Goal: Task Accomplishment & Management: Complete application form

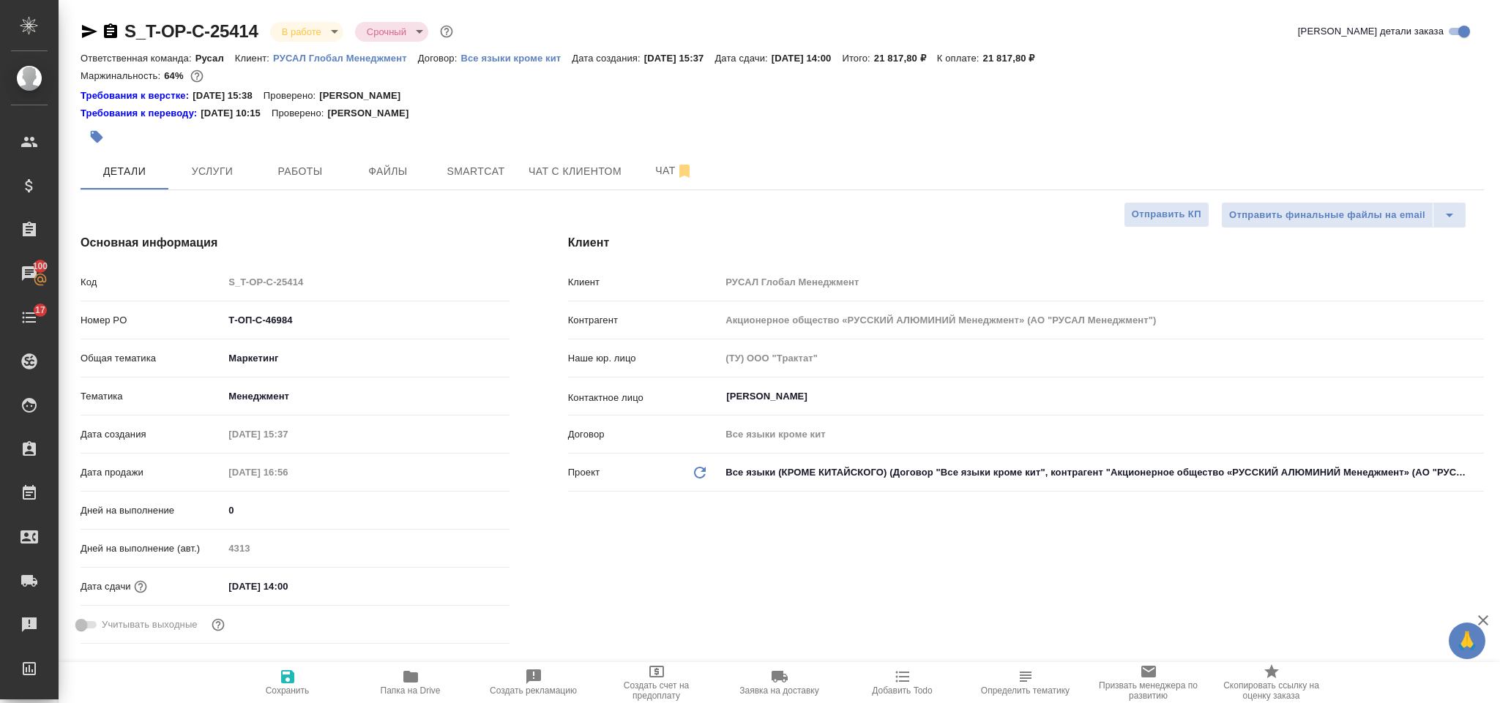
select select "RU"
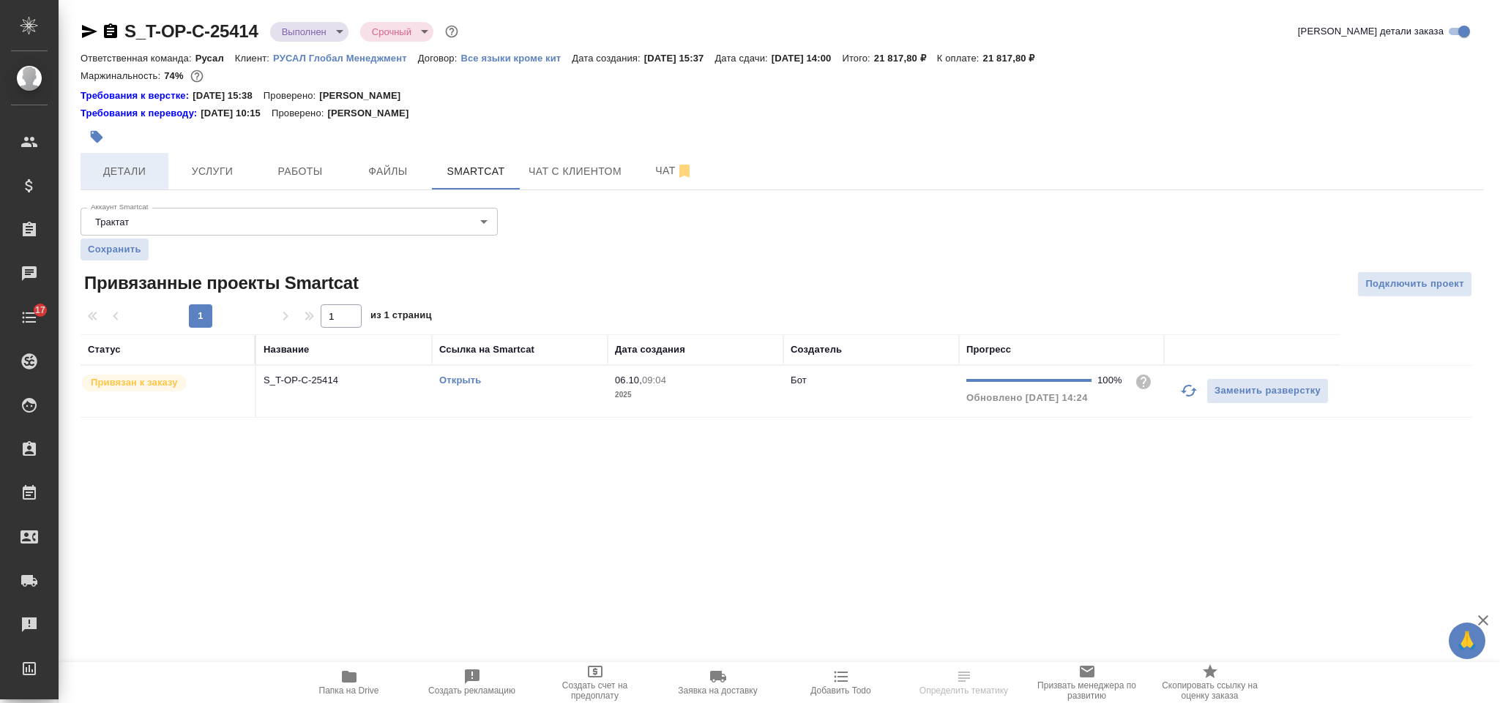
click at [146, 176] on span "Детали" at bounding box center [124, 172] width 70 height 18
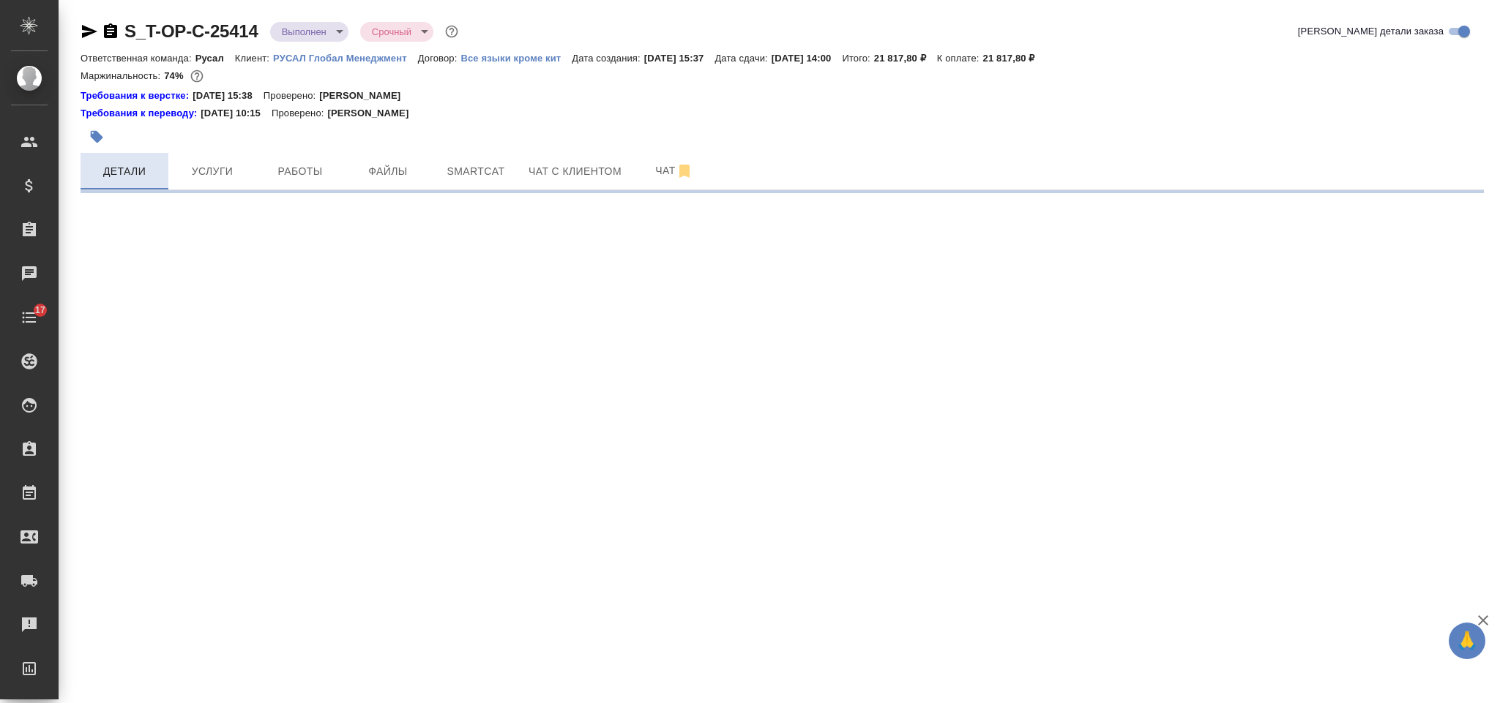
select select "RU"
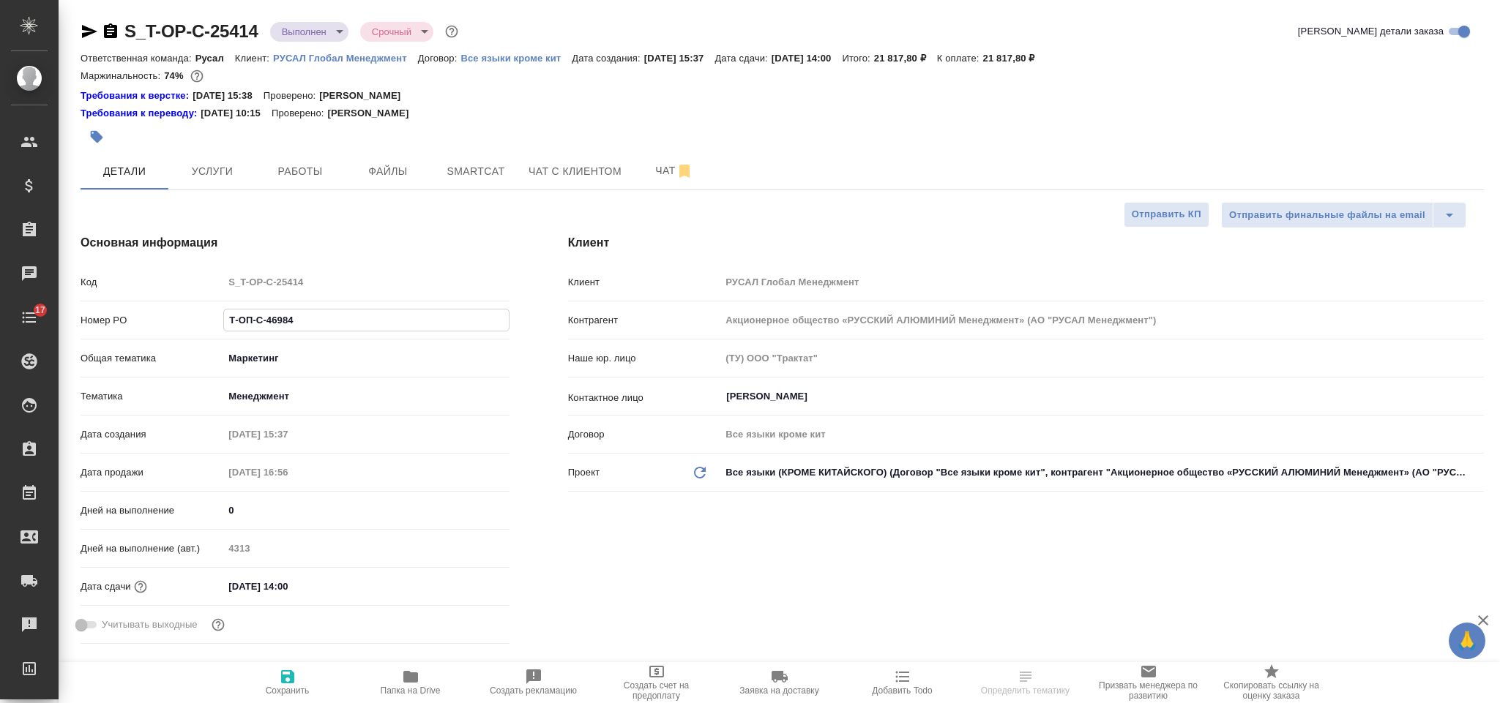
type textarea "x"
drag, startPoint x: 367, startPoint y: 324, endPoint x: 213, endPoint y: 330, distance: 153.9
click at [213, 330] on div "Номер PO Т-ОП-С-46984" at bounding box center [295, 320] width 429 height 26
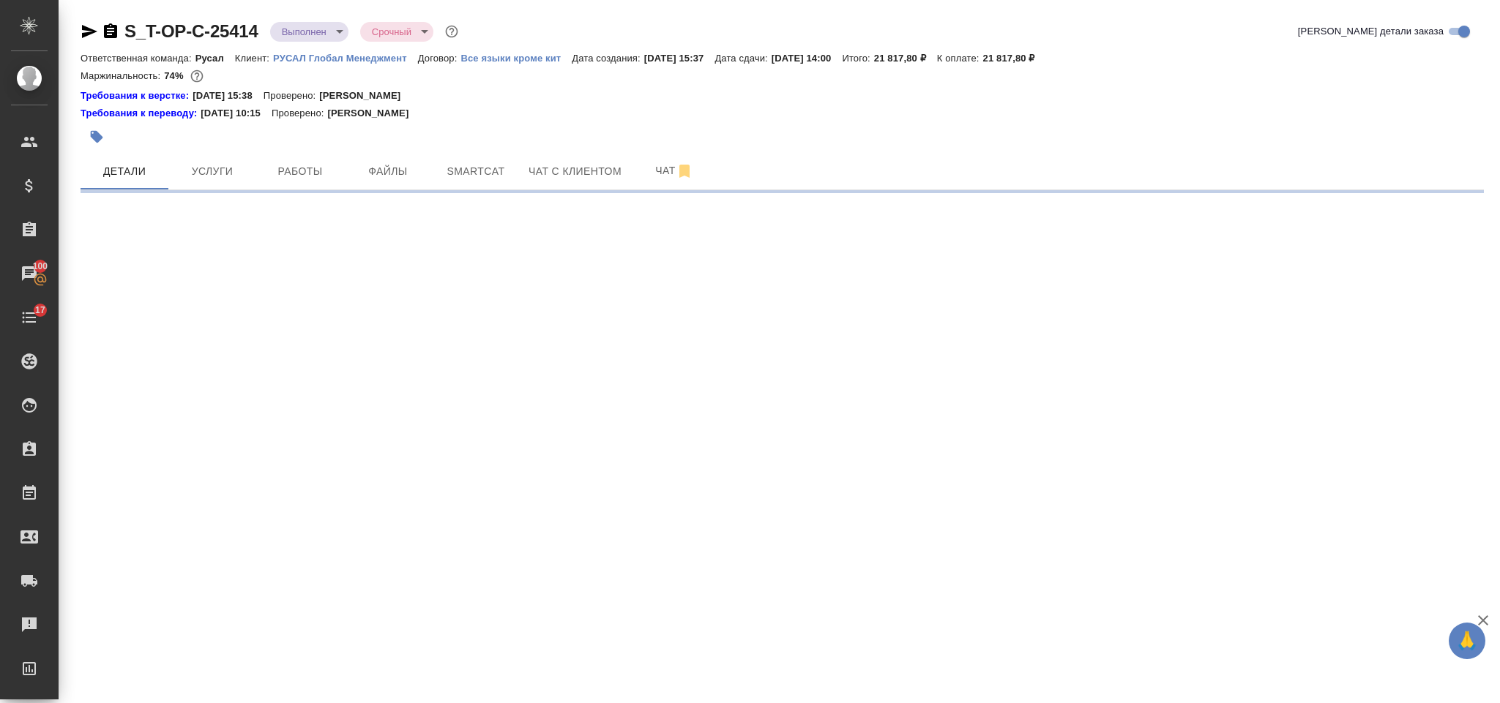
select select "RU"
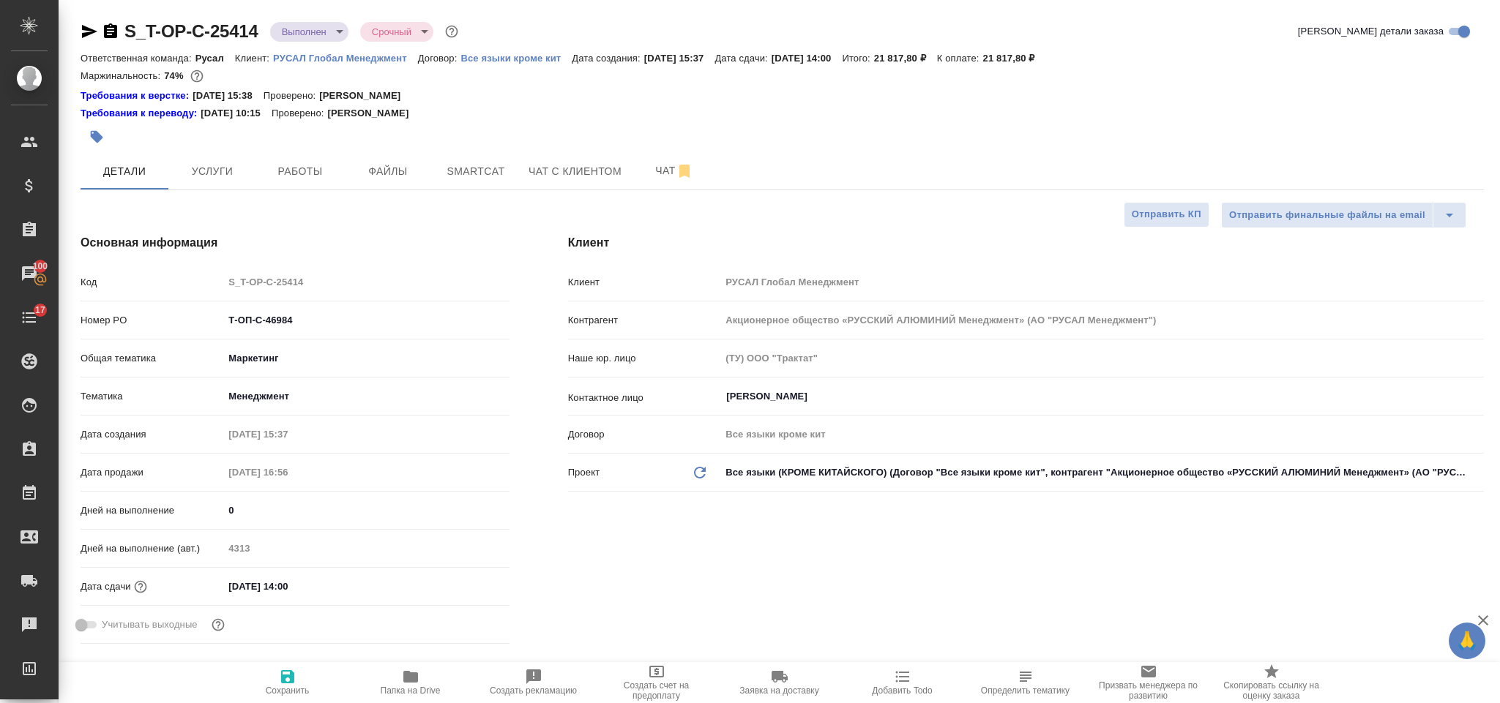
type textarea "x"
select select "RU"
click at [394, 190] on hr at bounding box center [782, 190] width 1403 height 1
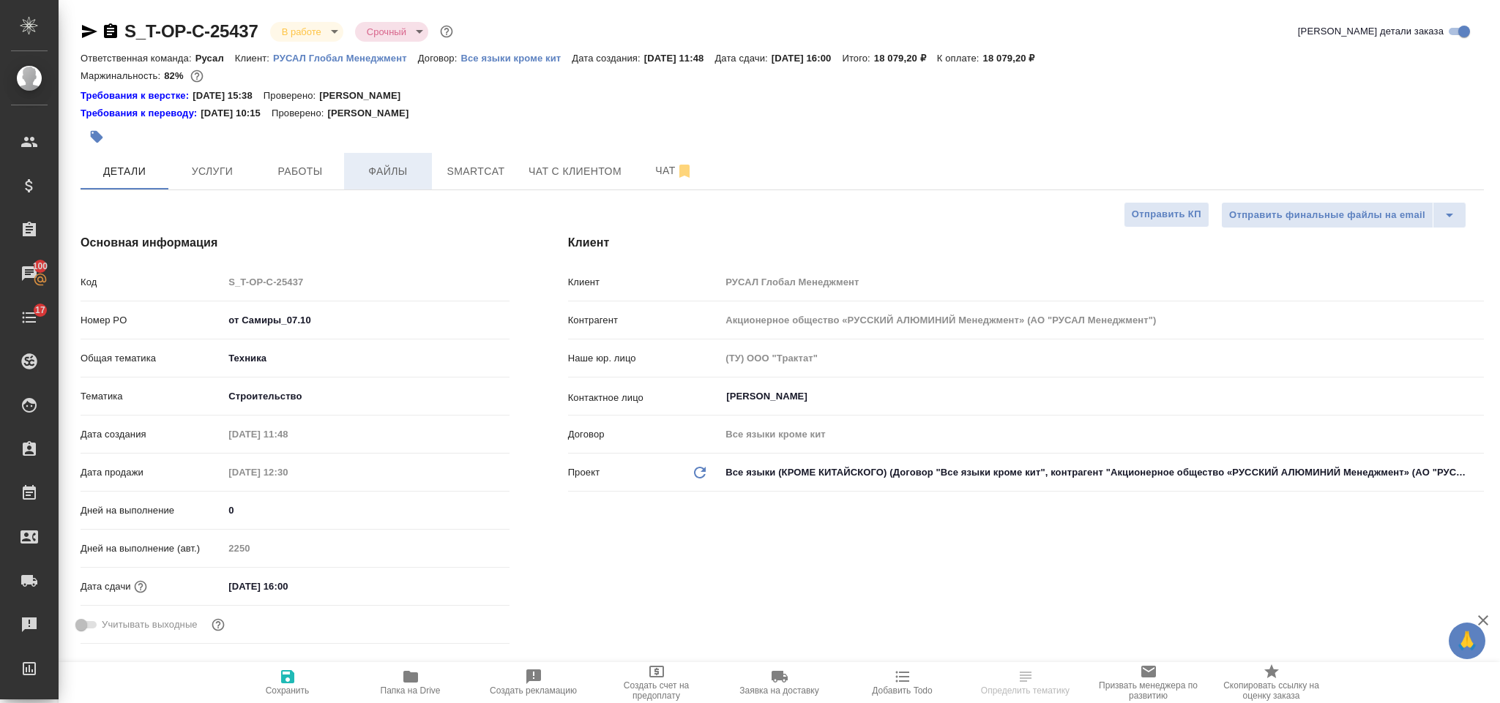
click at [400, 167] on span "Файлы" at bounding box center [388, 172] width 70 height 18
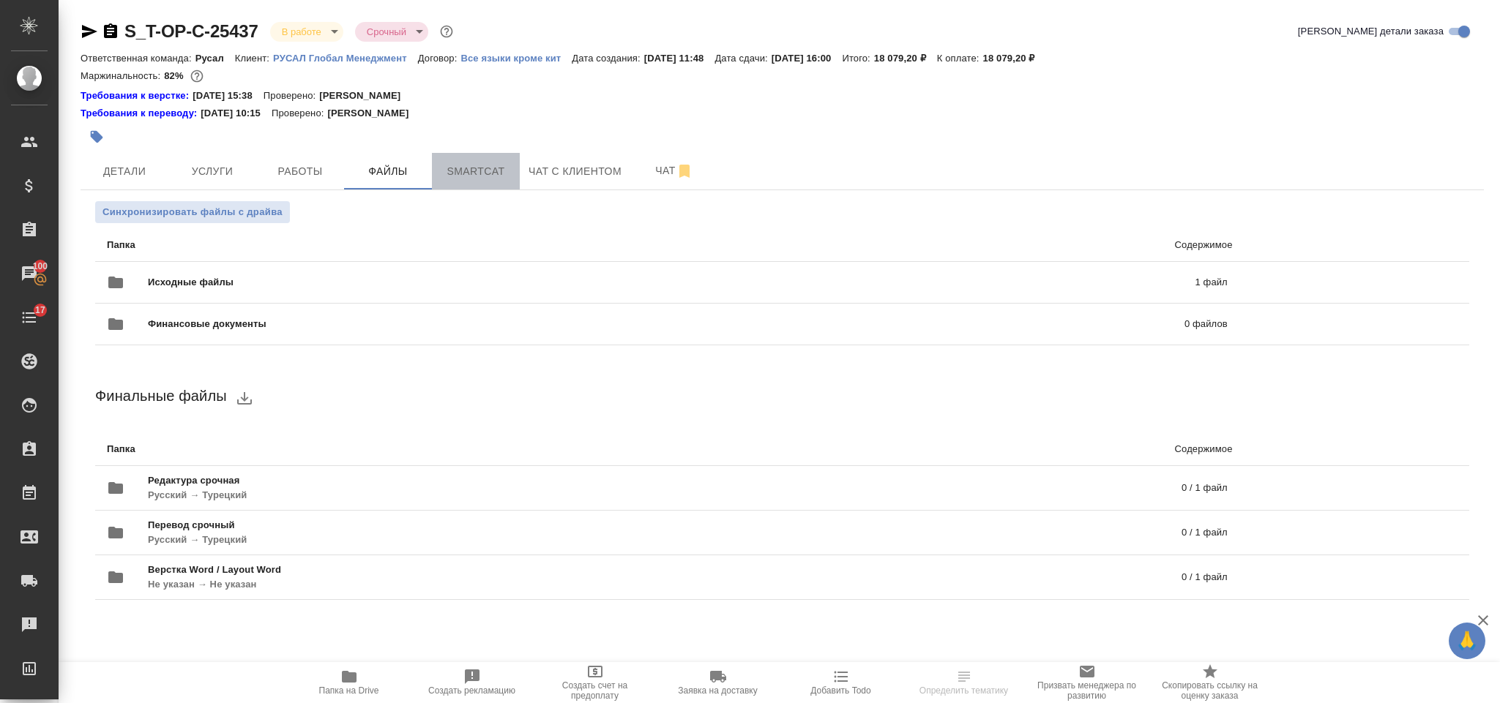
click at [466, 180] on span "Smartcat" at bounding box center [476, 172] width 70 height 18
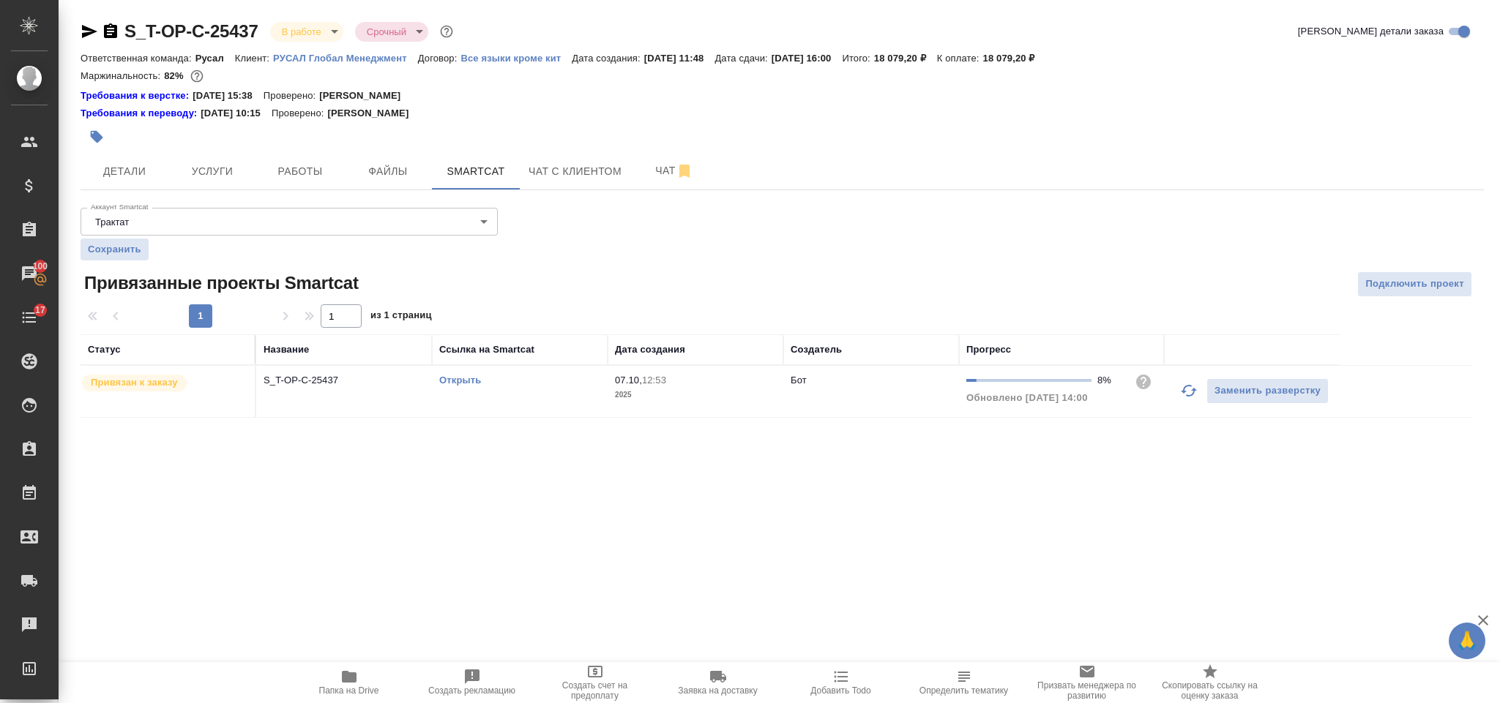
click at [1186, 395] on icon "button" at bounding box center [1189, 391] width 18 height 18
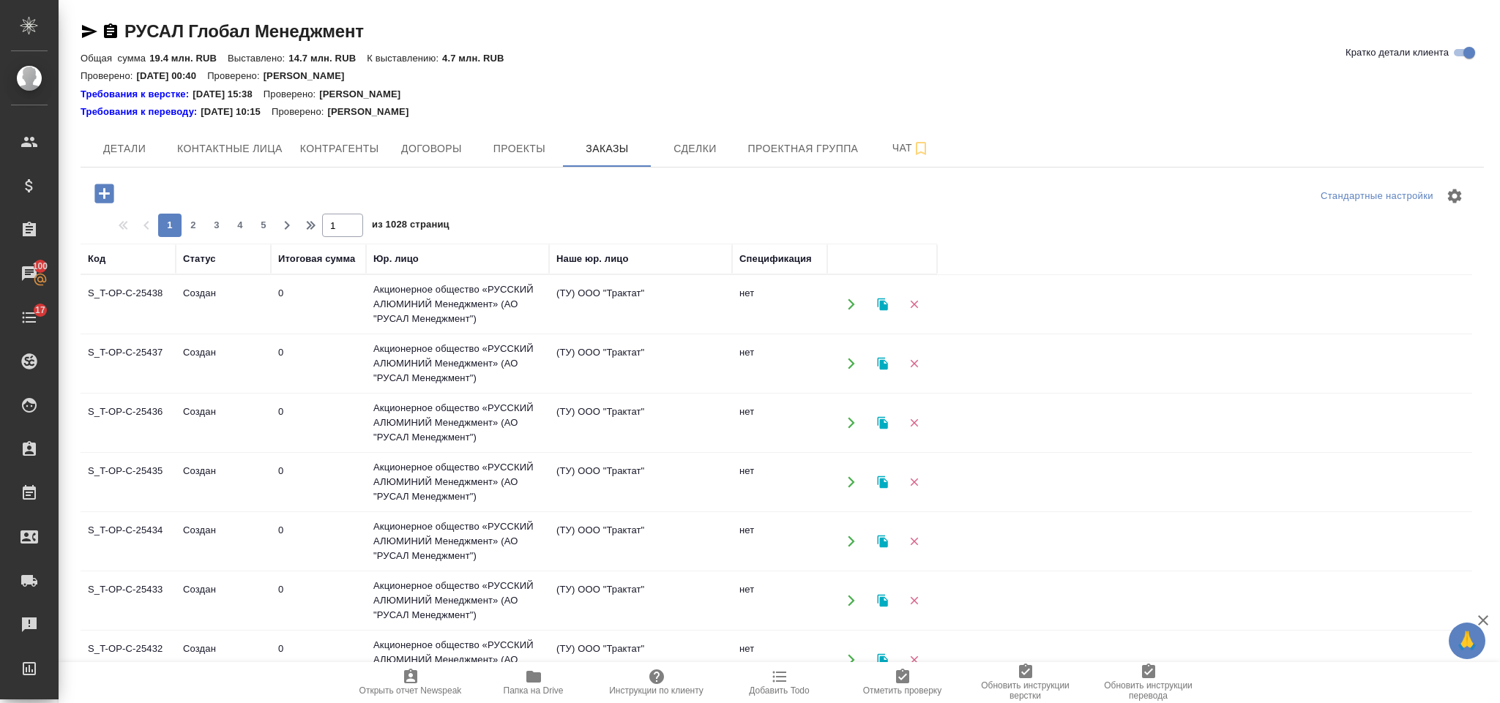
click at [94, 187] on icon "button" at bounding box center [104, 194] width 26 height 26
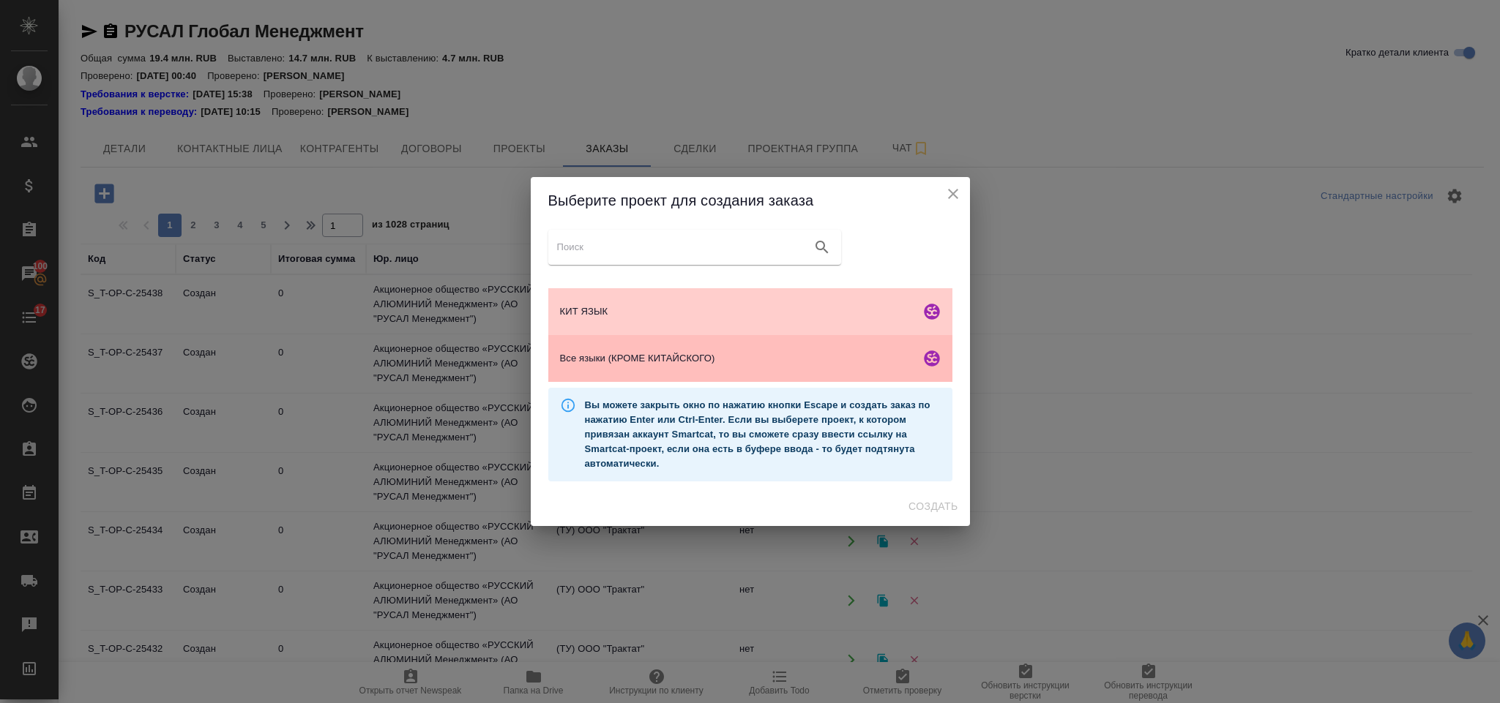
click at [696, 367] on div "Все языки (КРОМЕ КИТАЙСКОГО)" at bounding box center [750, 358] width 404 height 47
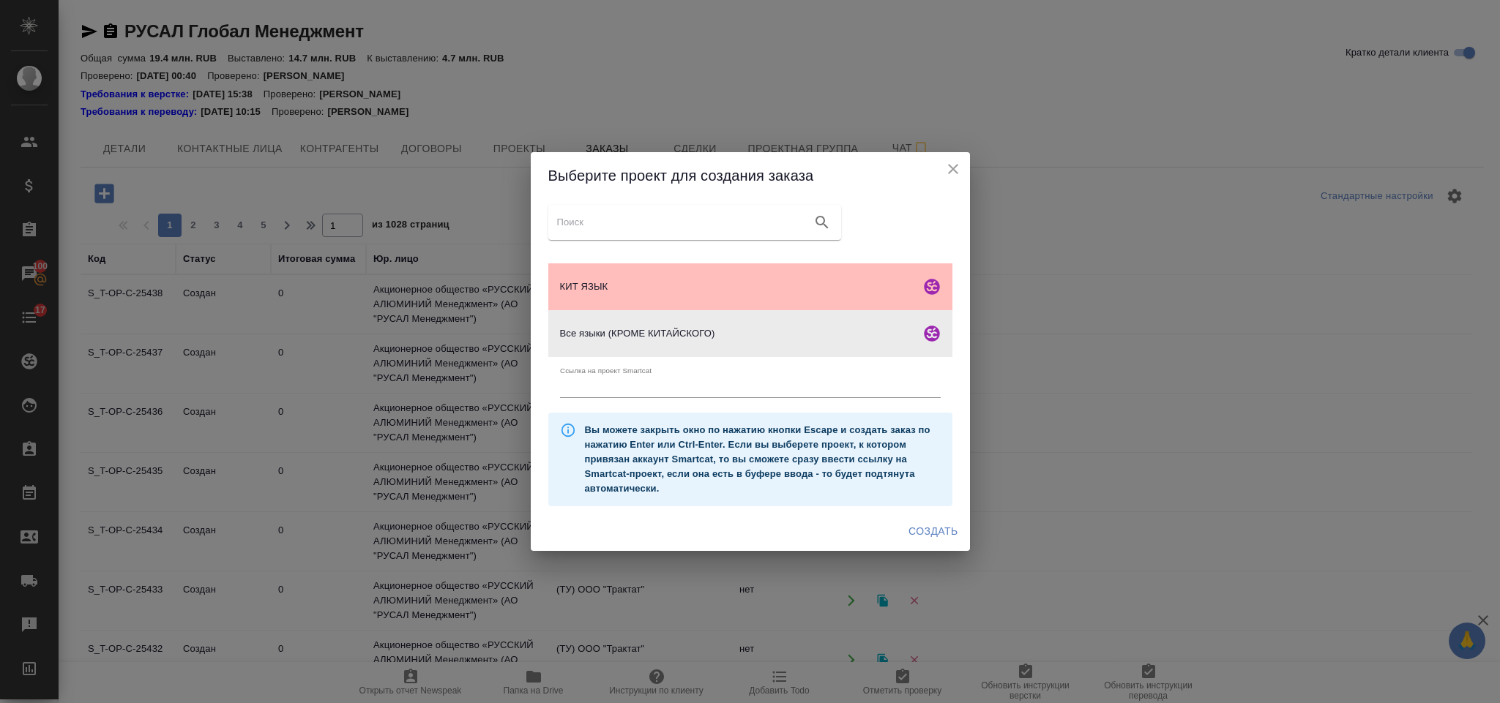
click at [804, 279] on div "КИТ ЯЗЫК" at bounding box center [750, 287] width 404 height 47
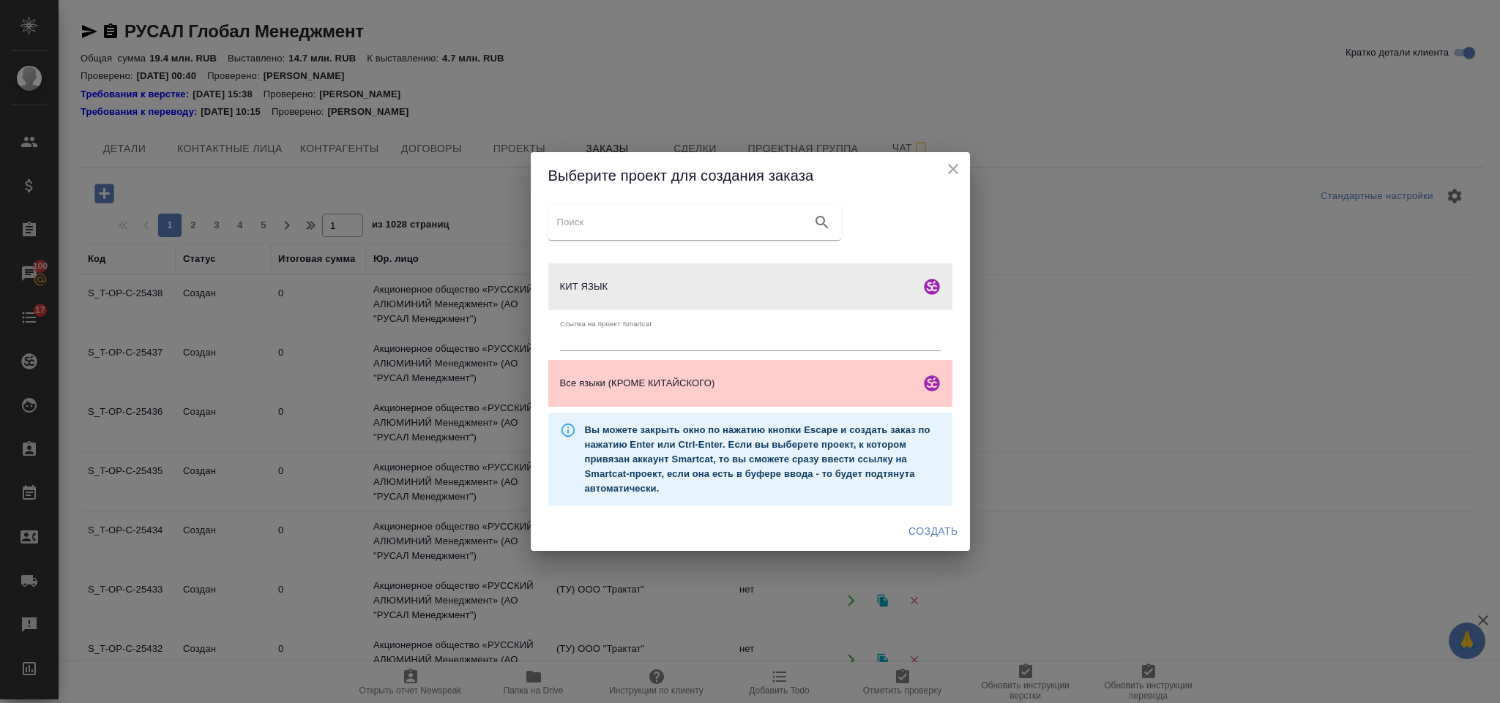
click at [933, 526] on span "Создать" at bounding box center [932, 532] width 49 height 18
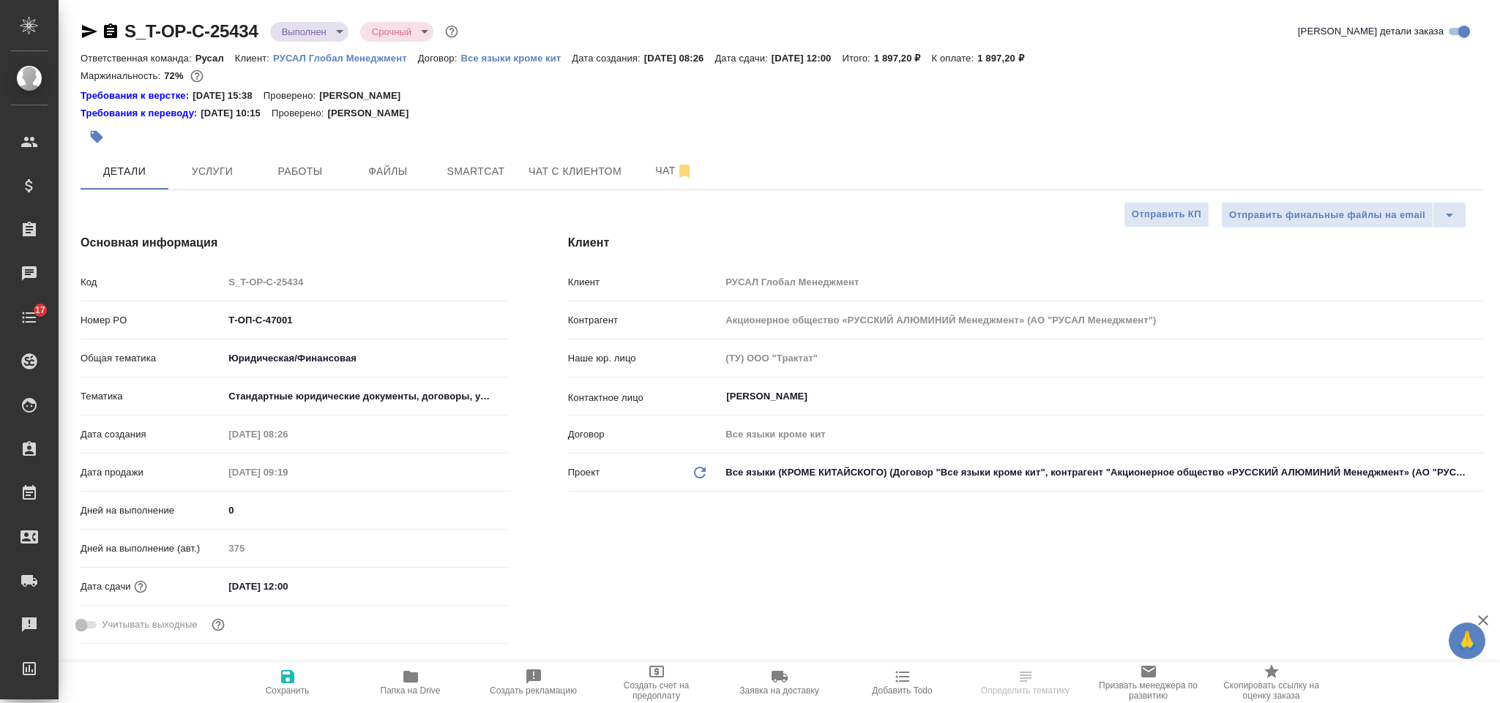
select select "RU"
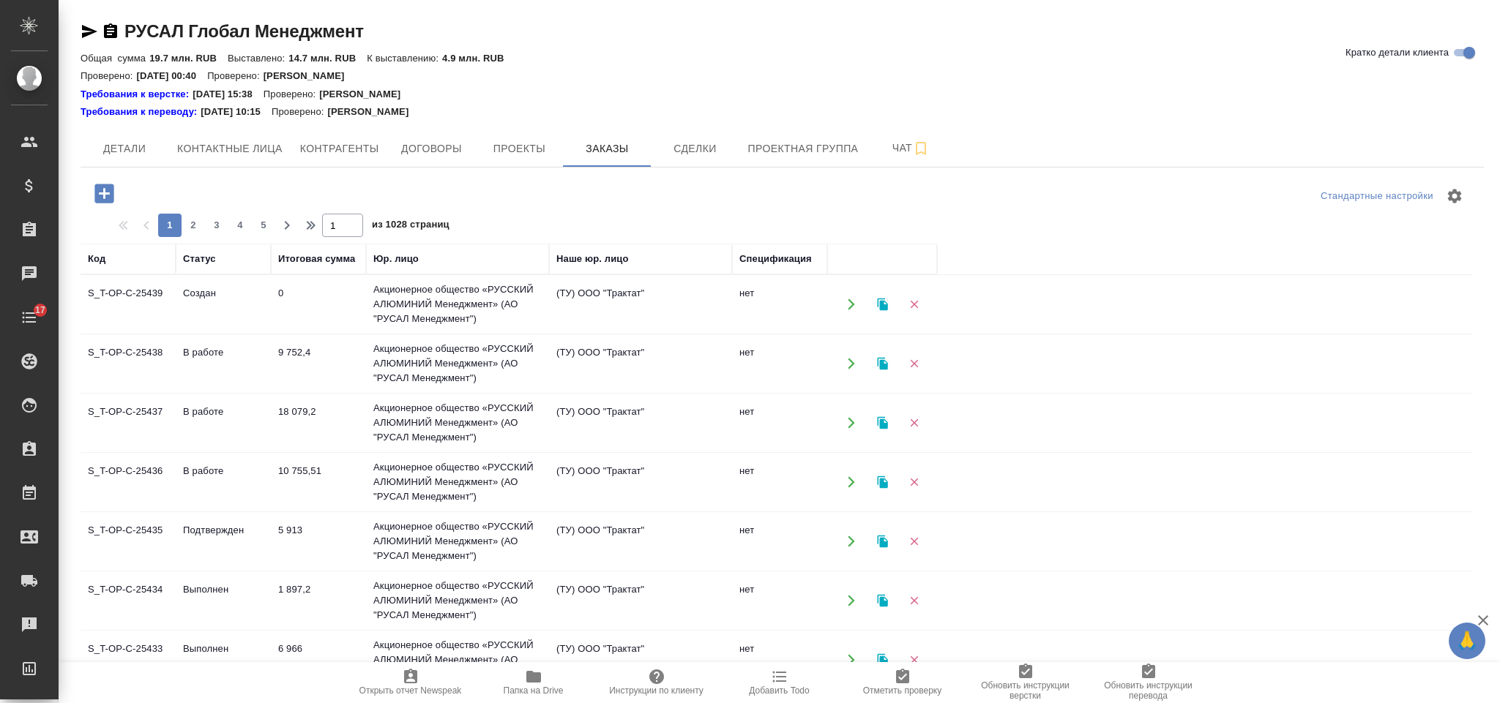
click at [340, 293] on td "0" at bounding box center [318, 304] width 95 height 51
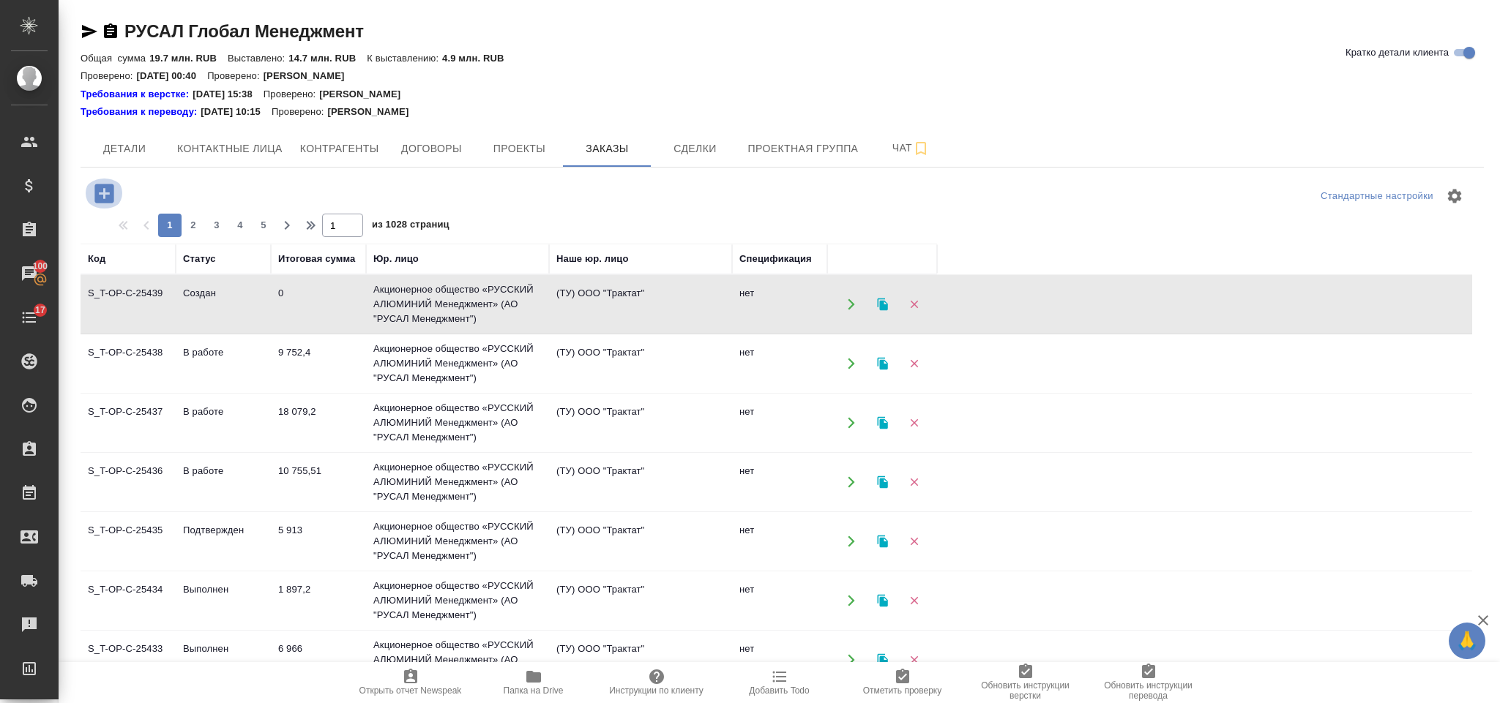
click at [112, 191] on icon "button" at bounding box center [103, 193] width 19 height 19
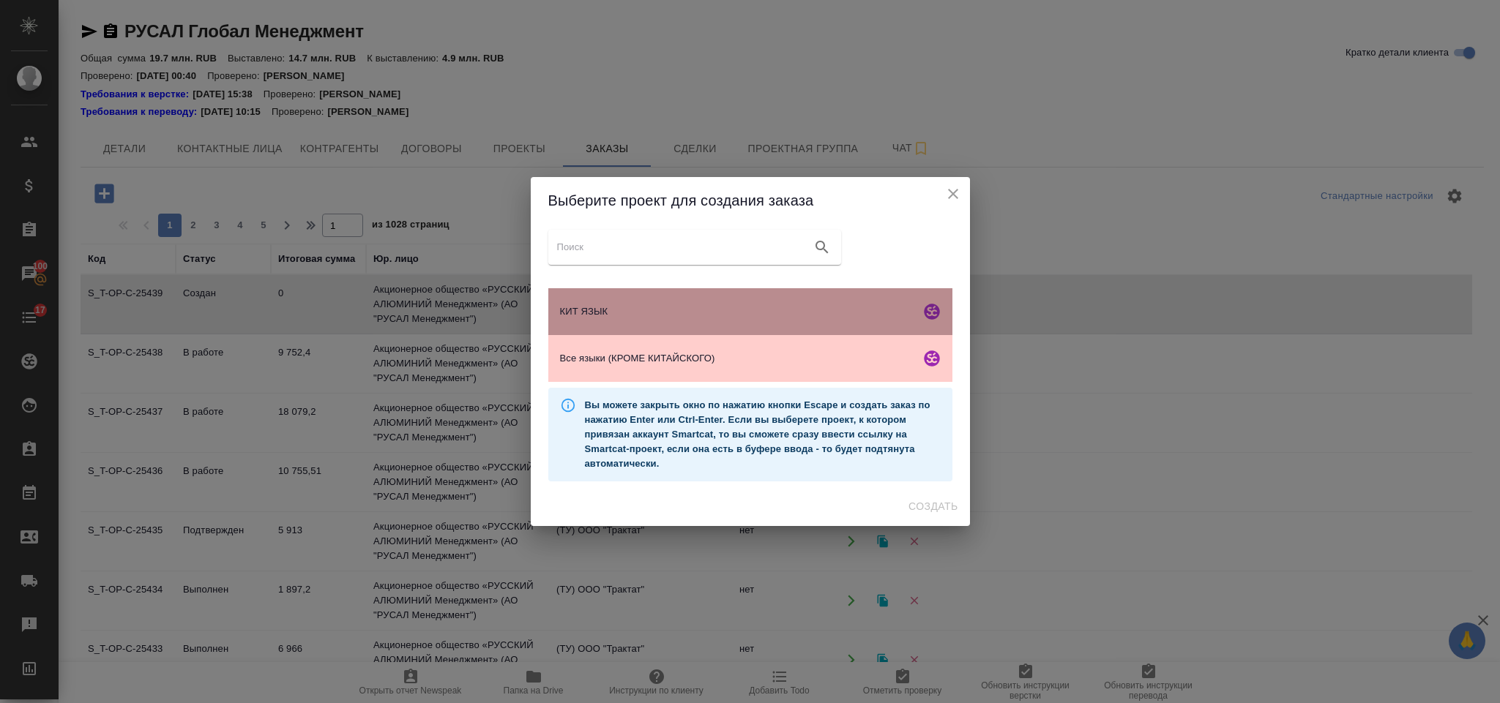
click at [797, 318] on span "КИТ ЯЗЫК" at bounding box center [737, 312] width 354 height 15
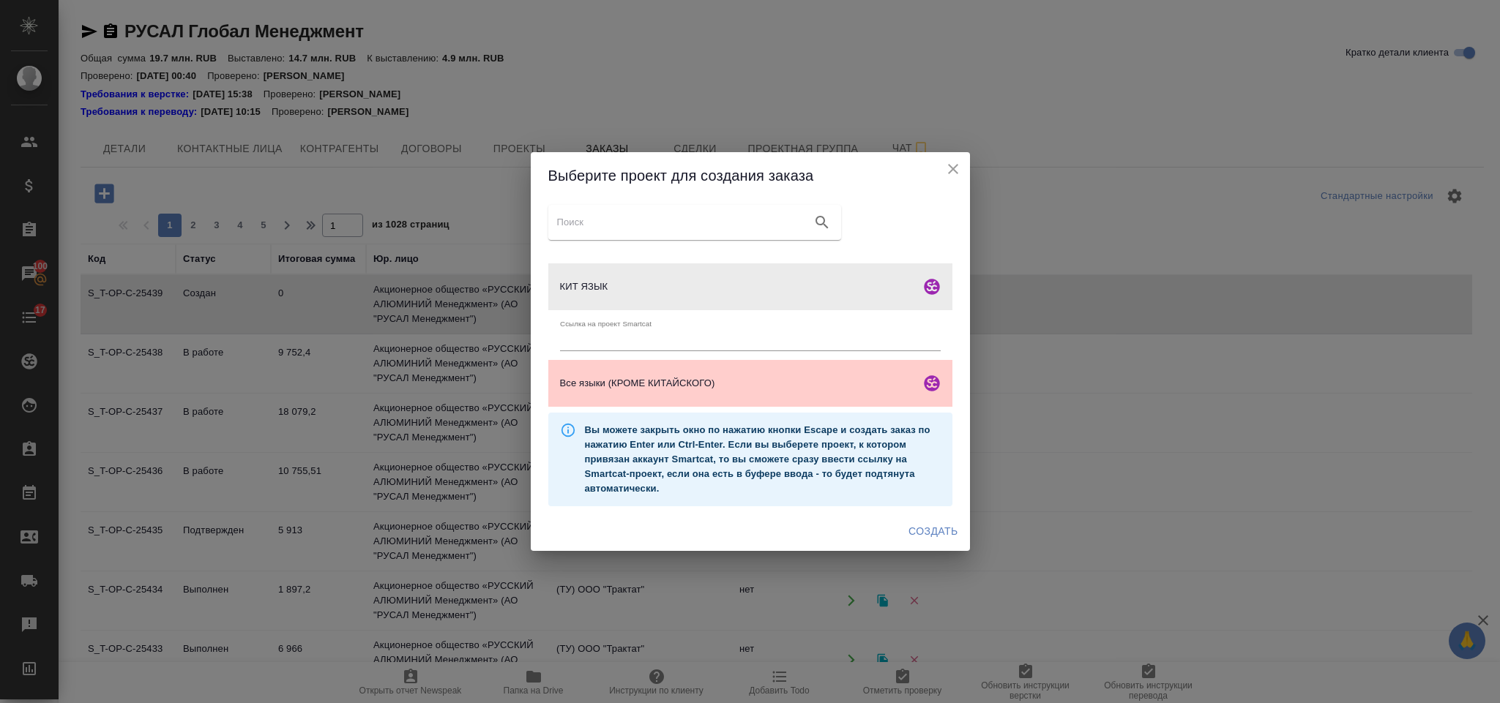
click at [925, 527] on span "Создать" at bounding box center [932, 532] width 49 height 18
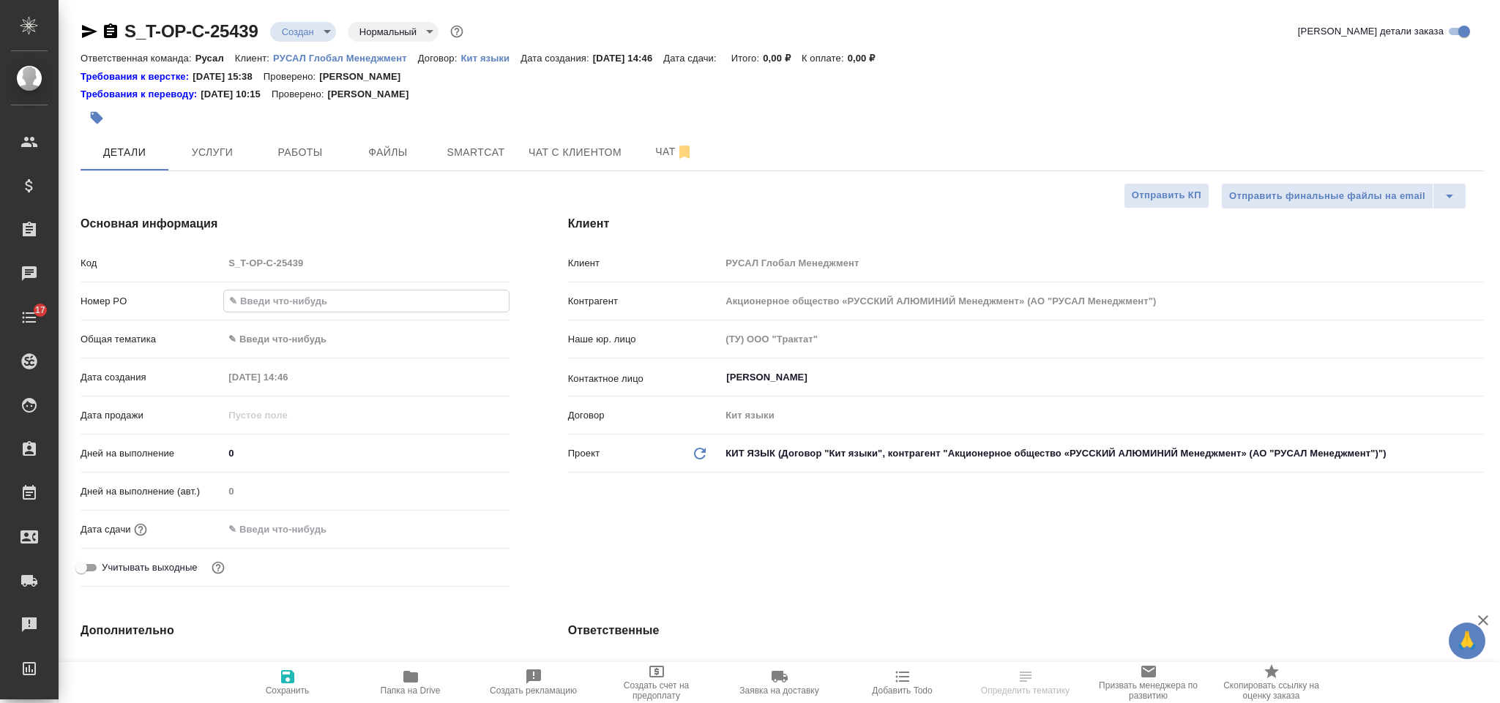
select select "RU"
type input "Т-ОП-С-47005"
click at [338, 332] on body "🙏 .cls-1 fill:#fff; AWATERA Gorlenko [PERSON_NAME] Спецификации Заказы Чаты 17 …" at bounding box center [750, 351] width 1500 height 703
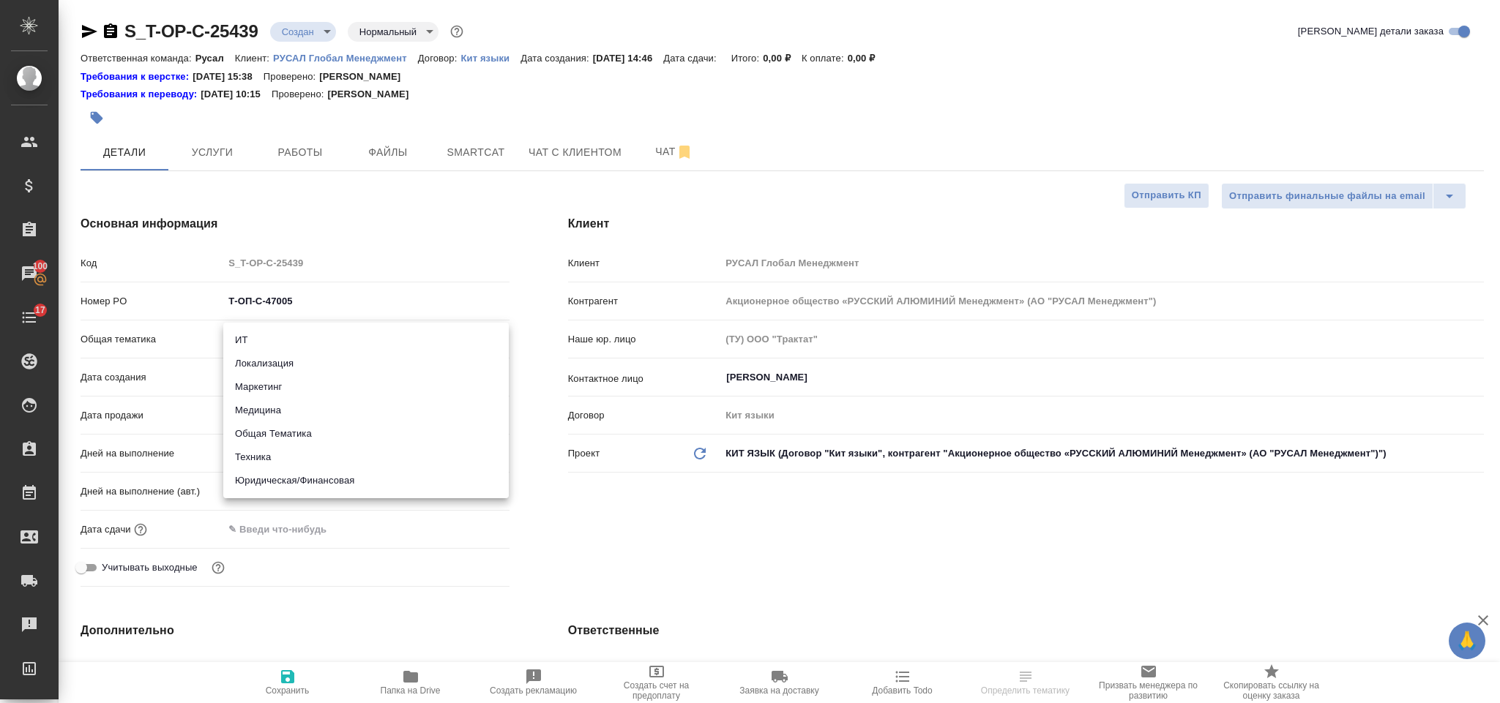
click at [315, 455] on li "Техника" at bounding box center [365, 457] width 285 height 23
type input "tech"
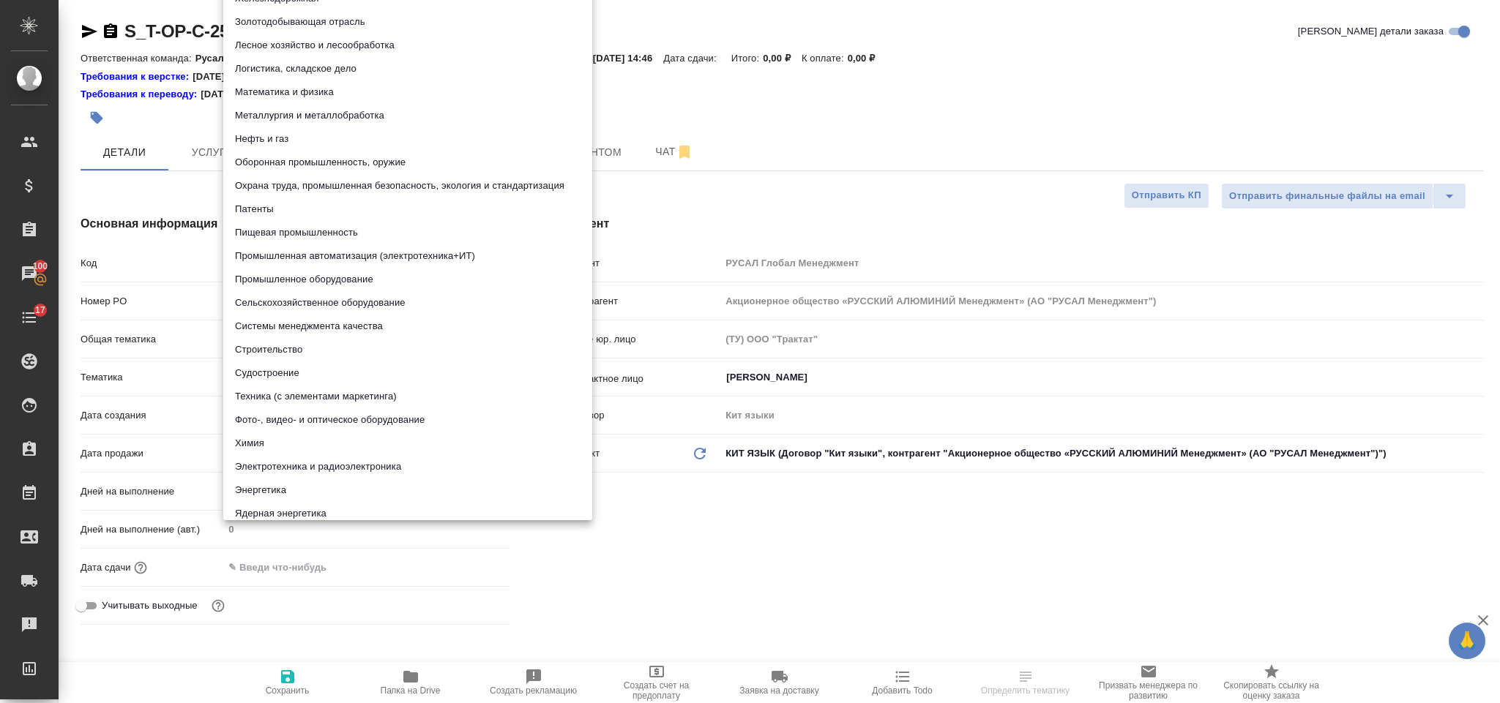
click at [302, 376] on body "🙏 .cls-1 fill:#fff; AWATERA Gorlenko Yuliua Клиенты Спецификации Заказы 100 Чат…" at bounding box center [750, 351] width 1500 height 703
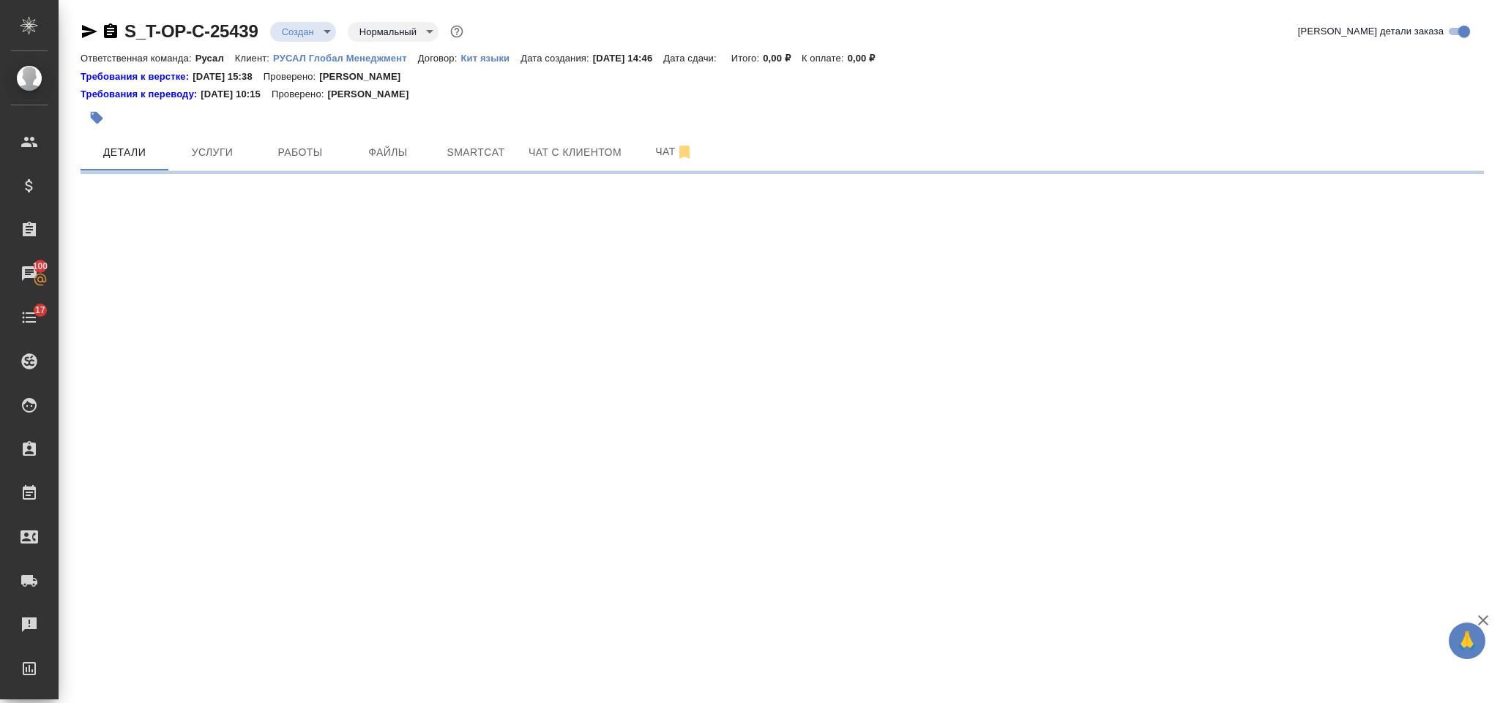
select select "RU"
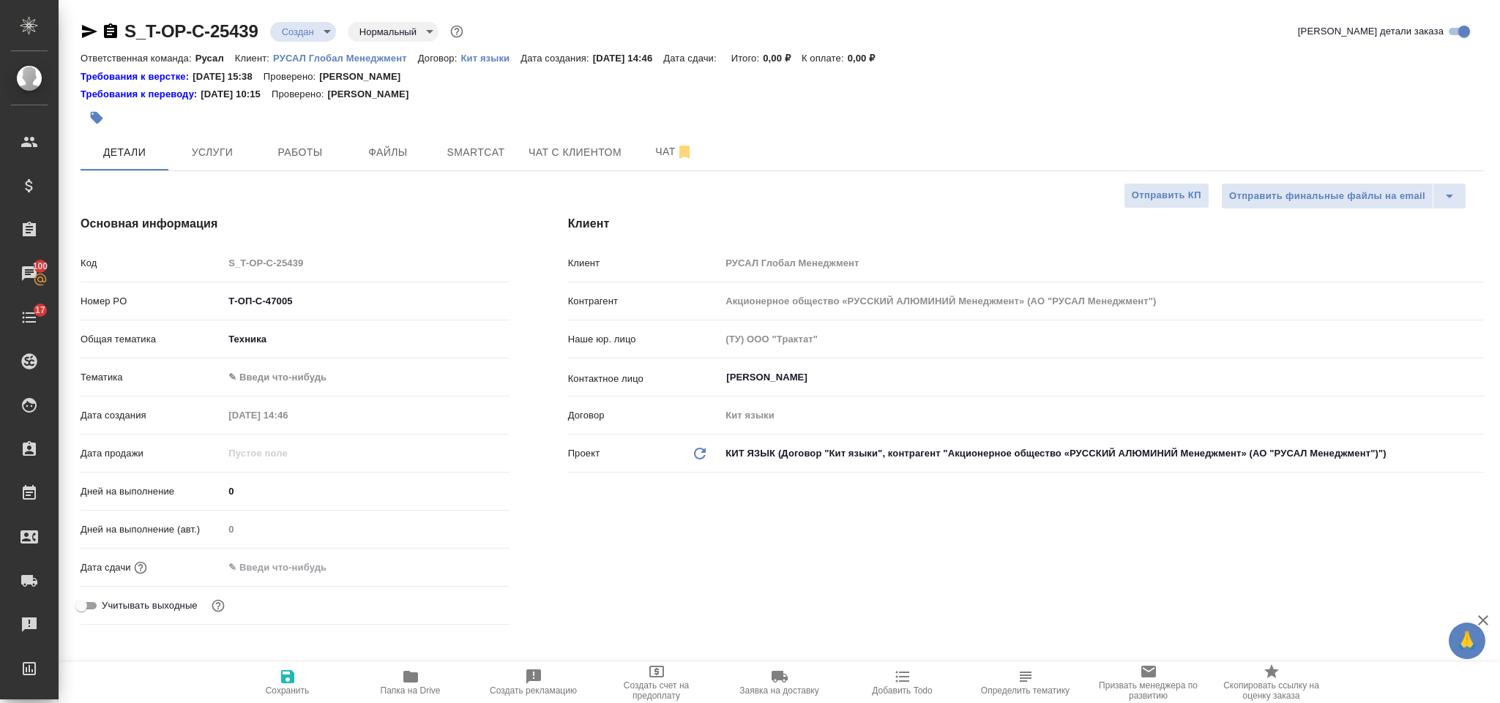
type textarea "x"
click at [307, 370] on body "🙏 .cls-1 fill:#fff; AWATERA Gorlenko Yuliua Клиенты Спецификации Заказы 100 Чат…" at bounding box center [750, 351] width 1500 height 703
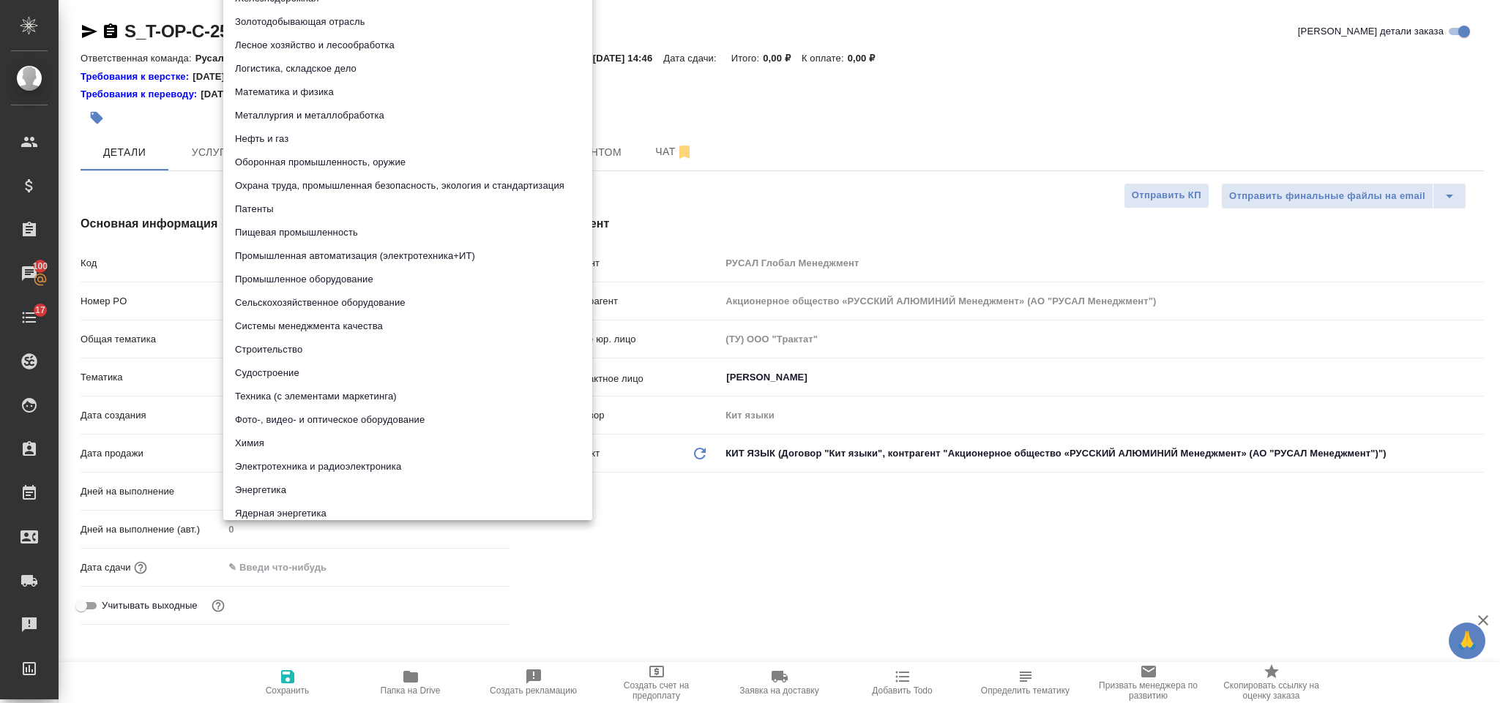
click at [392, 58] on li "Логистика, складское дело" at bounding box center [407, 68] width 369 height 23
type input "5a8b8b956a9677013d343d5f"
type textarea "x"
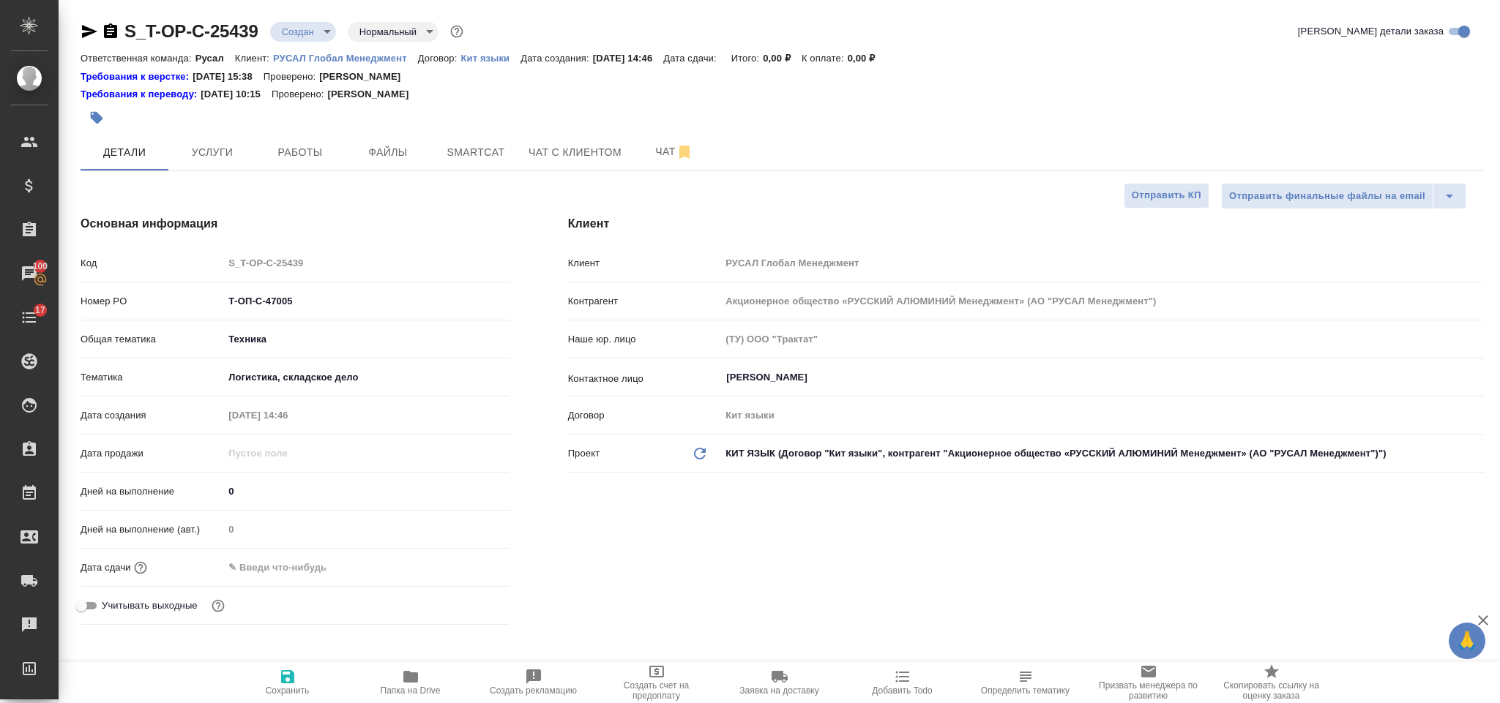
click at [307, 558] on input "text" at bounding box center [287, 567] width 128 height 21
click at [468, 564] on icon "button" at bounding box center [467, 567] width 18 height 18
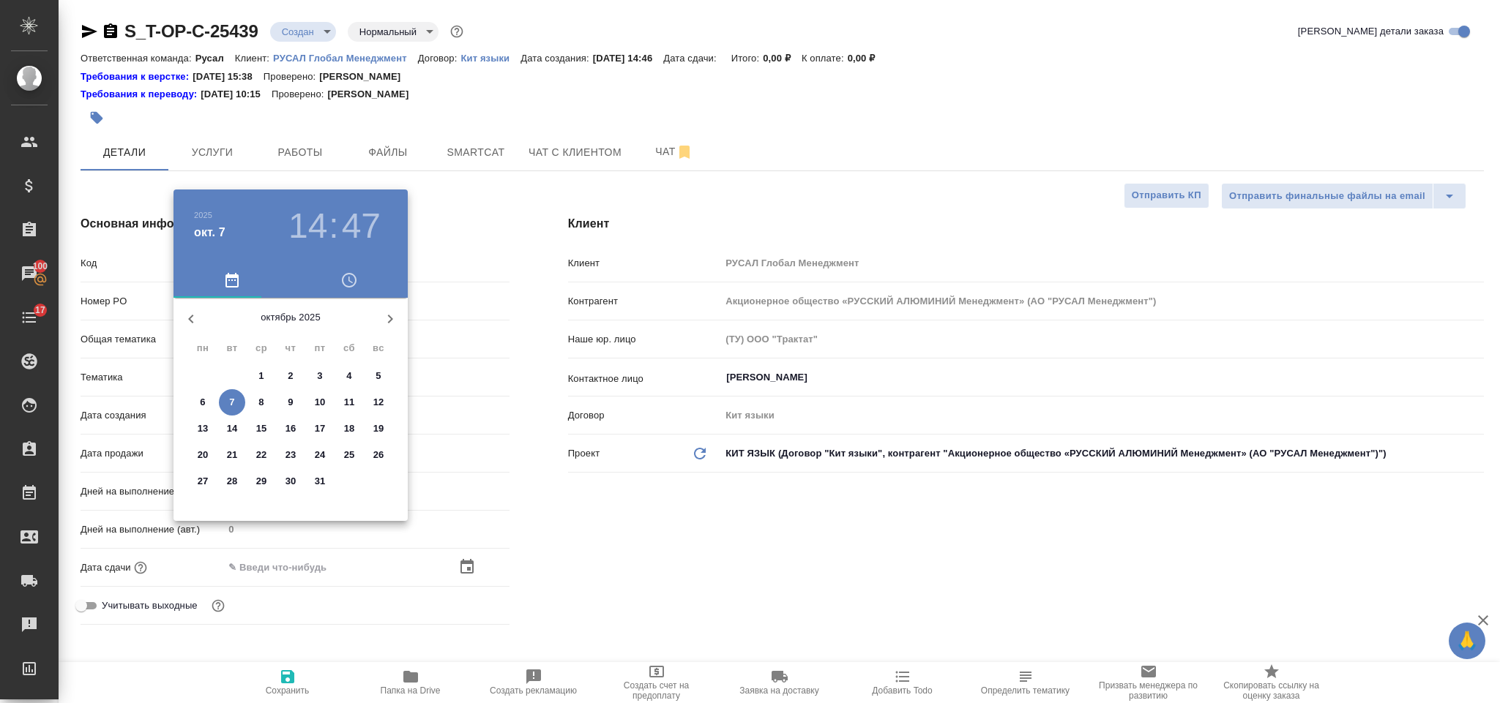
click at [527, 525] on div at bounding box center [750, 351] width 1500 height 703
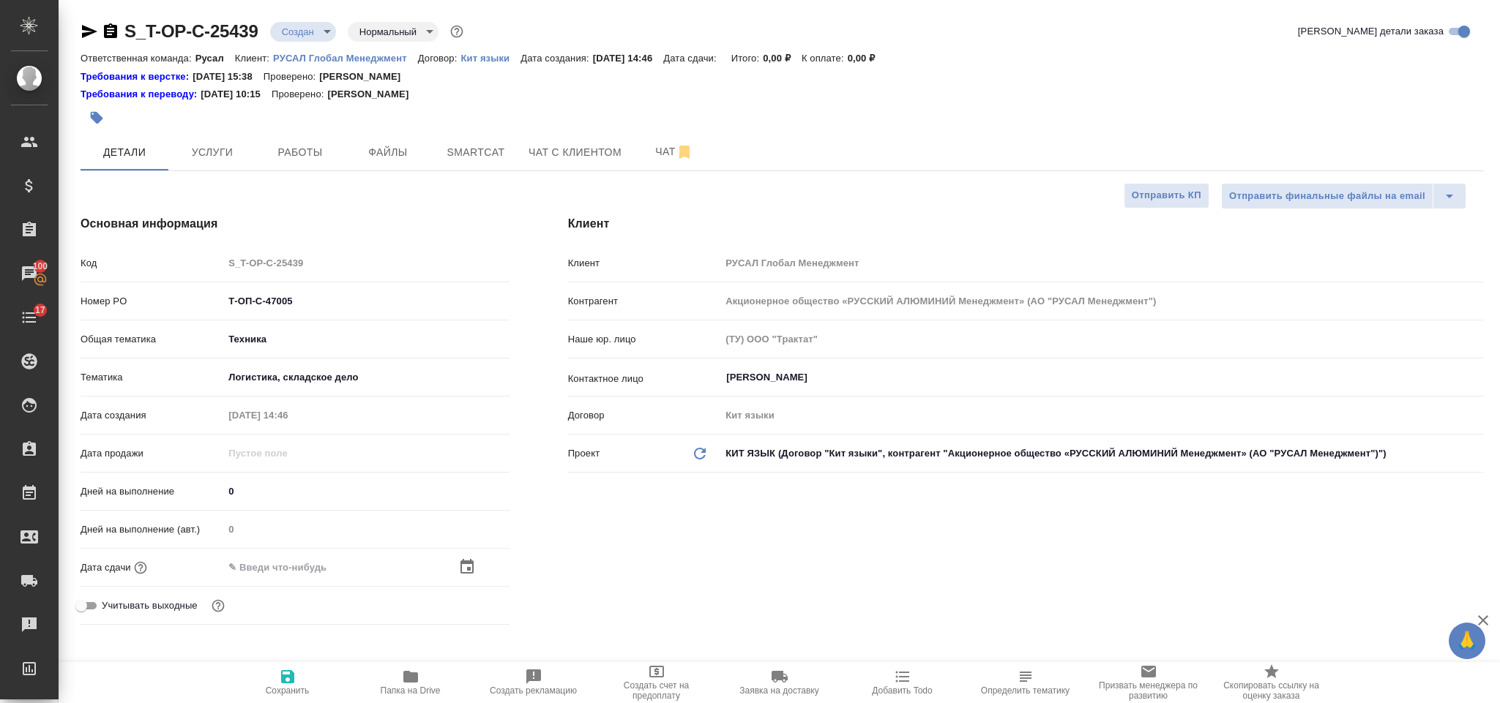
click at [325, 383] on body "🙏 .cls-1 fill:#fff; AWATERA Gorlenko Yuliua Клиенты Спецификации Заказы 100 Чат…" at bounding box center [750, 351] width 1500 height 703
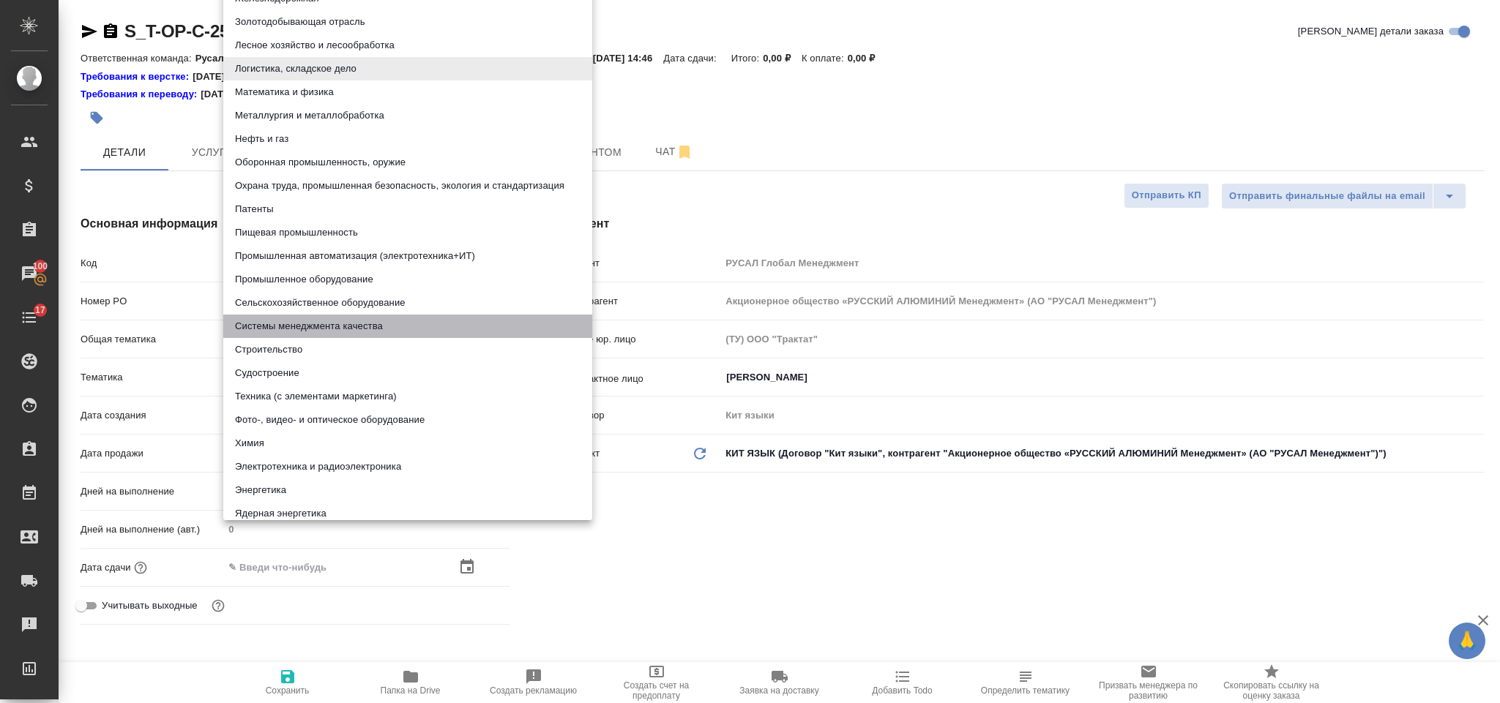
click at [367, 321] on li "Системы менеджмента качества" at bounding box center [407, 326] width 369 height 23
type input "614984d8deb28370d38bb28f"
type textarea "x"
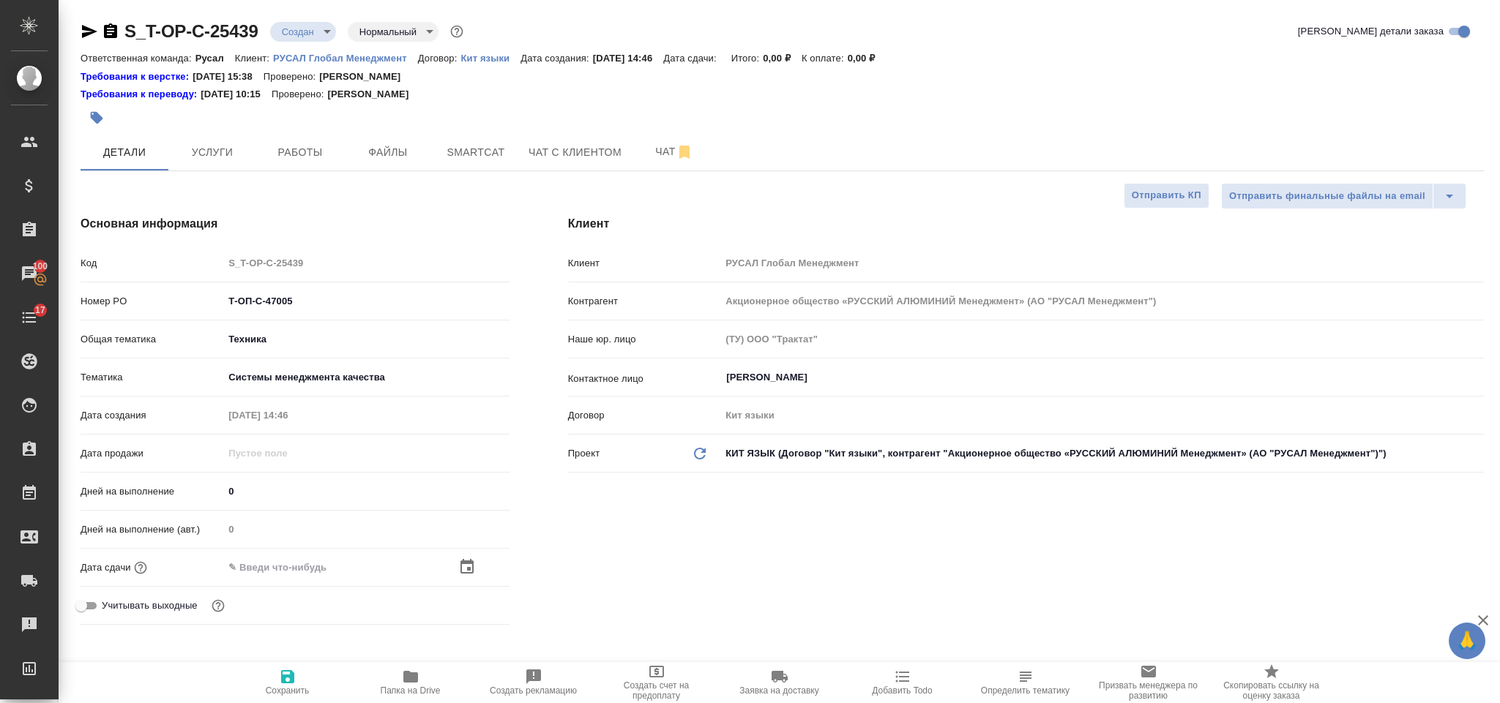
click at [569, 523] on div "Клиент Клиент РУСАЛ Глобал Менеджмент Контрагент Акционерное общество «РУССКИЙ …" at bounding box center [1026, 423] width 974 height 474
click at [468, 569] on icon "button" at bounding box center [466, 566] width 13 height 15
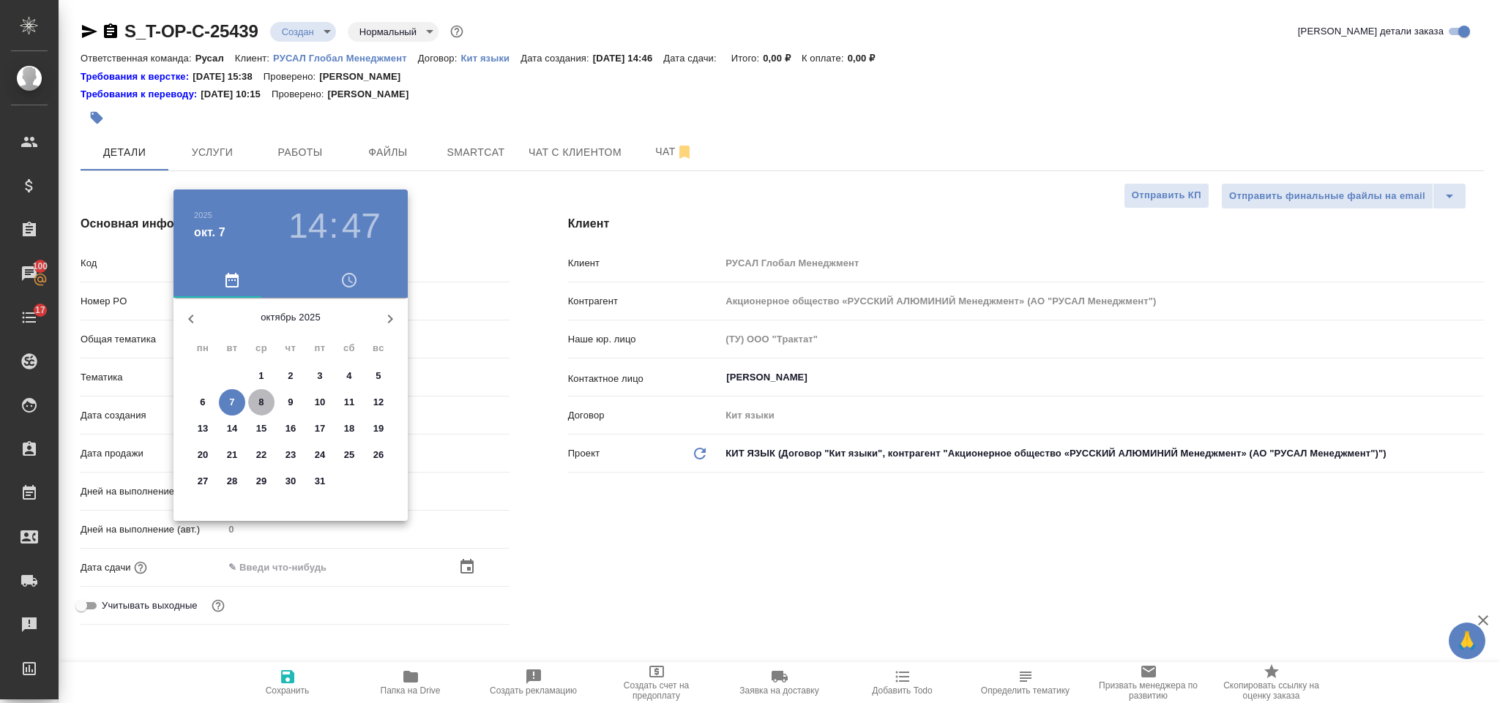
click at [259, 402] on p "8" at bounding box center [260, 402] width 5 height 15
type input "08.10.2025 14:47"
type textarea "x"
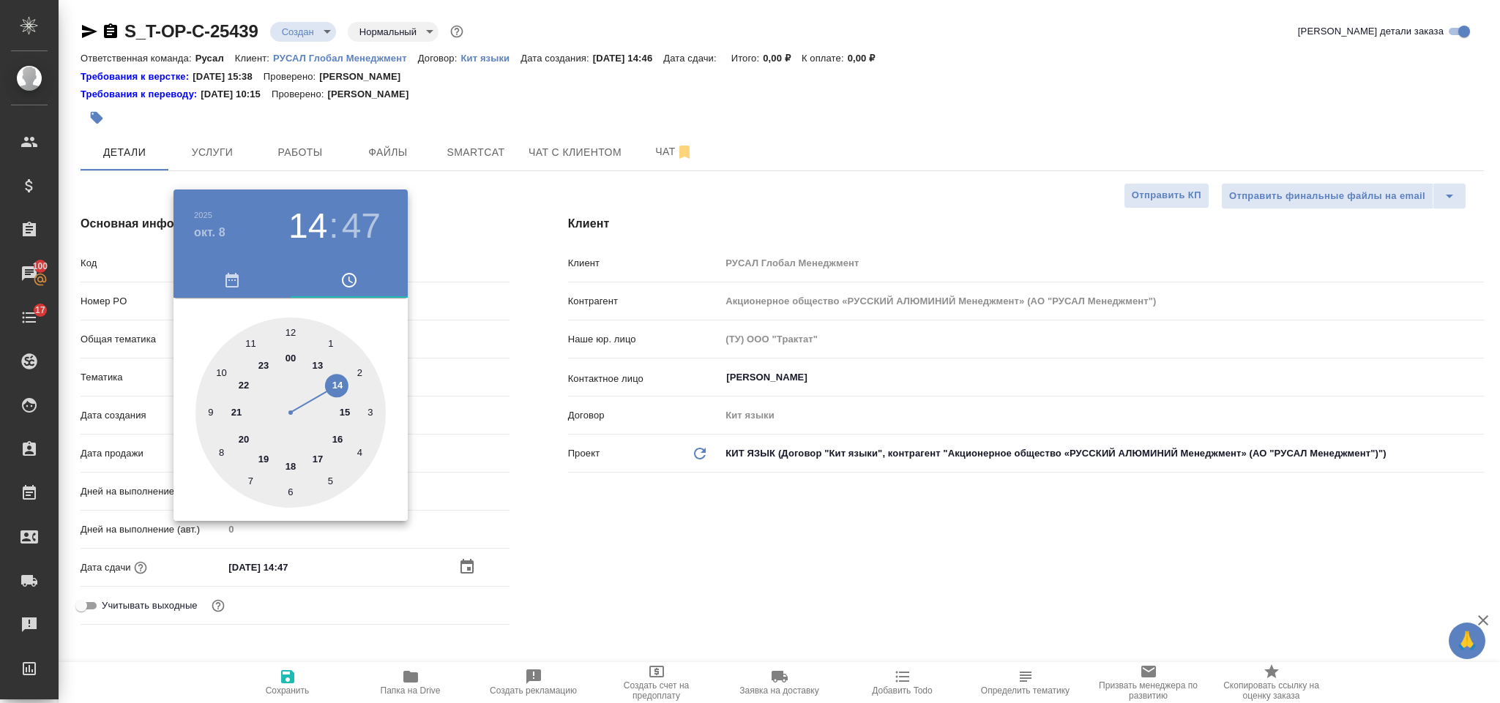
click at [338, 384] on div at bounding box center [290, 413] width 190 height 190
type textarea "x"
click at [292, 490] on div at bounding box center [290, 413] width 190 height 190
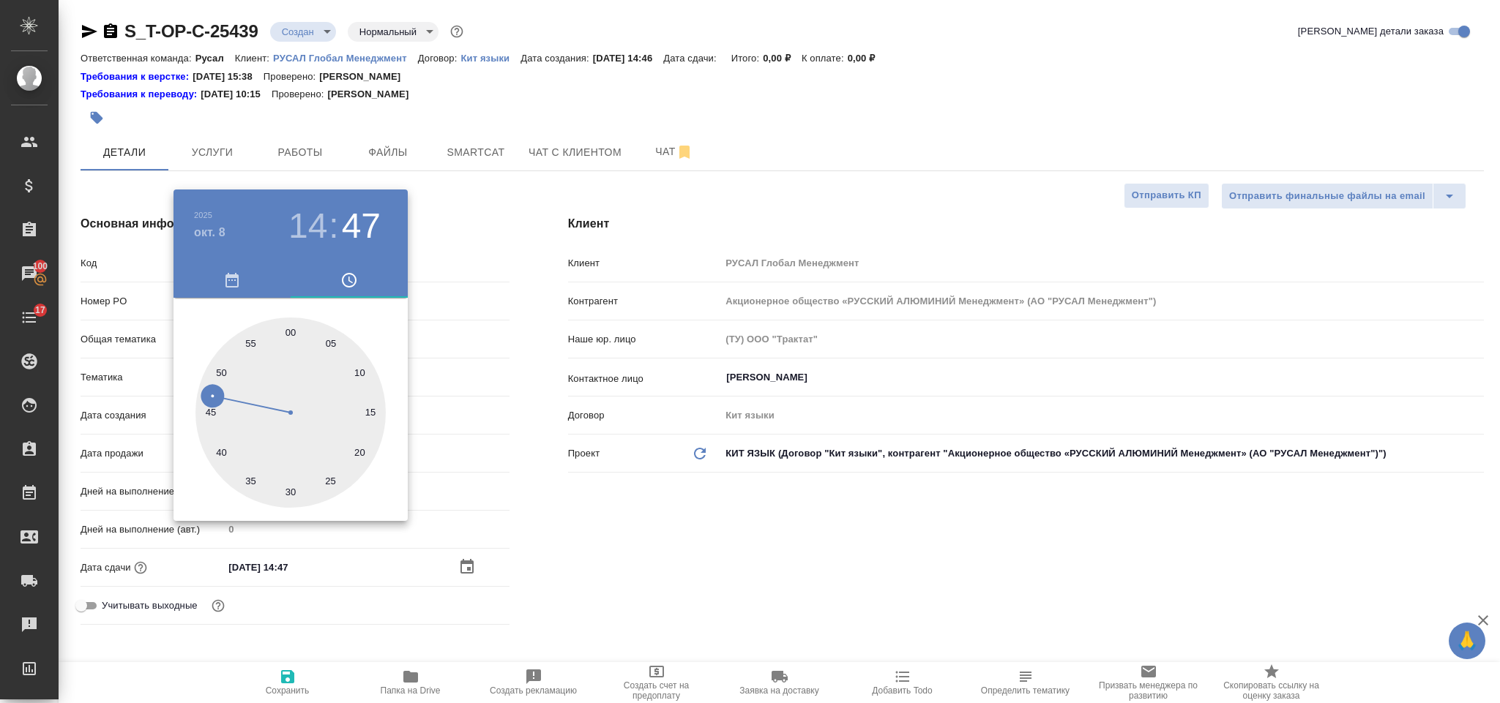
type input "08.10.2025 14:30"
type textarea "x"
click at [536, 507] on div at bounding box center [750, 351] width 1500 height 703
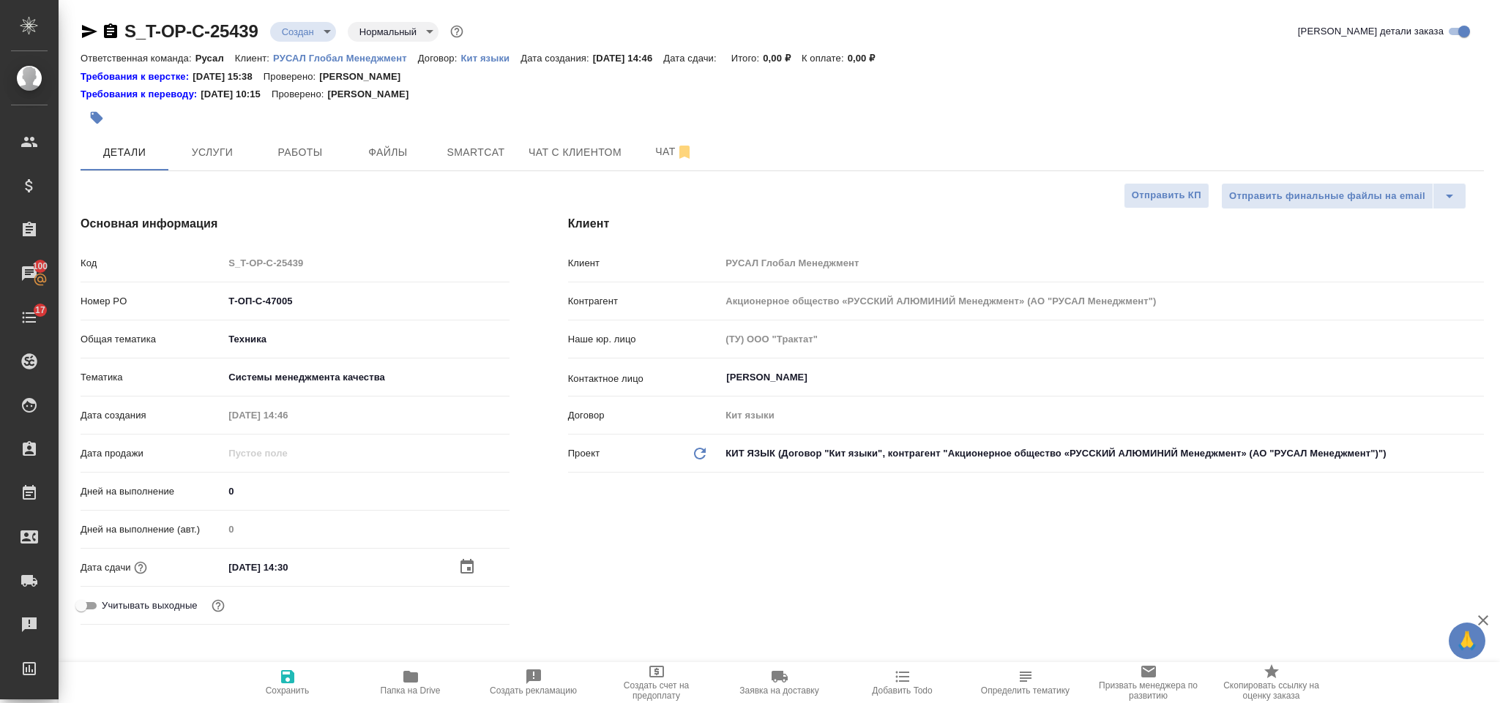
click at [281, 681] on icon "button" at bounding box center [287, 677] width 13 height 13
type textarea "x"
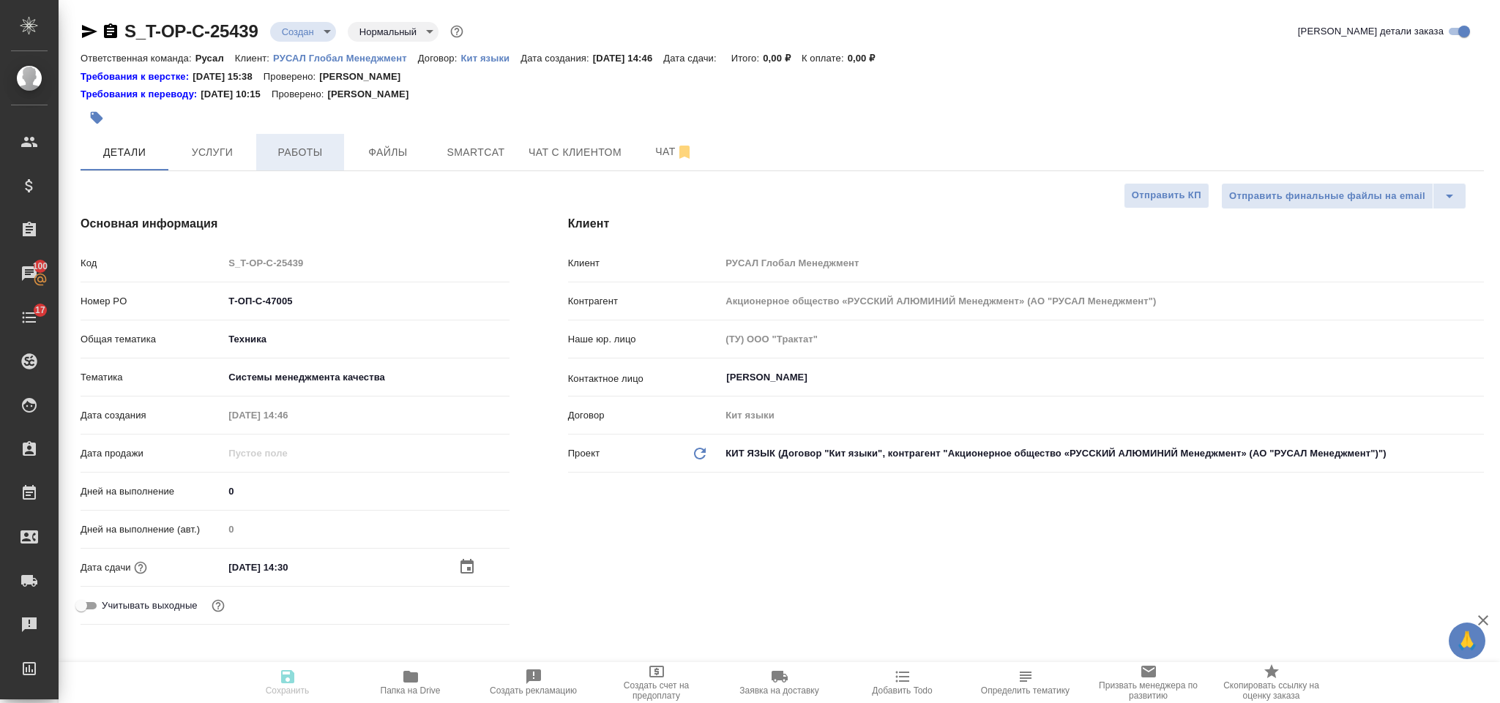
type textarea "x"
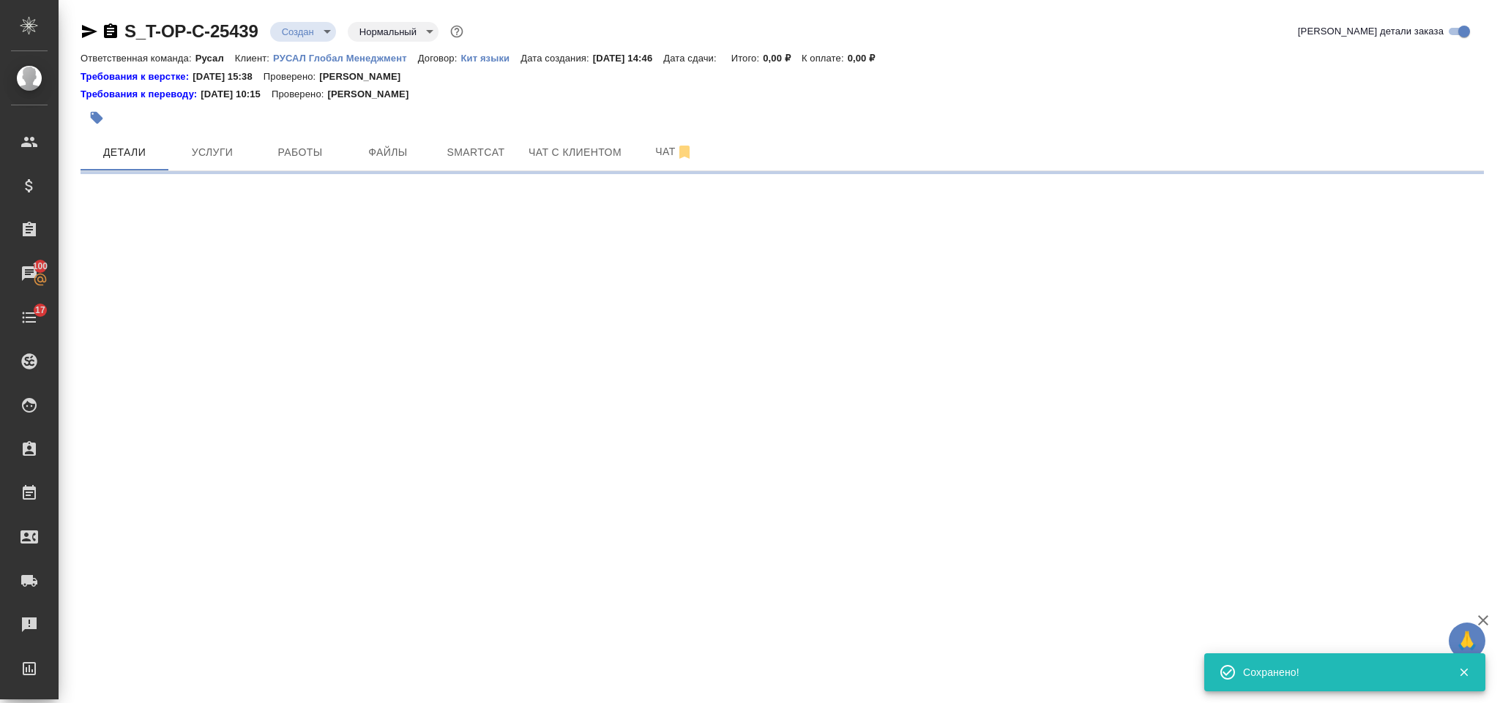
select select "RU"
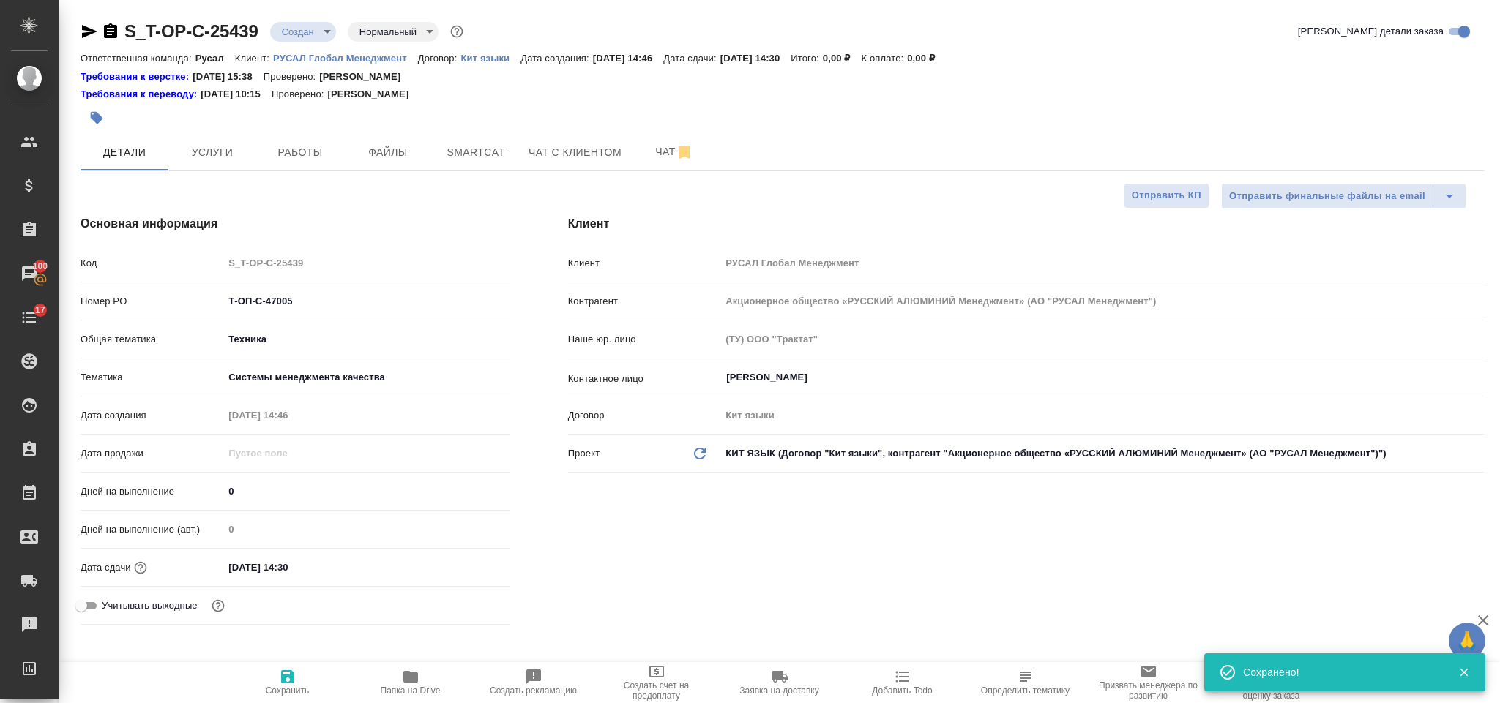
type textarea "x"
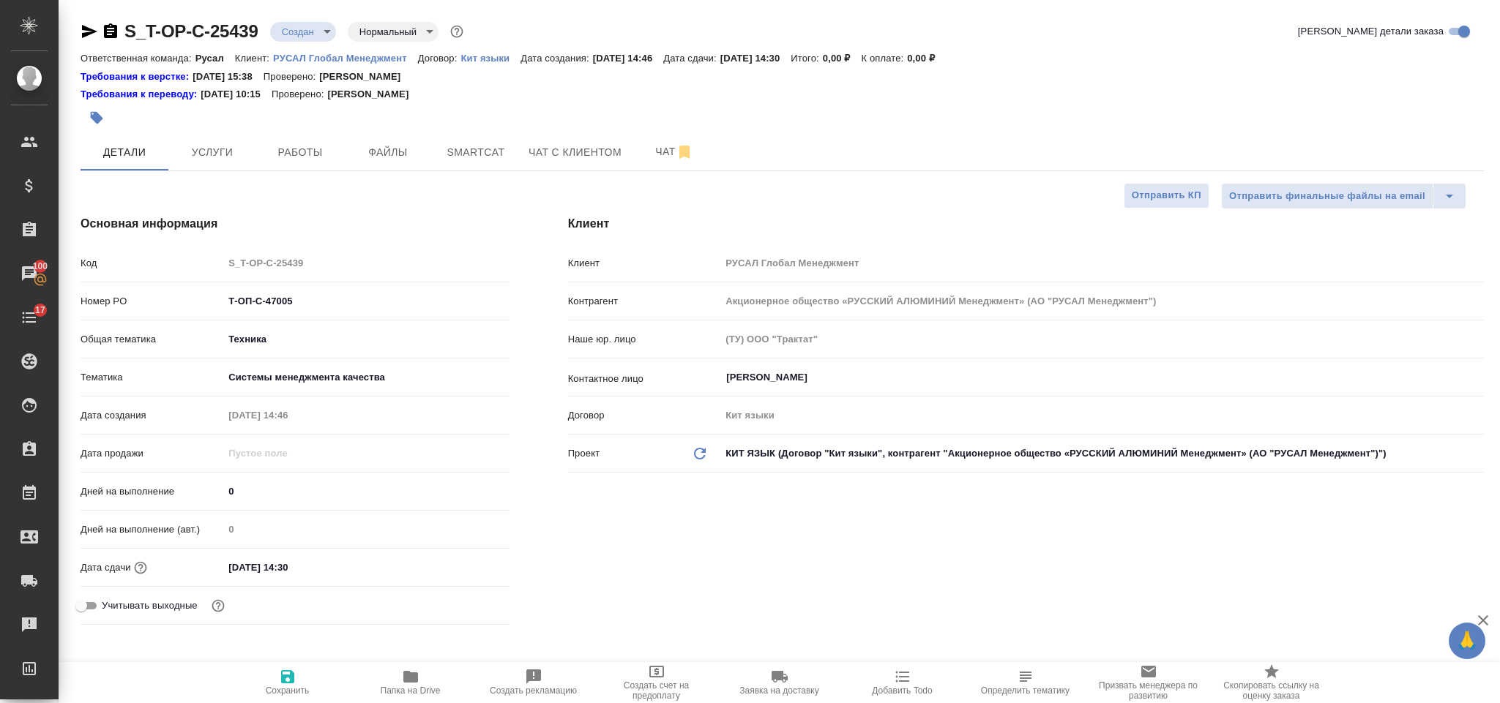
click at [389, 154] on span "Файлы" at bounding box center [388, 152] width 70 height 18
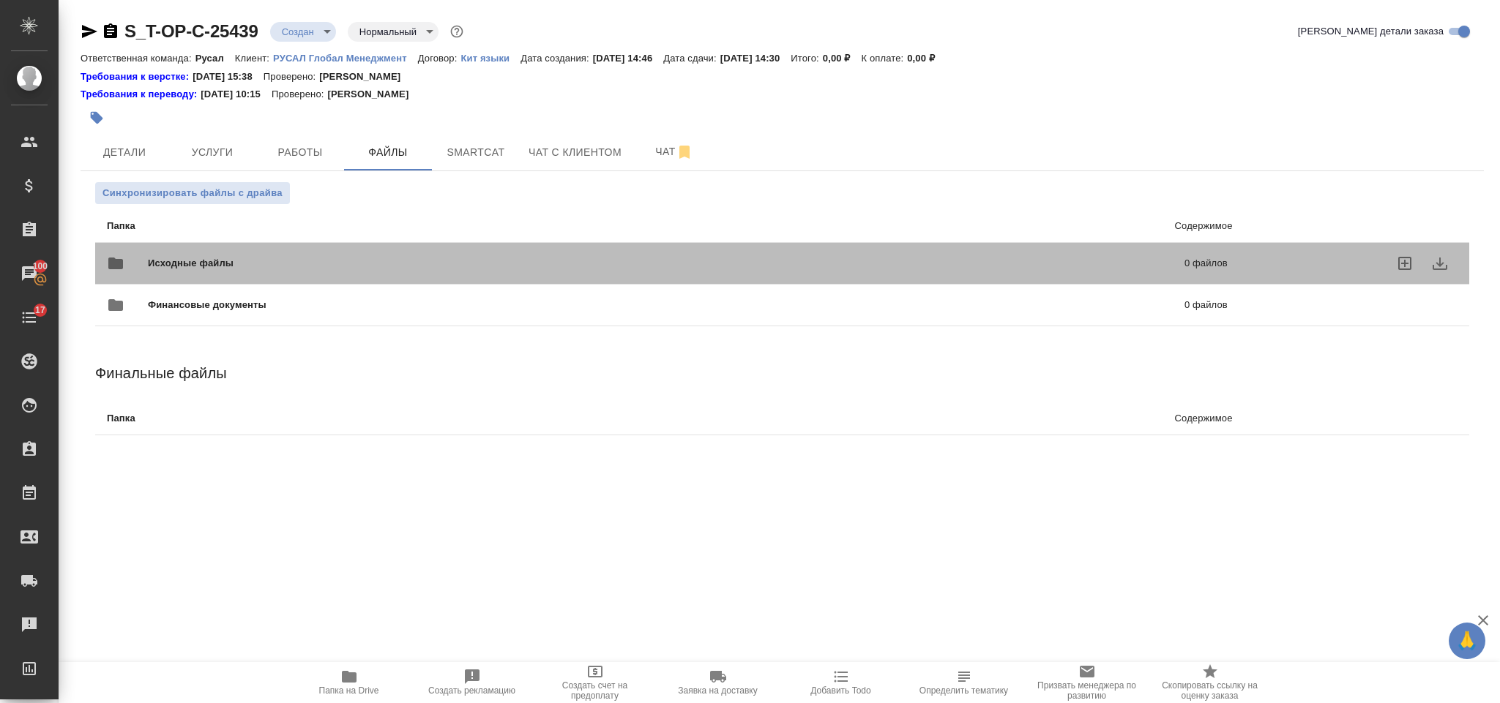
click at [195, 264] on span "Исходные файлы" at bounding box center [428, 263] width 561 height 15
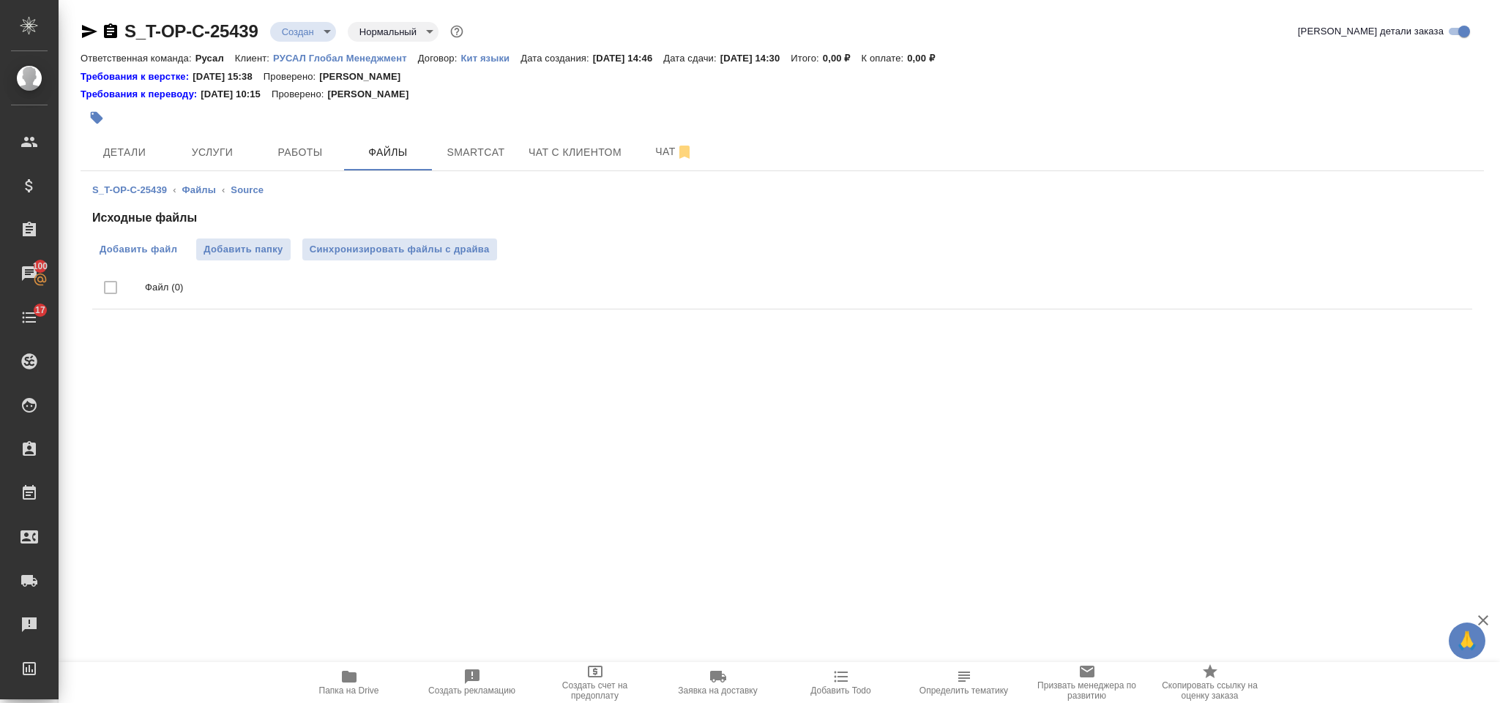
click at [163, 258] on label "Добавить файл" at bounding box center [138, 250] width 92 height 22
click at [0, 0] on input "Добавить файл" at bounding box center [0, 0] width 0 height 0
click at [231, 152] on span "Услуги" at bounding box center [212, 152] width 70 height 18
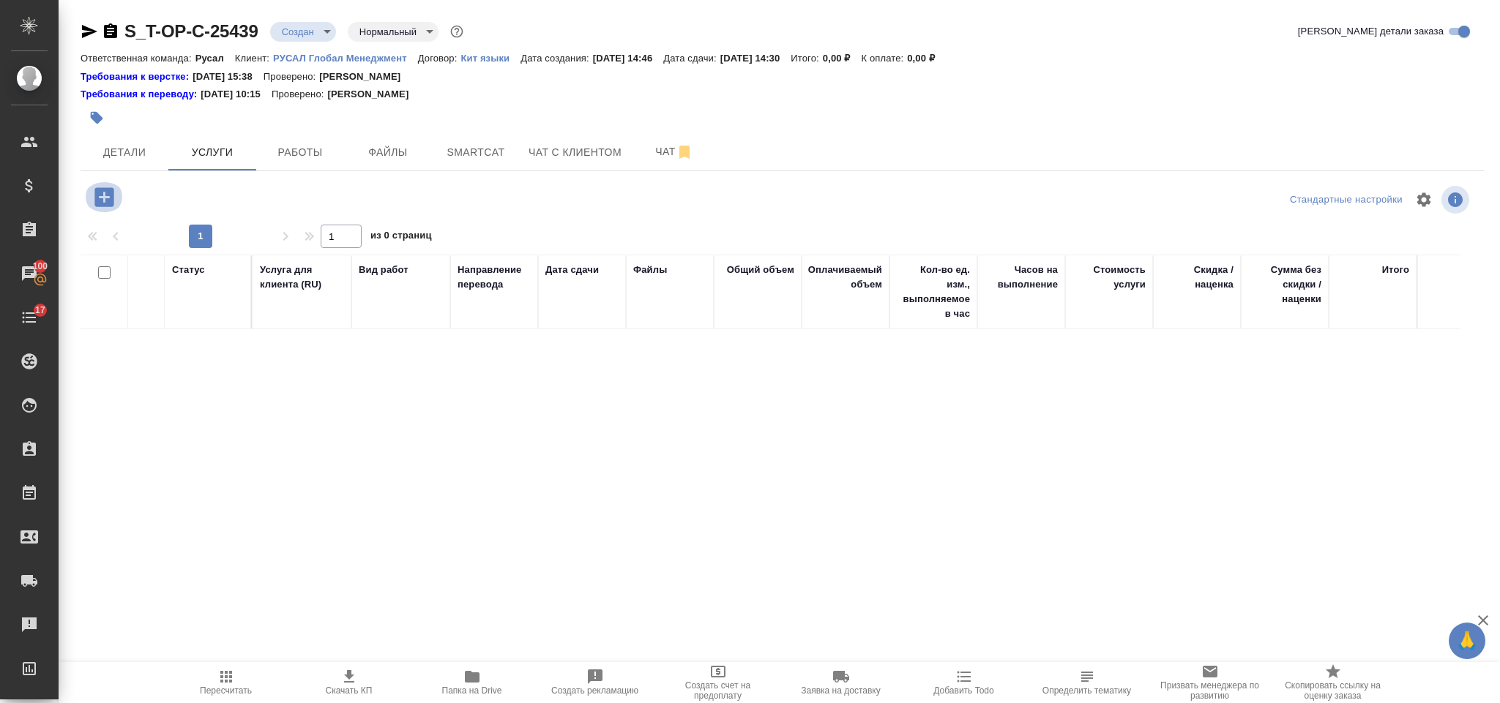
click at [102, 184] on icon "button" at bounding box center [104, 197] width 26 height 26
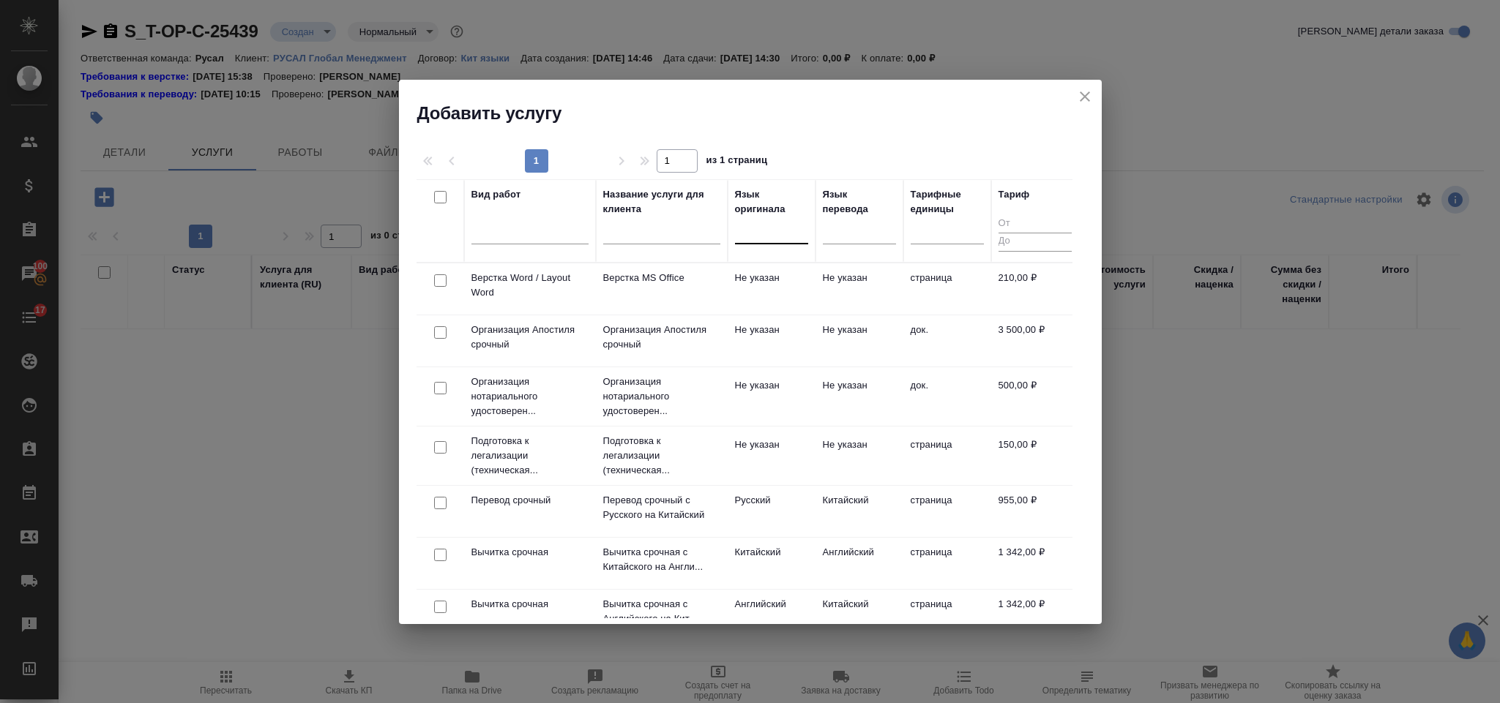
click at [765, 219] on div at bounding box center [771, 229] width 73 height 21
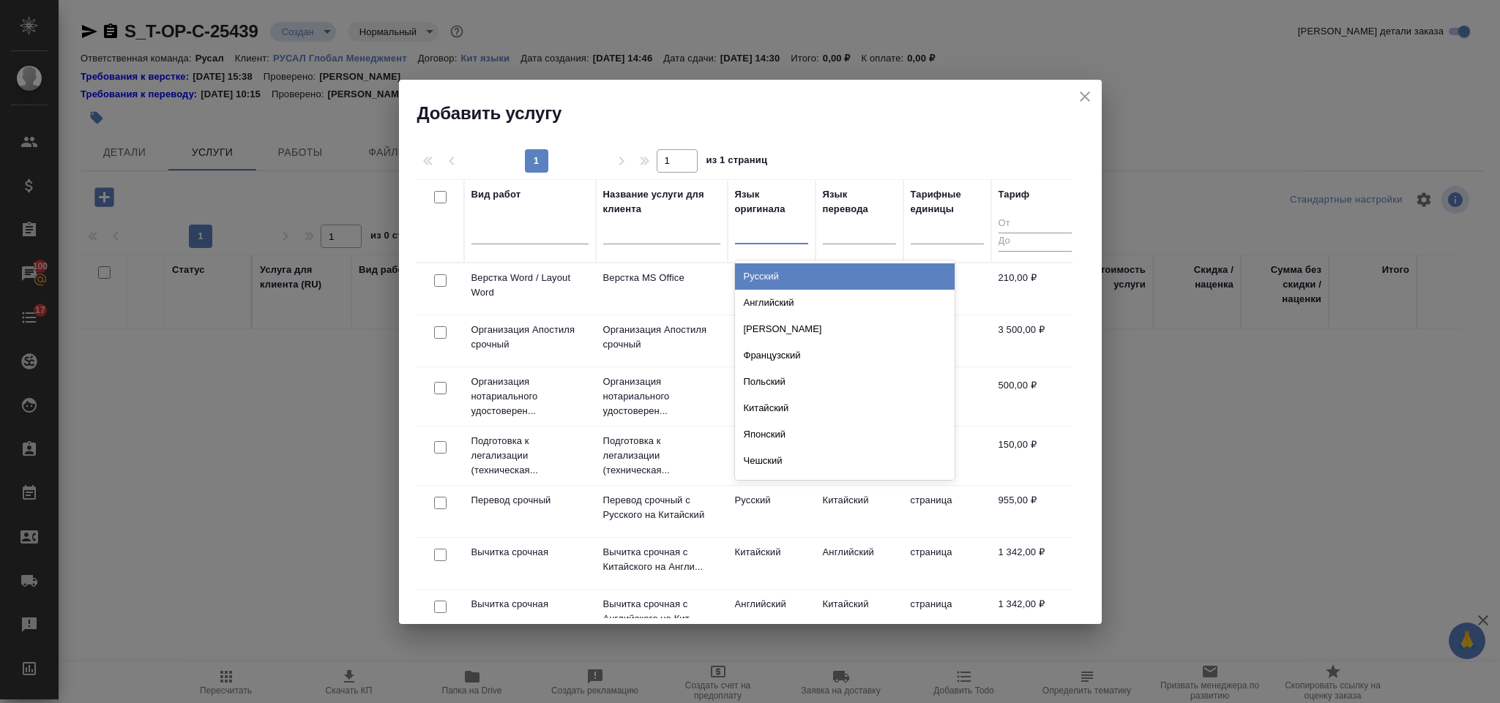
click at [786, 268] on div "Русский" at bounding box center [845, 277] width 220 height 26
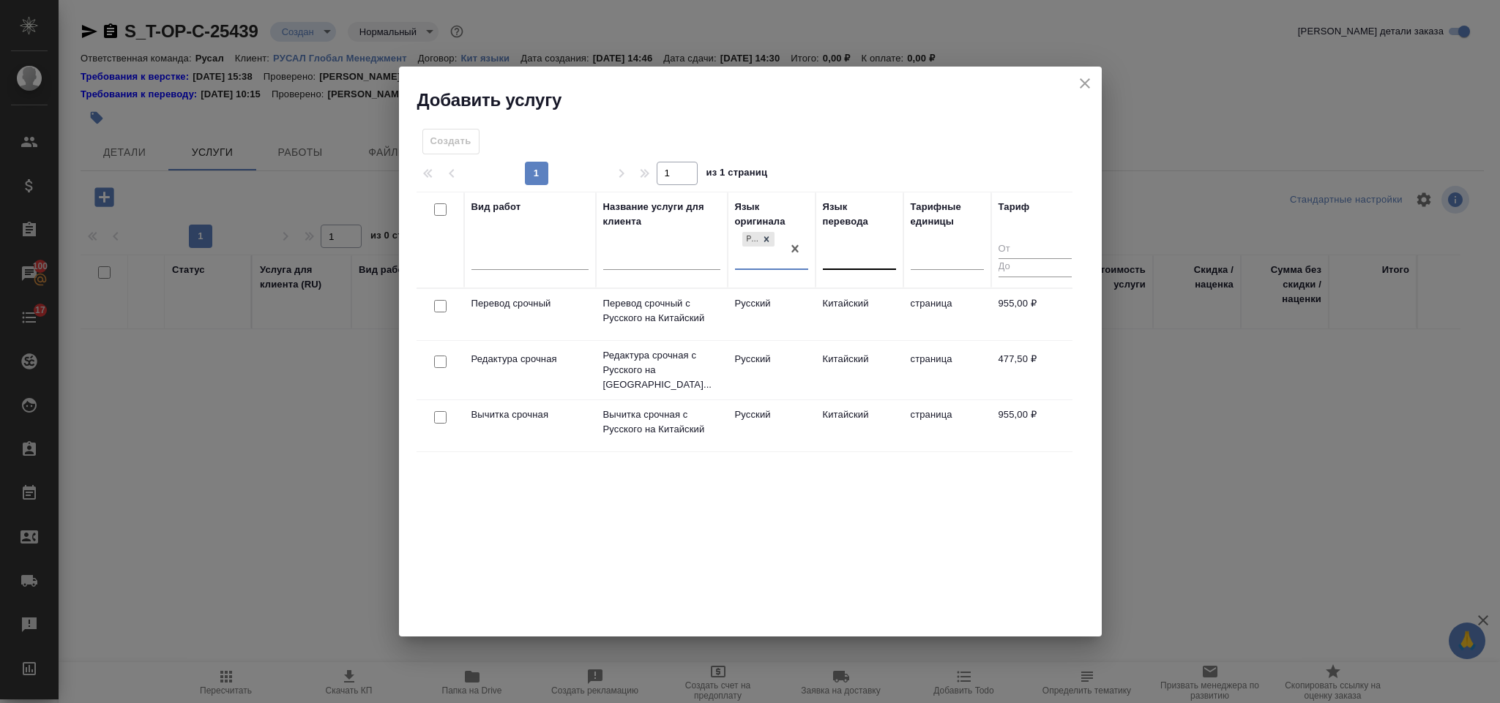
click at [832, 255] on div at bounding box center [859, 254] width 73 height 21
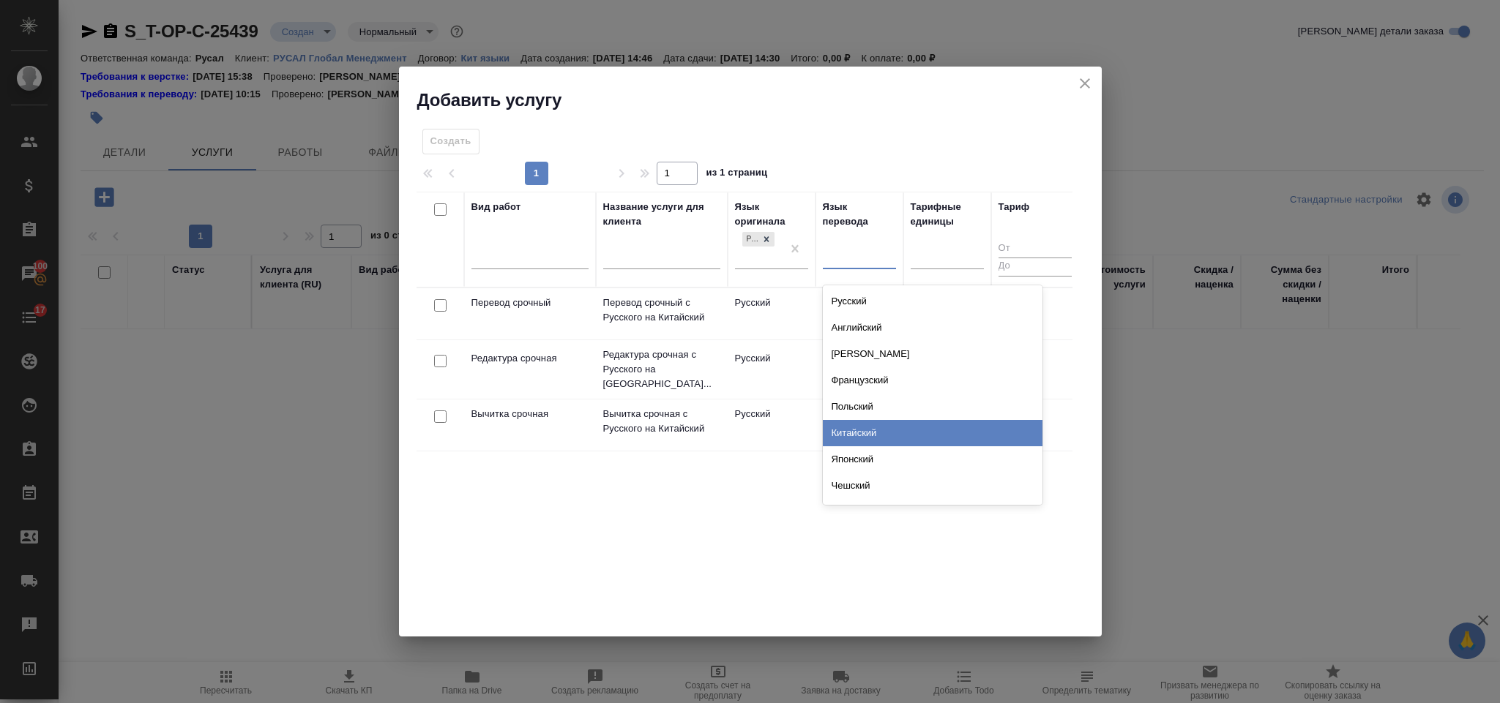
click at [912, 429] on div "Китайский" at bounding box center [933, 433] width 220 height 26
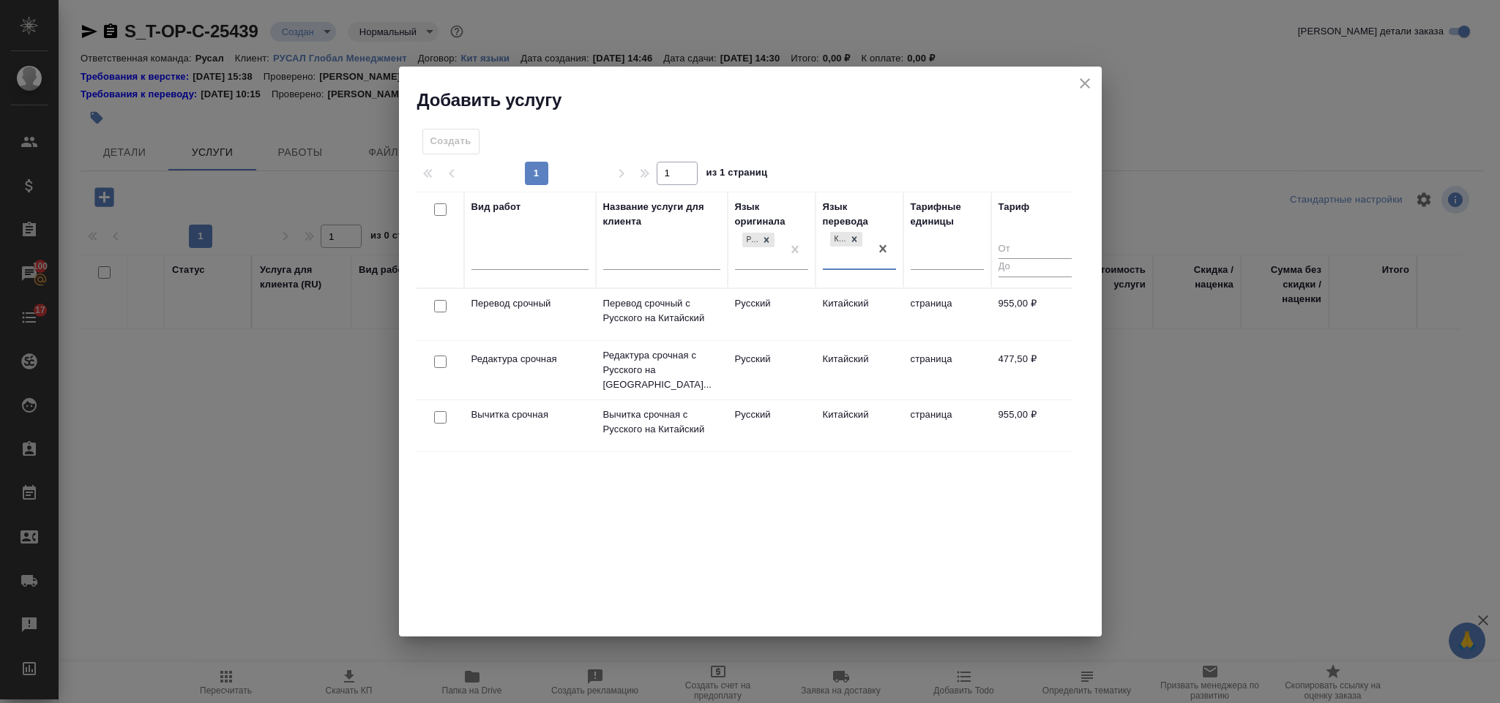
click at [438, 307] on input "checkbox" at bounding box center [440, 306] width 12 height 12
checkbox input "true"
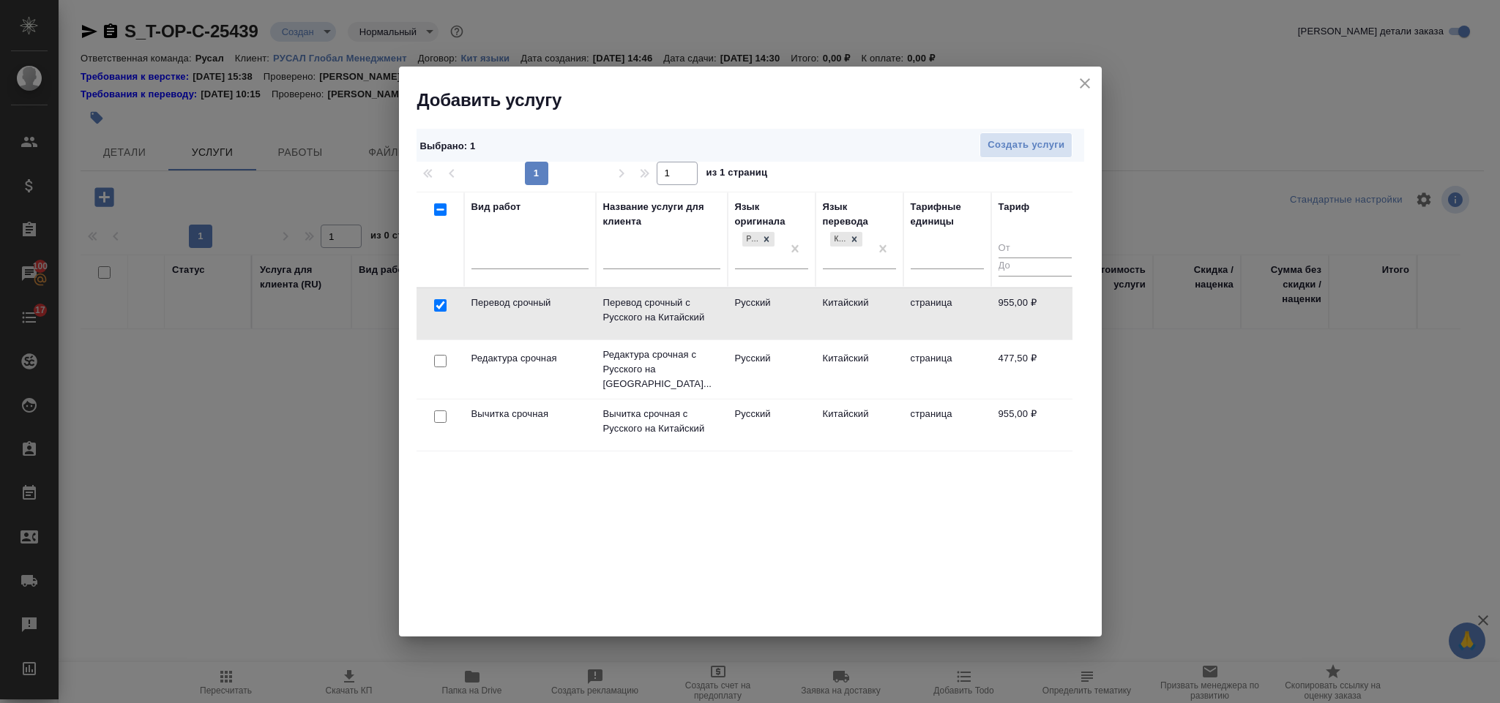
click at [444, 360] on input "checkbox" at bounding box center [440, 361] width 12 height 12
checkbox input "true"
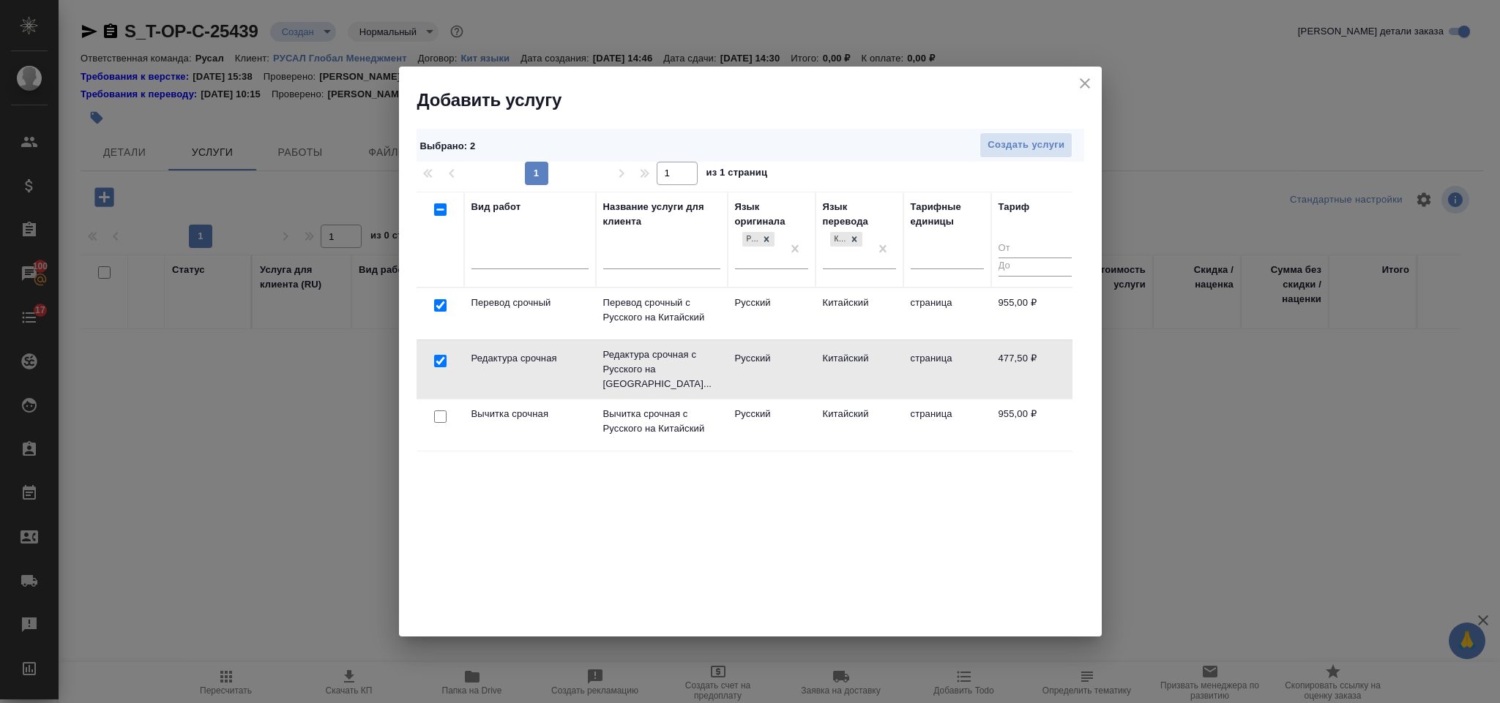
click at [1033, 127] on div "Выбрано : 2 Создать услуги 1 1 из 1 страниц Вид работ Название услуги для клиен…" at bounding box center [750, 374] width 703 height 525
click at [1031, 139] on span "Создать услуги" at bounding box center [1025, 145] width 77 height 17
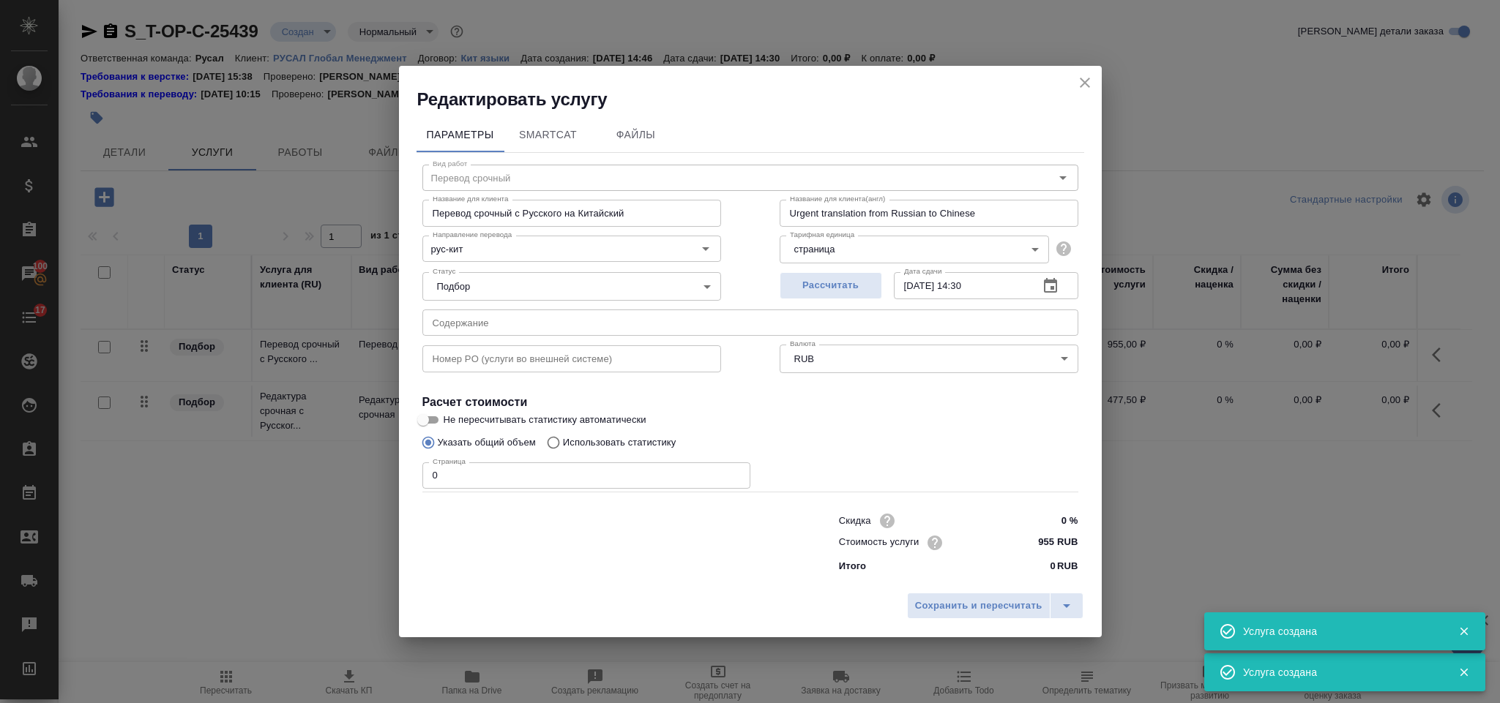
type input "Перевод срочный"
type input "Перевод срочный с Русского на Китайский"
type input "Urgent translation from Russian to Chinese"
type input "955 RUB"
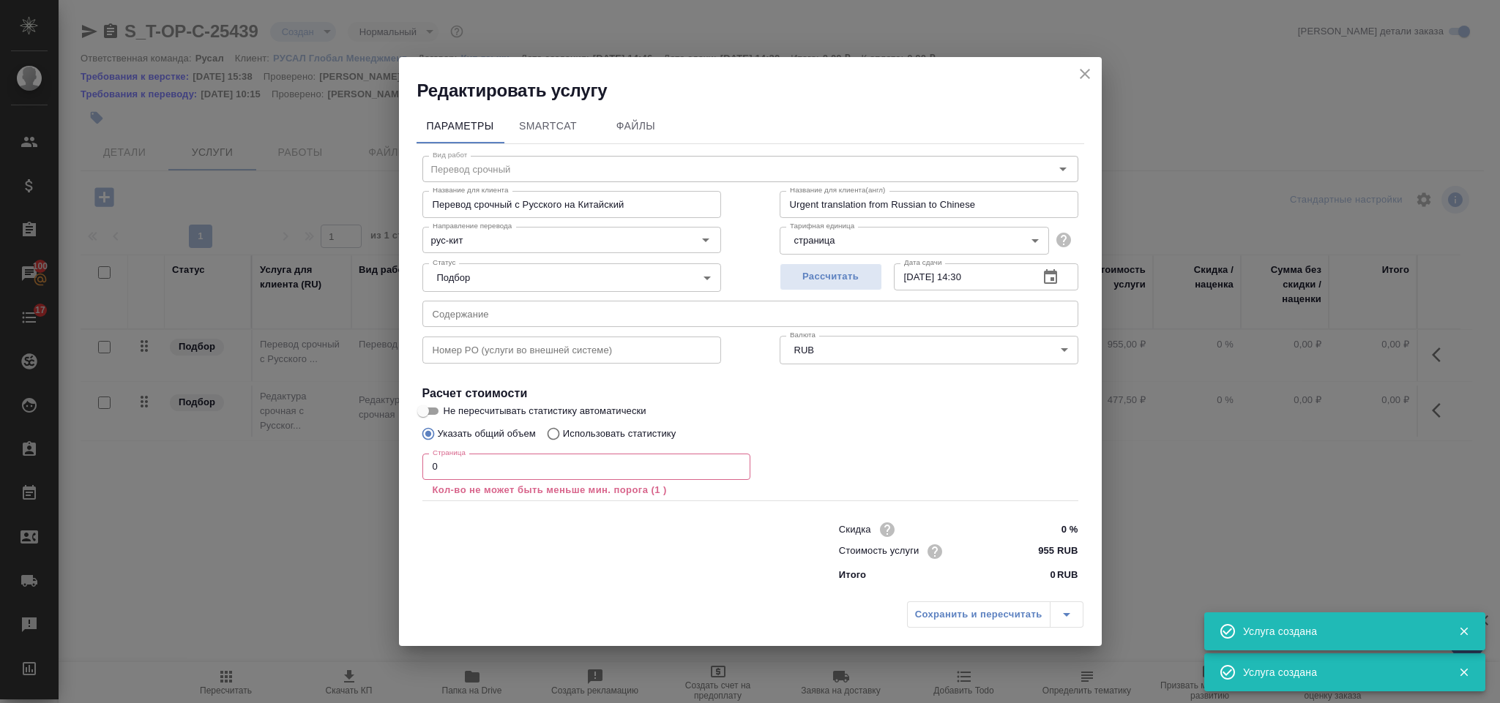
click at [651, 310] on input "text" at bounding box center [750, 314] width 656 height 26
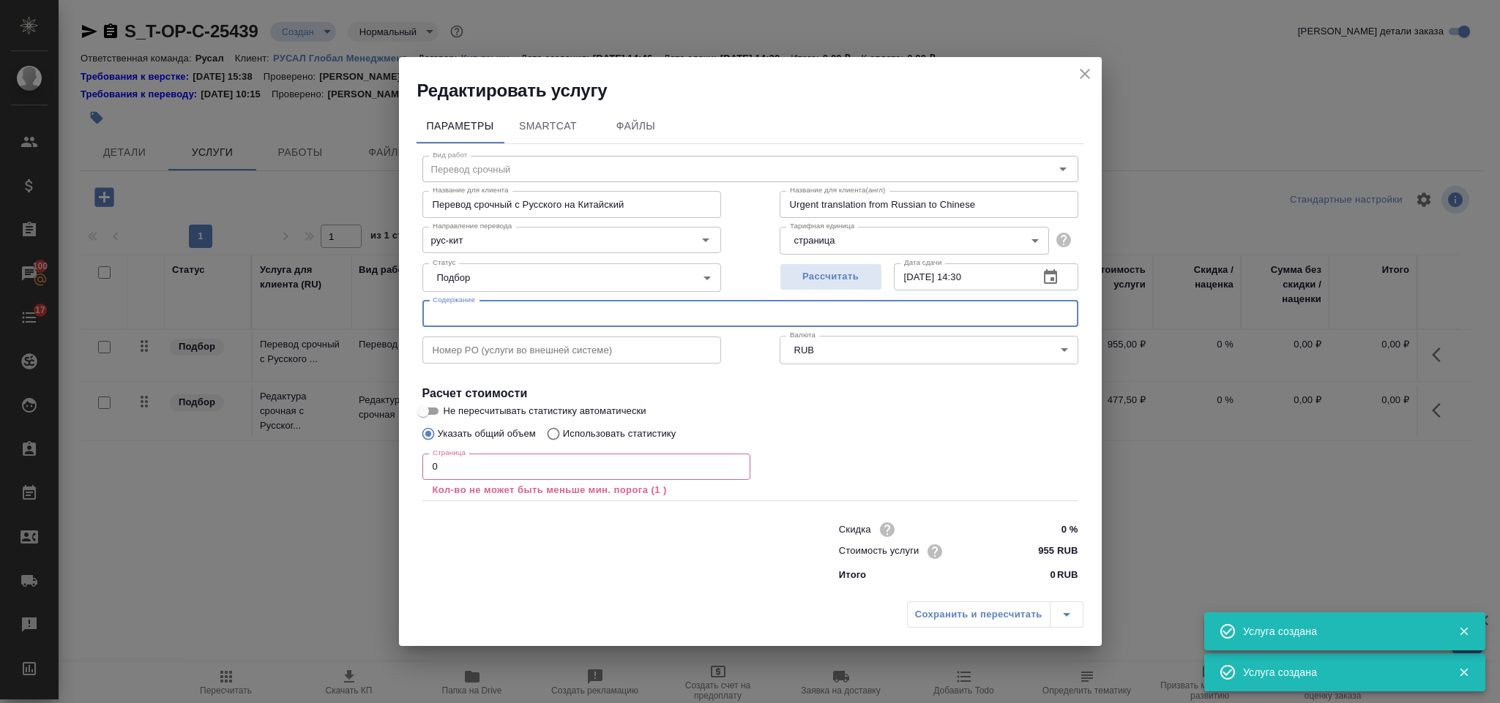
paste input "06.10.2025 525х525"
type input "06.10.2025 525х525"
click at [510, 450] on div "Страница 0 Страница Кол-во не может быть меньше мин. порога (1 )" at bounding box center [586, 474] width 328 height 53
click at [515, 462] on input "0" at bounding box center [586, 467] width 328 height 26
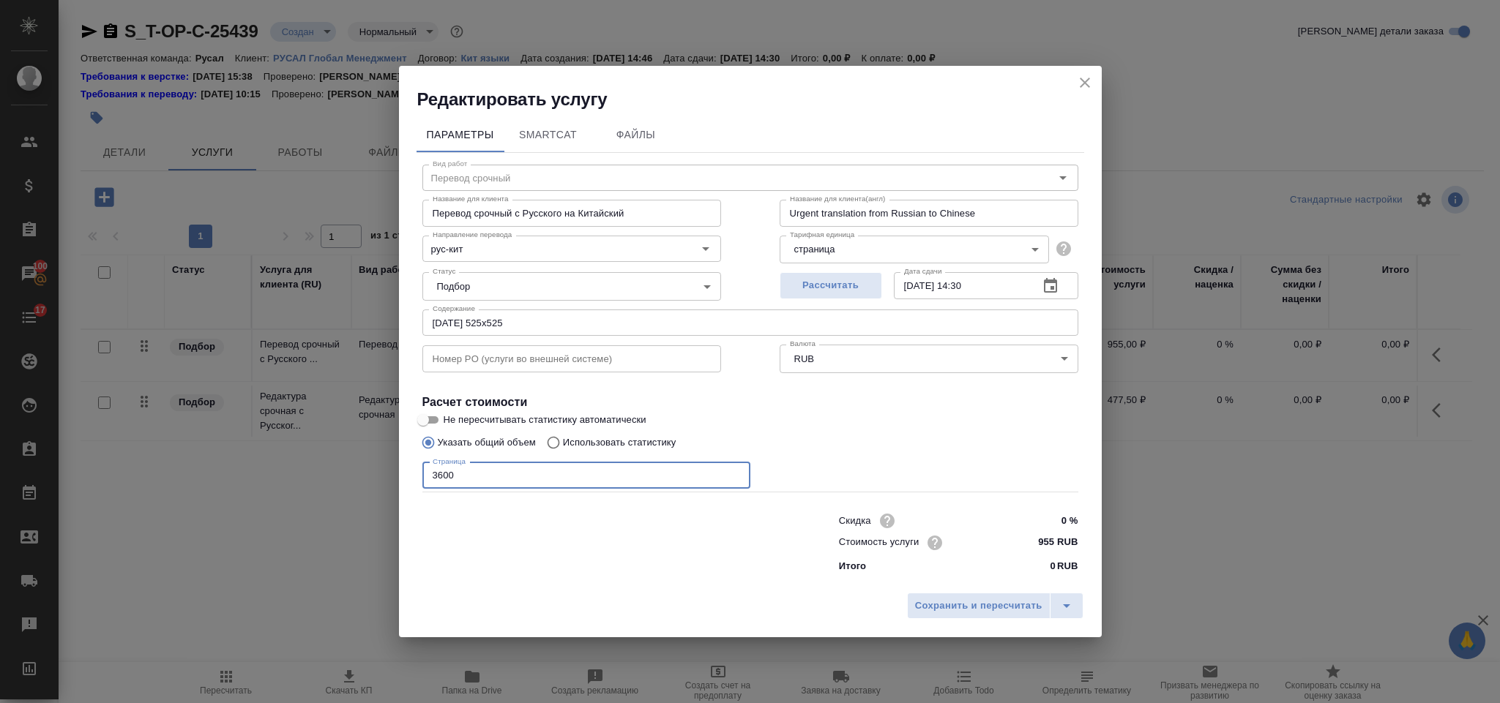
type input "3600"
click at [934, 622] on div "Сохранить и пересчитать" at bounding box center [750, 612] width 703 height 52
click at [933, 609] on span "Сохранить и пересчитать" at bounding box center [978, 606] width 127 height 17
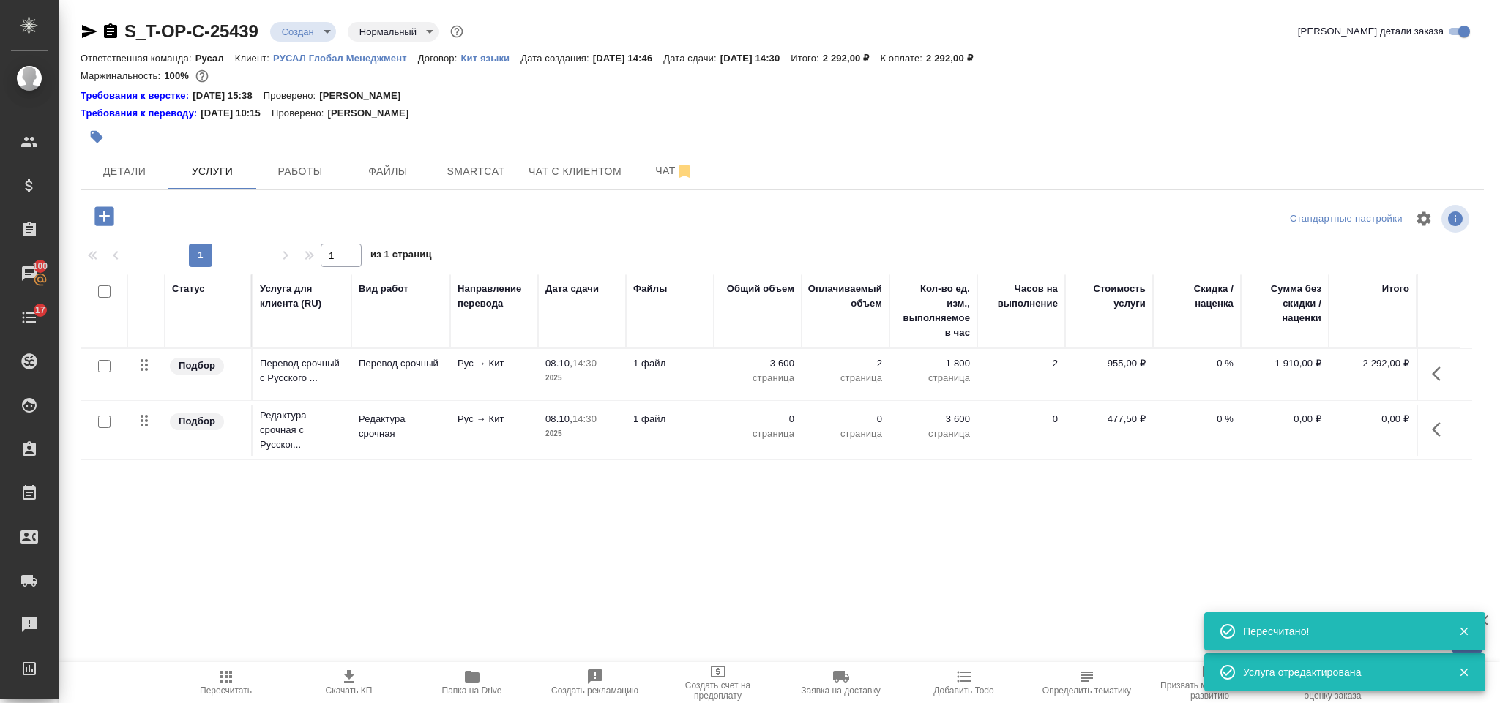
click at [1452, 437] on button "button" at bounding box center [1440, 429] width 35 height 35
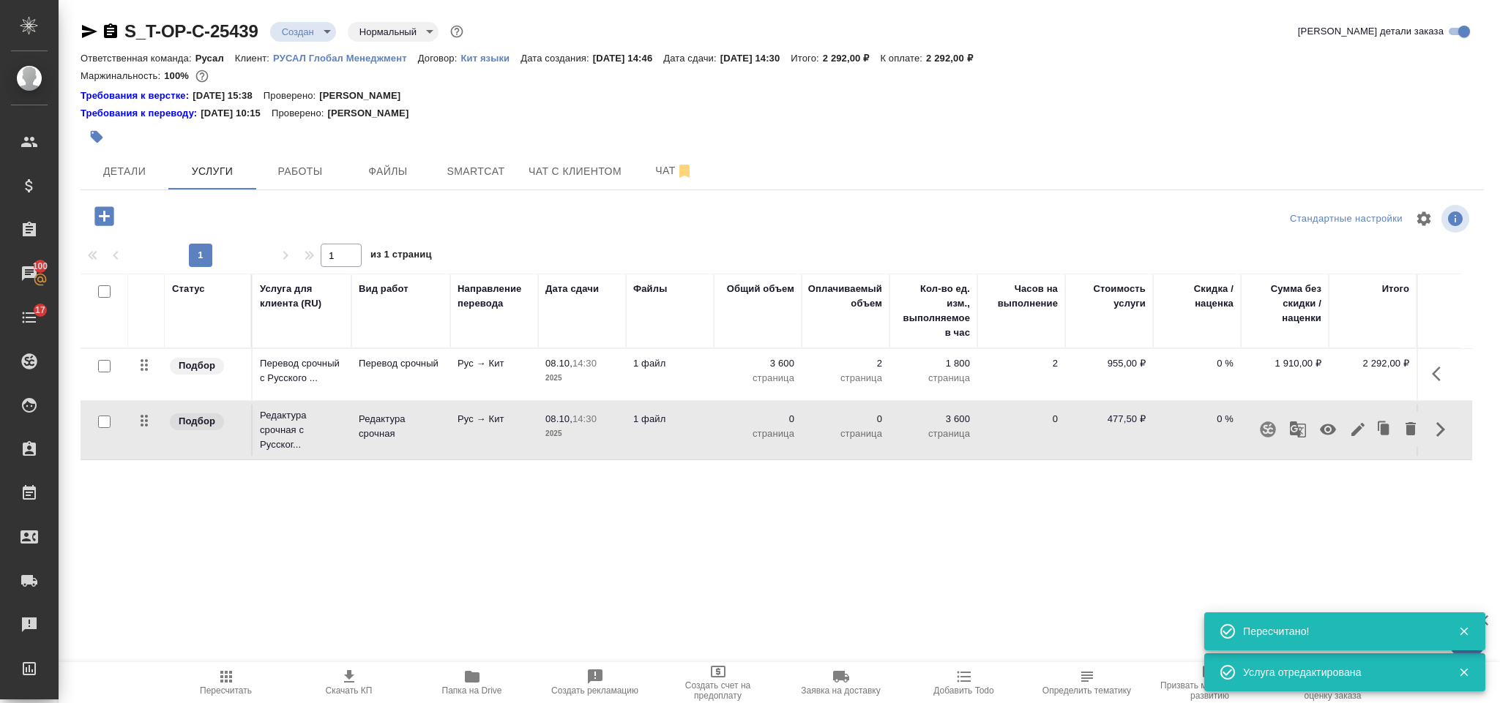
click at [1362, 425] on icon "button" at bounding box center [1358, 430] width 18 height 18
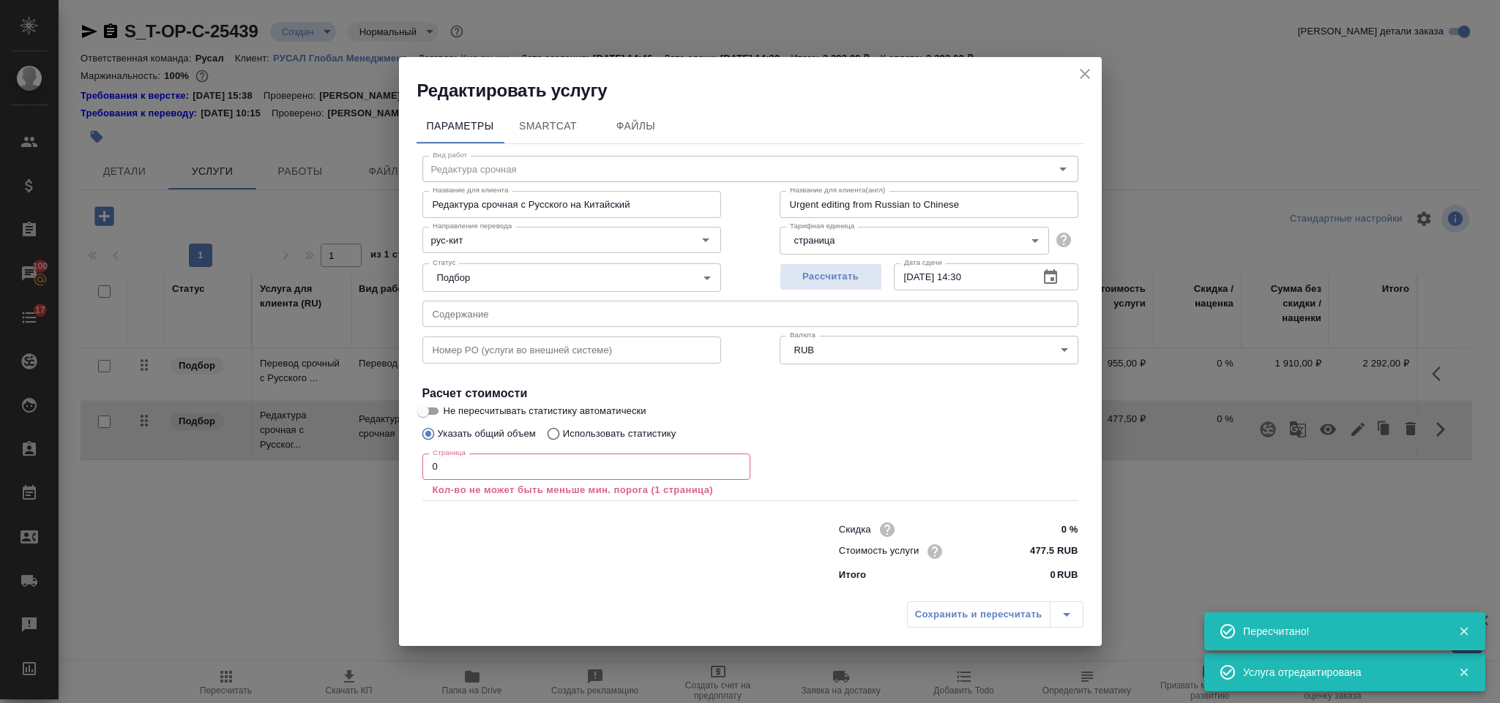
click at [474, 472] on input "0" at bounding box center [586, 467] width 328 height 26
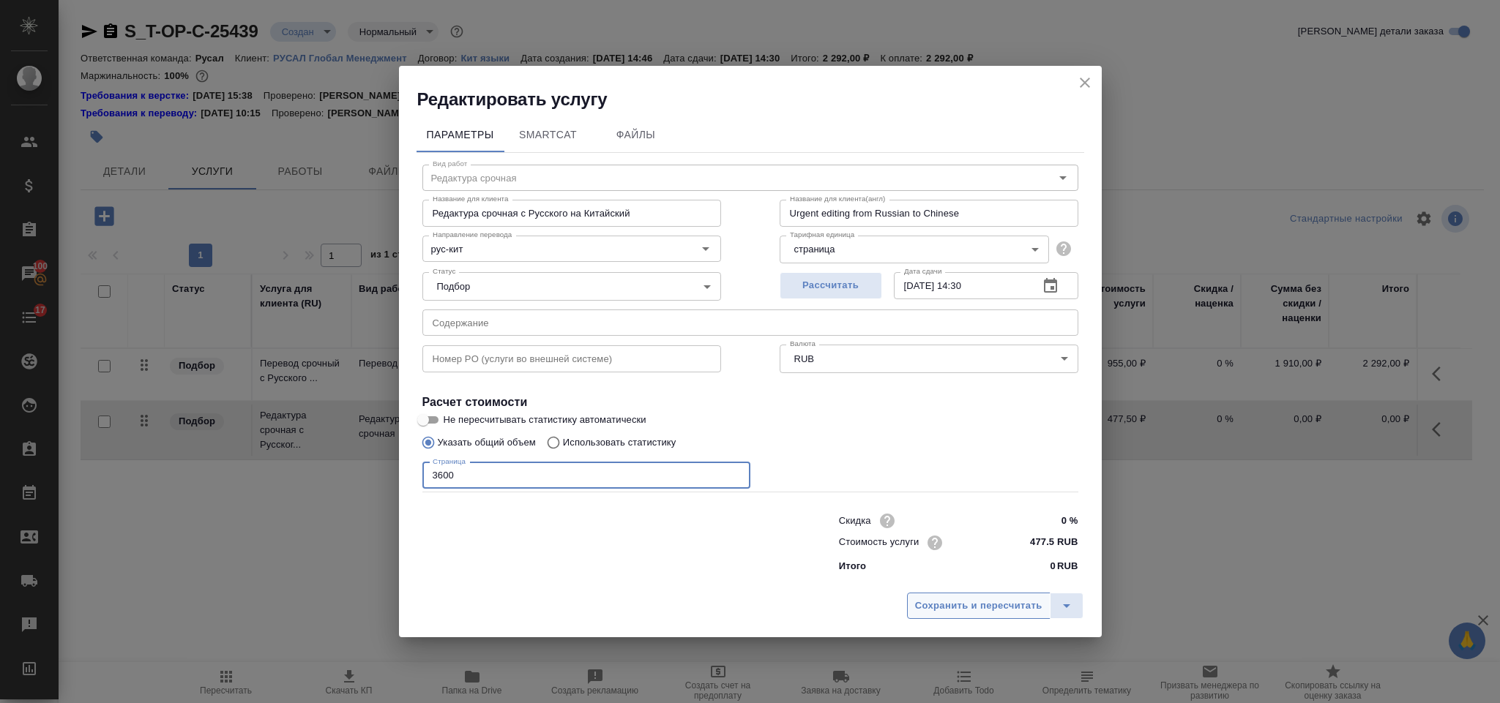
type input "3600"
click at [927, 602] on span "Сохранить и пересчитать" at bounding box center [978, 606] width 127 height 17
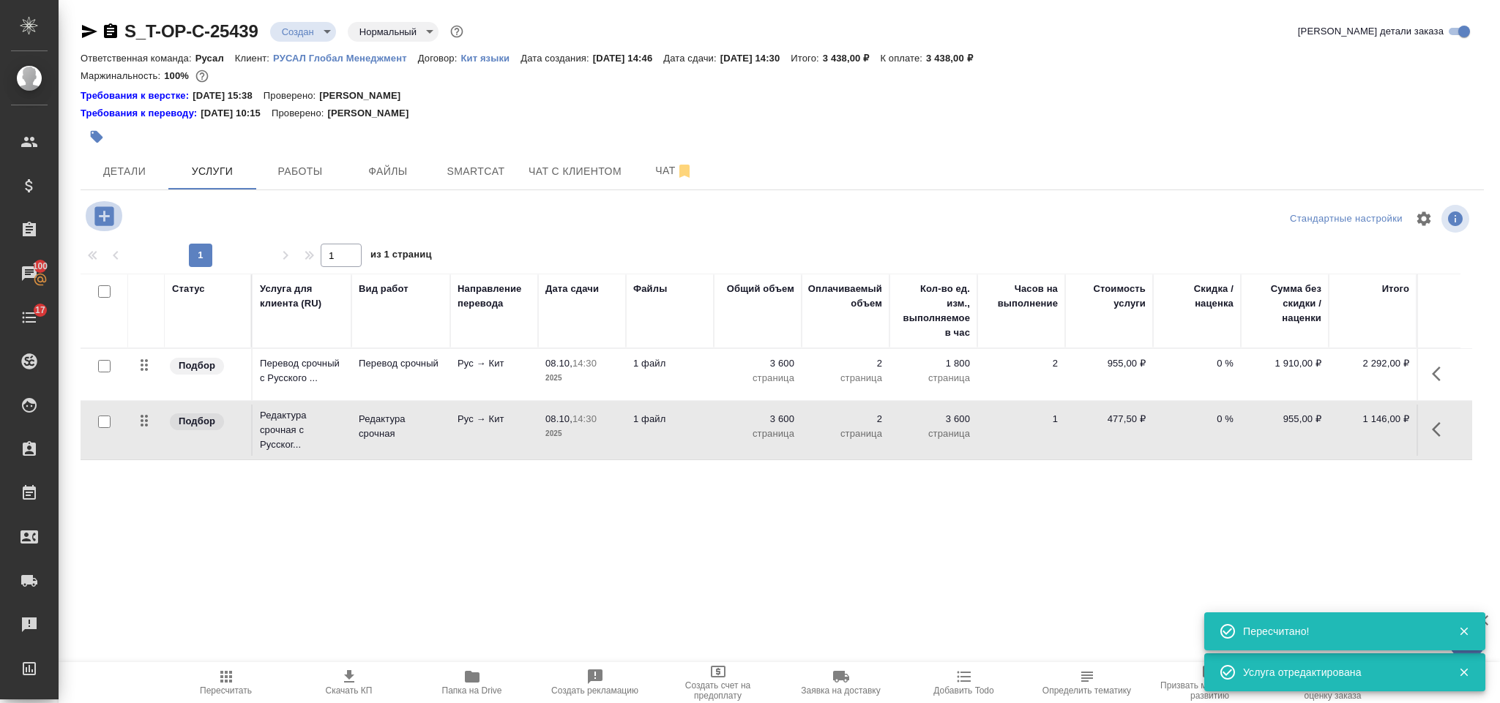
click at [102, 222] on icon "button" at bounding box center [103, 215] width 19 height 19
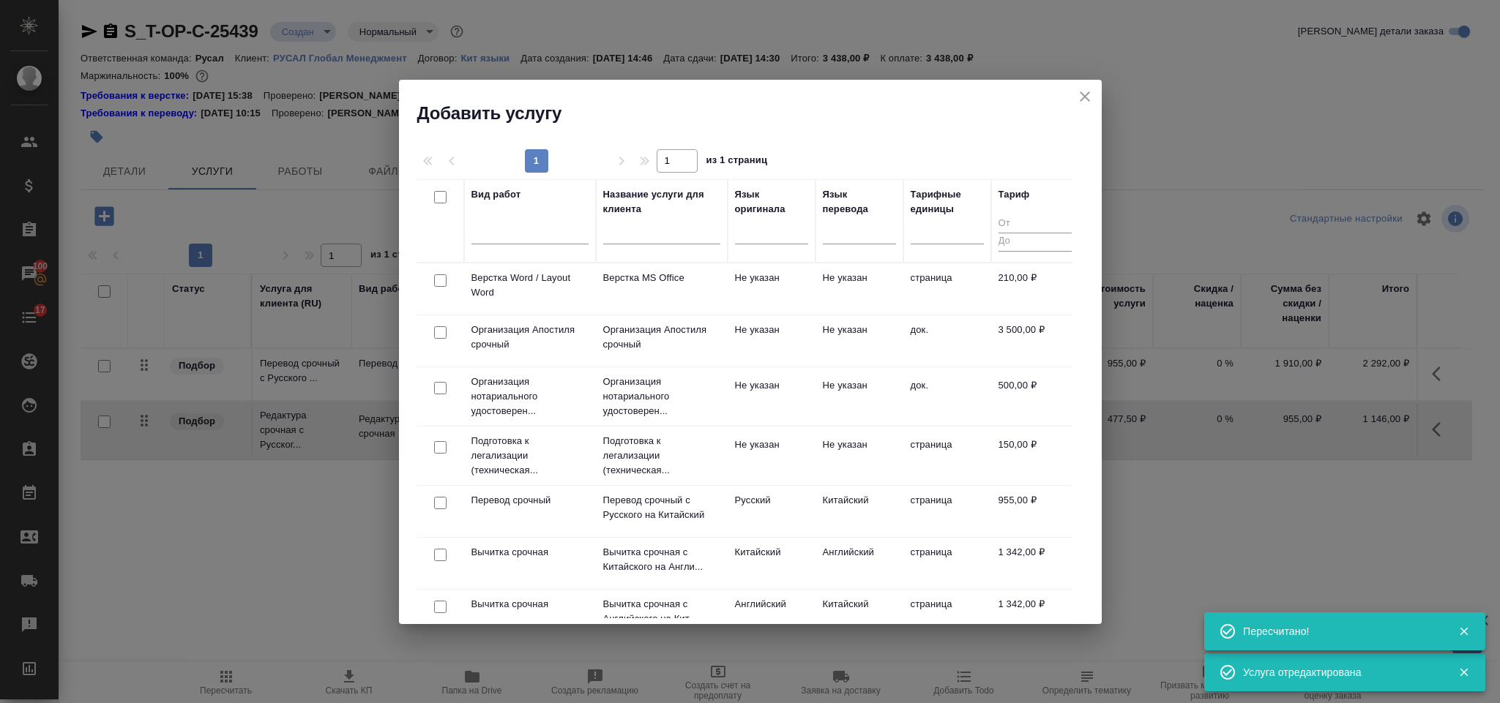
click at [444, 285] on input "checkbox" at bounding box center [440, 280] width 12 height 12
checkbox input "true"
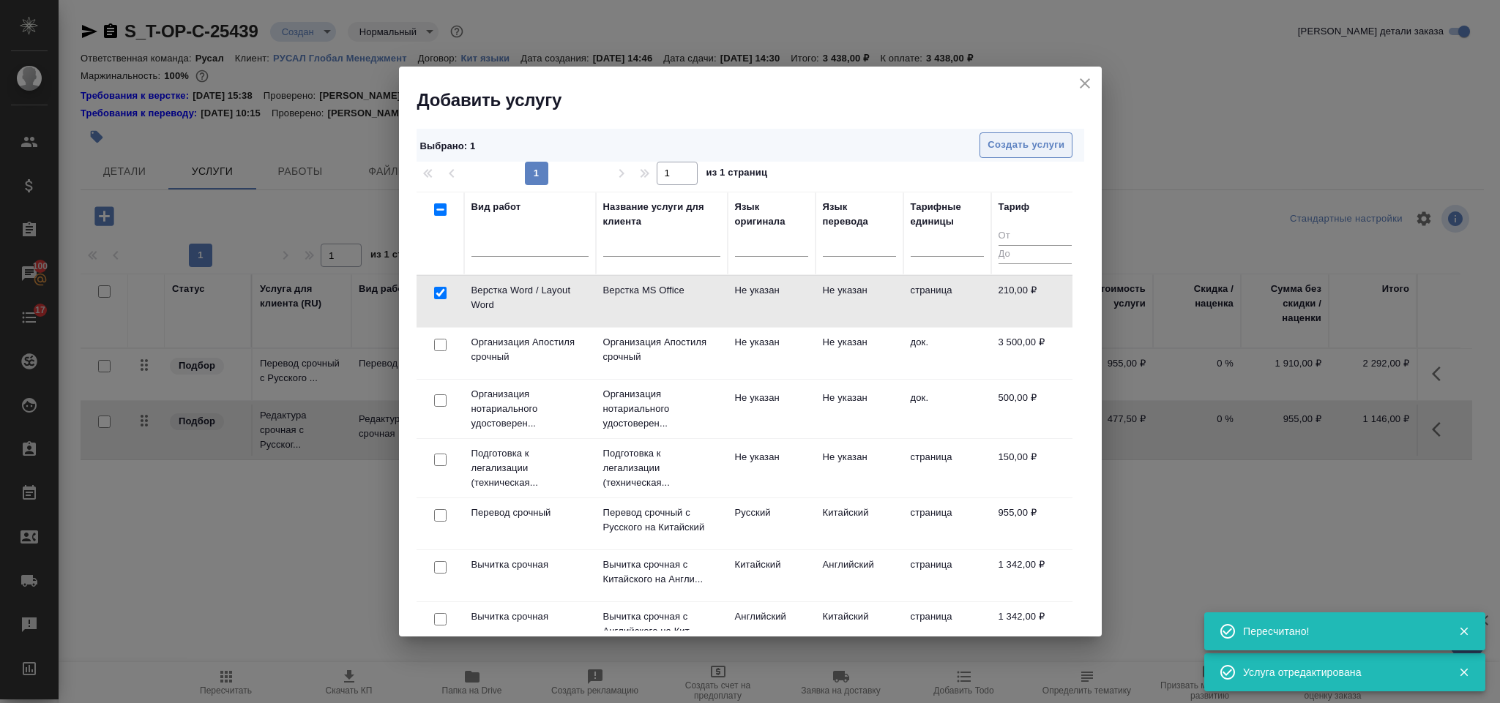
click at [1046, 145] on span "Создать услуги" at bounding box center [1025, 145] width 77 height 17
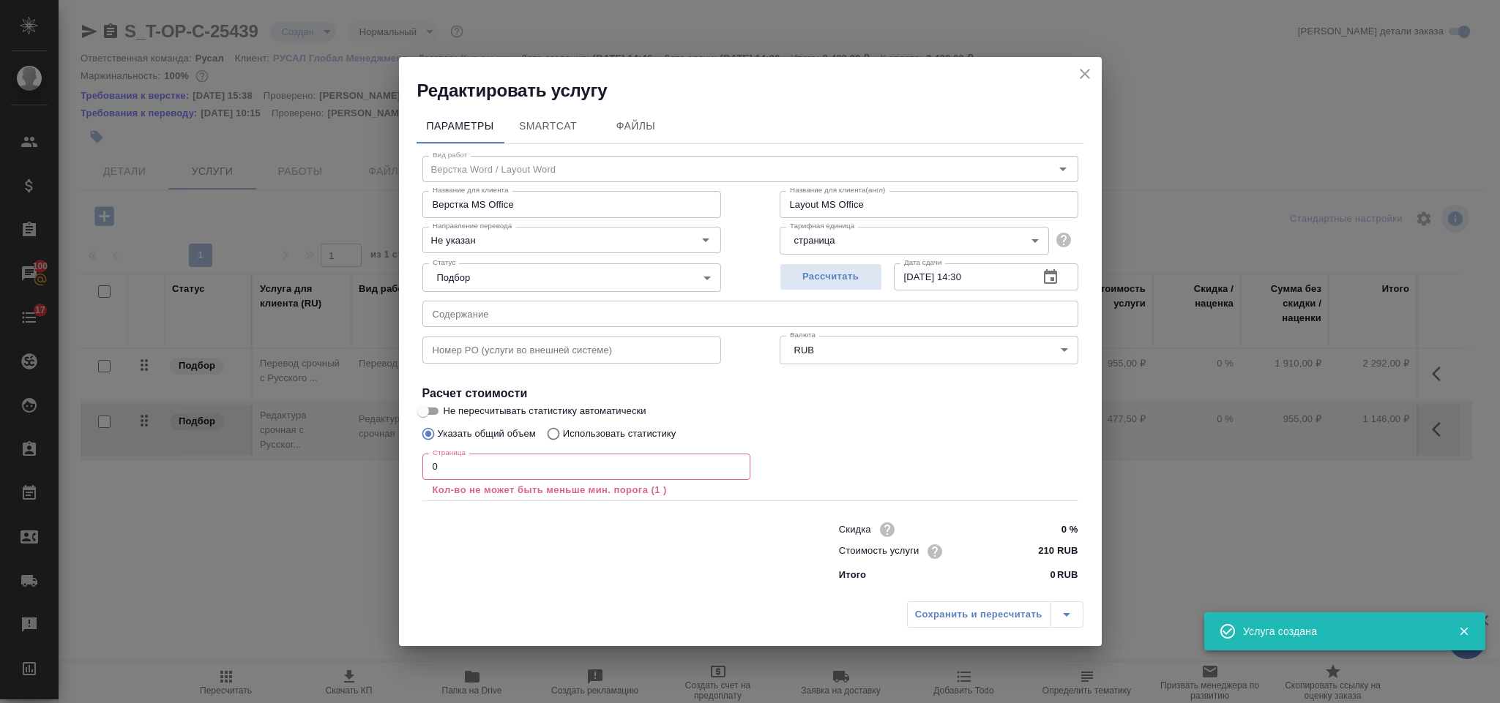
click at [518, 470] on input "0" at bounding box center [586, 467] width 328 height 26
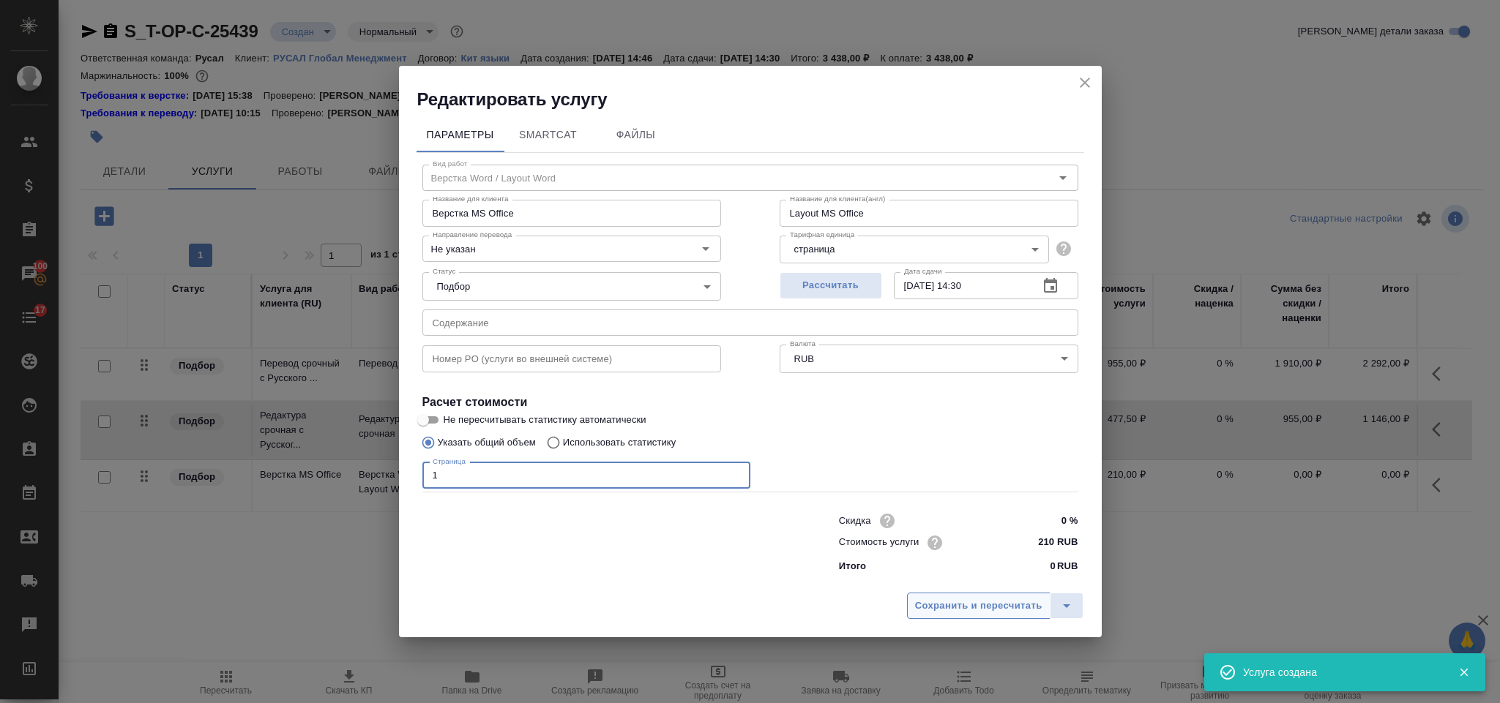
type input "1"
click at [957, 608] on span "Сохранить и пересчитать" at bounding box center [978, 606] width 127 height 17
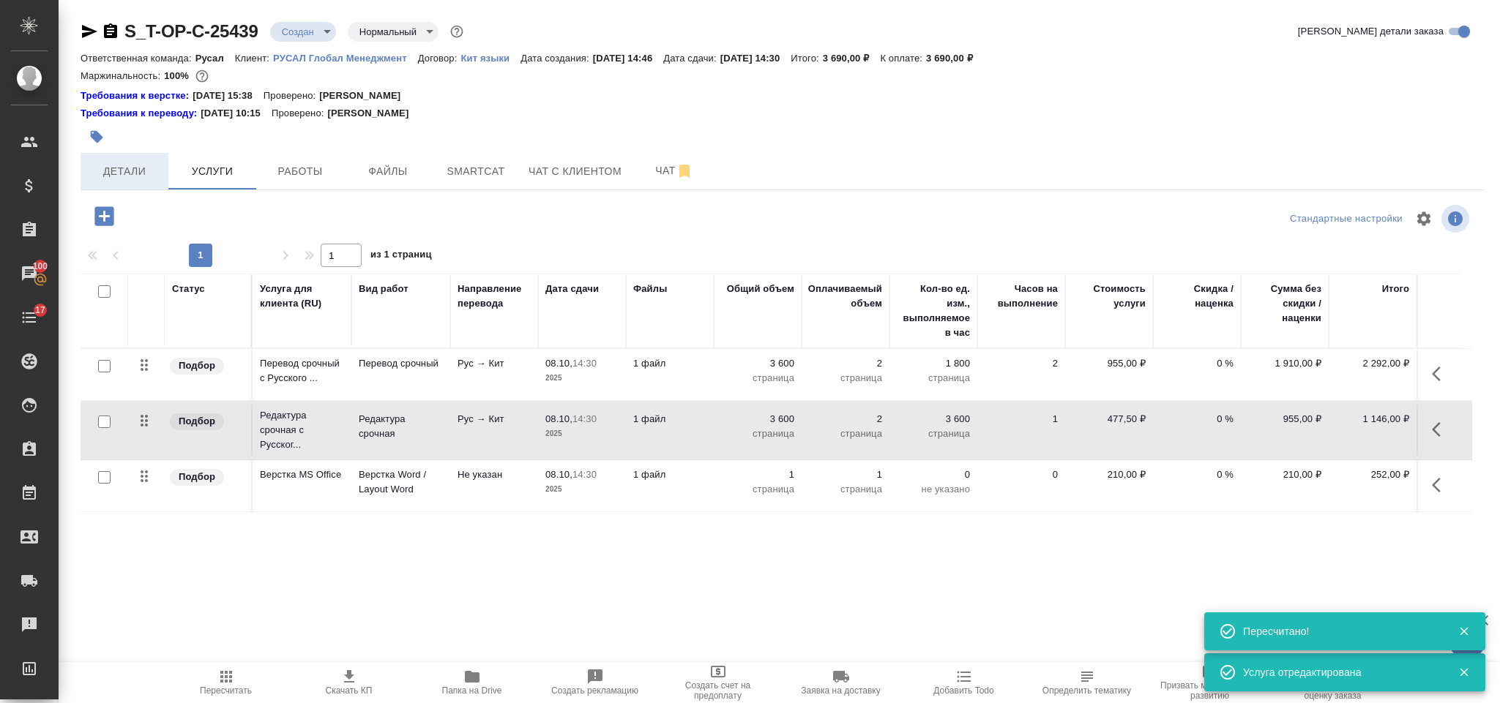
click at [132, 181] on button "Детали" at bounding box center [125, 171] width 88 height 37
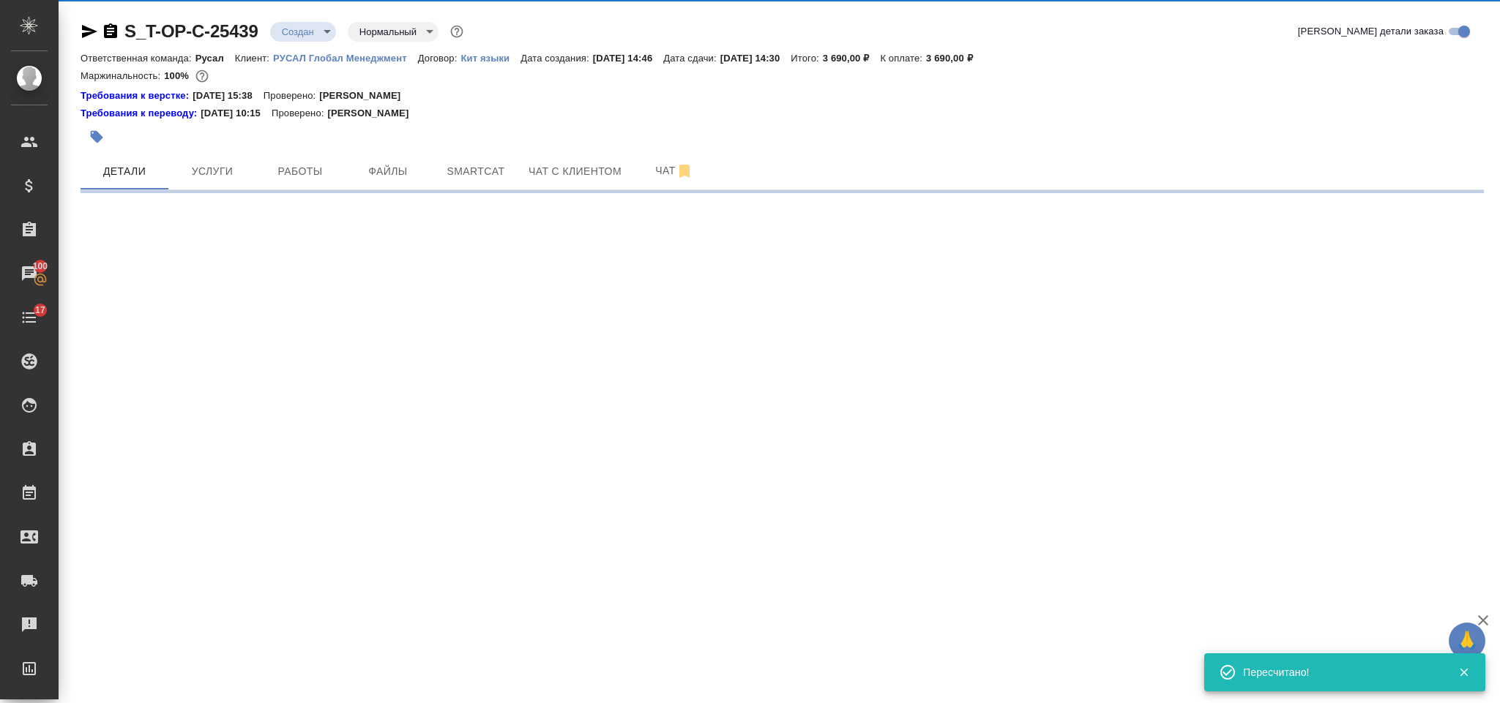
select select "RU"
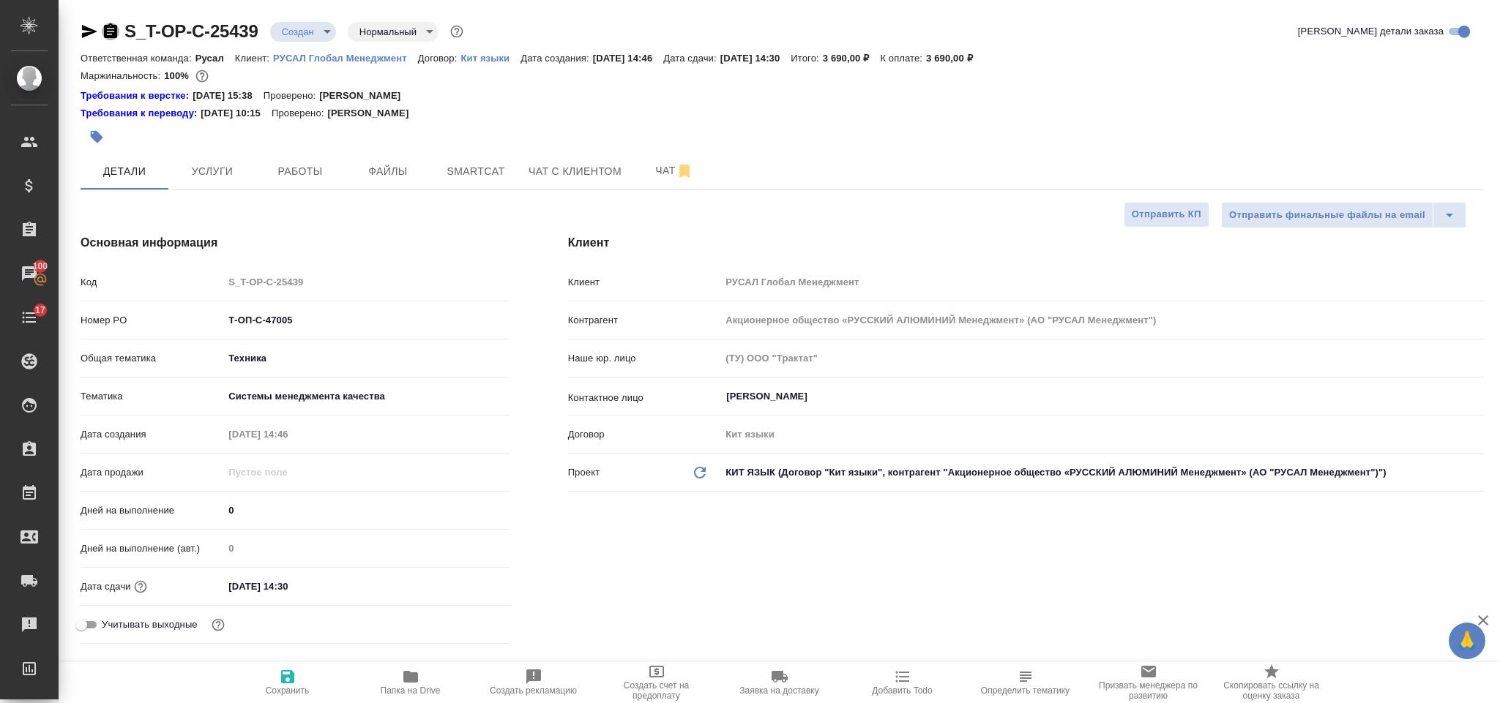
click at [110, 29] on icon "button" at bounding box center [110, 30] width 13 height 15
type textarea "x"
click at [93, 34] on icon "button" at bounding box center [90, 32] width 18 height 18
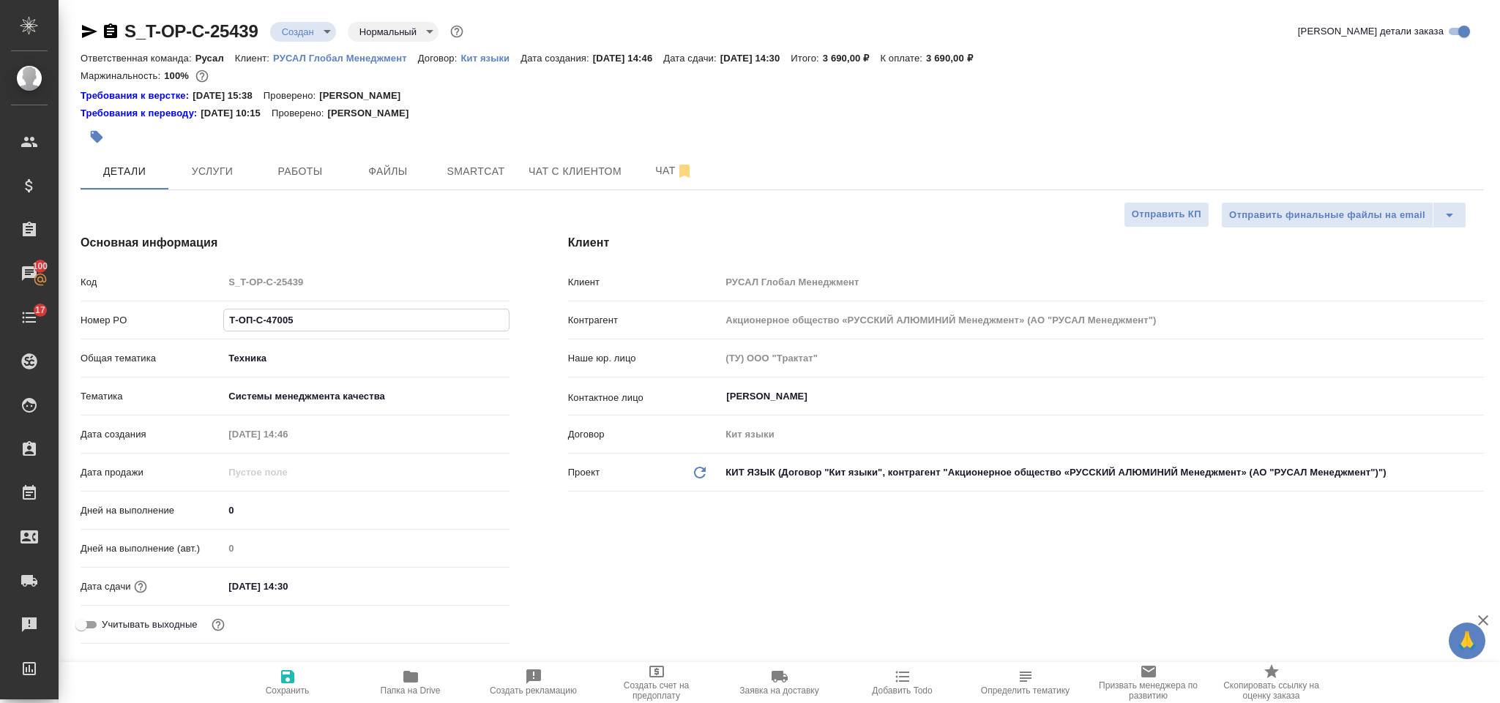
drag, startPoint x: 328, startPoint y: 312, endPoint x: 212, endPoint y: 303, distance: 116.7
click at [212, 303] on div "Код S_T-OP-C-25439 Номер PO Т-ОП-С-47005 Общая тематика Техника tech Тематика С…" at bounding box center [295, 459] width 429 height 381
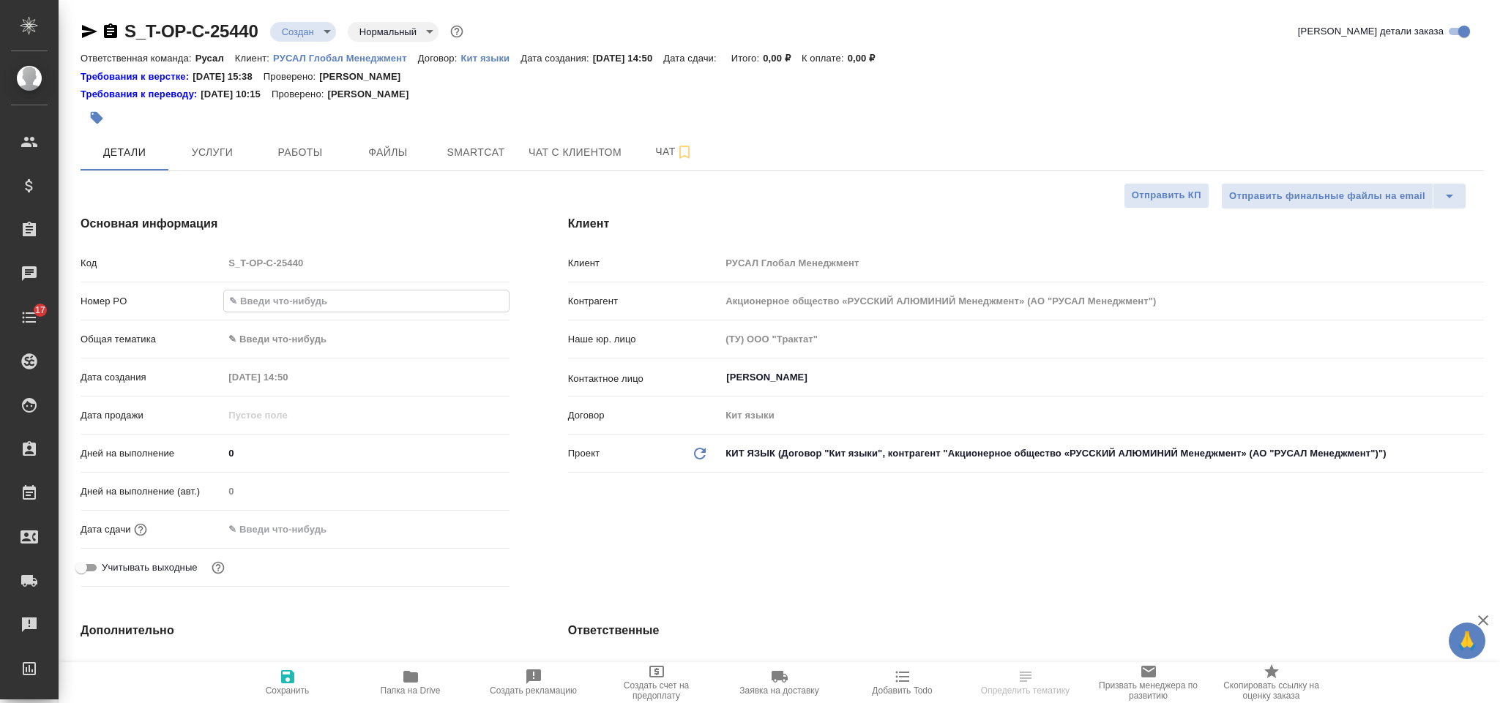
select select "RU"
type input "Т-ОП-С-47006"
click at [292, 334] on body "🙏 .cls-1 fill:#fff; AWATERA Gorlenko [PERSON_NAME] Спецификации Заказы Чаты 17 …" at bounding box center [750, 351] width 1500 height 703
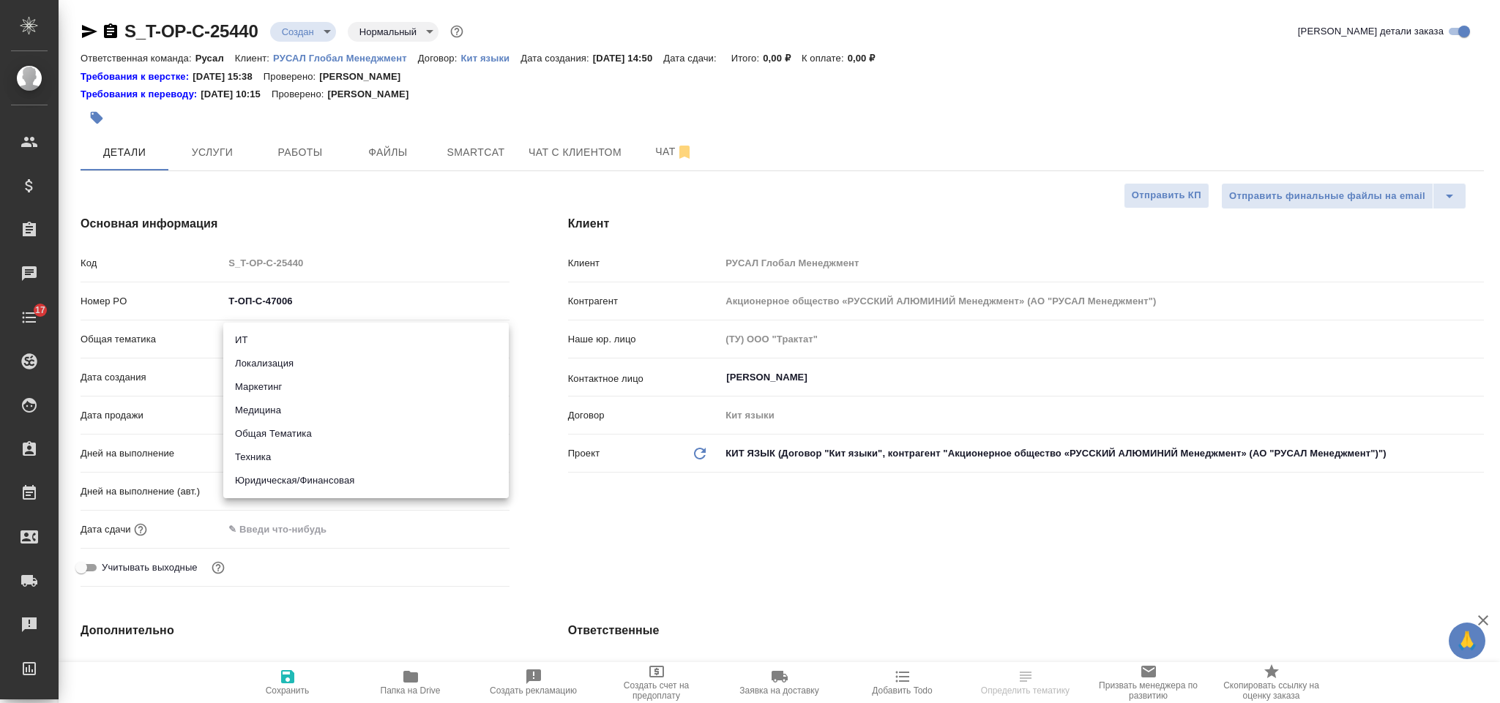
click at [345, 470] on li "Юридическая/Финансовая" at bounding box center [365, 480] width 285 height 23
type input "yr-fn"
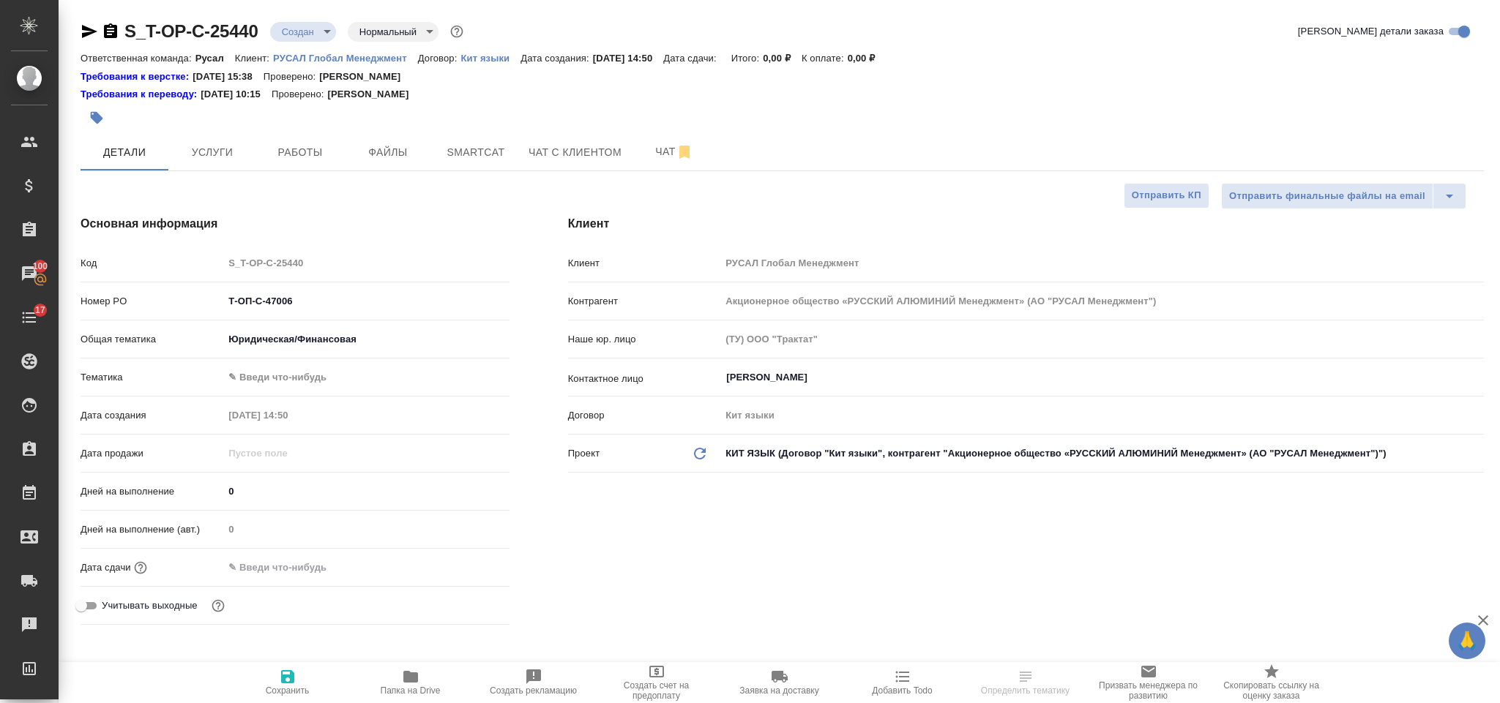
select select "RU"
type textarea "x"
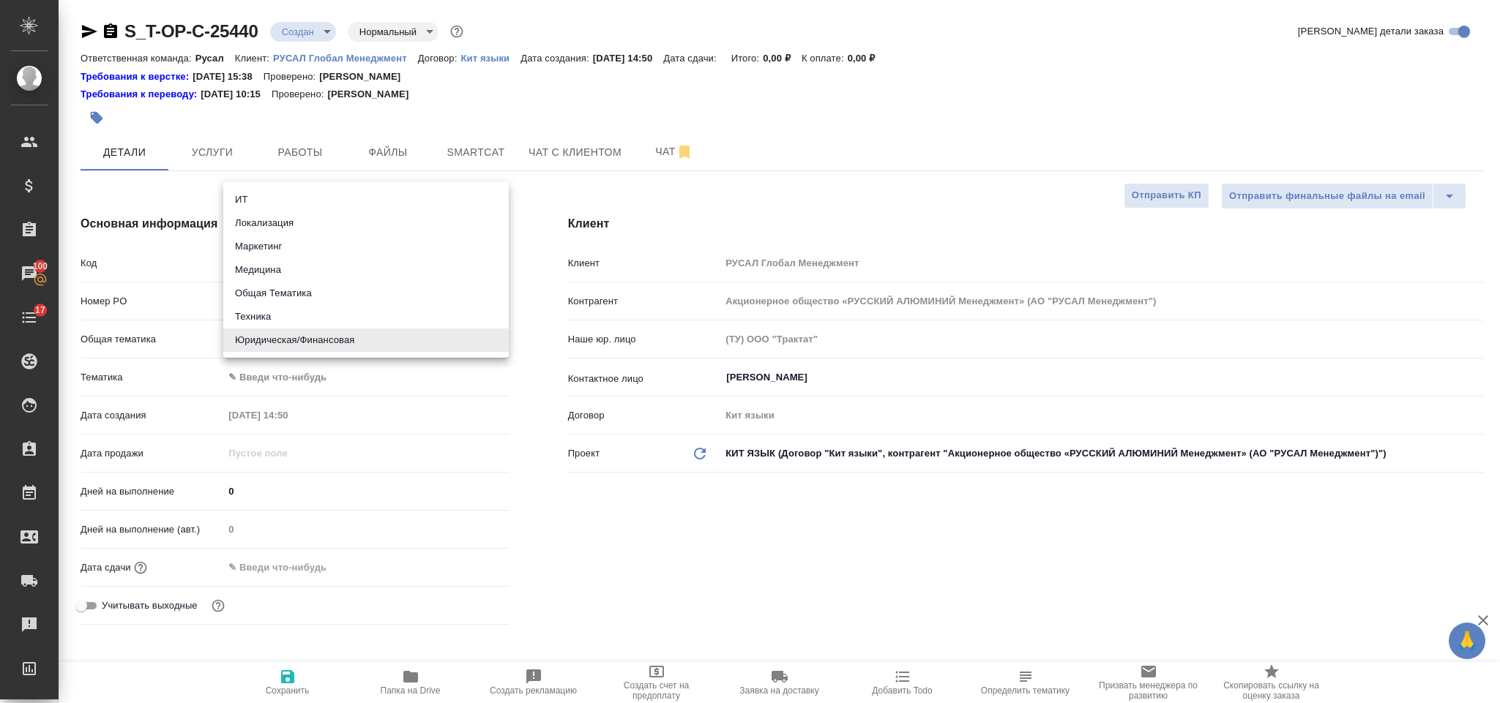
click at [332, 347] on body "🙏 .cls-1 fill:#fff; AWATERA Gorlenko Yuliua Клиенты Спецификации Заказы 100 Чат…" at bounding box center [750, 351] width 1500 height 703
click at [332, 303] on li "Общая Тематика" at bounding box center [365, 293] width 285 height 23
type input "obtem"
type textarea "x"
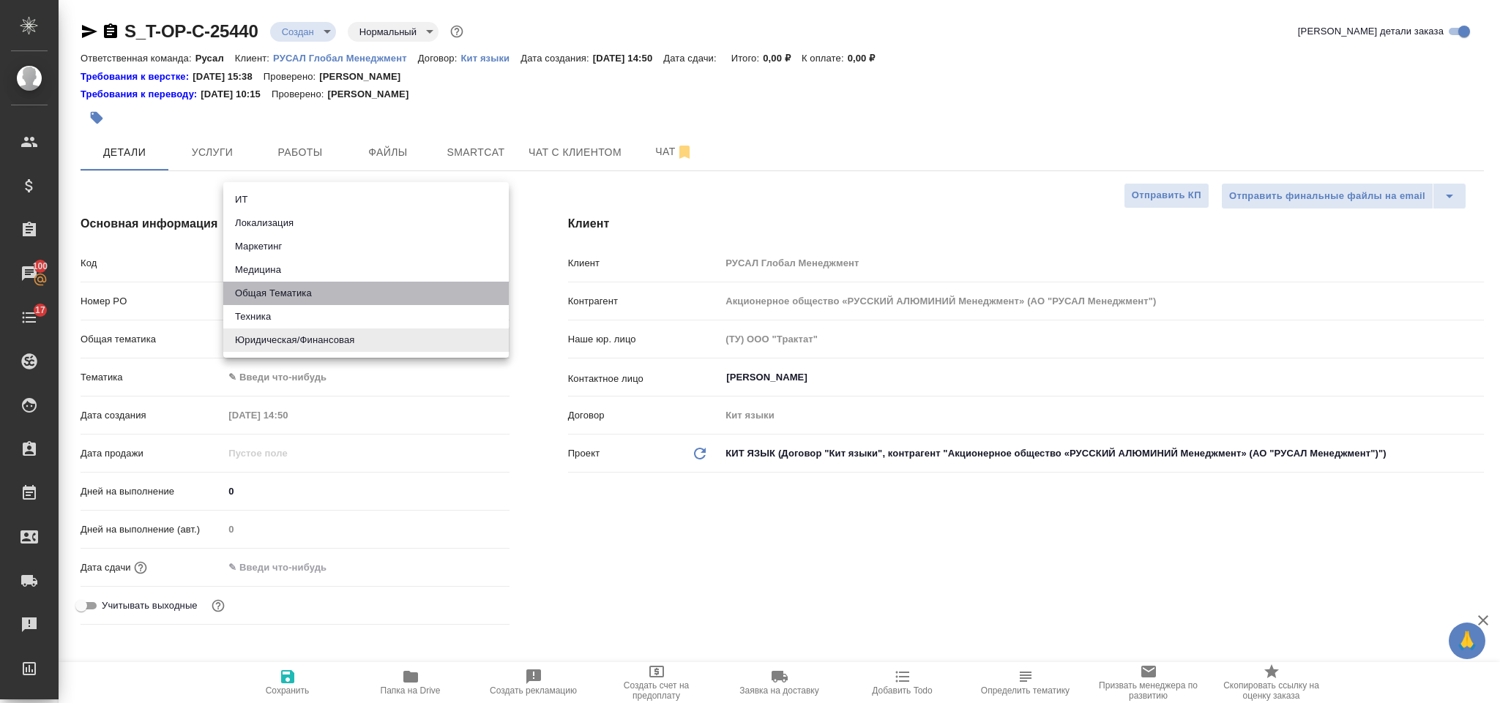
type textarea "x"
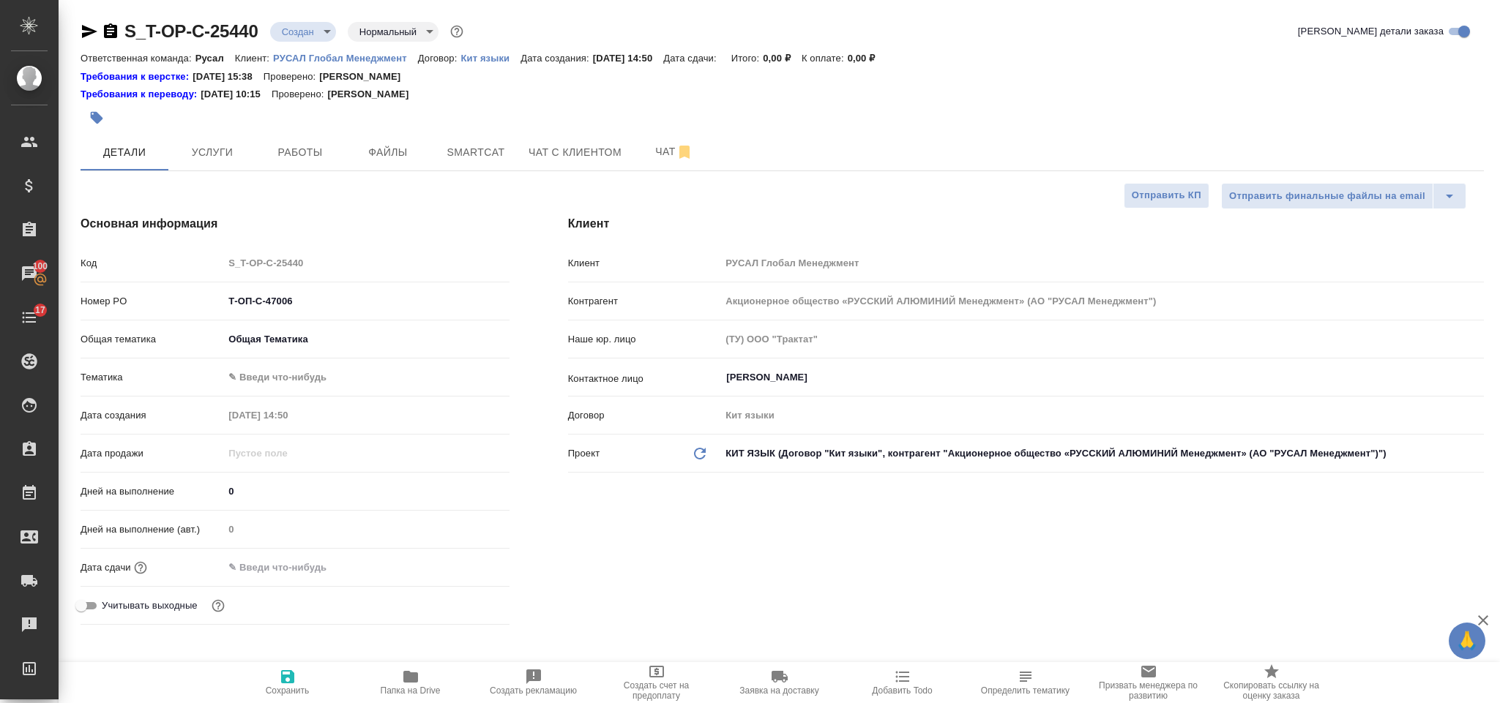
click at [321, 340] on body "🙏 .cls-1 fill:#fff; AWATERA Gorlenko Yuliua Клиенты Спецификации Заказы 100 Чат…" at bounding box center [750, 351] width 1500 height 703
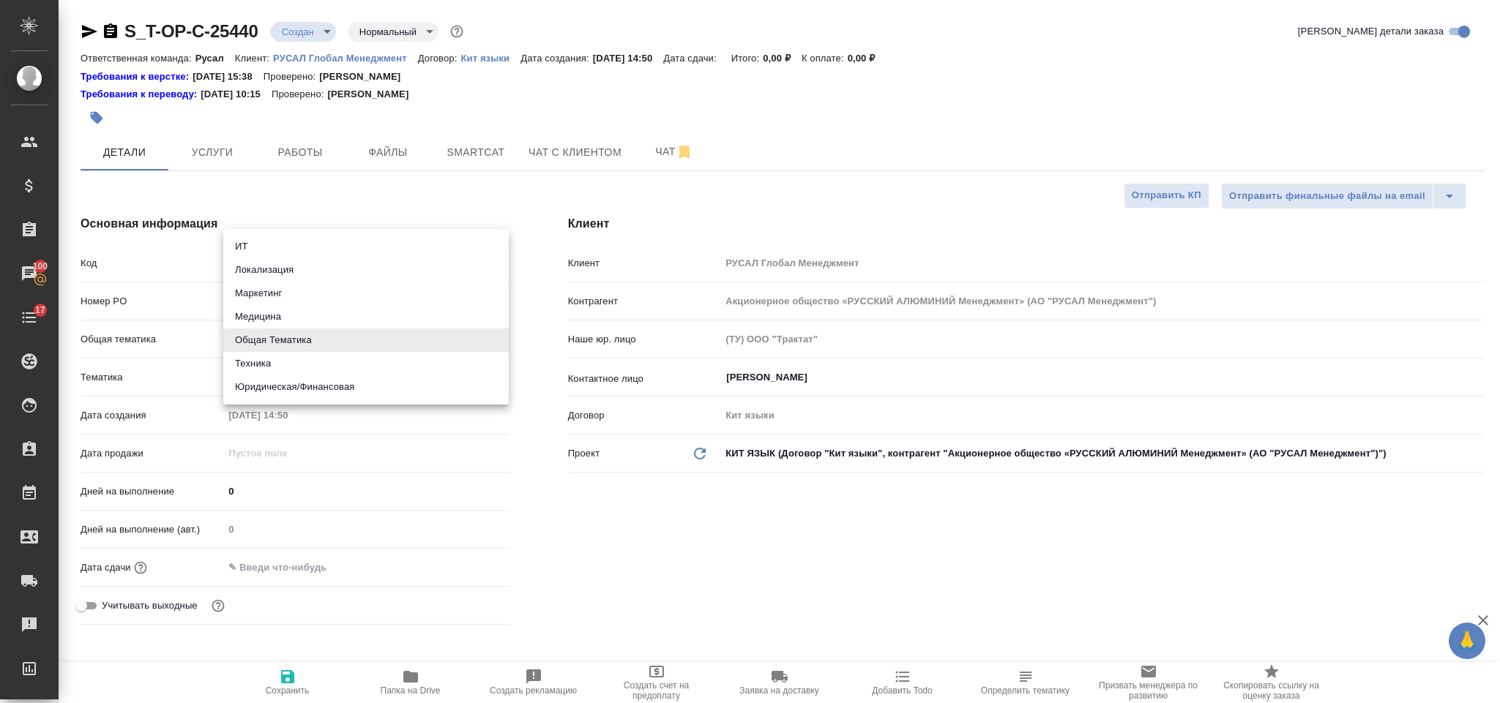
click at [316, 363] on li "Техника" at bounding box center [365, 363] width 285 height 23
type input "tech"
type textarea "x"
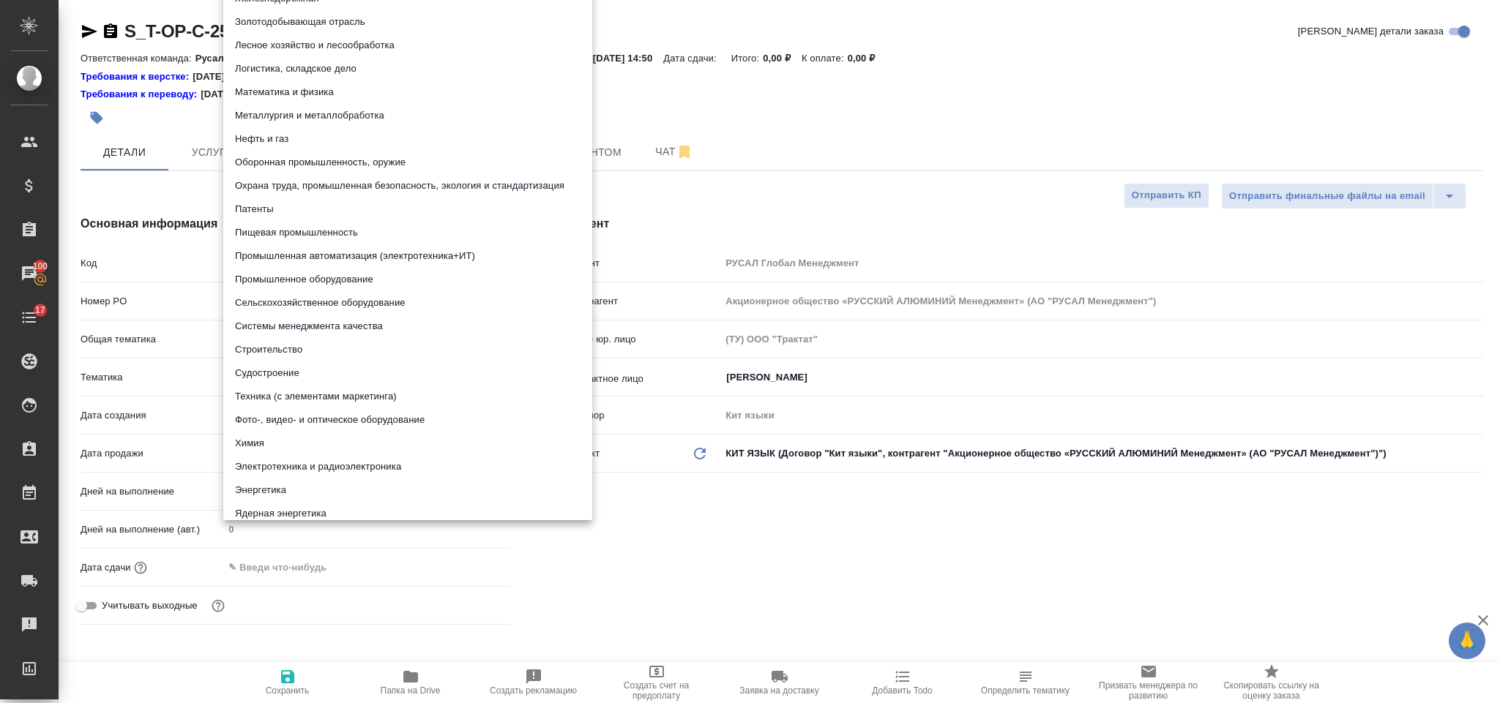
click at [310, 376] on body "🙏 .cls-1 fill:#fff; AWATERA Gorlenko Yuliua Клиенты Спецификации Заказы 100 Чат…" at bounding box center [750, 351] width 1500 height 703
click at [374, 281] on li "Промышленное оборудование" at bounding box center [407, 279] width 369 height 23
type input "5f647205b73bc97568ca66bc"
type textarea "x"
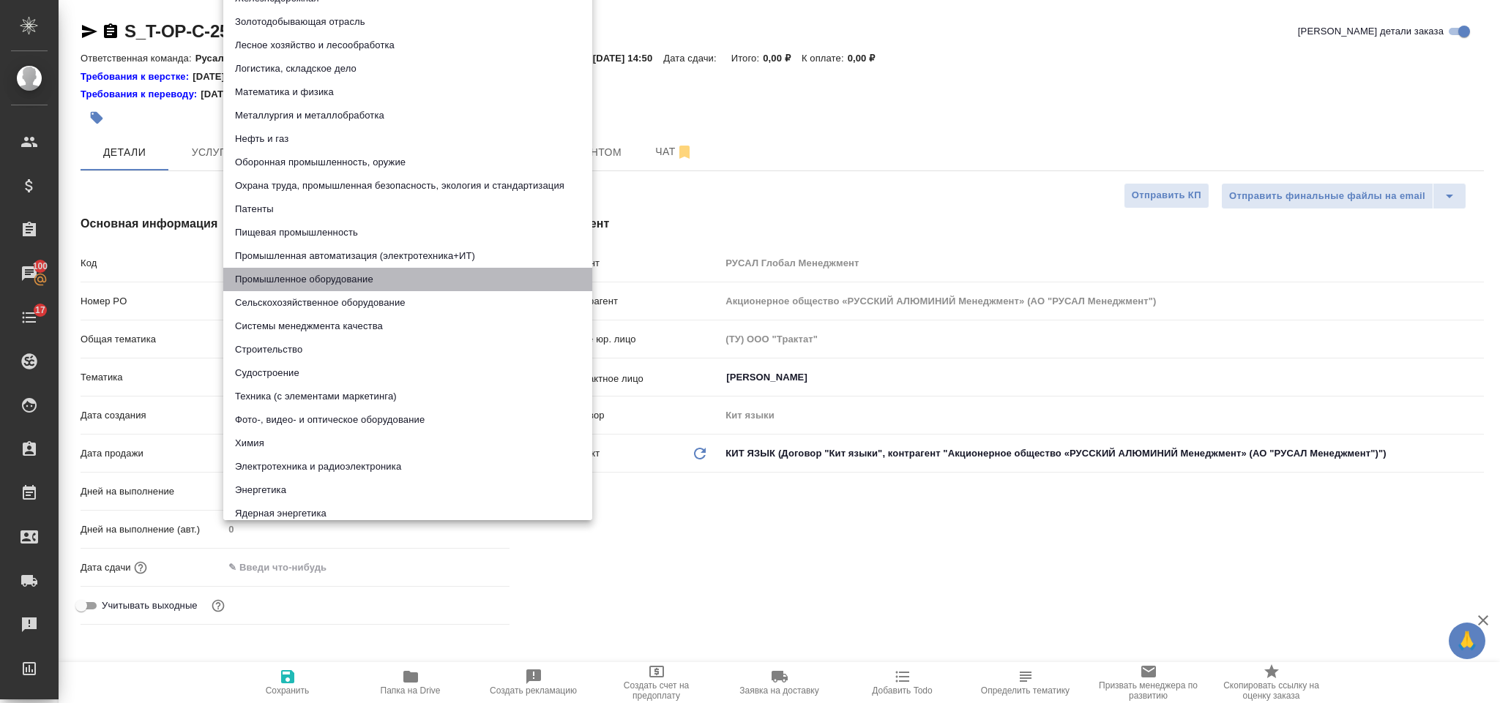
type textarea "x"
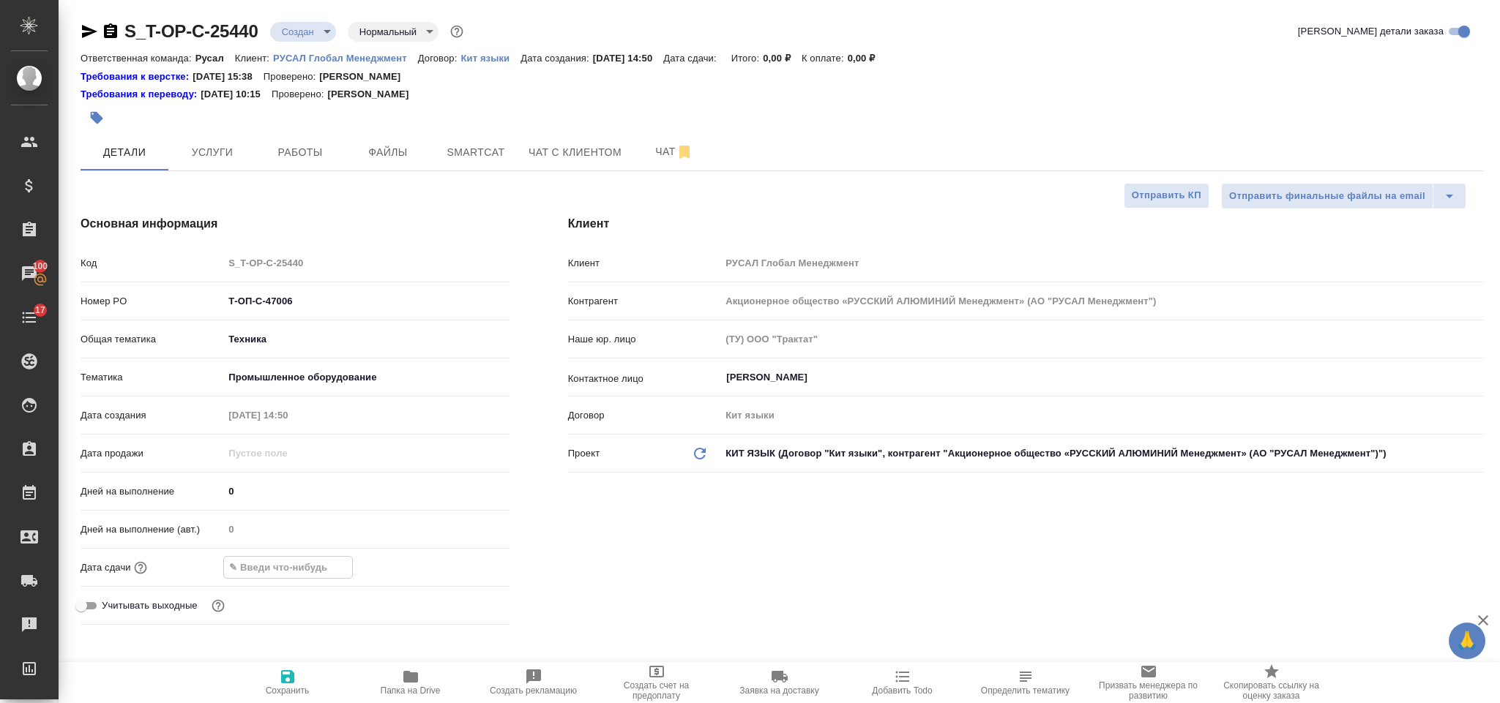
click at [321, 560] on input "text" at bounding box center [288, 567] width 128 height 21
click at [466, 571] on icon "button" at bounding box center [467, 567] width 18 height 18
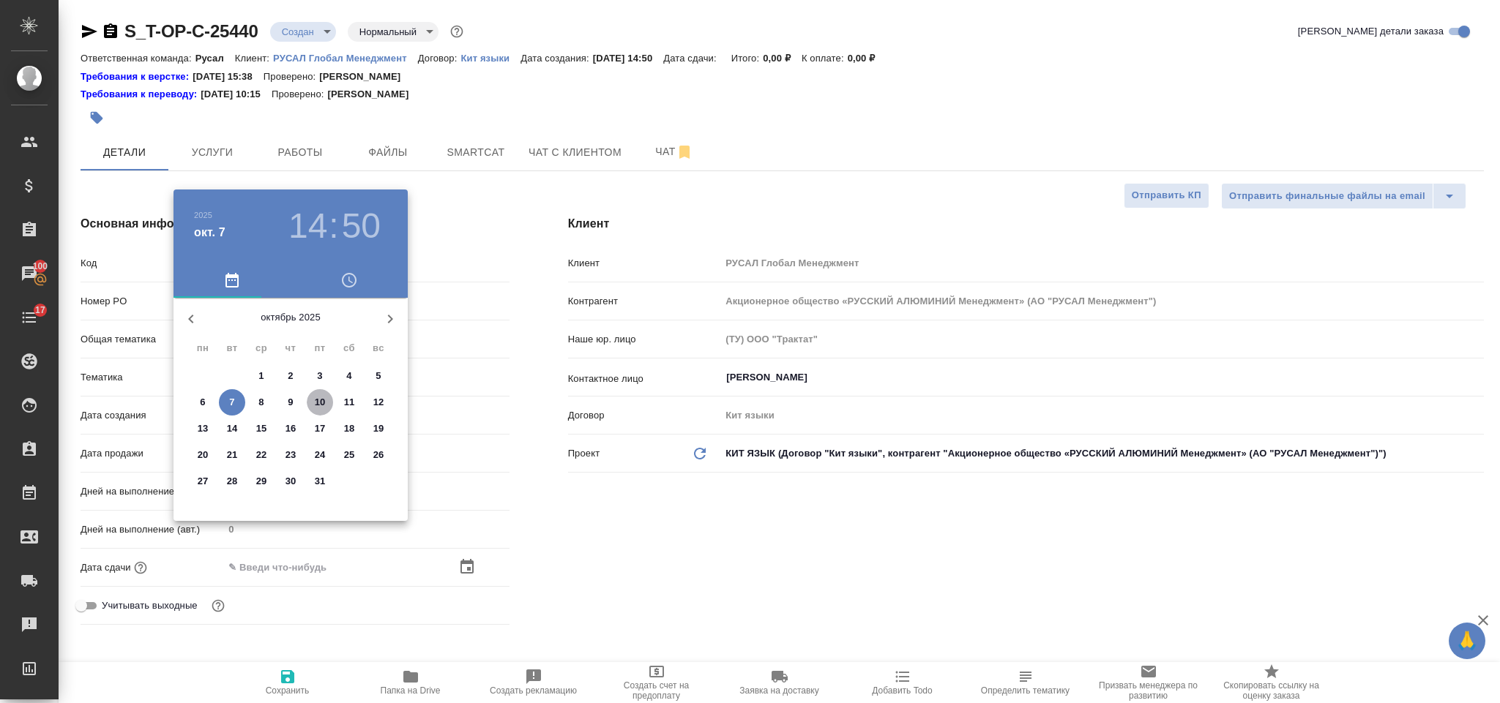
click at [315, 400] on p "10" at bounding box center [320, 402] width 11 height 15
type input "10.10.2025 14:50"
type textarea "x"
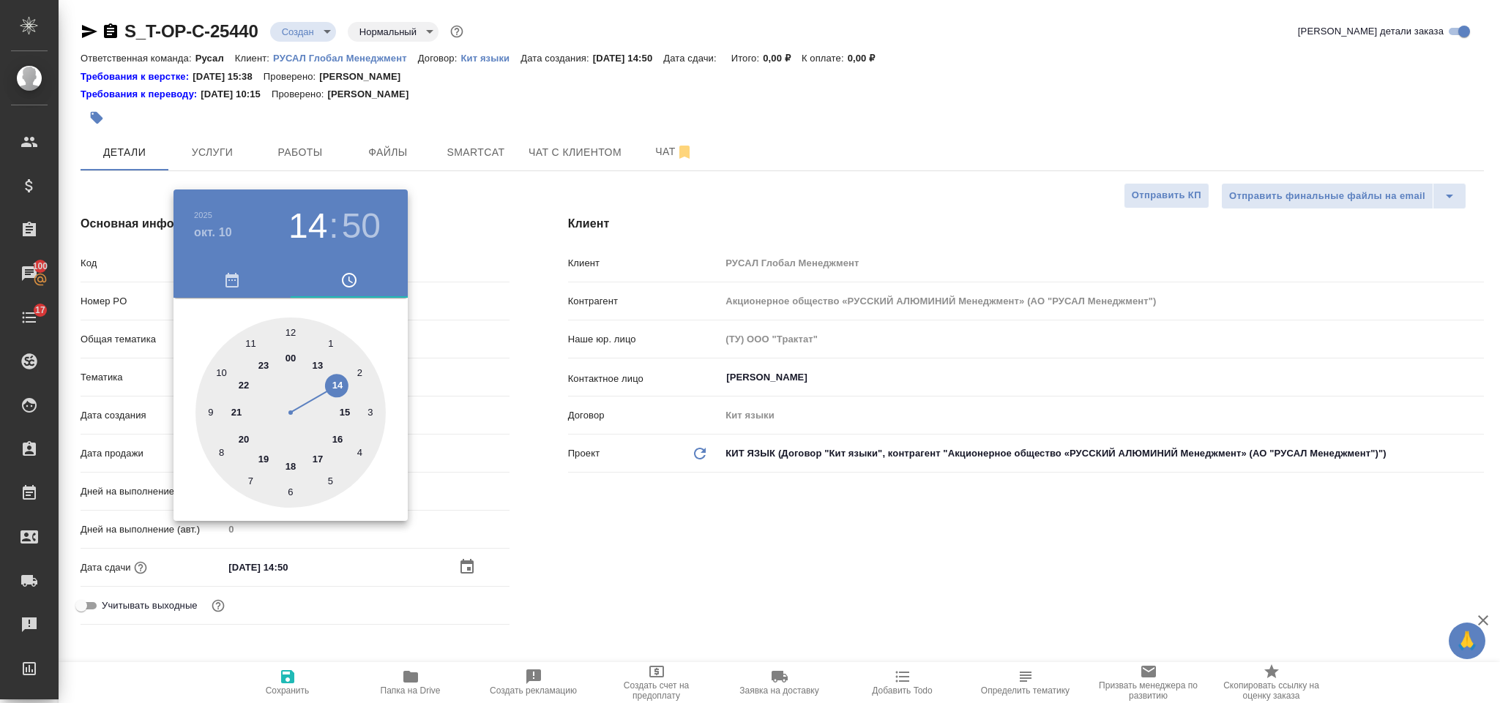
click at [250, 339] on div at bounding box center [290, 413] width 190 height 190
type input "10.10.2025 11:50"
type textarea "x"
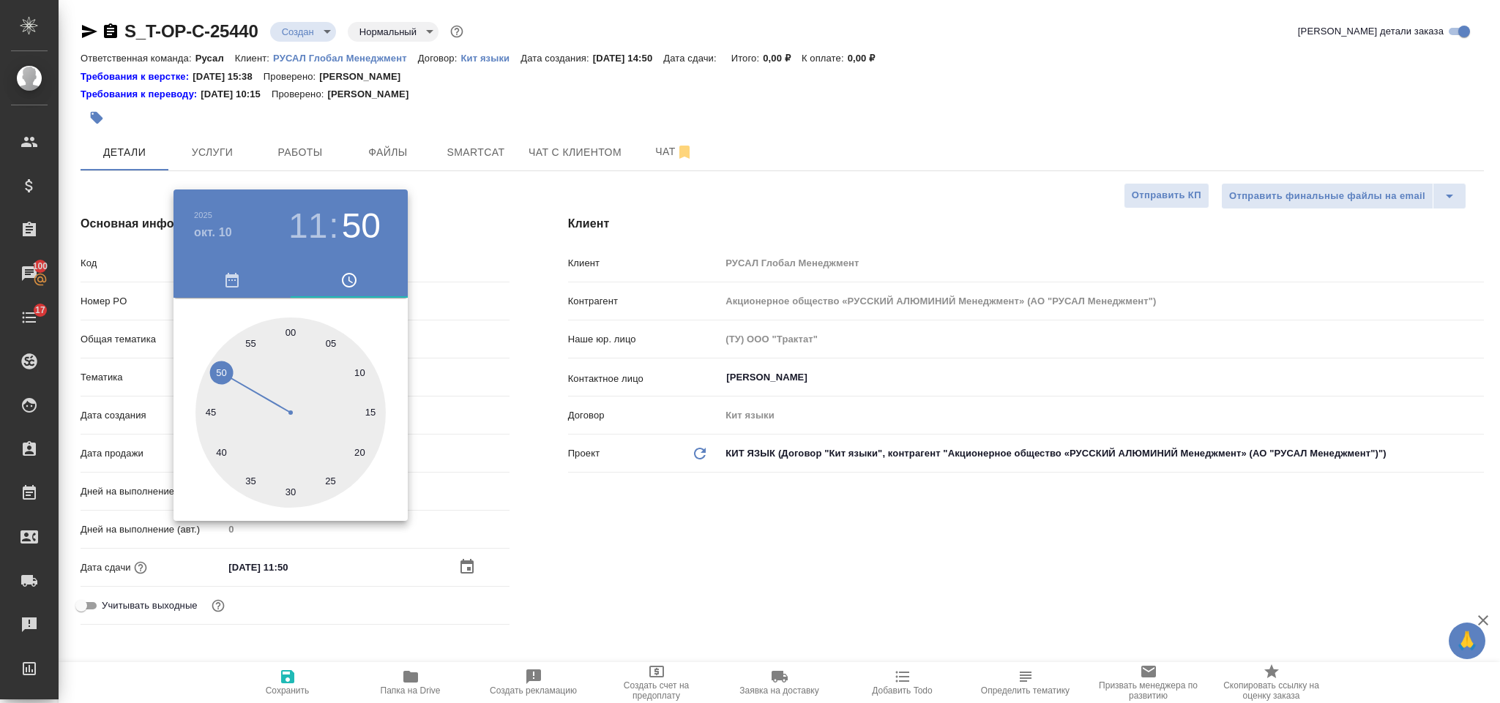
click at [295, 329] on div at bounding box center [290, 413] width 190 height 190
type input "10.10.2025 11:01"
type textarea "x"
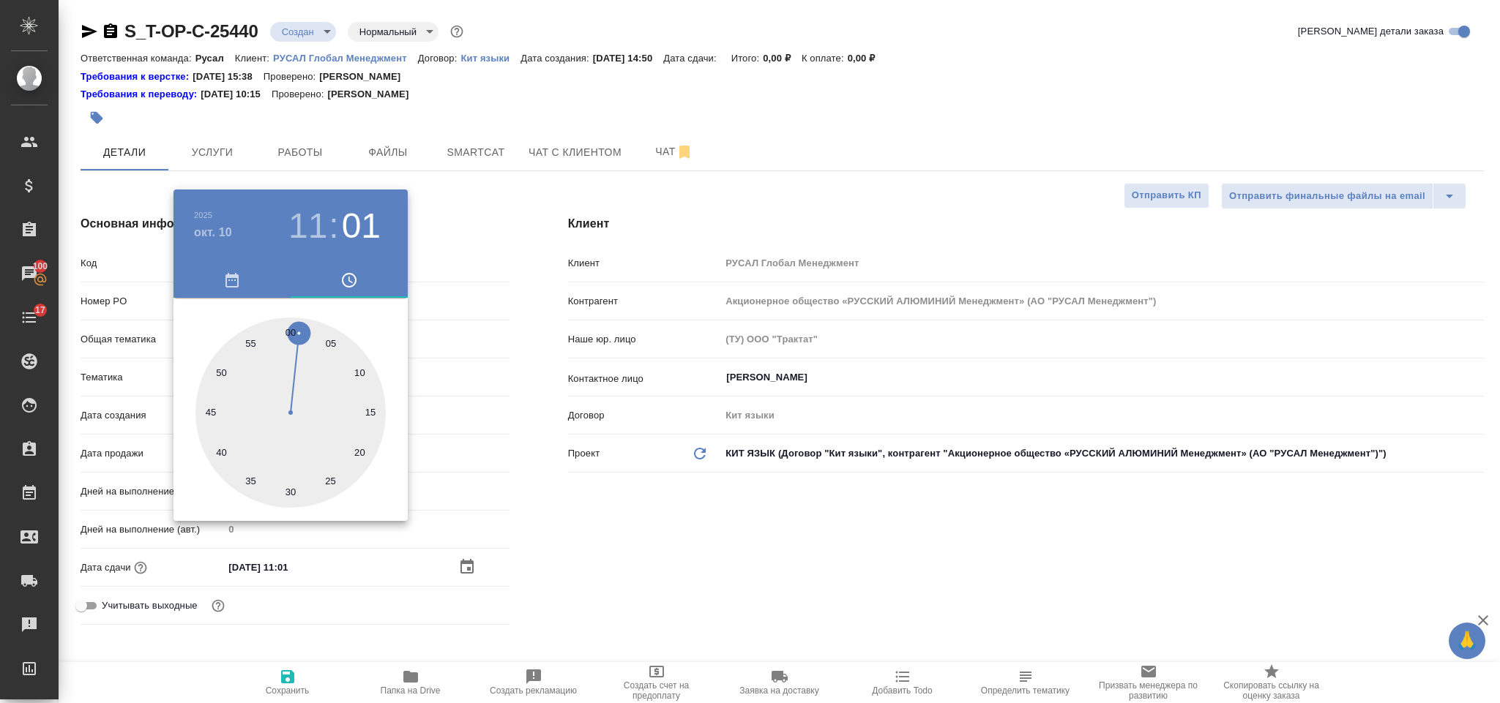
click at [293, 328] on div at bounding box center [290, 413] width 190 height 190
type input "10.10.2025 11:00"
type textarea "x"
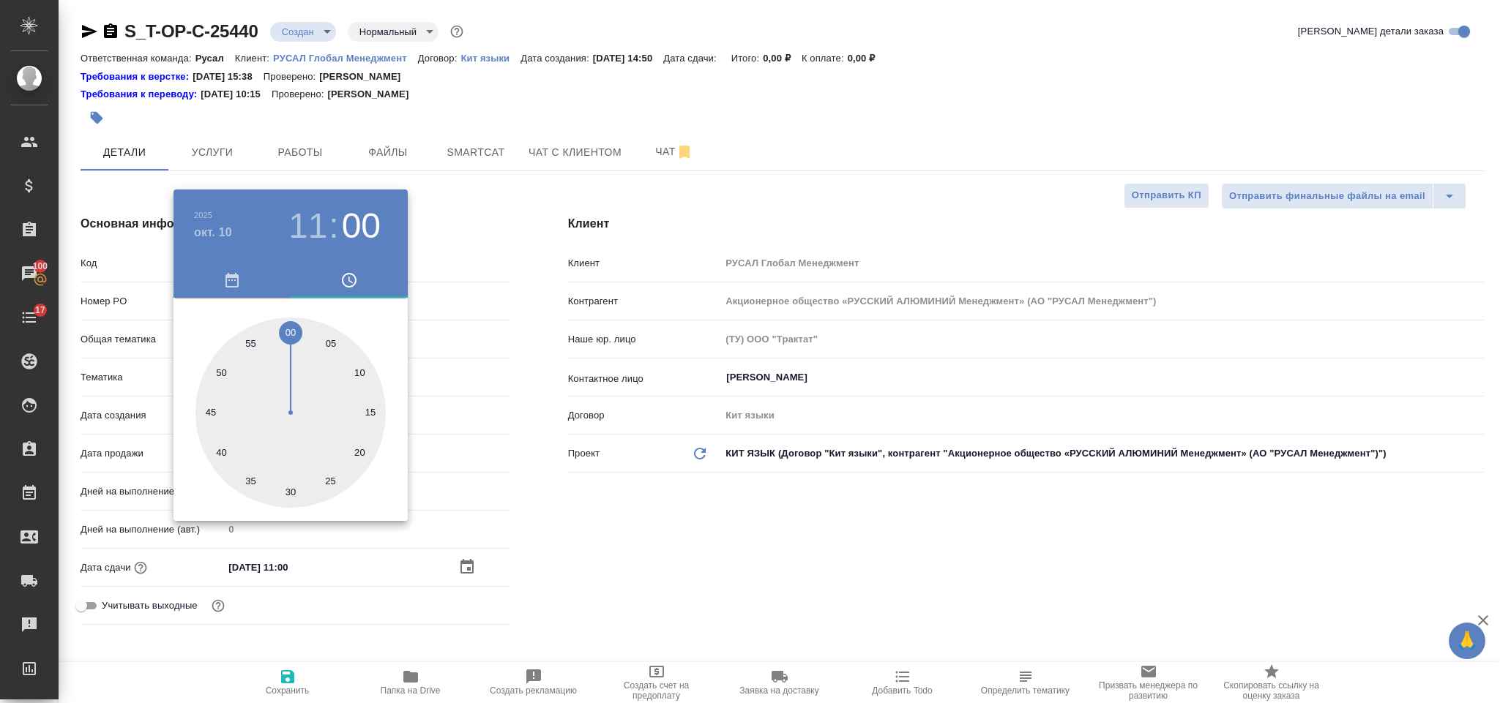
click at [598, 490] on div at bounding box center [750, 351] width 1500 height 703
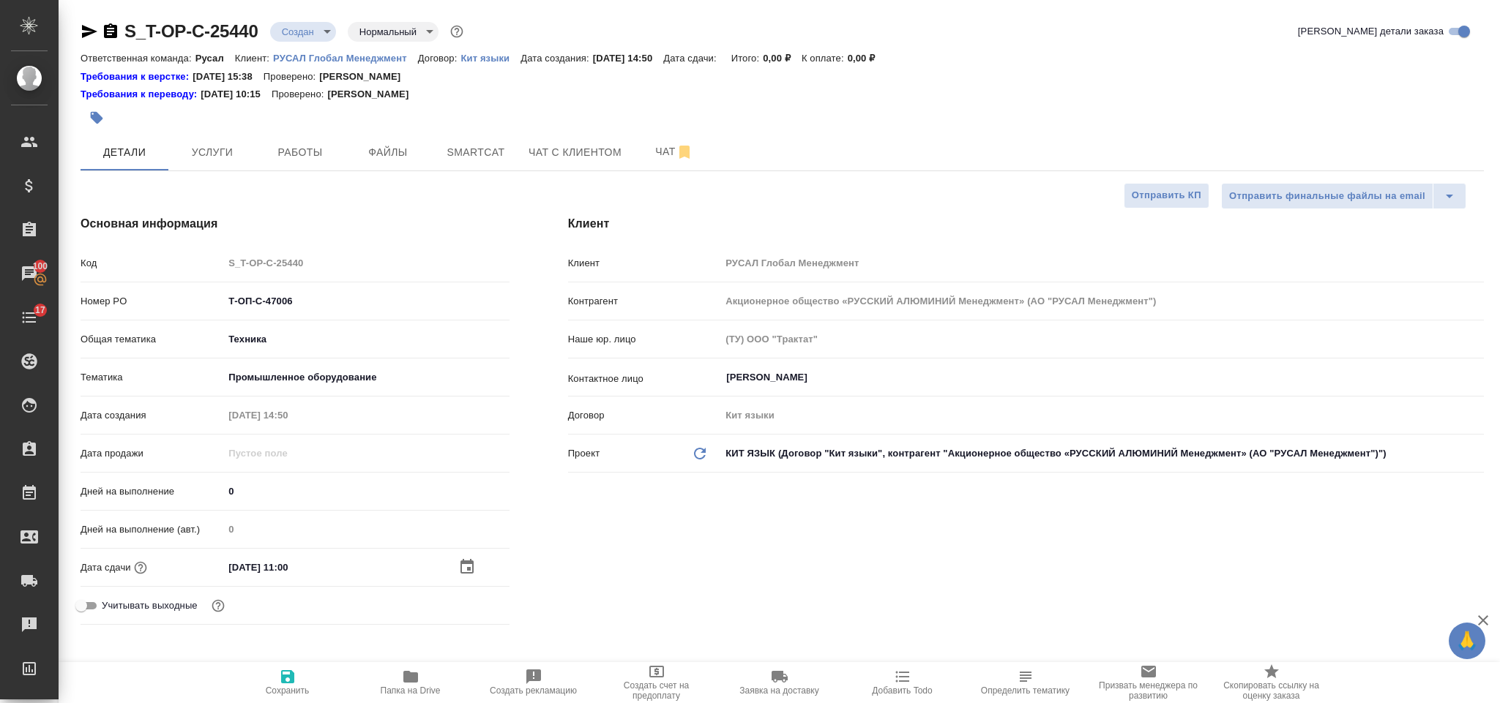
click at [299, 666] on button "Сохранить" at bounding box center [287, 682] width 123 height 41
type textarea "x"
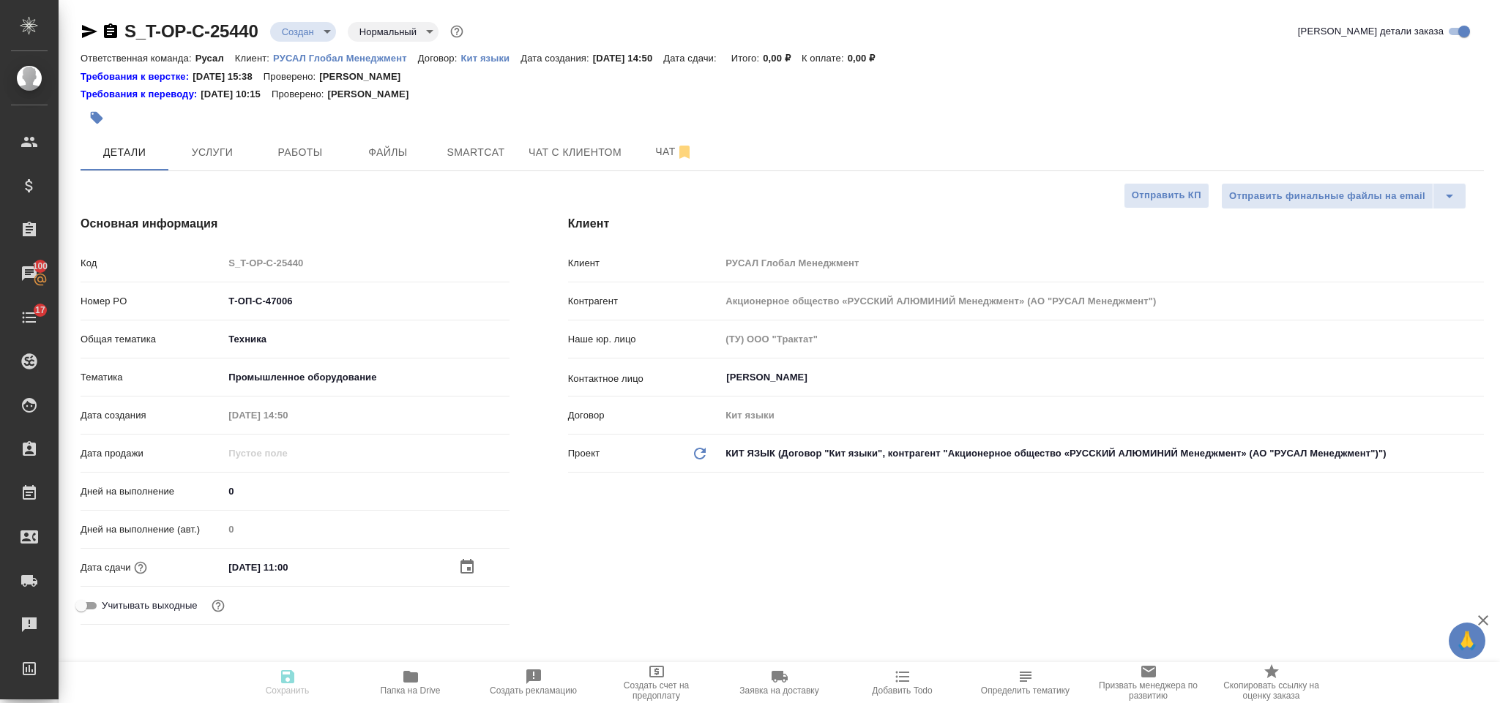
type textarea "x"
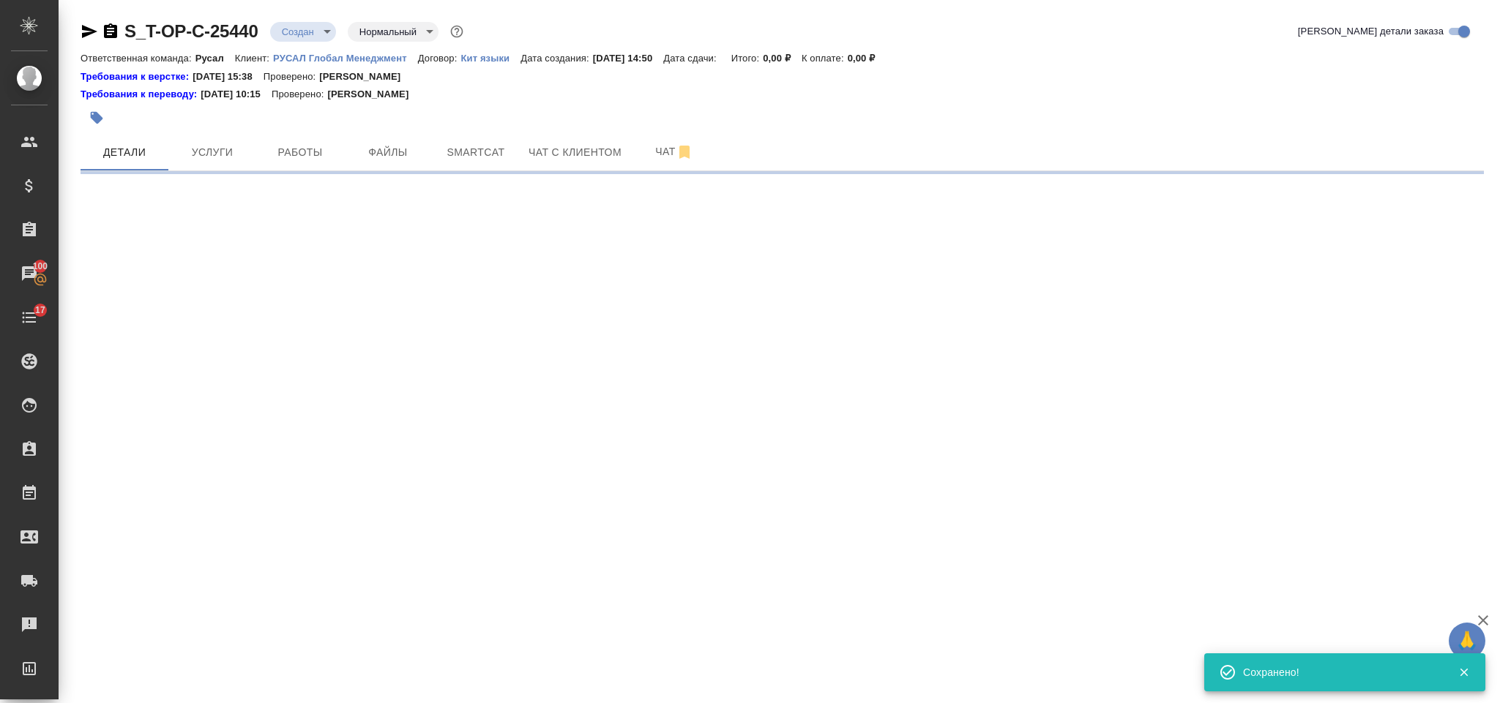
select select "RU"
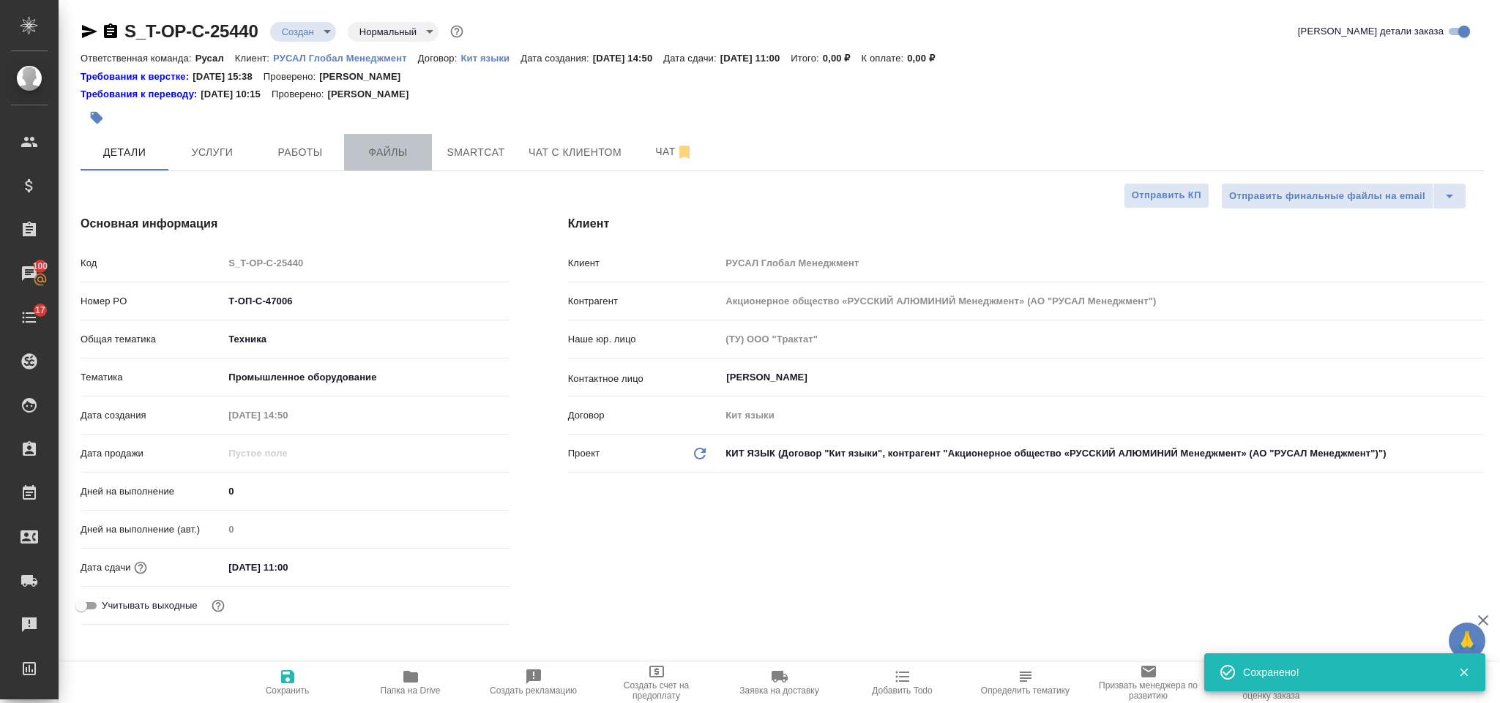
type textarea "x"
click at [389, 157] on span "Файлы" at bounding box center [388, 152] width 70 height 18
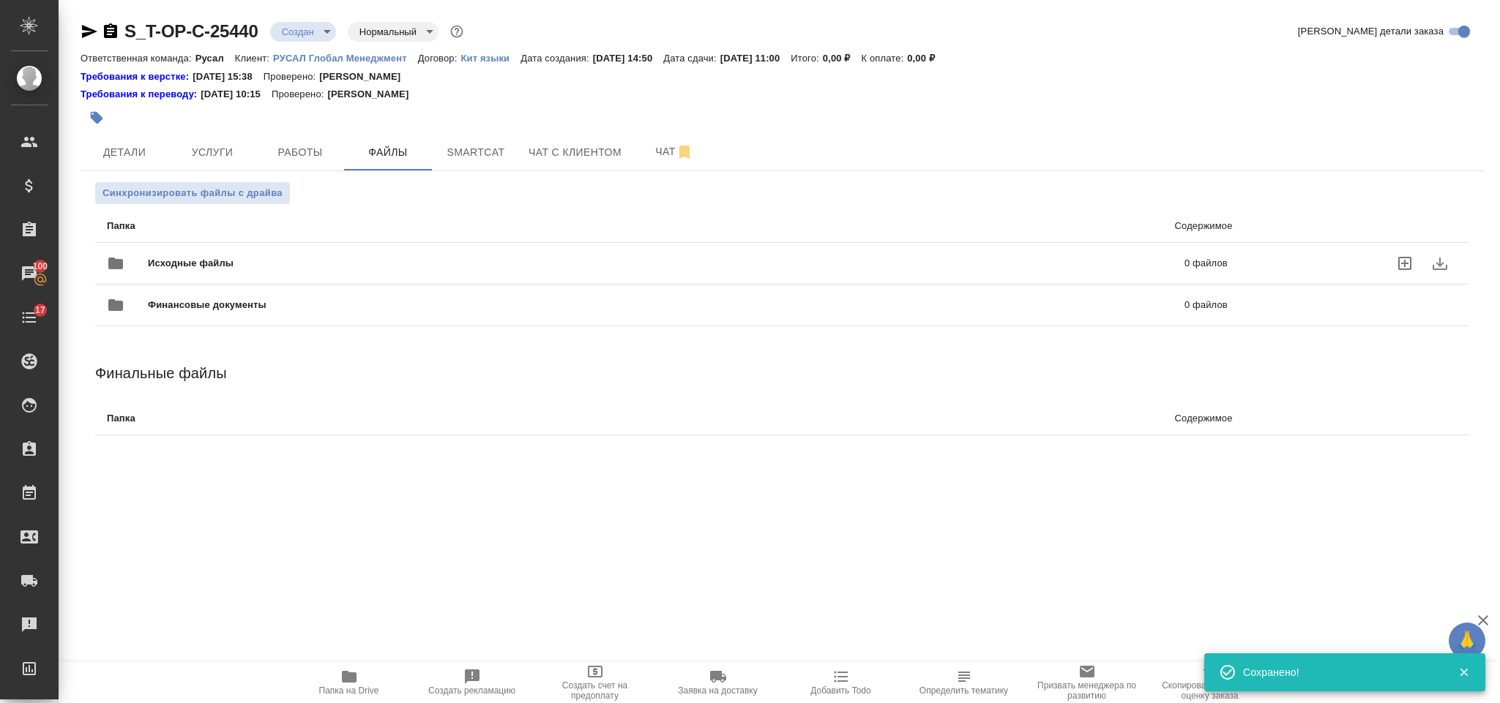
click at [374, 269] on span "Исходные файлы" at bounding box center [428, 263] width 561 height 15
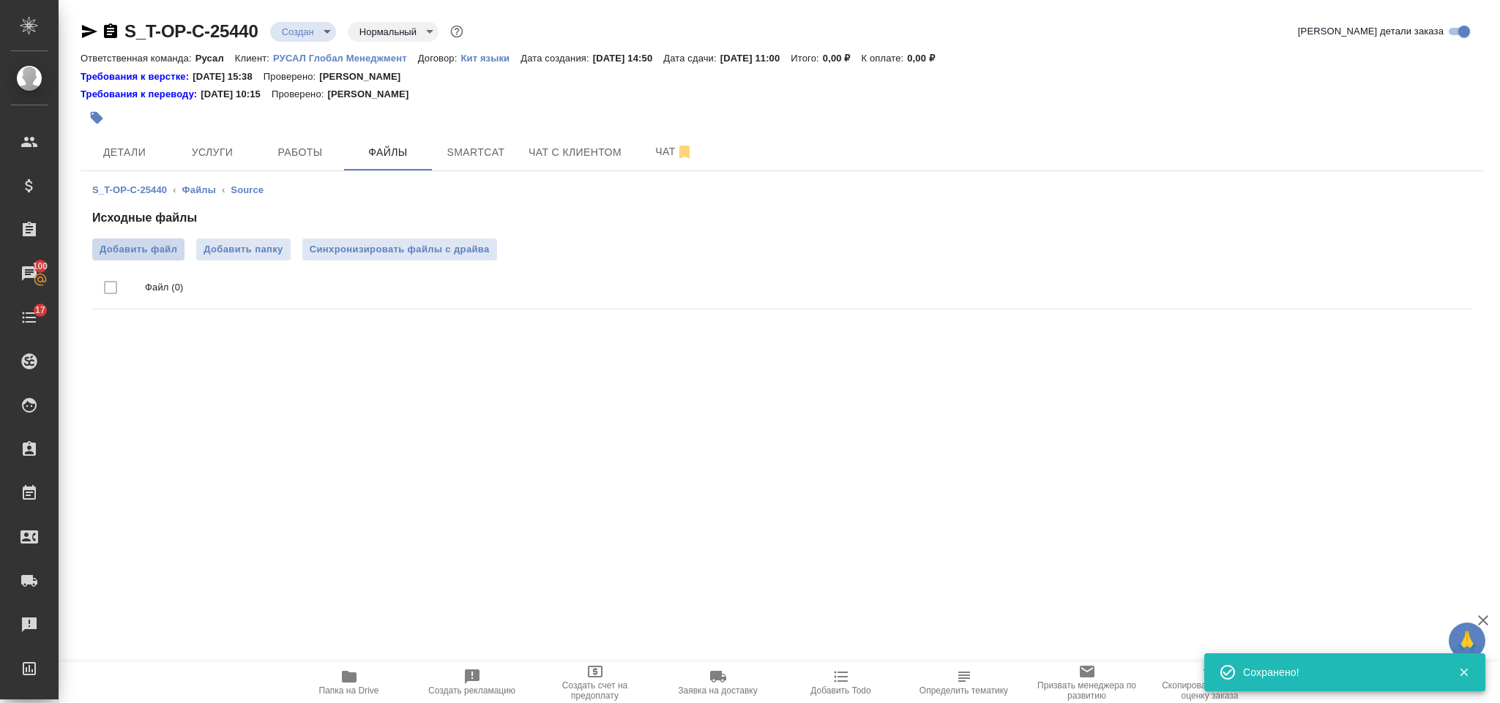
click at [170, 253] on span "Добавить файл" at bounding box center [139, 249] width 78 height 15
click at [0, 0] on input "Добавить файл" at bounding box center [0, 0] width 0 height 0
click at [206, 154] on span "Услуги" at bounding box center [212, 152] width 70 height 18
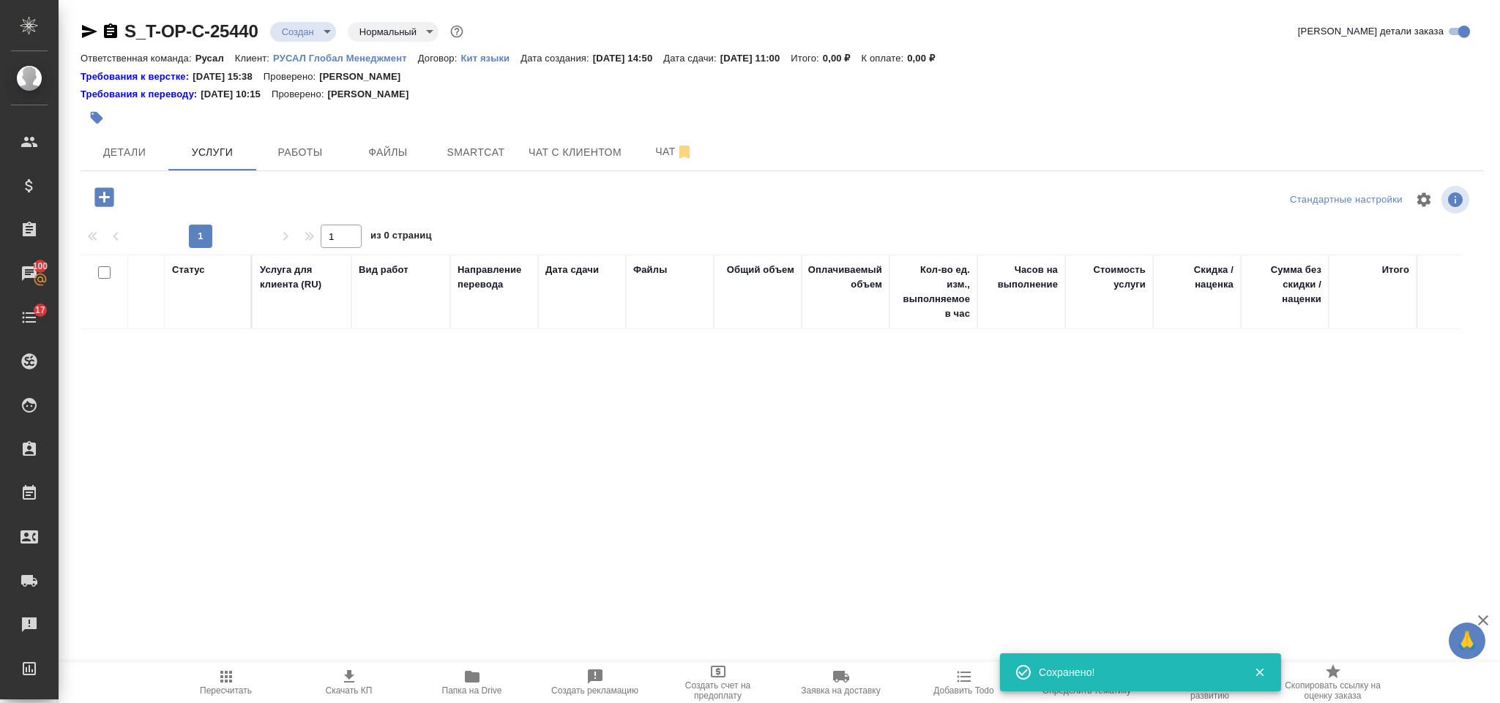
click at [103, 198] on icon "button" at bounding box center [104, 197] width 26 height 26
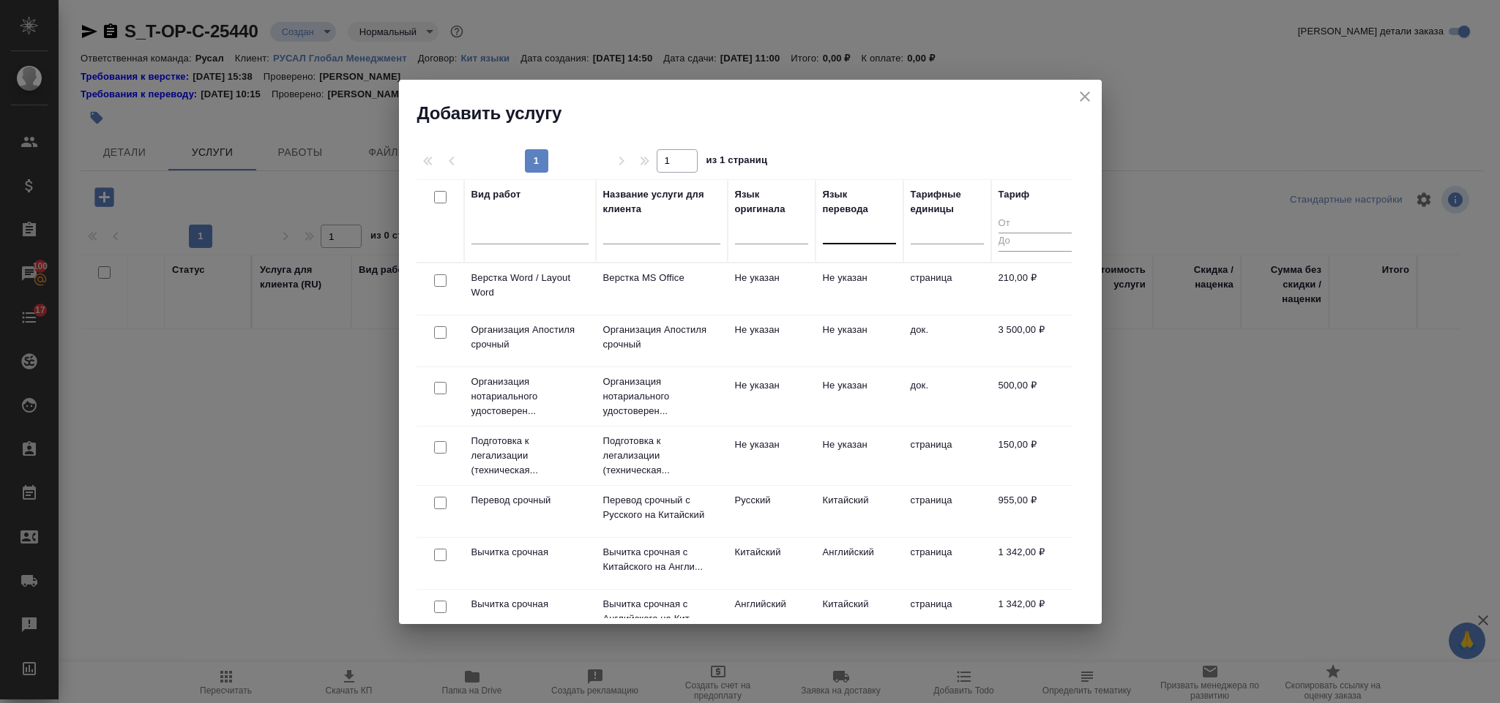
click at [834, 238] on div at bounding box center [859, 229] width 73 height 21
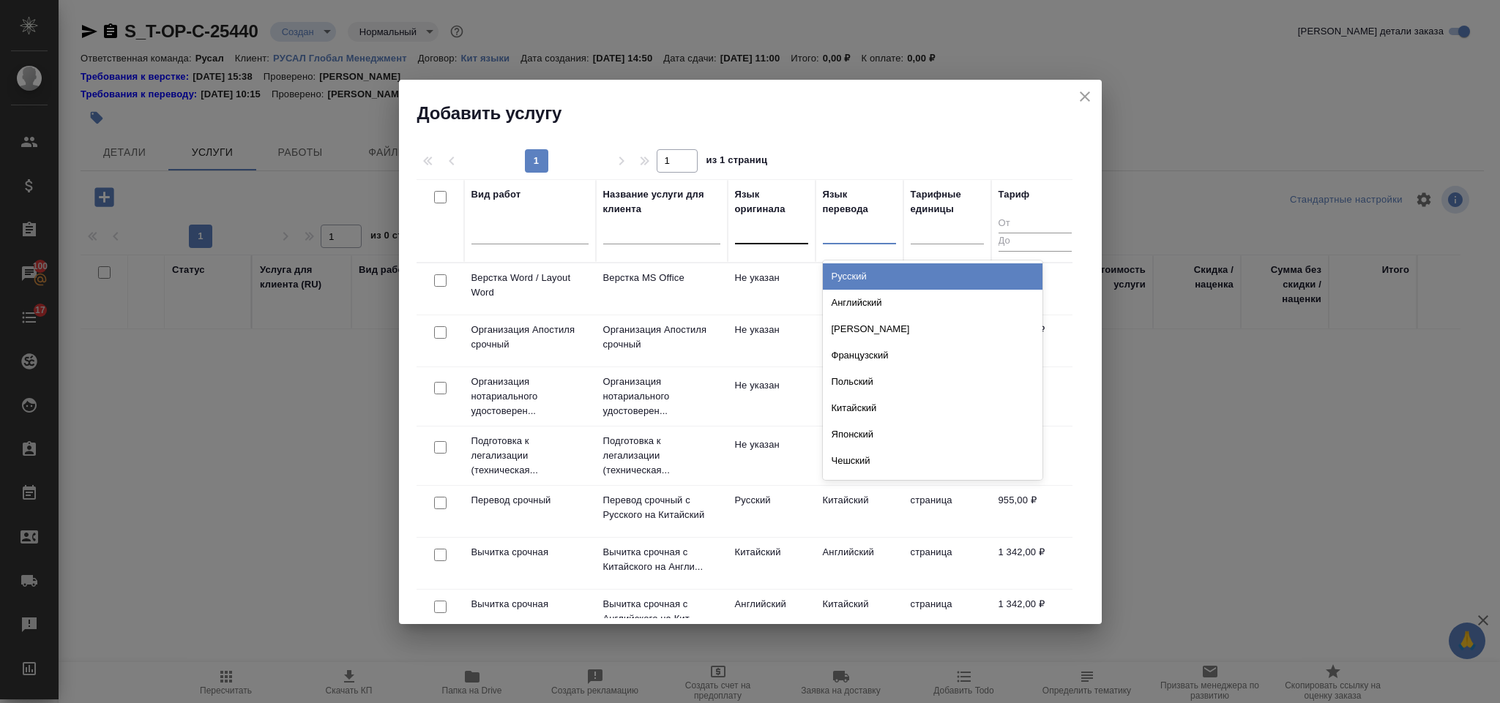
click at [762, 233] on div at bounding box center [771, 229] width 73 height 21
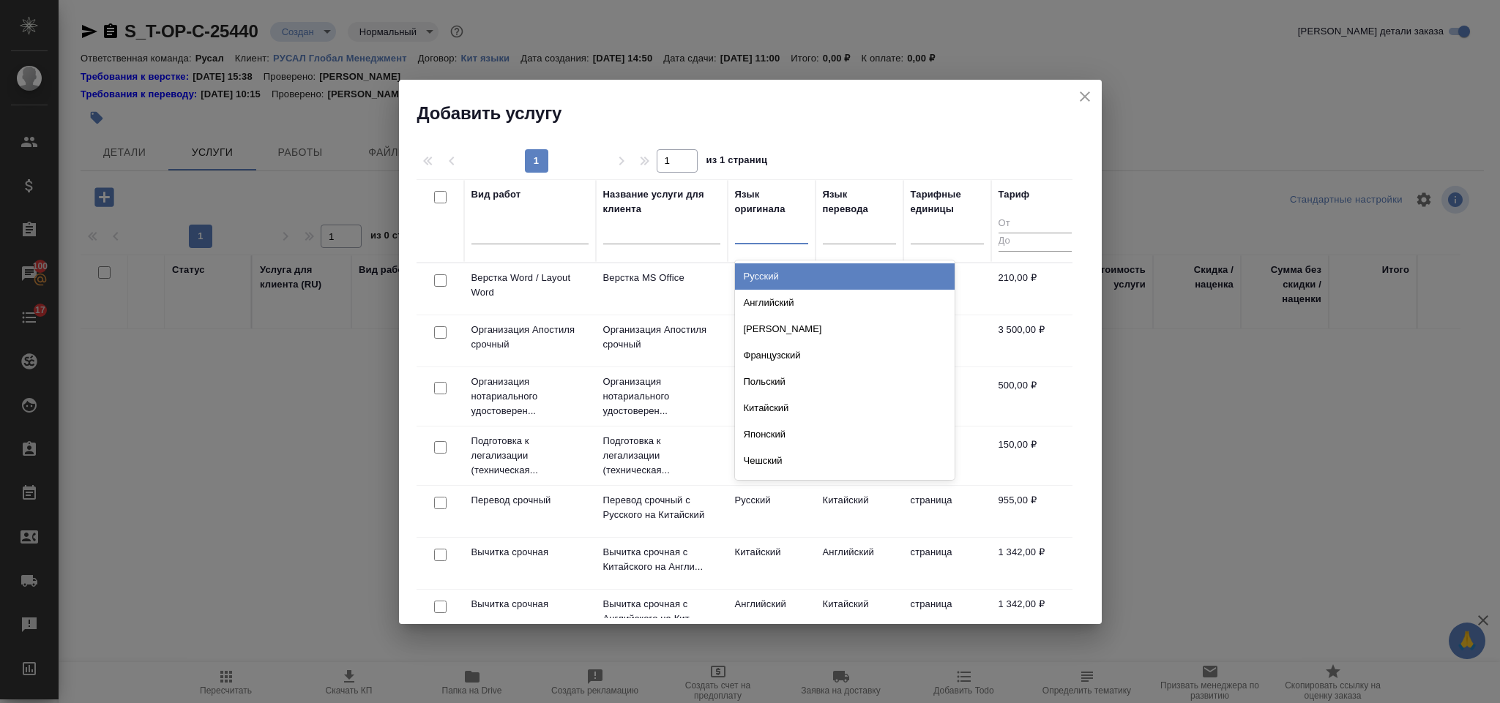
click at [798, 280] on div "Русский" at bounding box center [845, 277] width 220 height 26
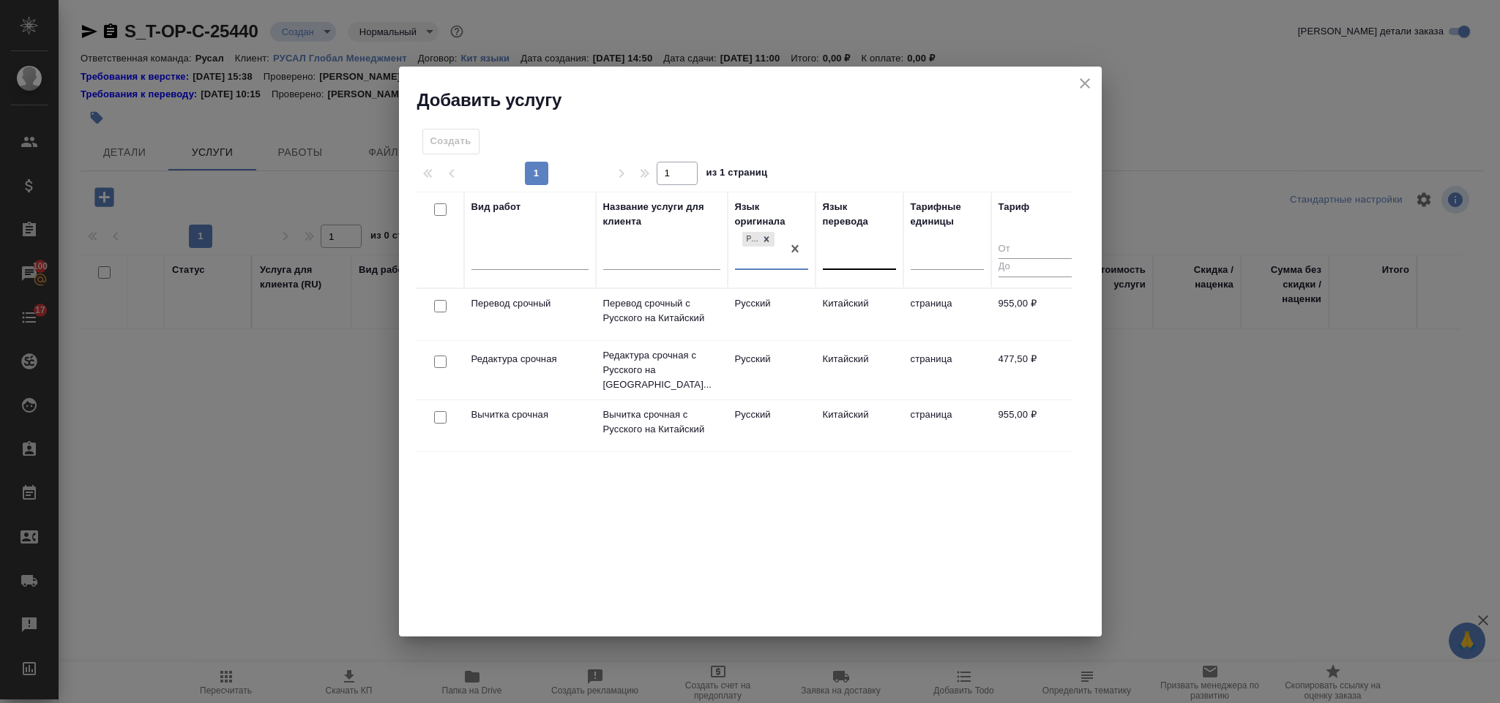
click at [859, 259] on div at bounding box center [859, 254] width 73 height 21
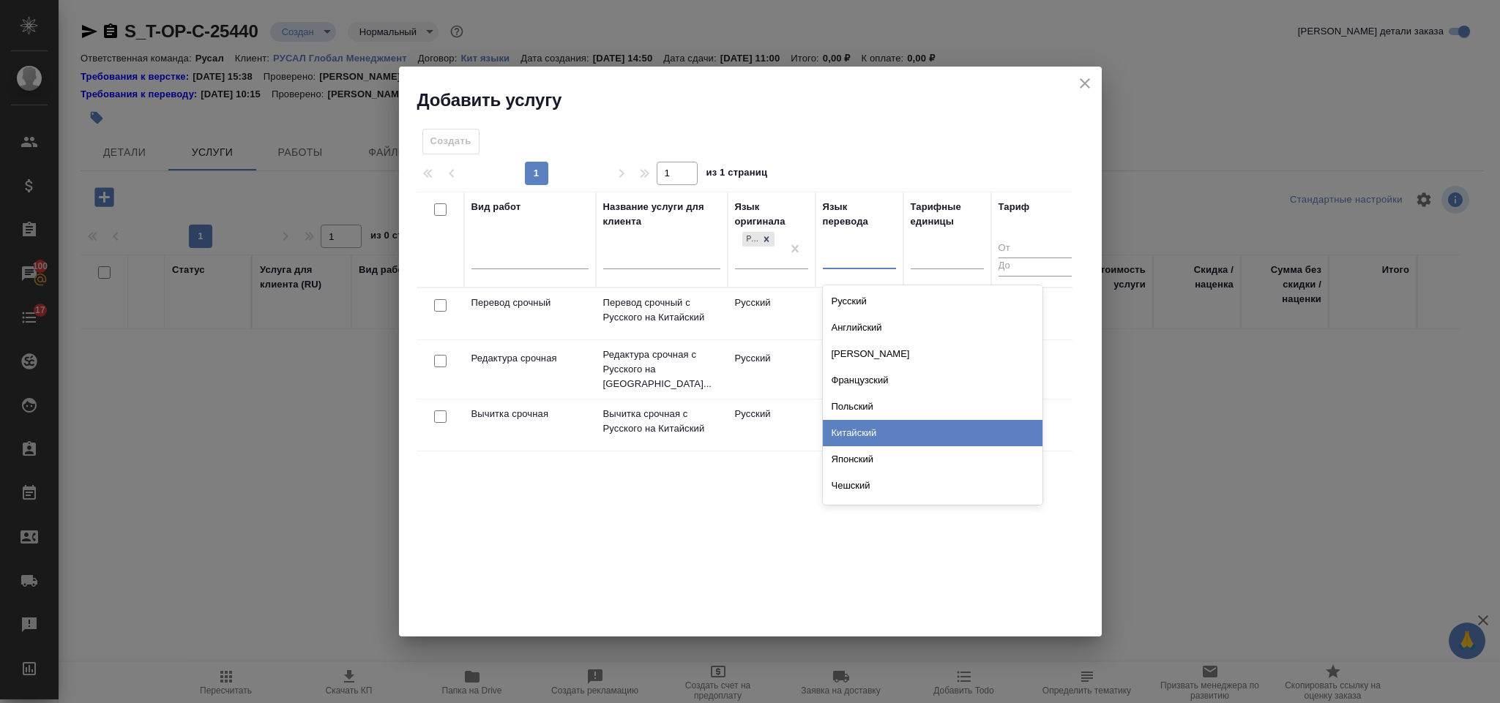
click at [894, 433] on div "Китайский" at bounding box center [933, 433] width 220 height 26
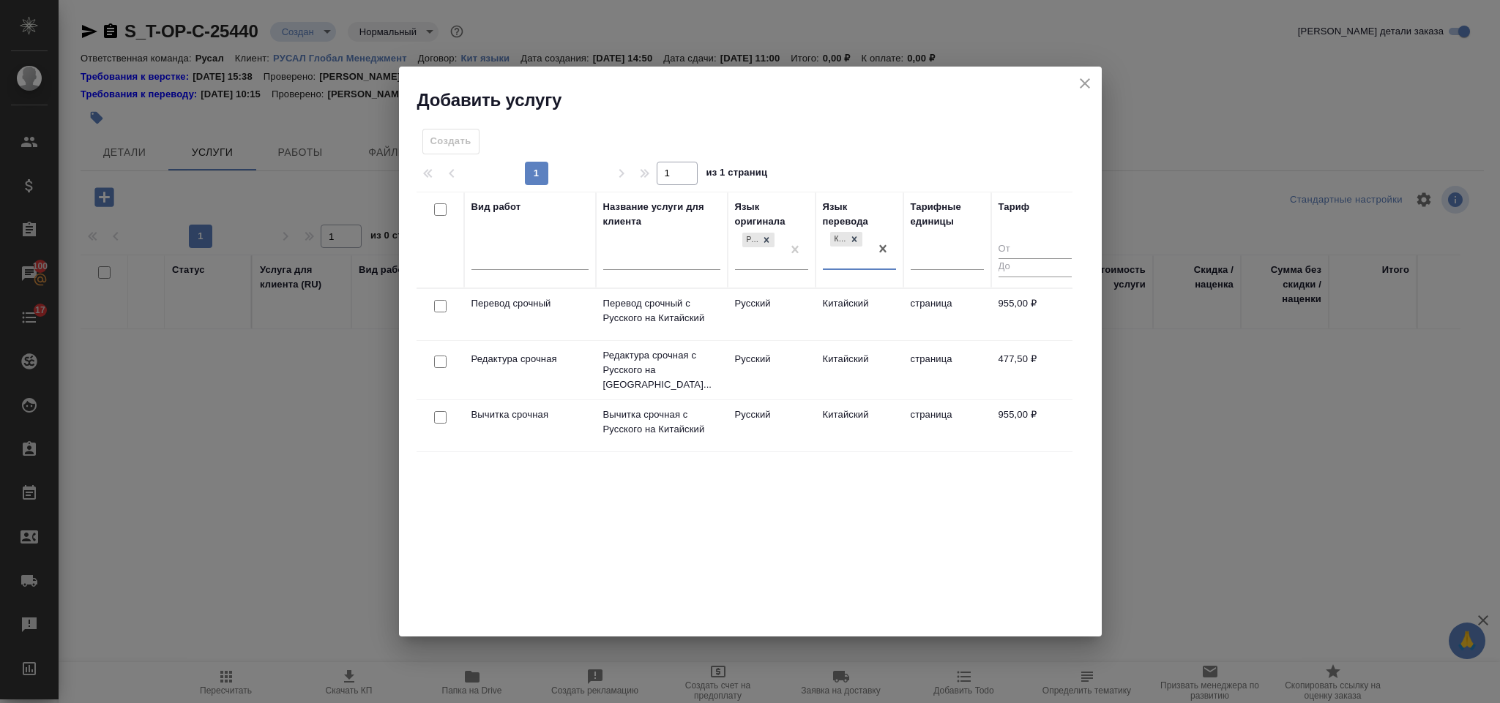
click at [438, 305] on input "checkbox" at bounding box center [440, 306] width 12 height 12
checkbox input "true"
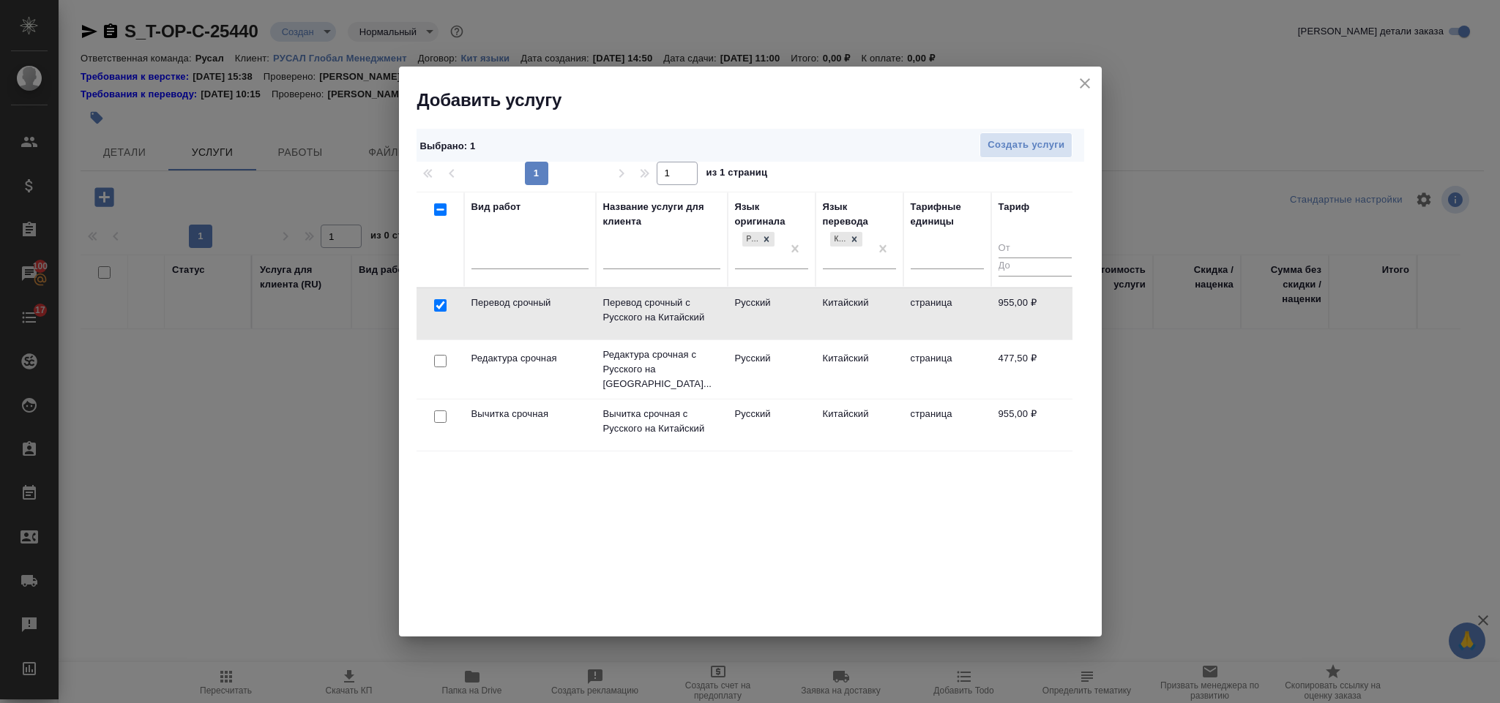
click at [442, 362] on input "checkbox" at bounding box center [440, 361] width 12 height 12
checkbox input "true"
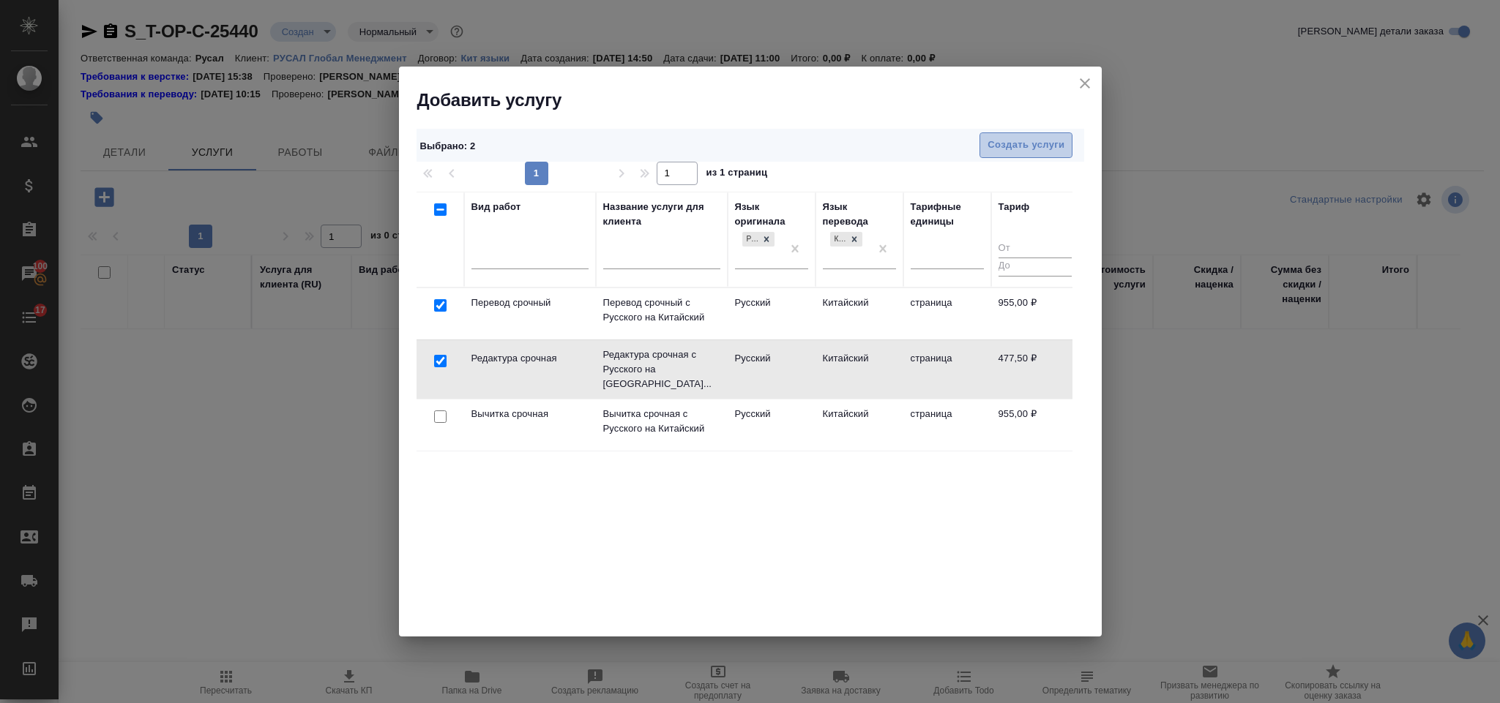
click at [1021, 137] on span "Создать услуги" at bounding box center [1025, 145] width 77 height 17
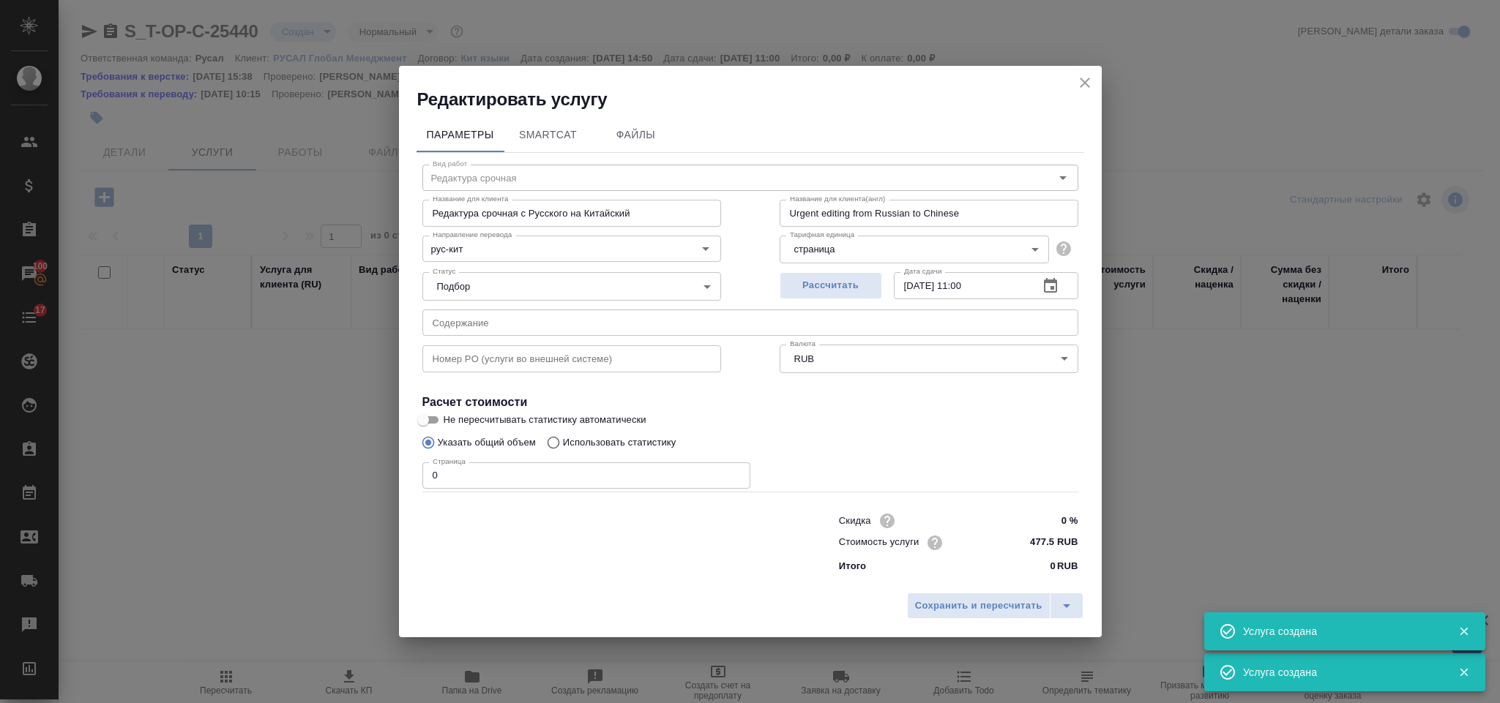
click at [539, 326] on input "text" at bounding box center [750, 323] width 656 height 26
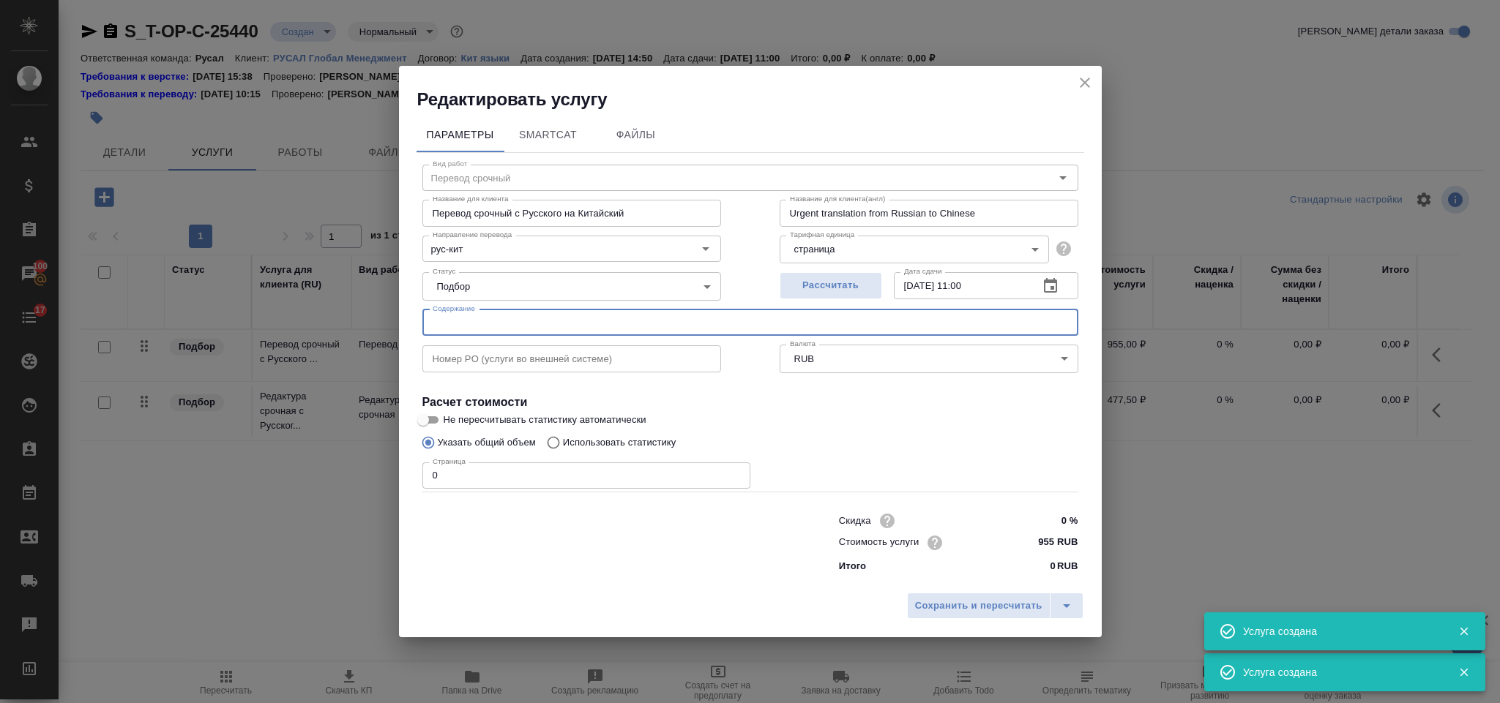
type input "Перевод срочный"
type input "Перевод срочный с Русского на Китайский"
type input "Urgent translation from Russian to Chinese"
type input "955 RUB"
click at [534, 316] on input "text" at bounding box center [750, 323] width 656 height 26
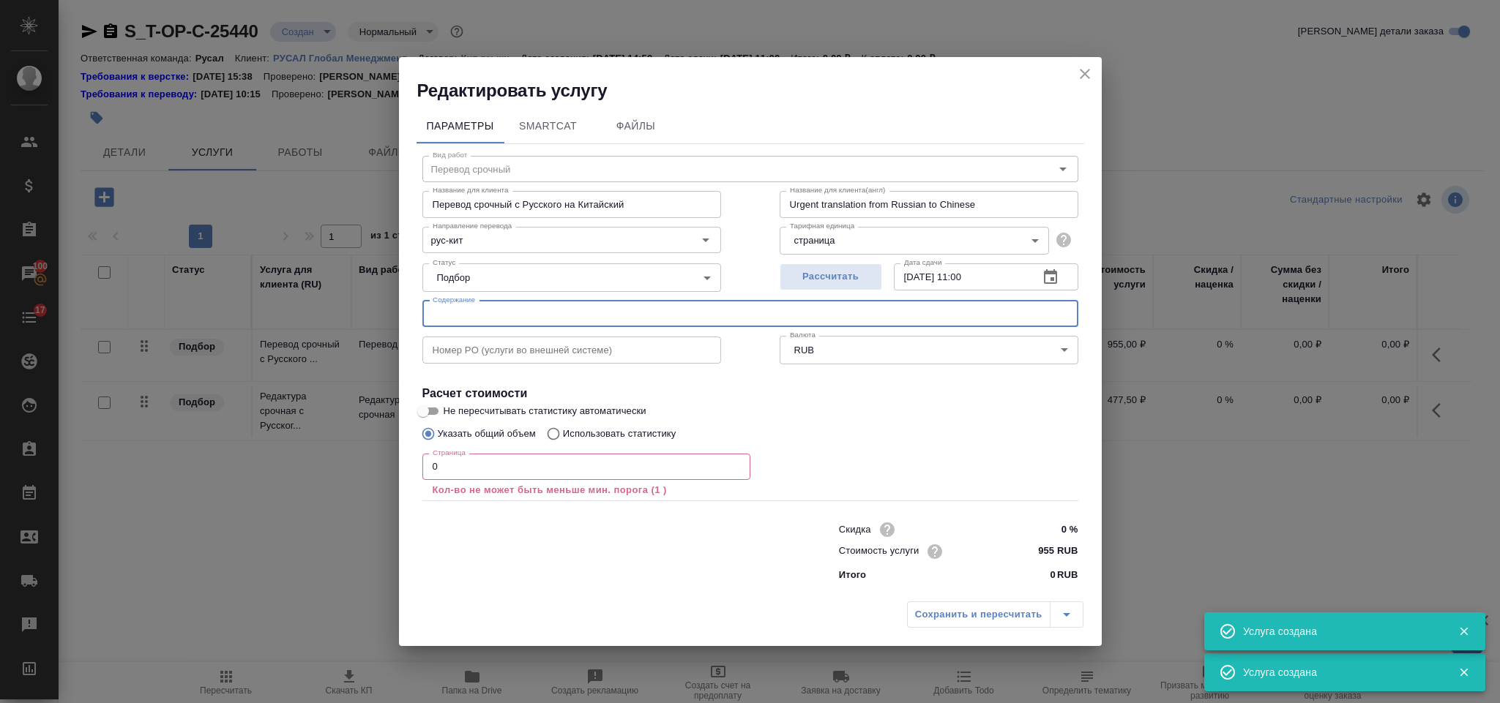
paste input "СОМ 500.ТЗ Исправленное 2"
type input "СОМ 500.ТЗ Исправленное 2"
click at [490, 462] on input "0" at bounding box center [586, 467] width 328 height 26
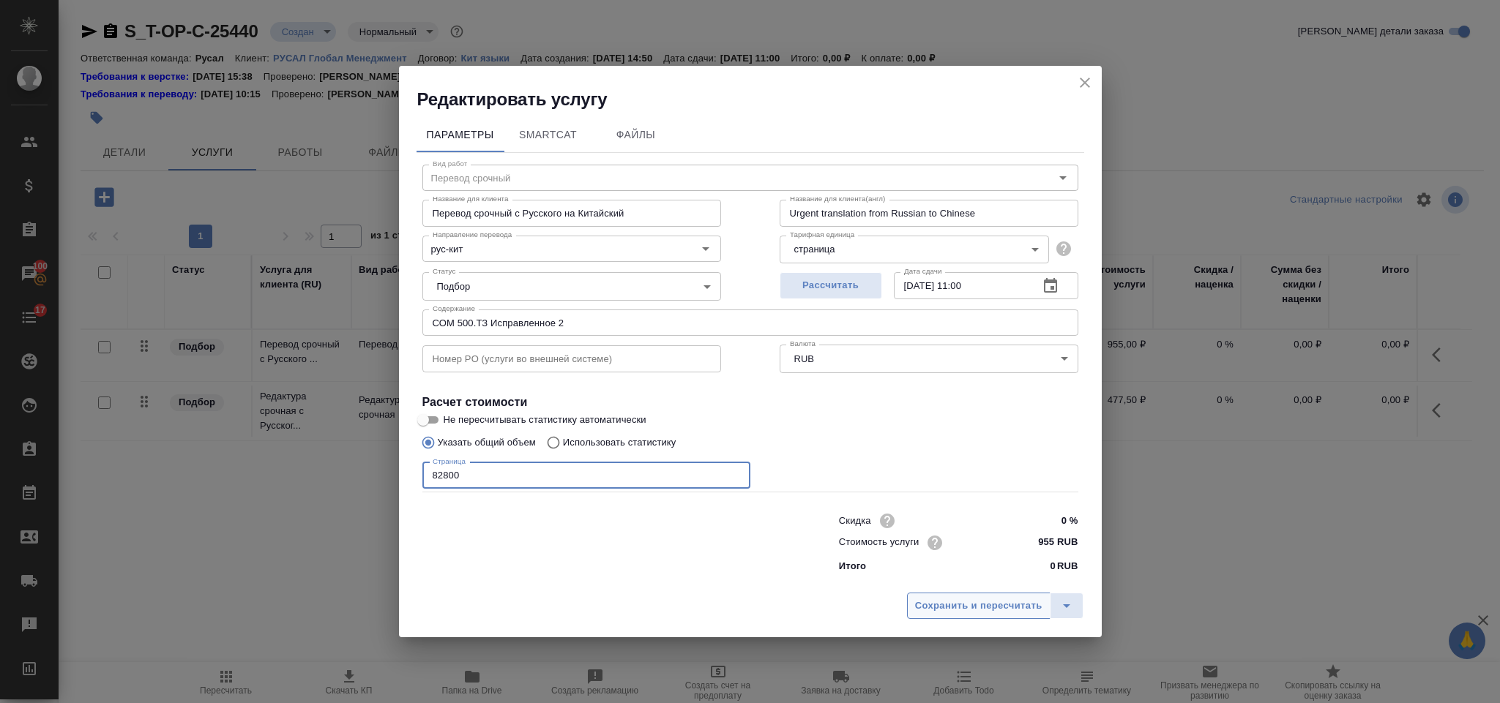
type input "82800"
click at [960, 608] on span "Сохранить и пересчитать" at bounding box center [978, 606] width 127 height 17
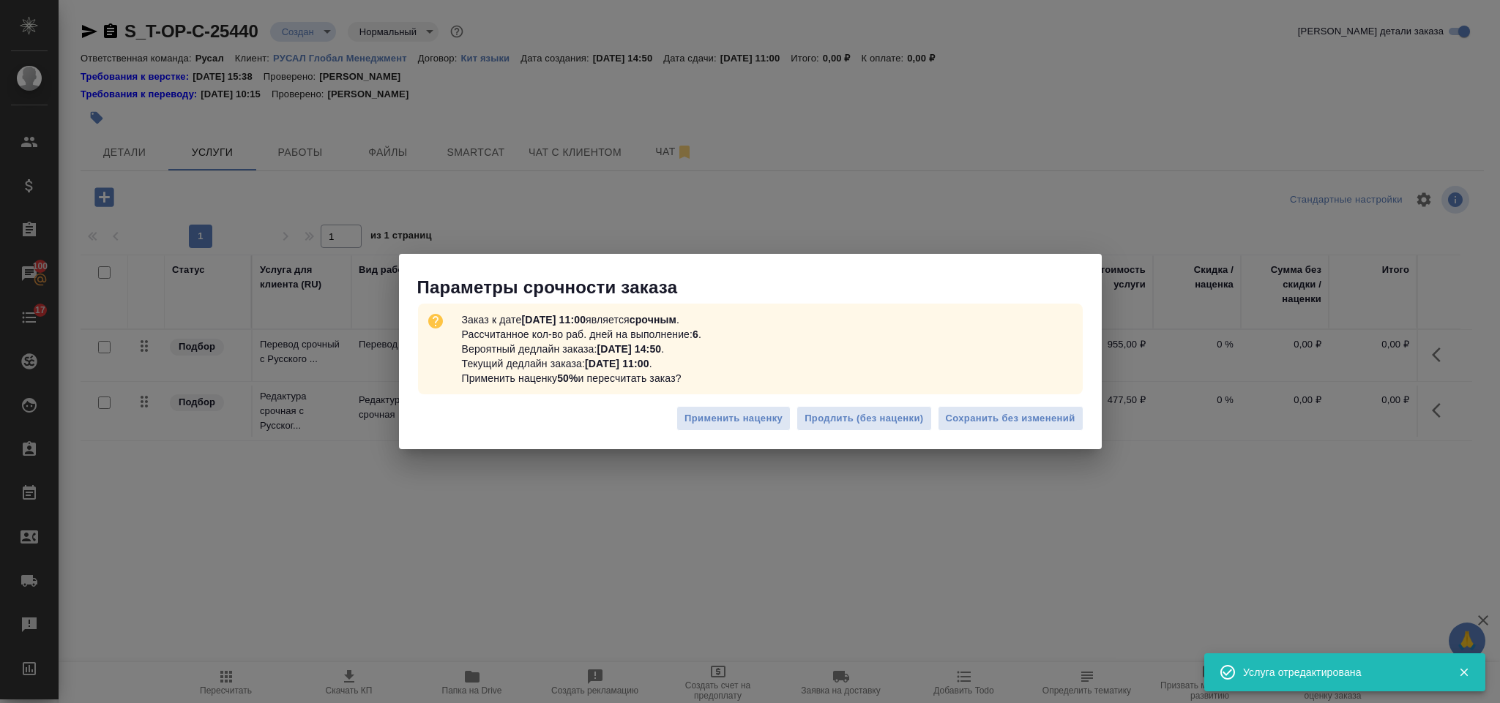
click at [1000, 414] on span "Сохранить без изменений" at bounding box center [1011, 419] width 130 height 17
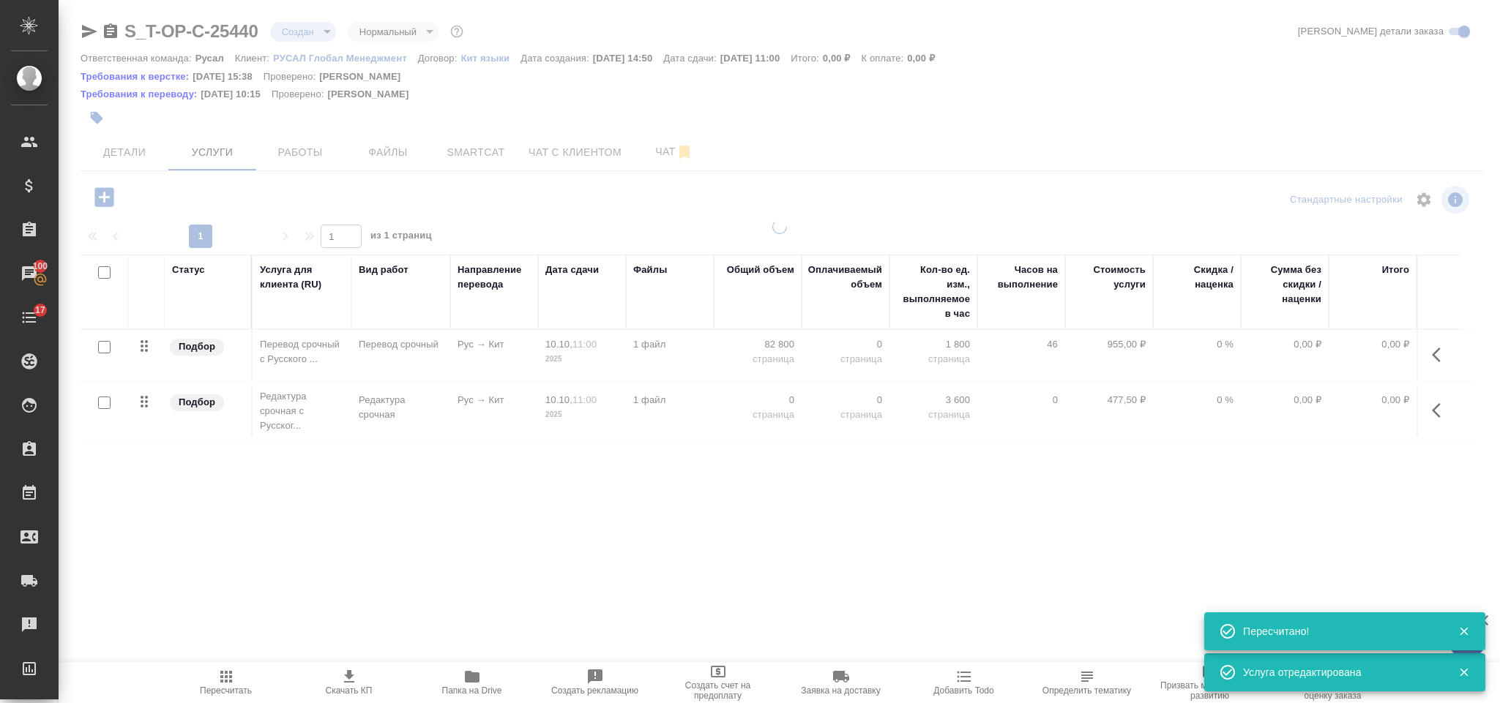
type input "urgent"
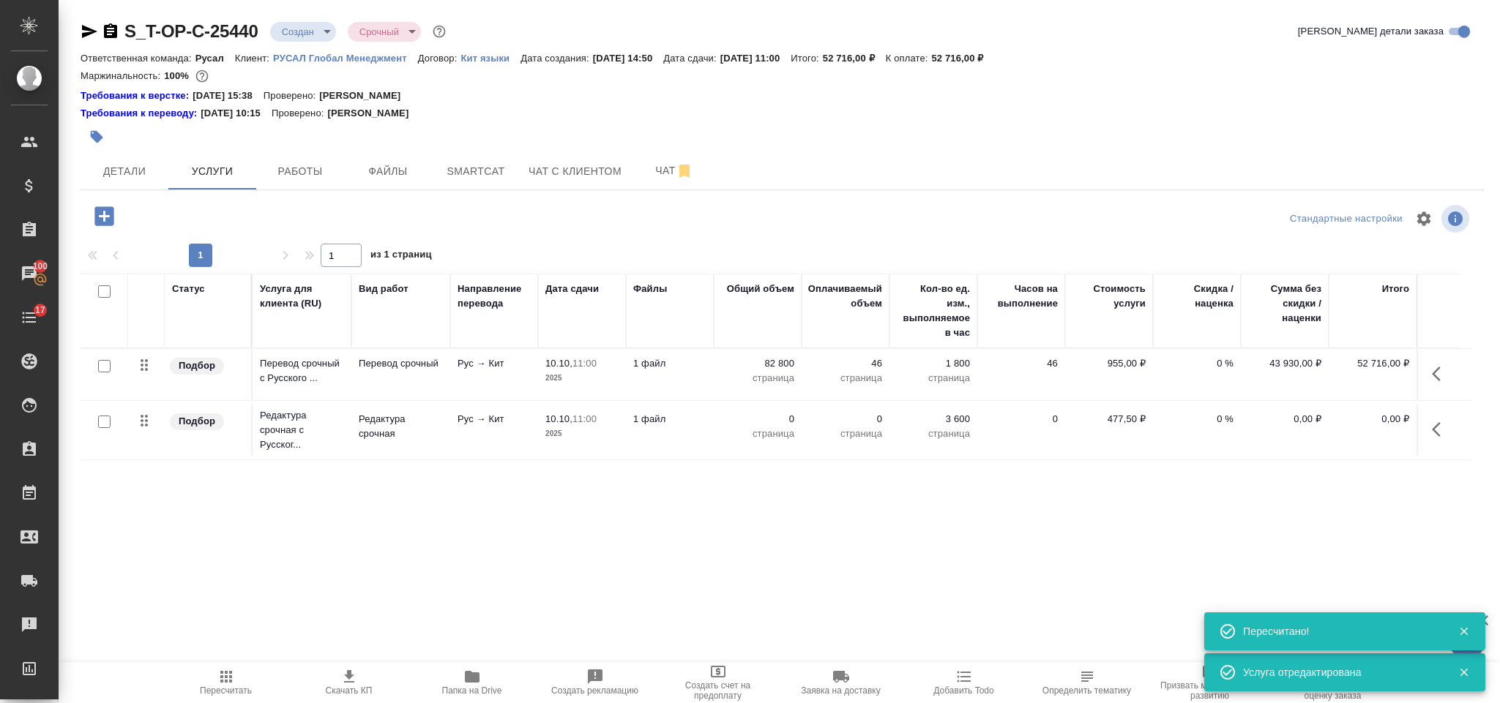
click at [1446, 418] on button "button" at bounding box center [1440, 429] width 35 height 35
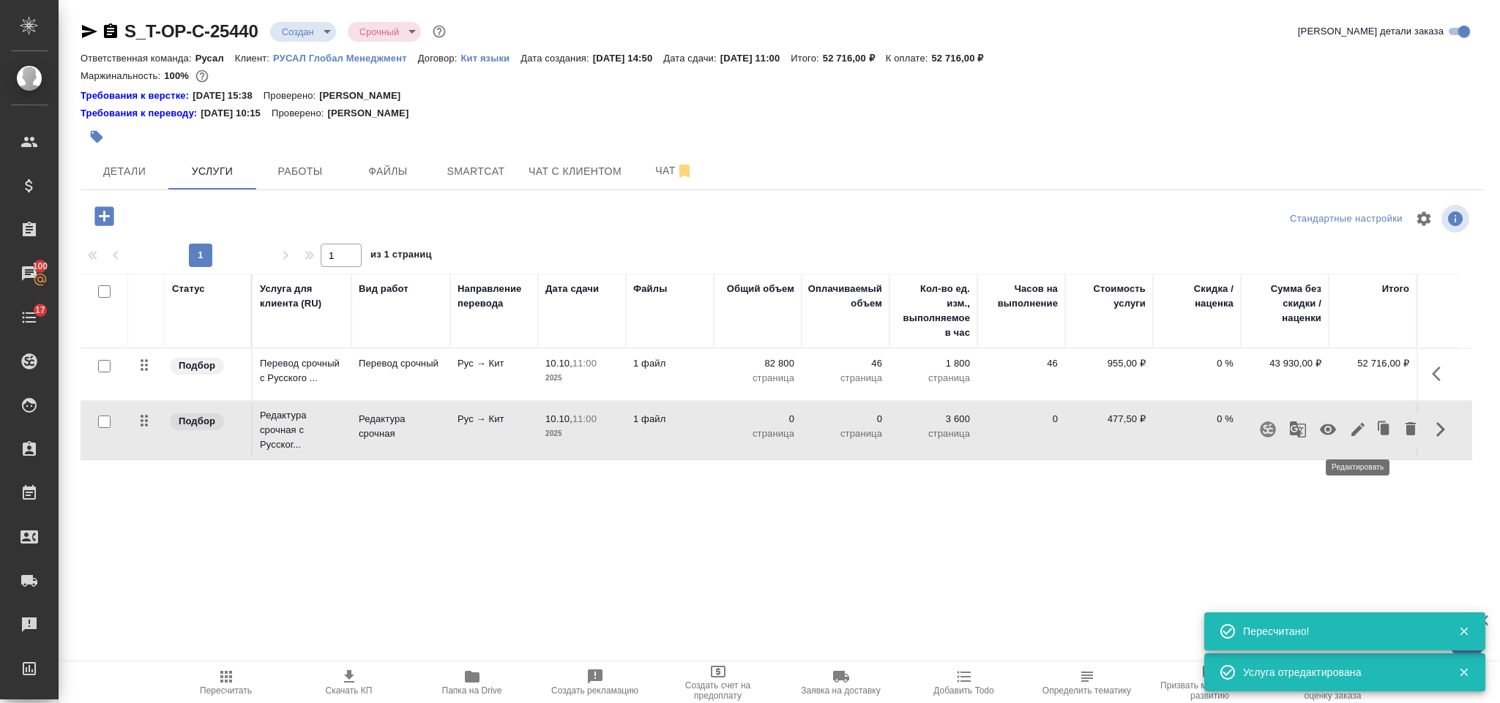
click at [1360, 422] on icon "button" at bounding box center [1358, 430] width 18 height 18
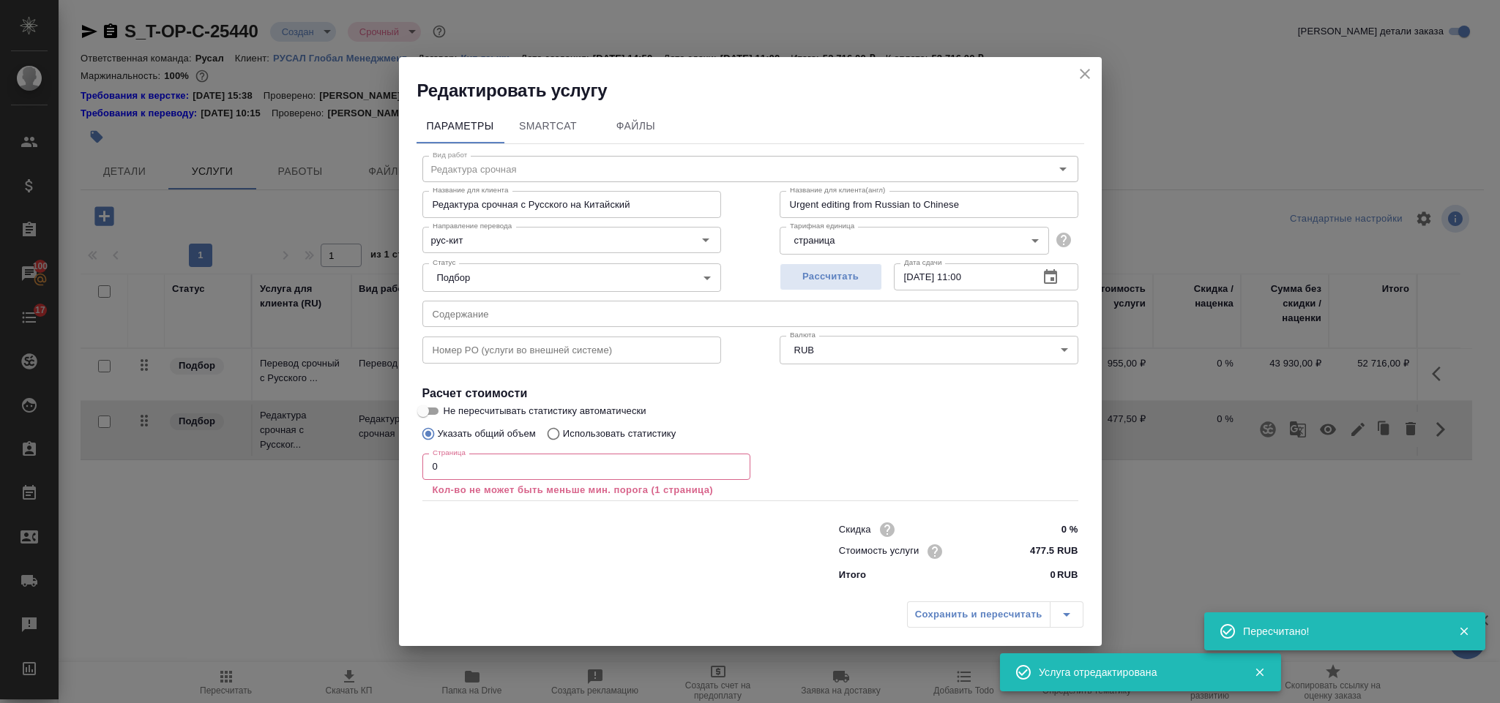
click at [482, 462] on input "0" at bounding box center [586, 467] width 328 height 26
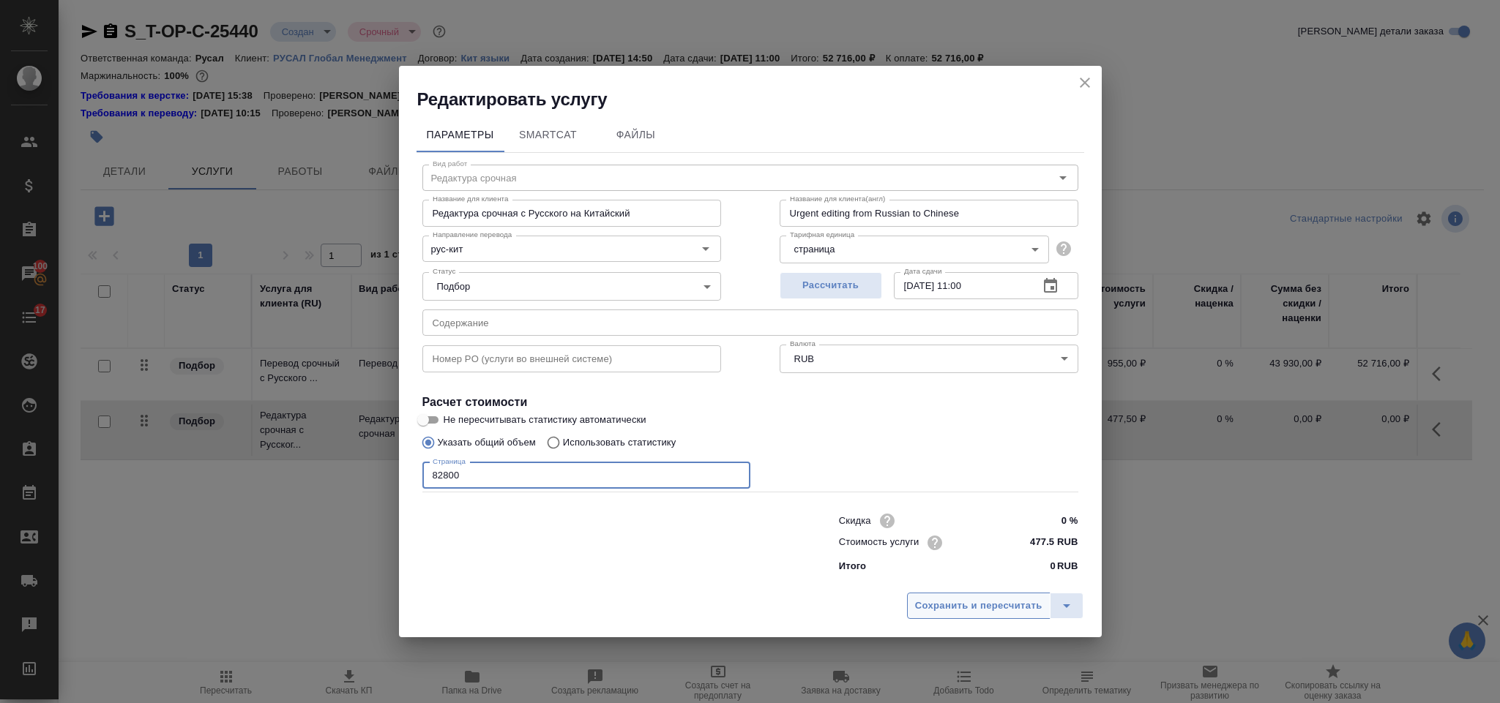
type input "82800"
click at [940, 605] on span "Сохранить и пересчитать" at bounding box center [978, 606] width 127 height 17
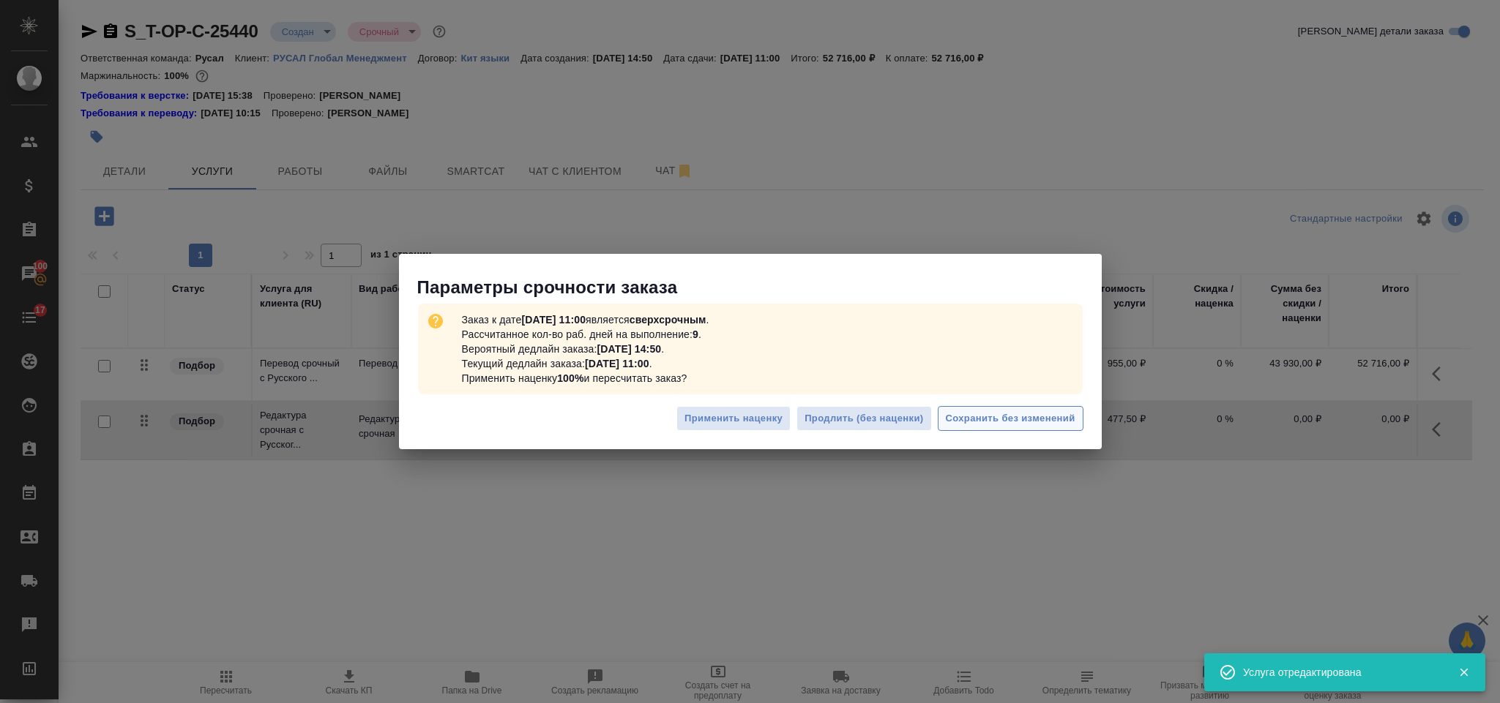
click at [1004, 419] on span "Сохранить без изменений" at bounding box center [1011, 419] width 130 height 17
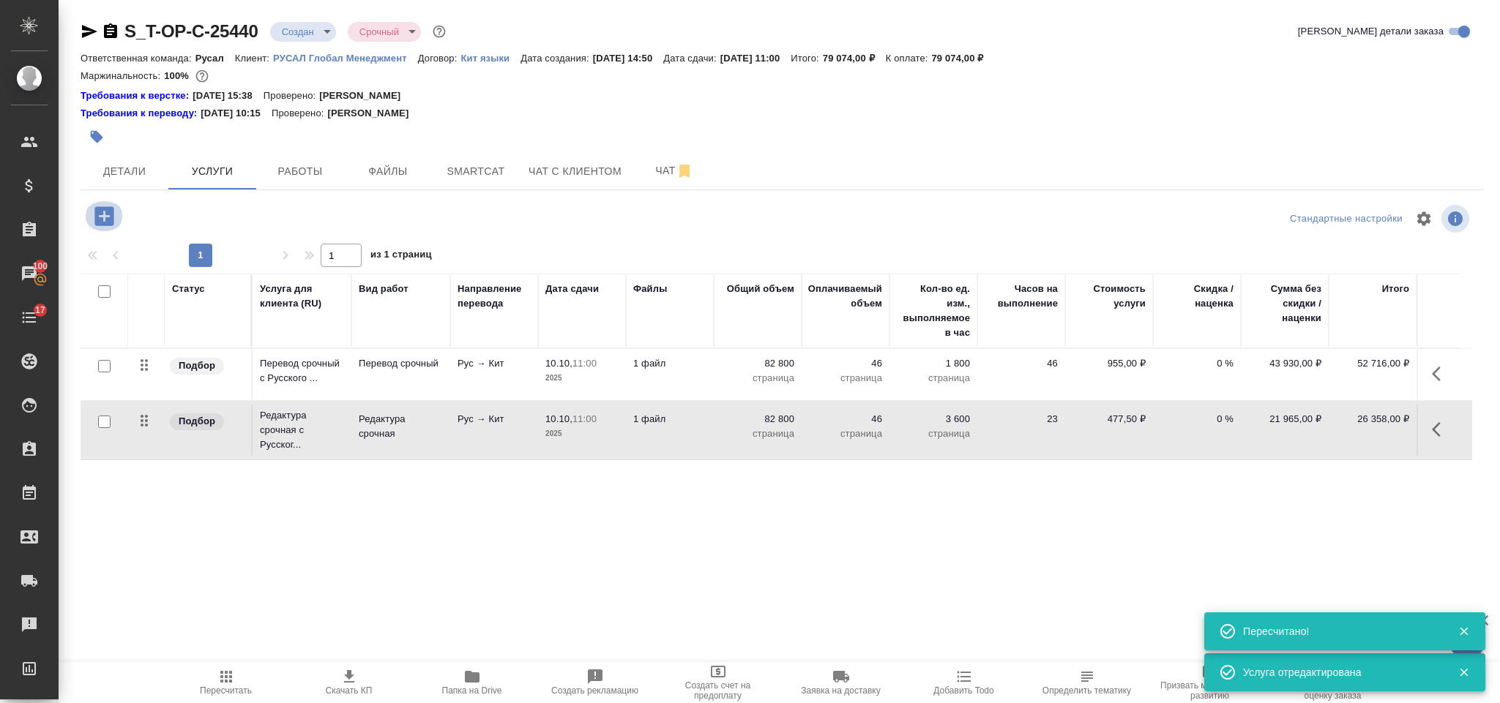
click at [116, 209] on icon "button" at bounding box center [104, 216] width 26 height 26
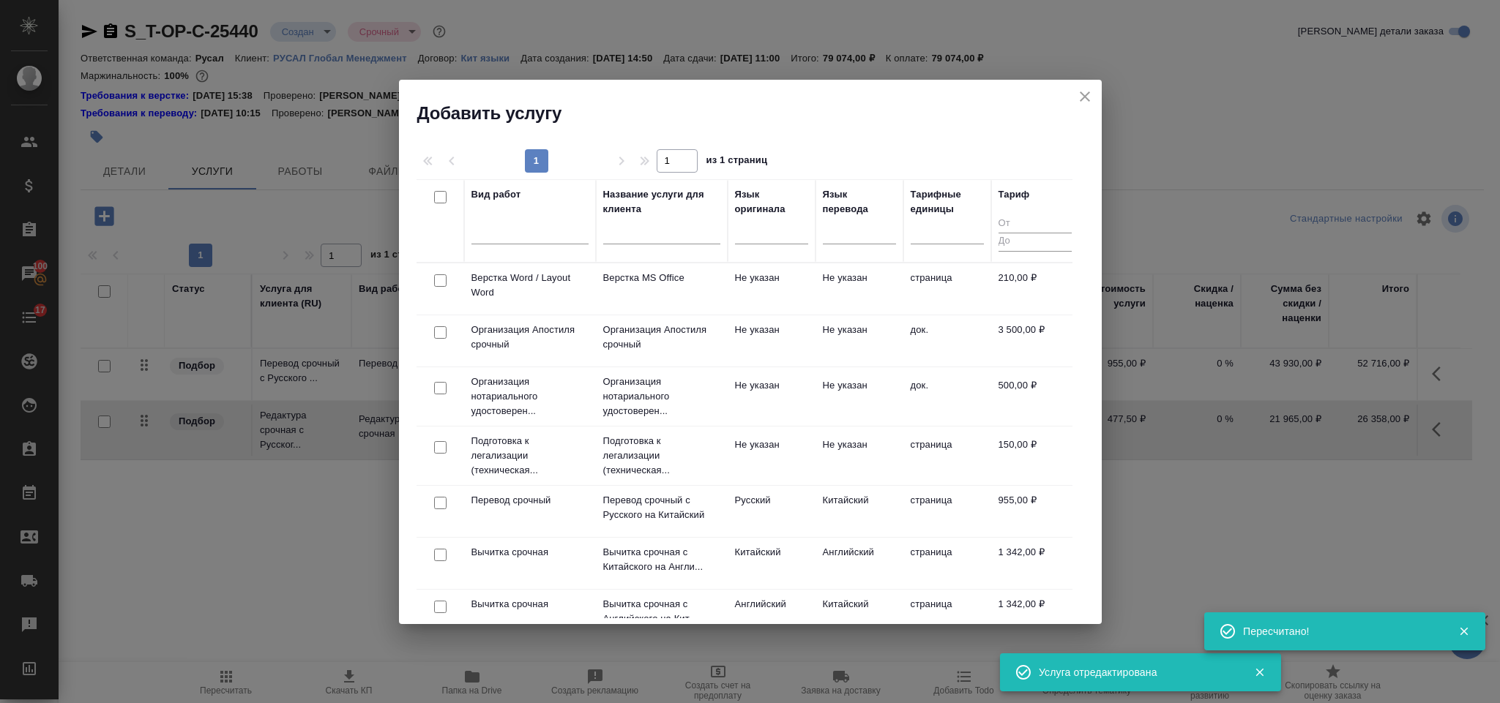
click at [439, 277] on input "checkbox" at bounding box center [440, 280] width 12 height 12
checkbox input "true"
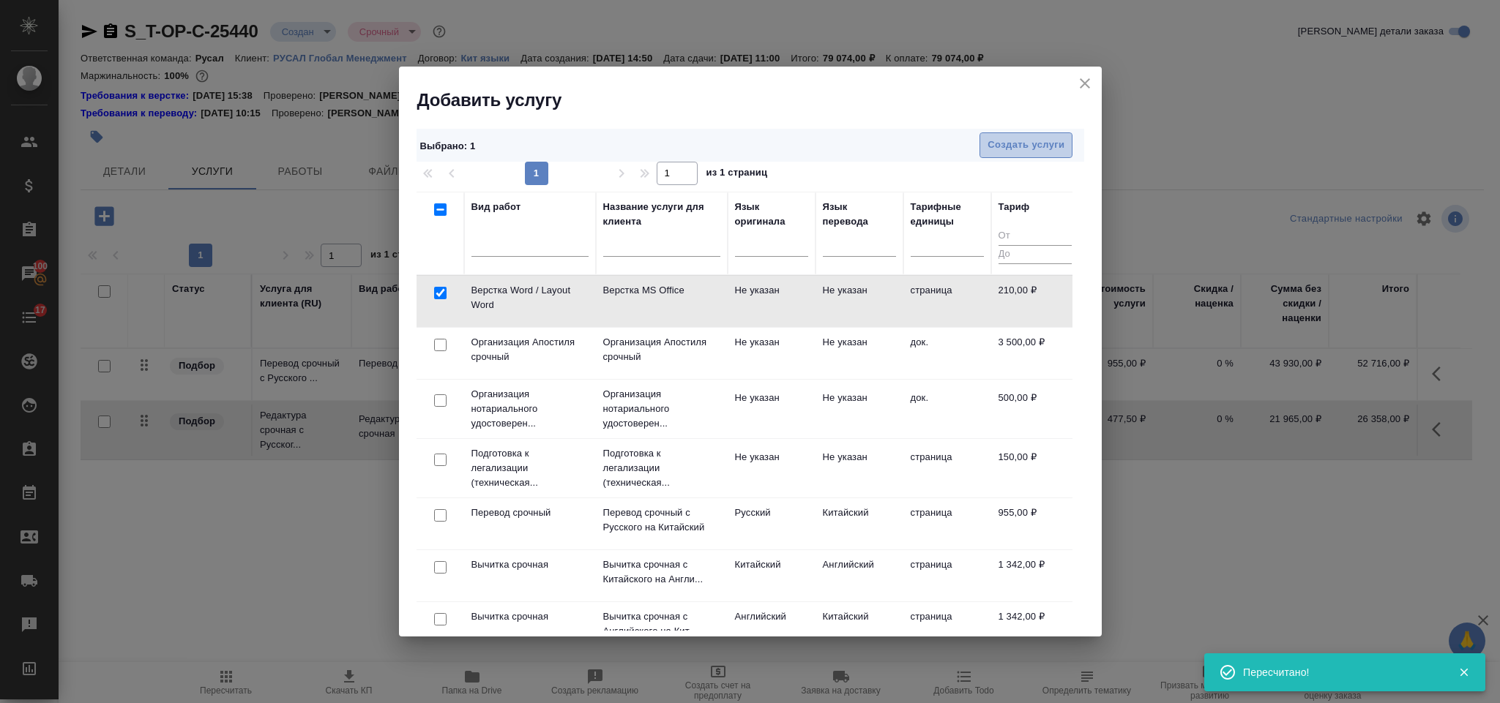
click at [989, 138] on span "Создать услуги" at bounding box center [1025, 145] width 77 height 17
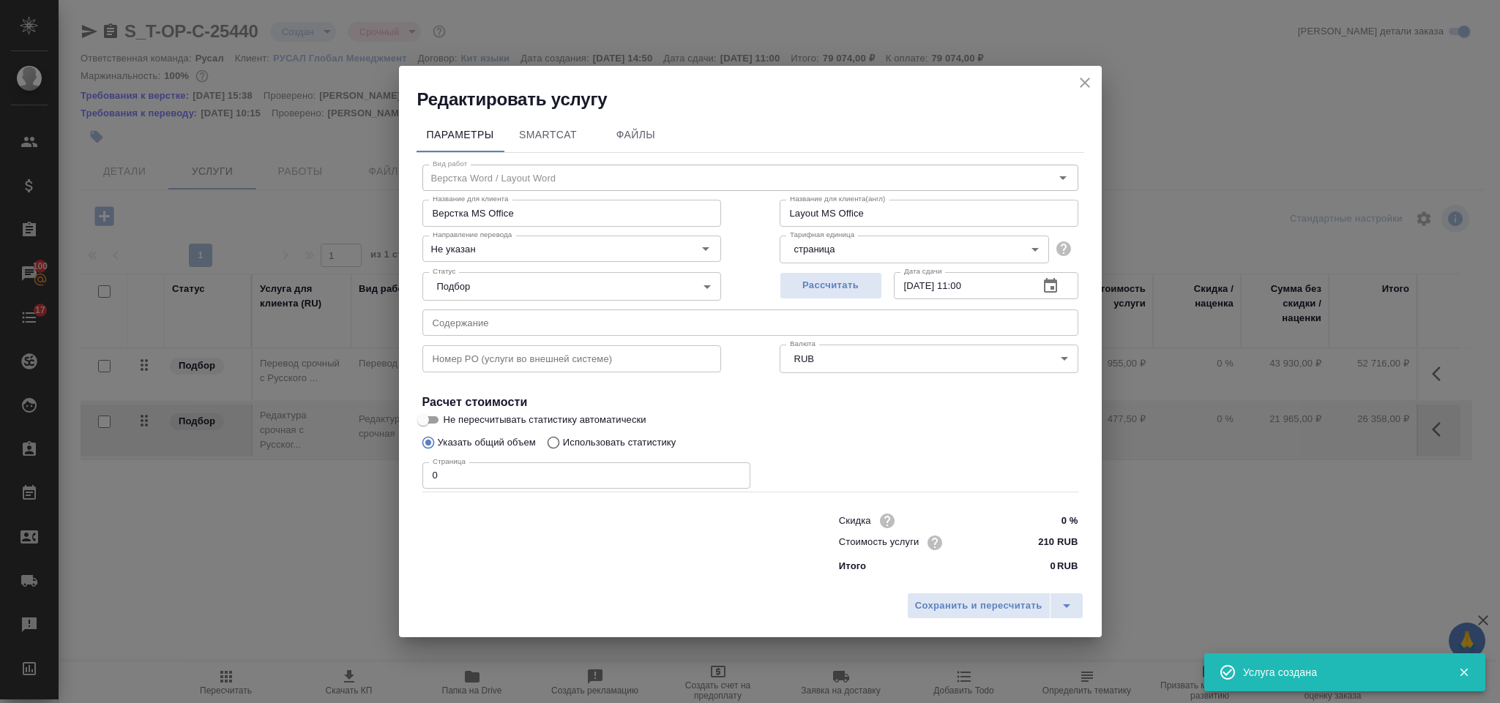
click at [501, 468] on input "0" at bounding box center [586, 476] width 328 height 26
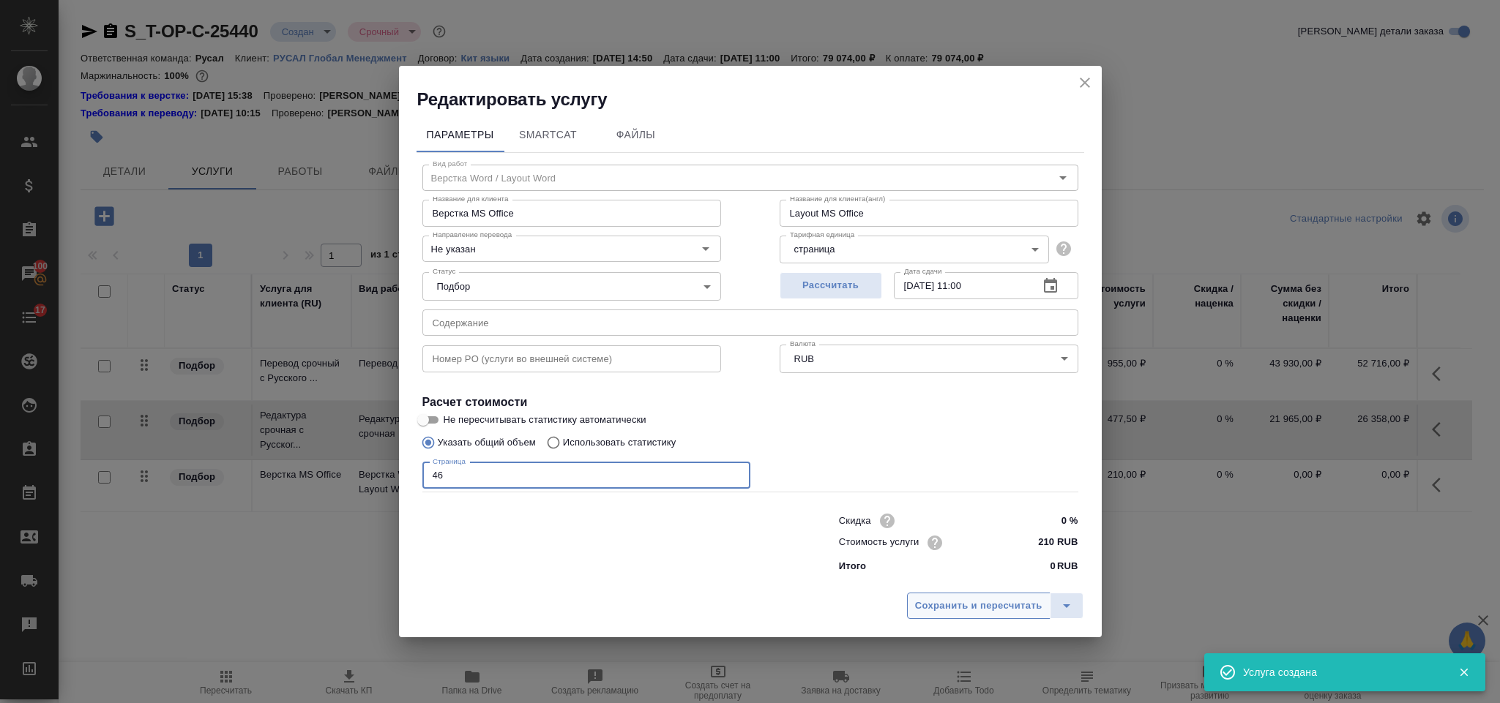
type input "46"
click at [951, 606] on span "Сохранить и пересчитать" at bounding box center [978, 606] width 127 height 17
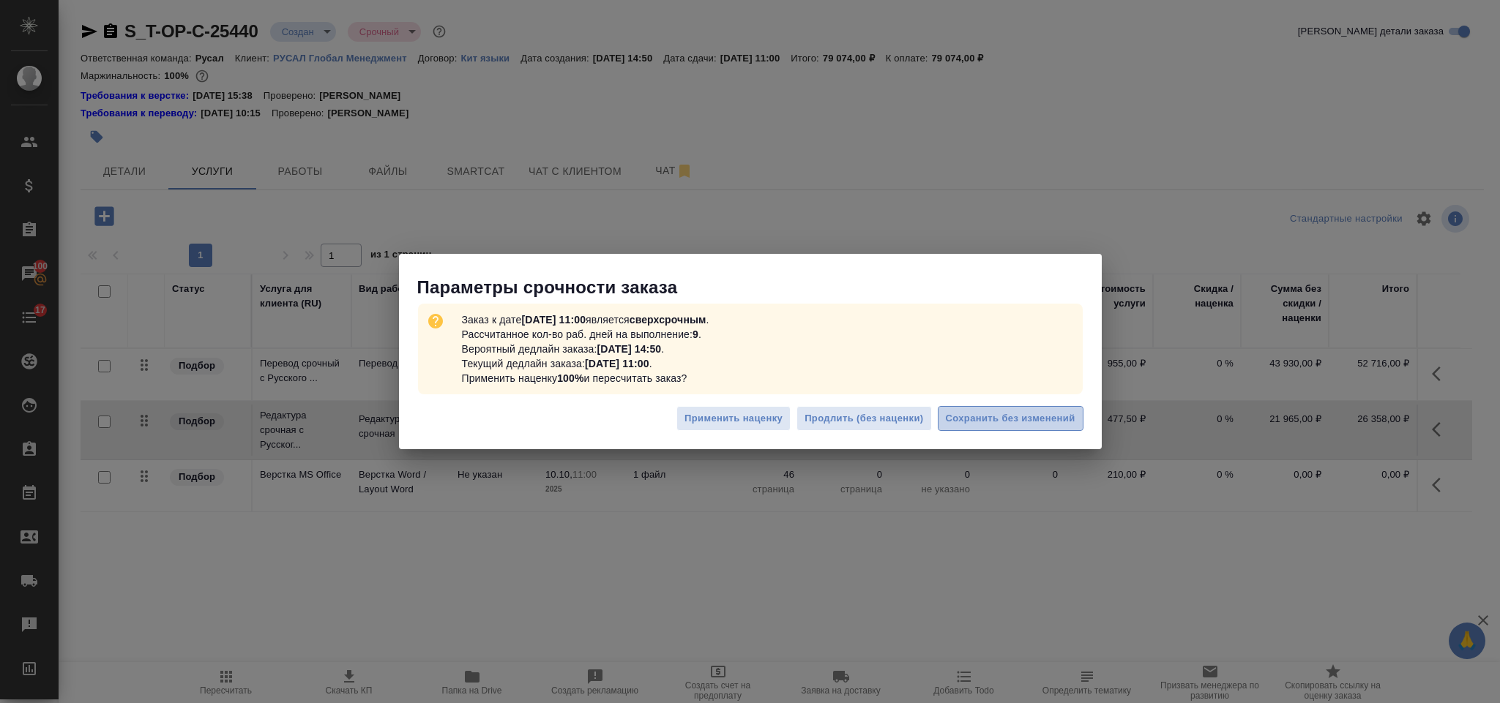
click at [971, 422] on span "Сохранить без изменений" at bounding box center [1011, 419] width 130 height 17
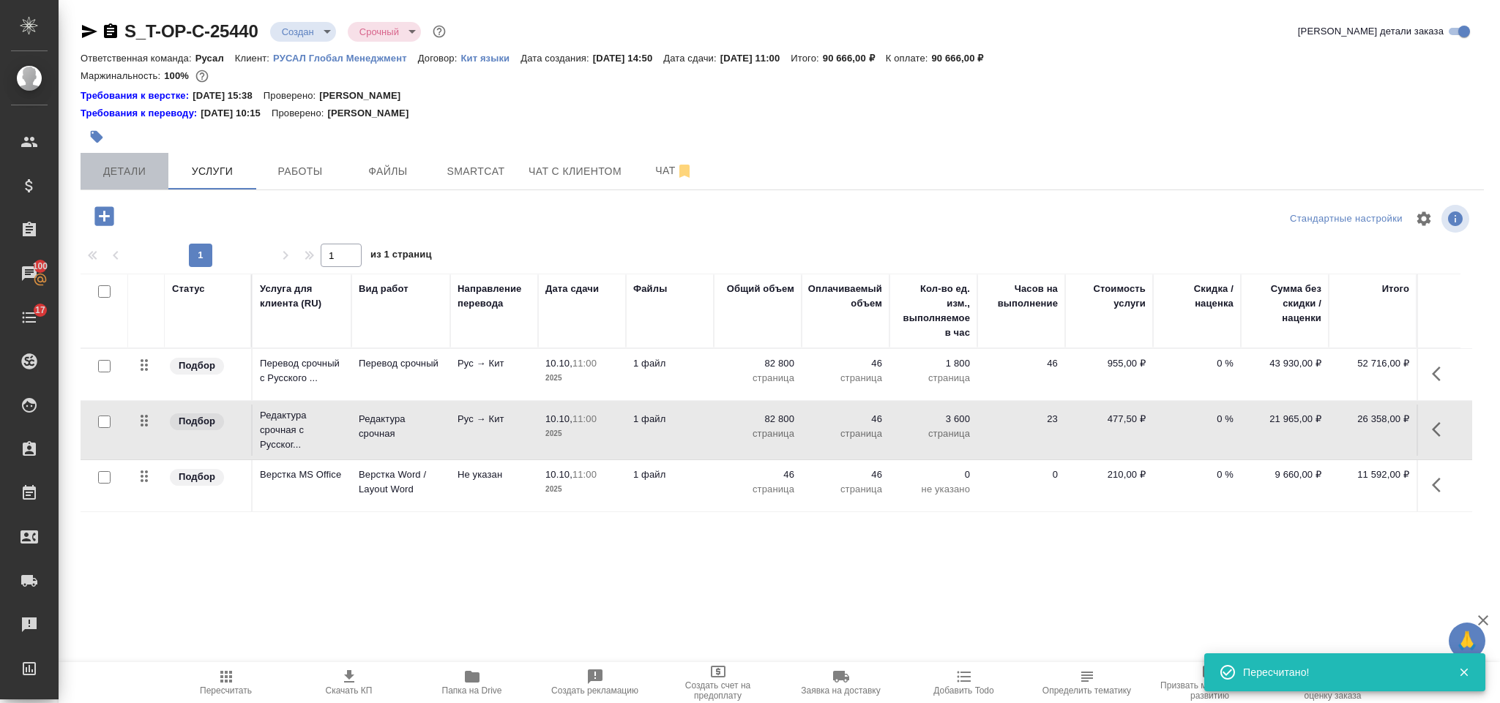
click at [148, 169] on span "Детали" at bounding box center [124, 172] width 70 height 18
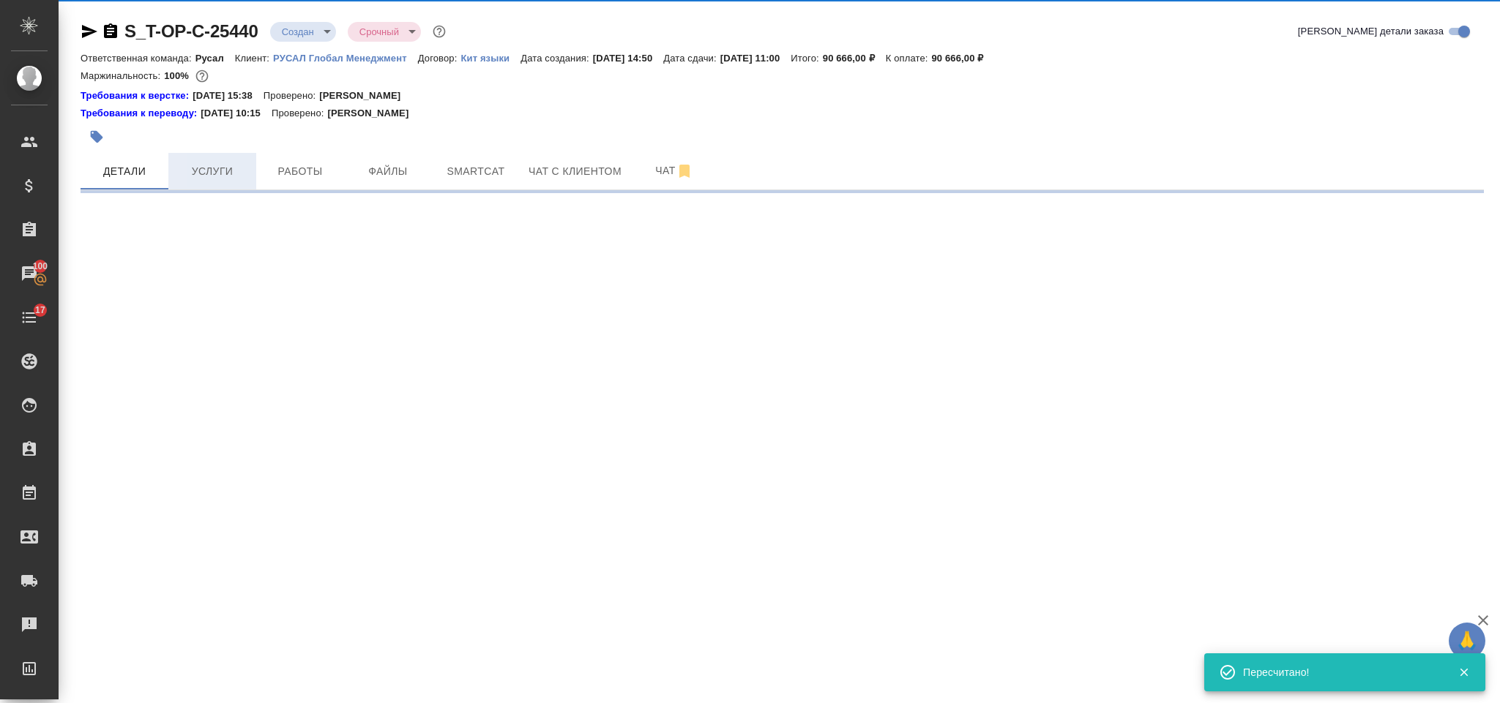
select select "RU"
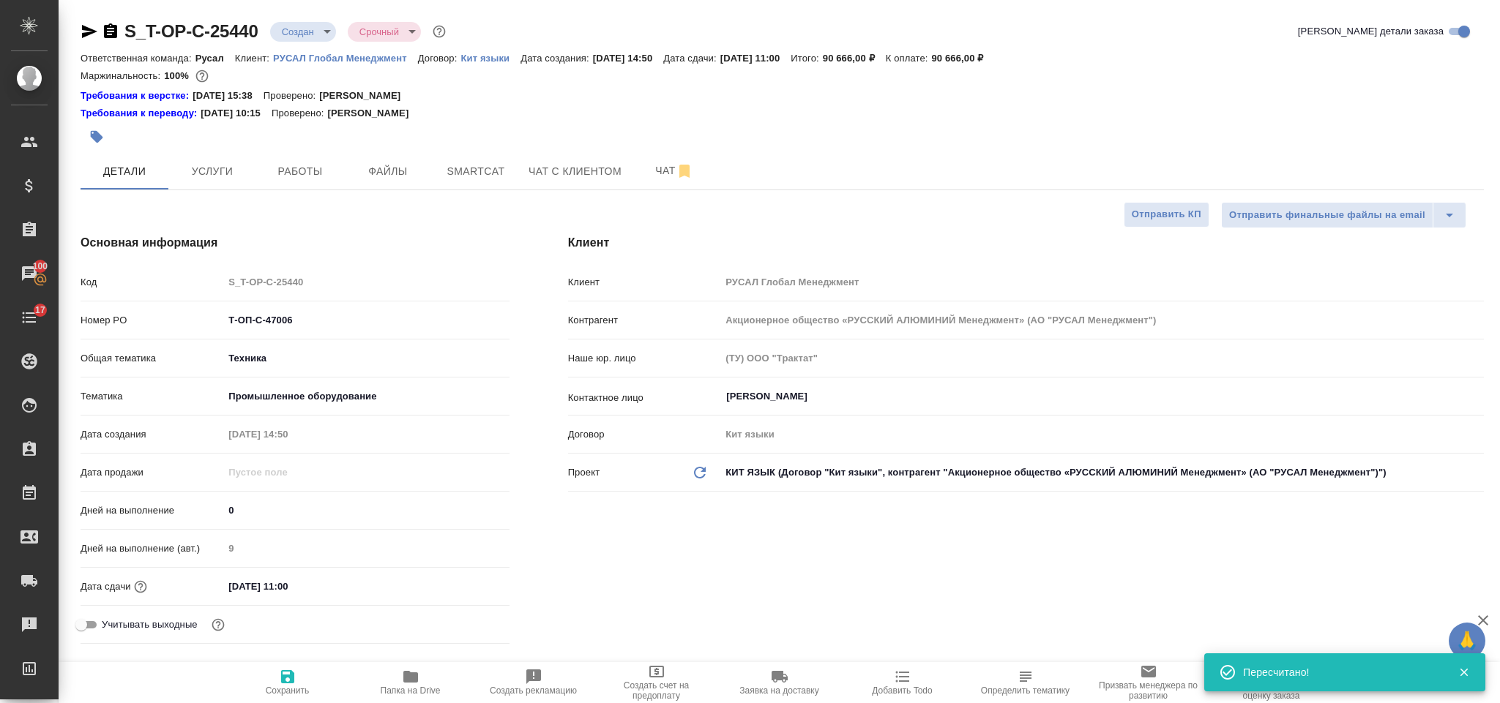
type textarea "x"
click at [307, 29] on body "🙏 .cls-1 fill:#fff; AWATERA Gorlenko Yuliua Клиенты Спецификации Заказы 100 Чат…" at bounding box center [750, 351] width 1500 height 703
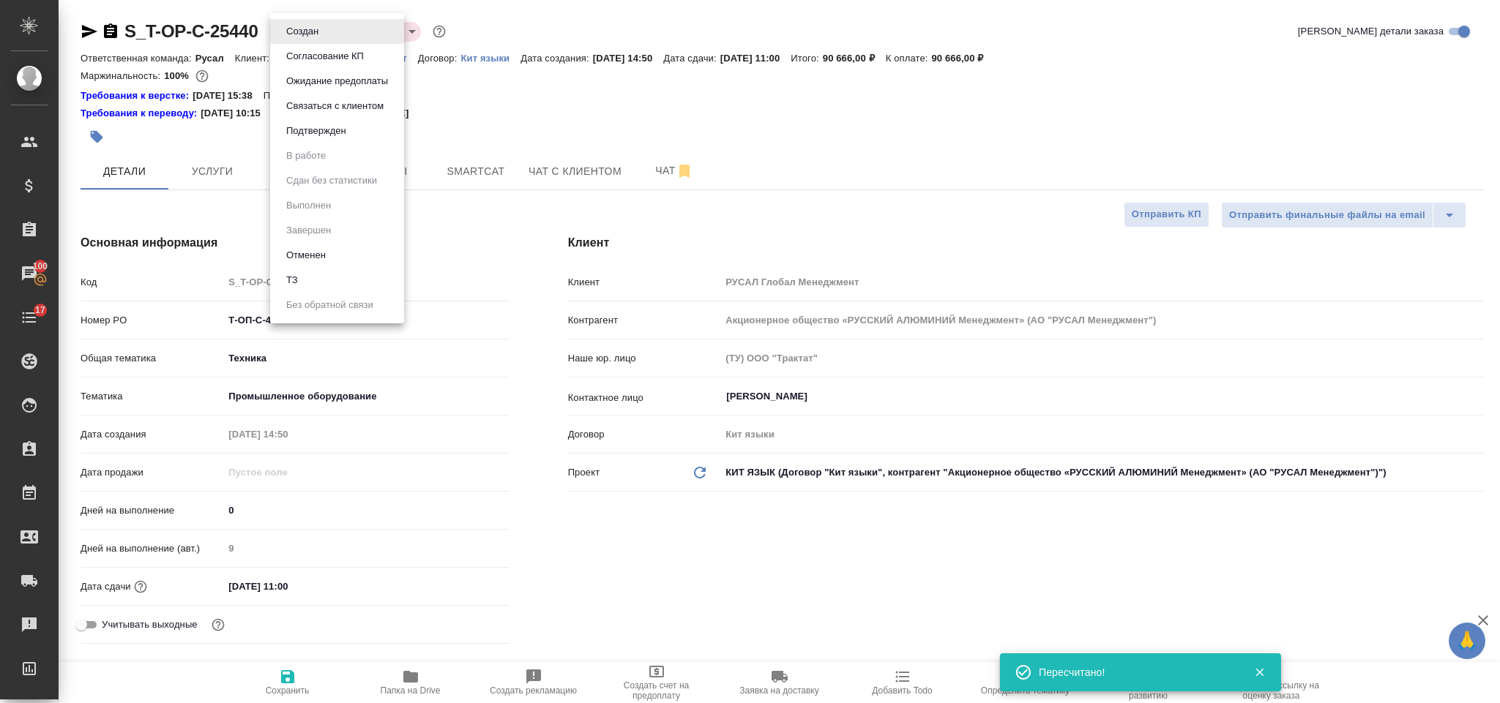
click at [332, 270] on li "ТЗ" at bounding box center [337, 280] width 134 height 25
type textarea "x"
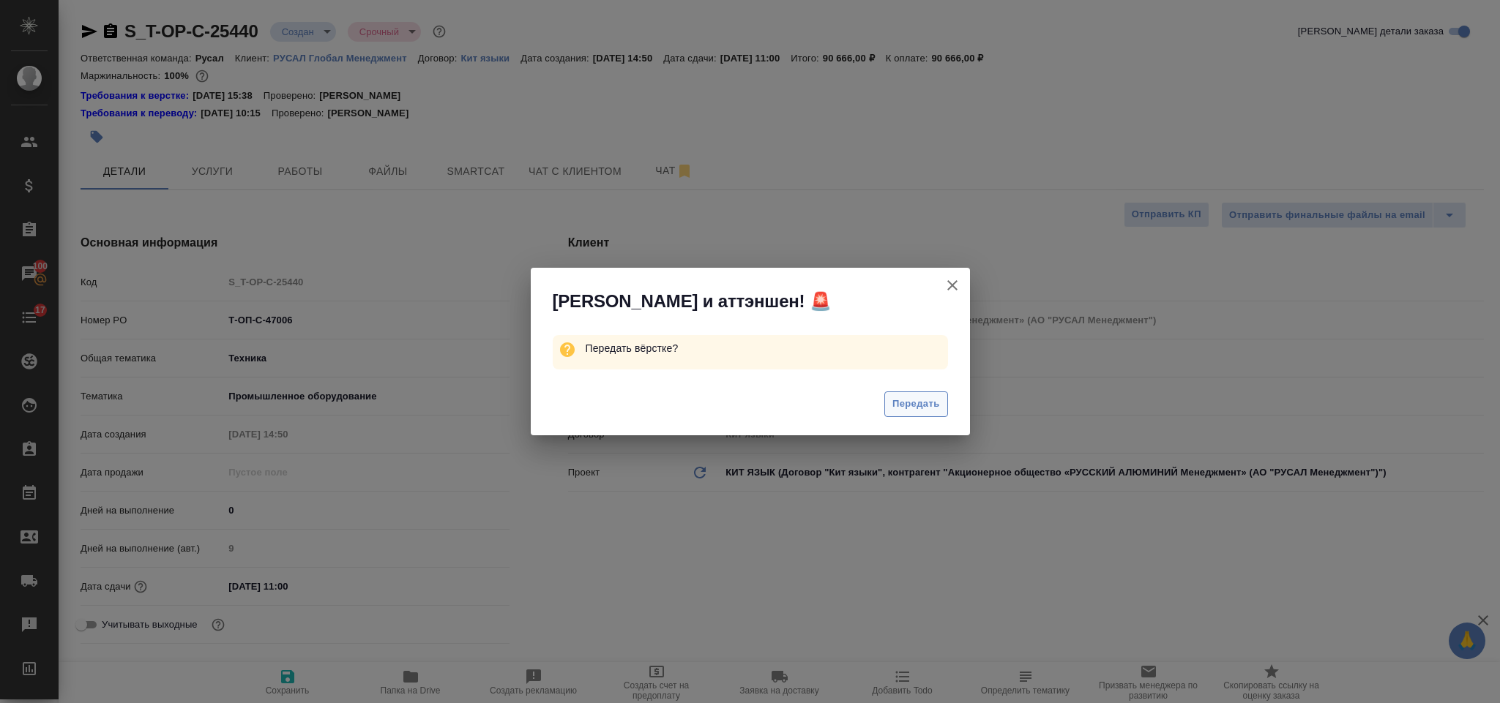
click at [931, 396] on span "Передать" at bounding box center [916, 404] width 48 height 17
type textarea "x"
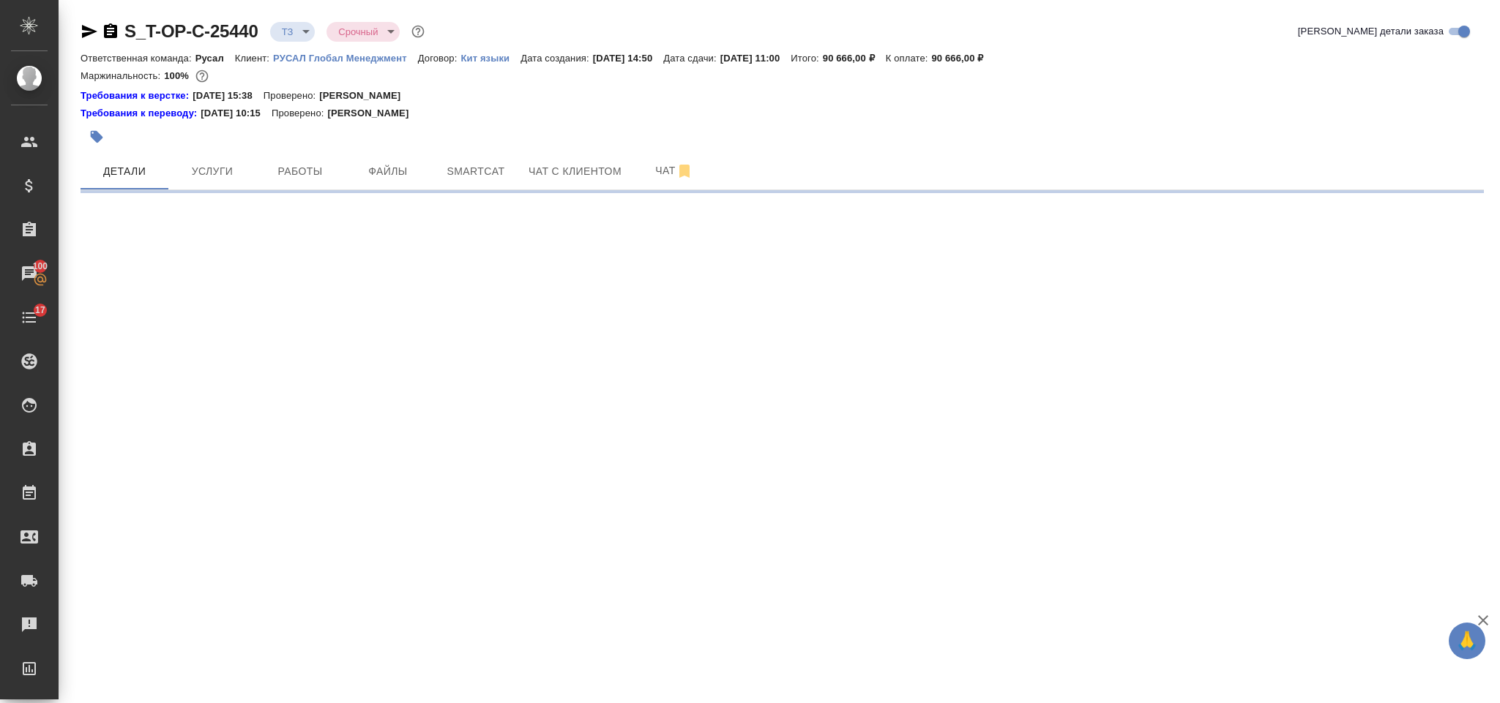
select select "RU"
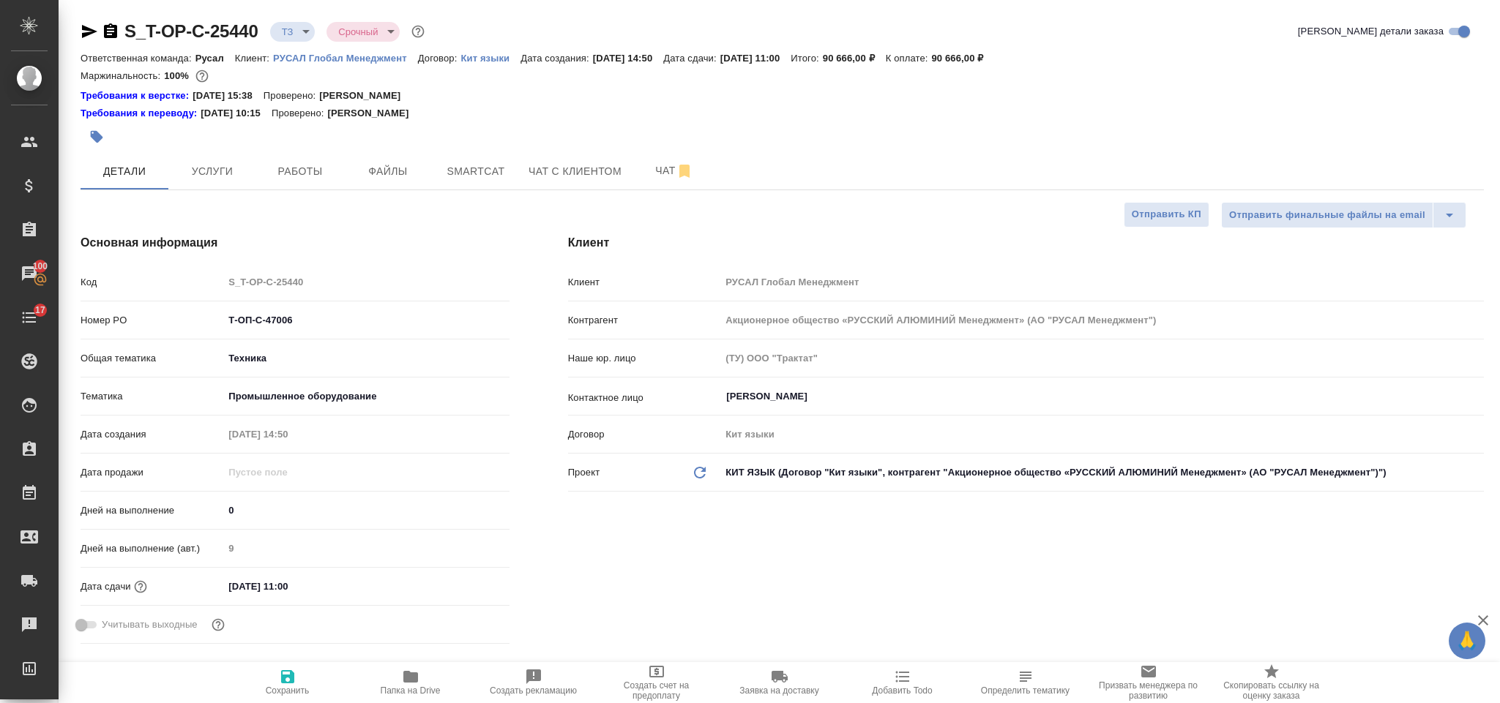
click at [110, 29] on icon "button" at bounding box center [110, 30] width 13 height 15
type textarea "x"
click at [89, 31] on icon "button" at bounding box center [90, 32] width 18 height 18
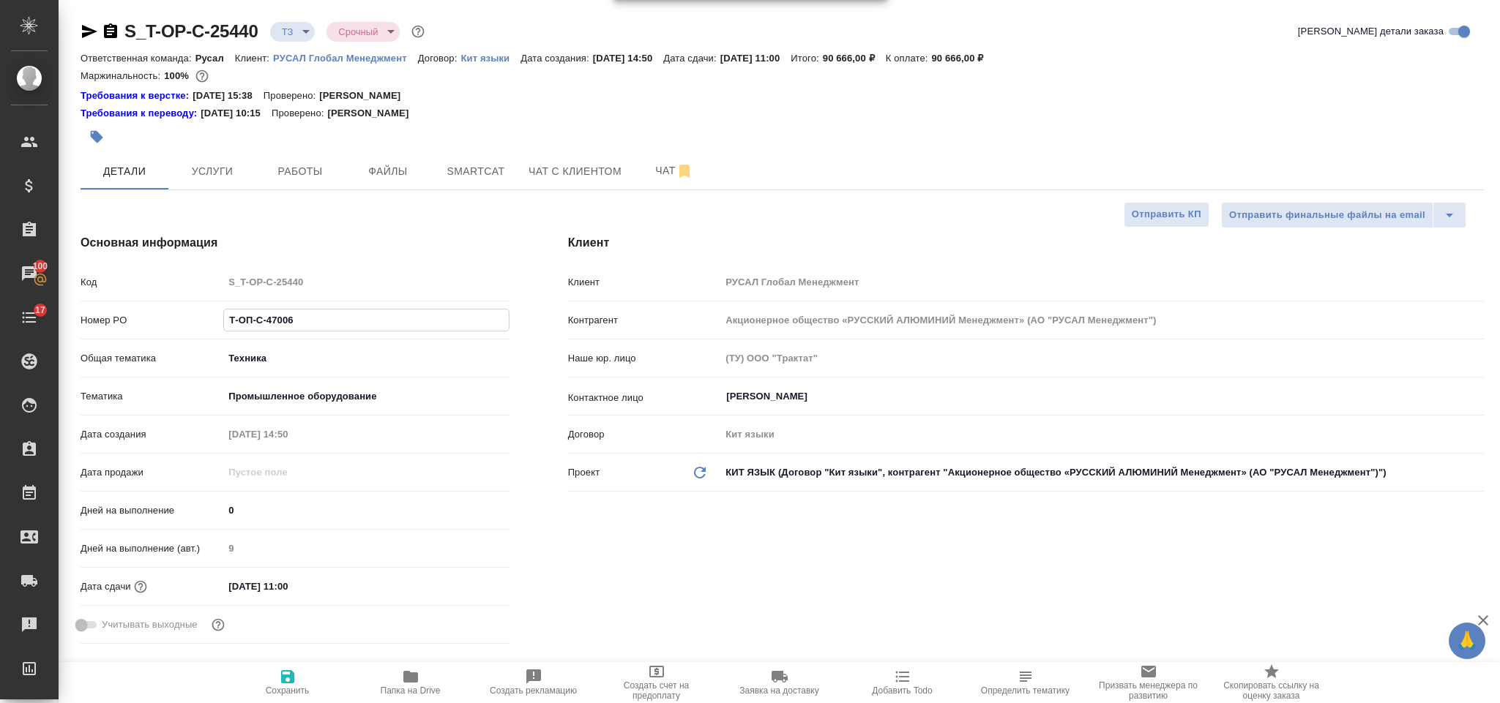
drag, startPoint x: 293, startPoint y: 318, endPoint x: 218, endPoint y: 321, distance: 74.7
click at [218, 321] on div "Номер PO Т-ОП-С-47006" at bounding box center [295, 320] width 429 height 26
click at [218, 172] on span "Услуги" at bounding box center [212, 172] width 70 height 18
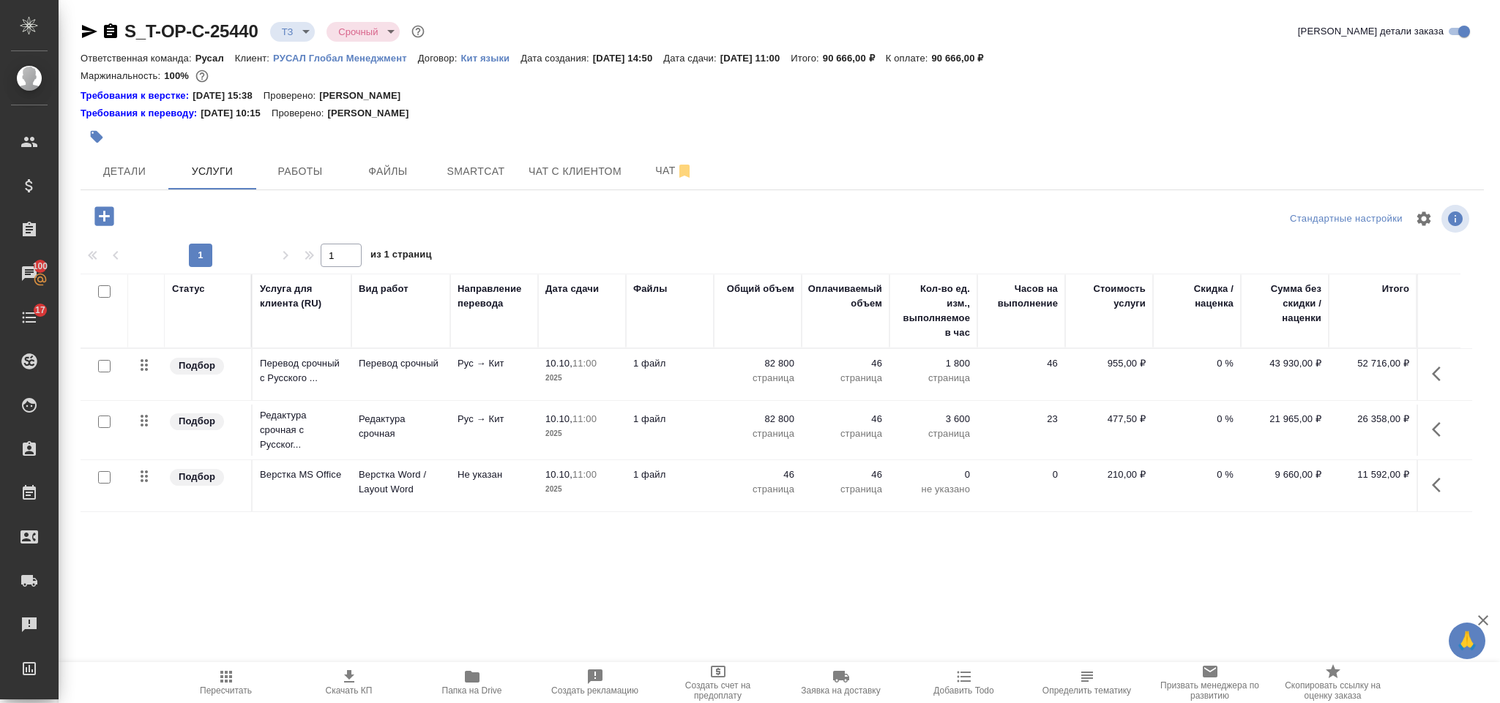
click at [1432, 378] on icon "button" at bounding box center [1441, 374] width 18 height 18
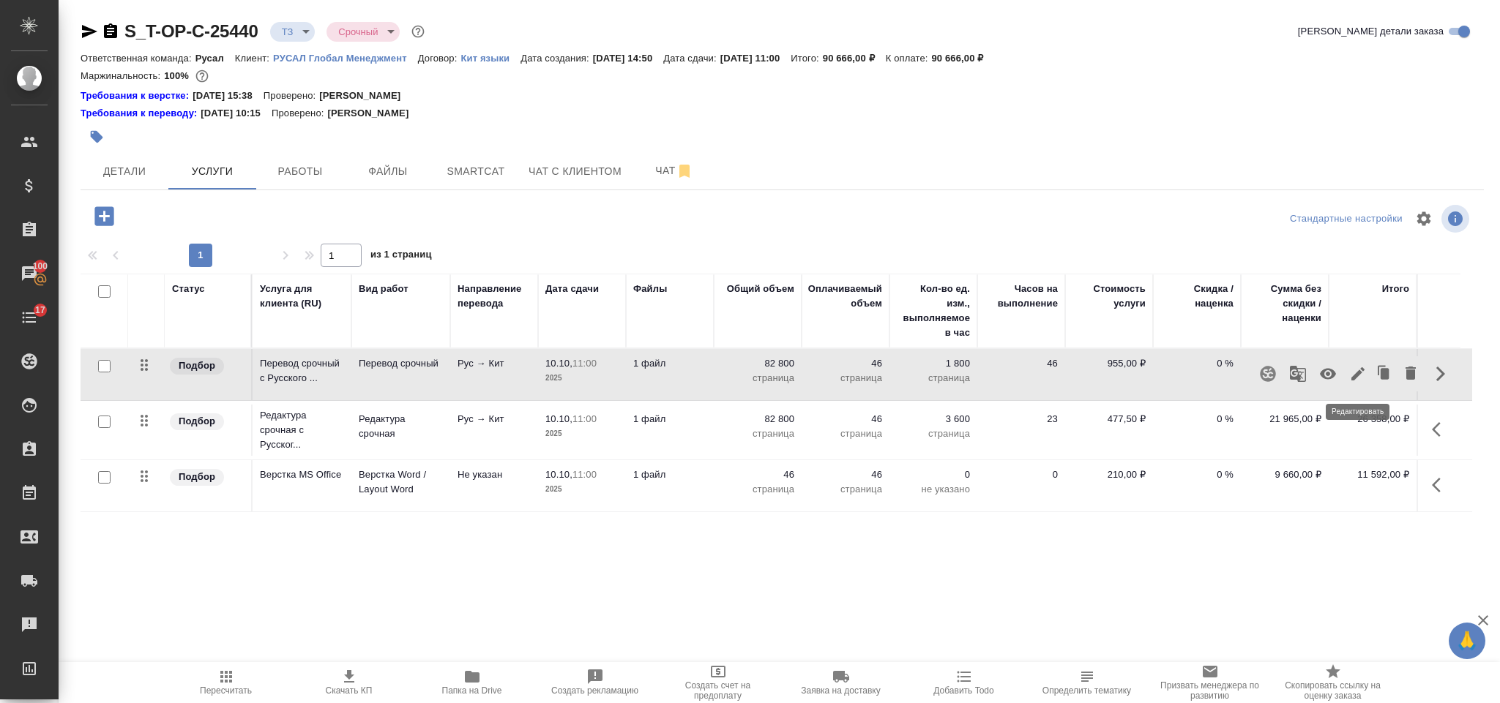
click at [1364, 374] on icon "button" at bounding box center [1358, 374] width 18 height 18
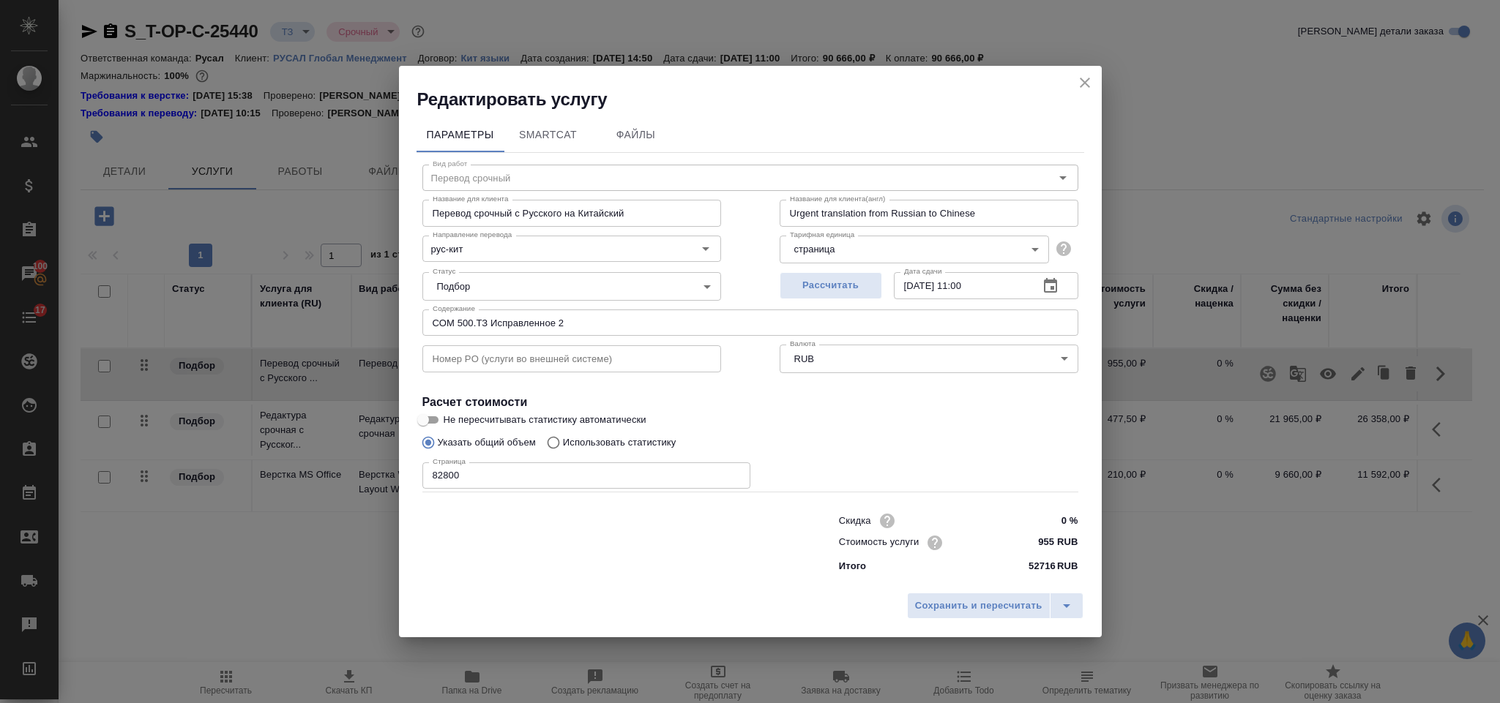
type input "Перевод срочный"
type input "рус-кит"
drag, startPoint x: 509, startPoint y: 474, endPoint x: 387, endPoint y: 471, distance: 122.3
click at [389, 475] on div "Редактировать услугу Параметры SmartCat Файлы Вид работ Перевод срочный Вид раб…" at bounding box center [750, 351] width 1500 height 703
type input "115200"
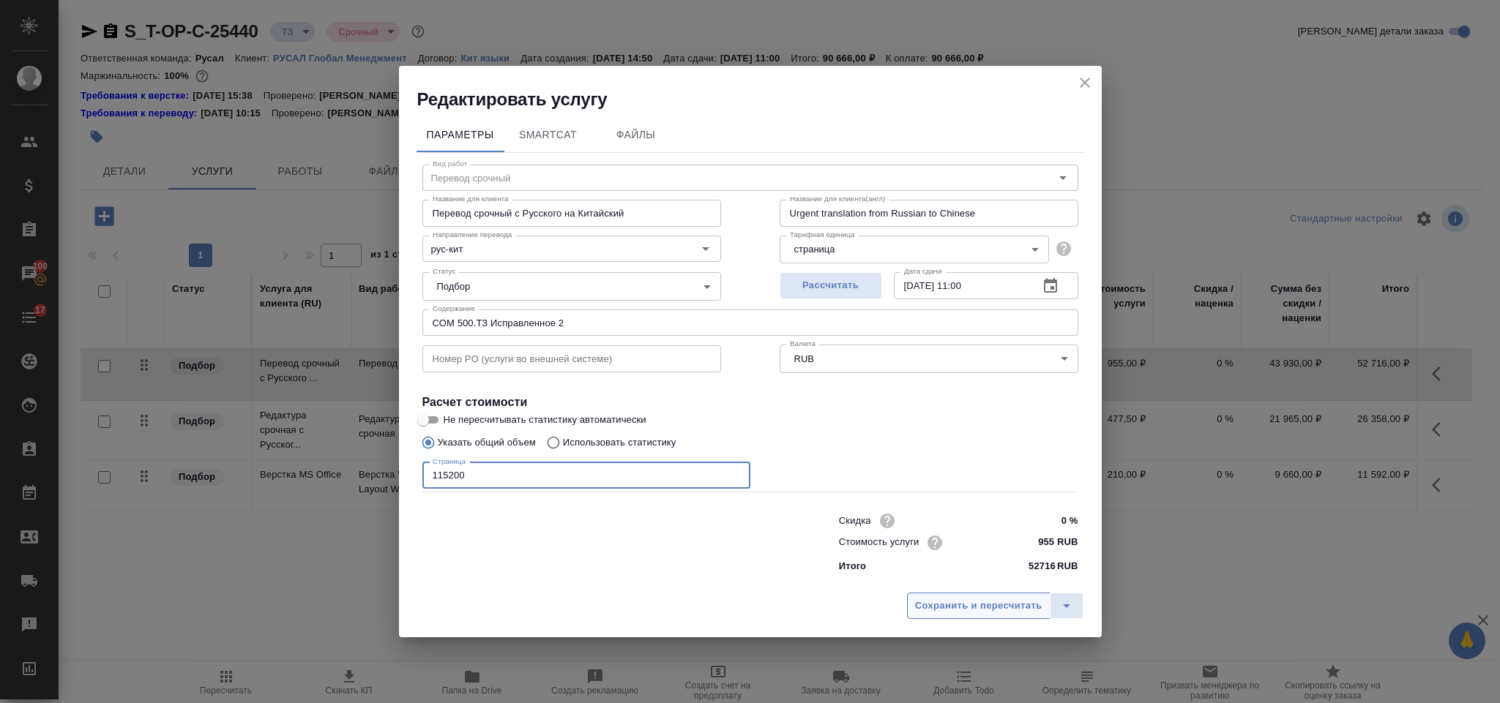
click at [969, 602] on span "Сохранить и пересчитать" at bounding box center [978, 606] width 127 height 17
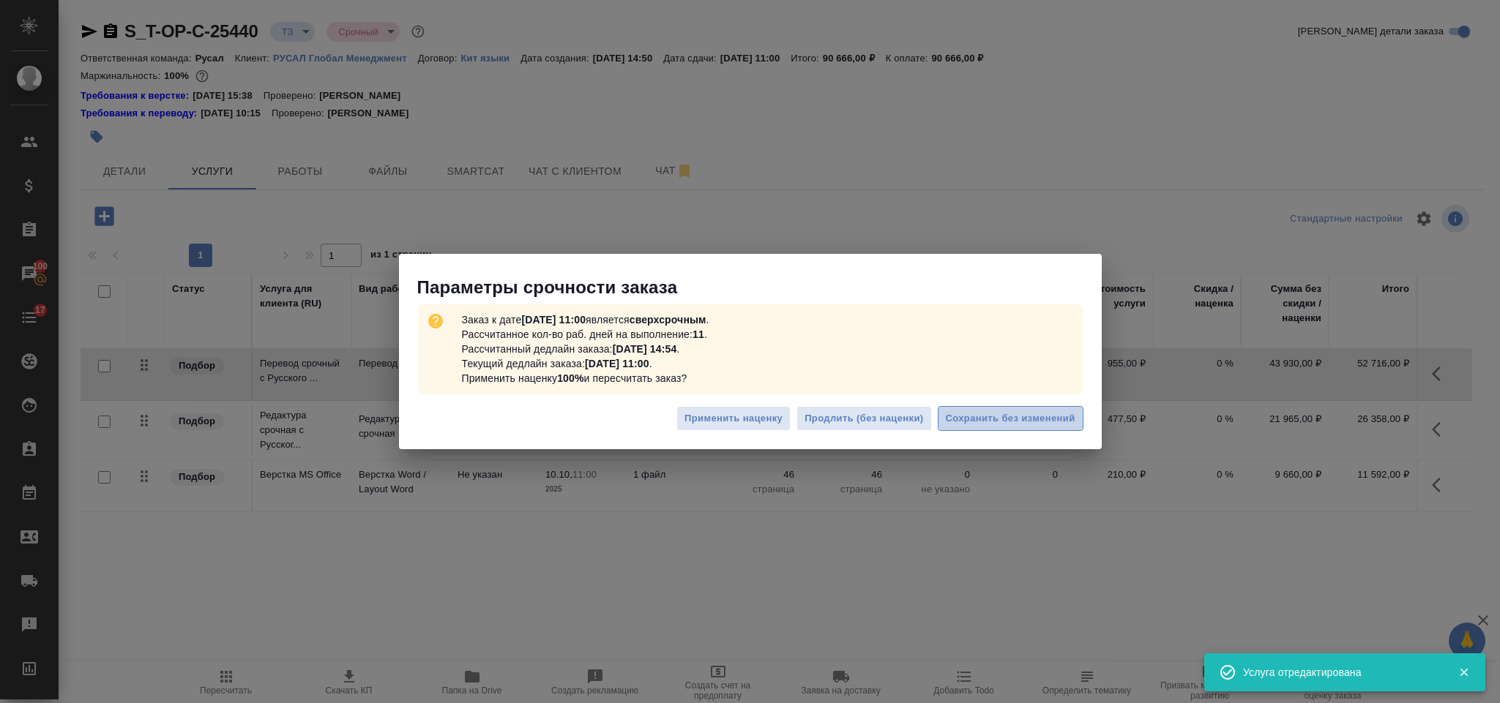
click at [976, 422] on span "Сохранить без изменений" at bounding box center [1011, 419] width 130 height 17
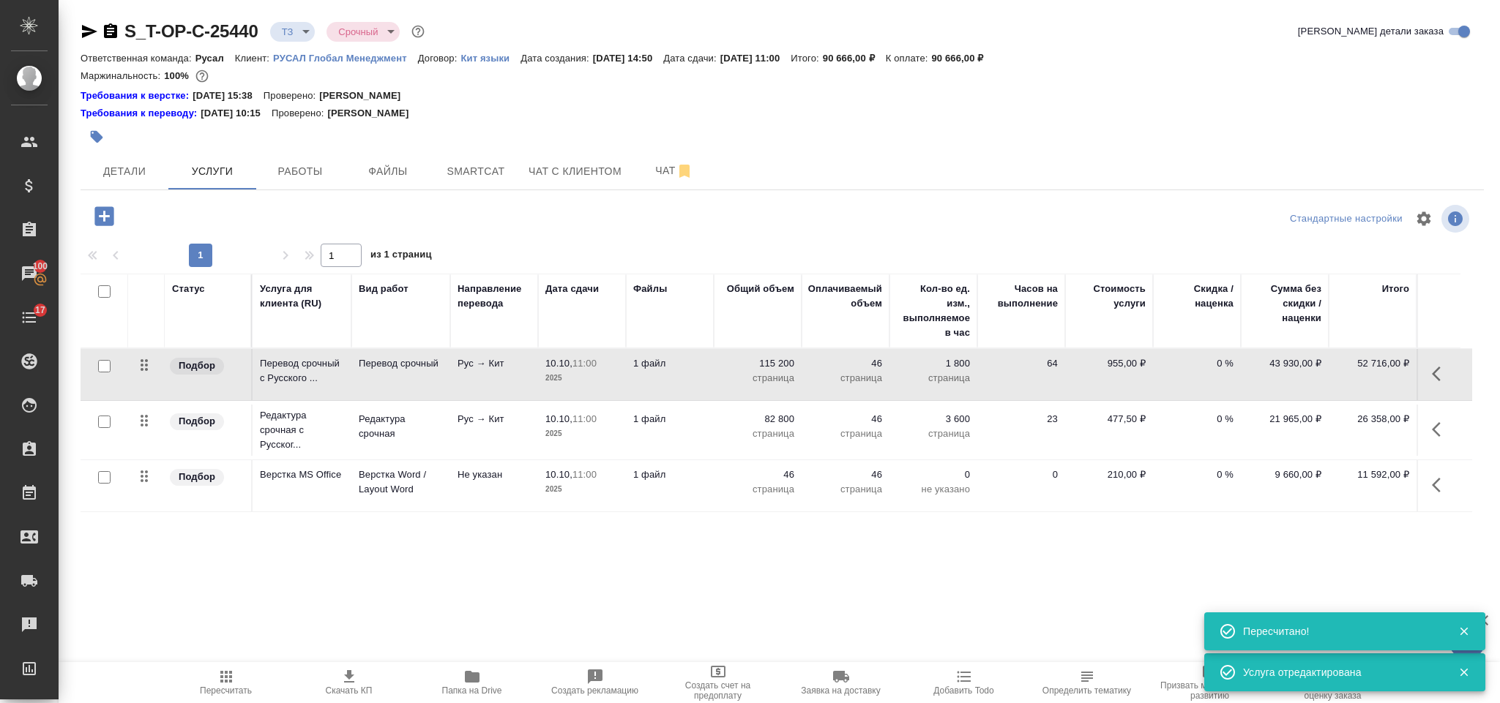
type input "confirmed"
click at [1439, 436] on icon "button" at bounding box center [1441, 430] width 18 height 18
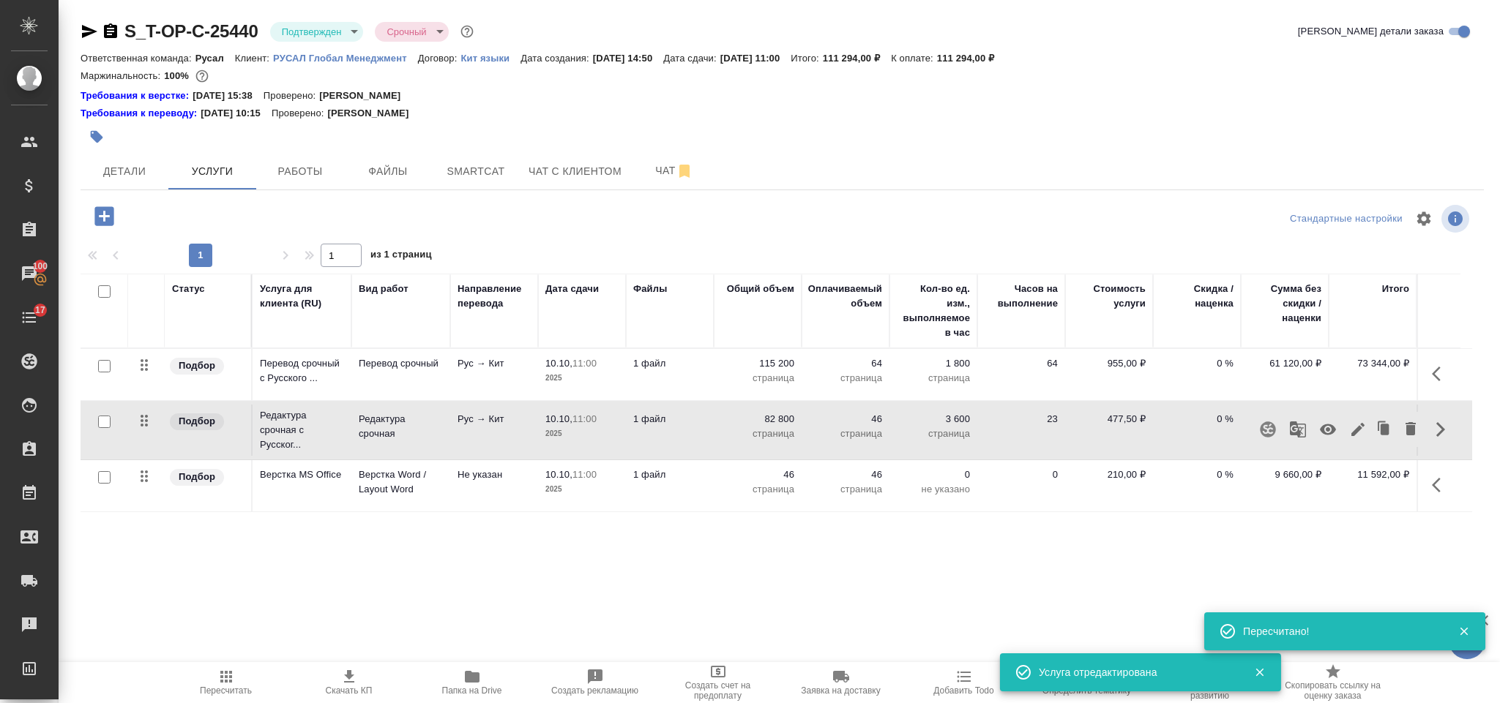
click at [1358, 429] on icon "button" at bounding box center [1357, 429] width 13 height 13
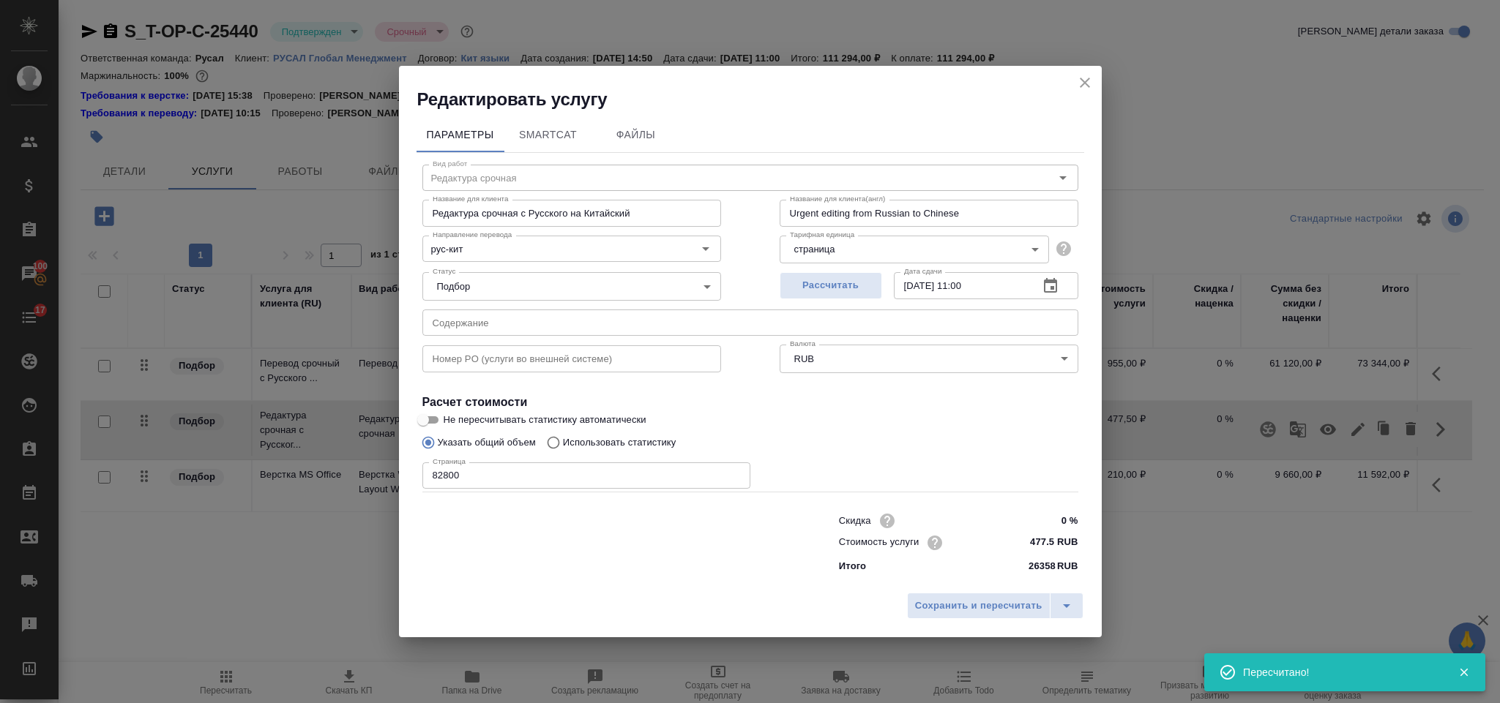
click at [490, 479] on input "82800" at bounding box center [586, 476] width 328 height 26
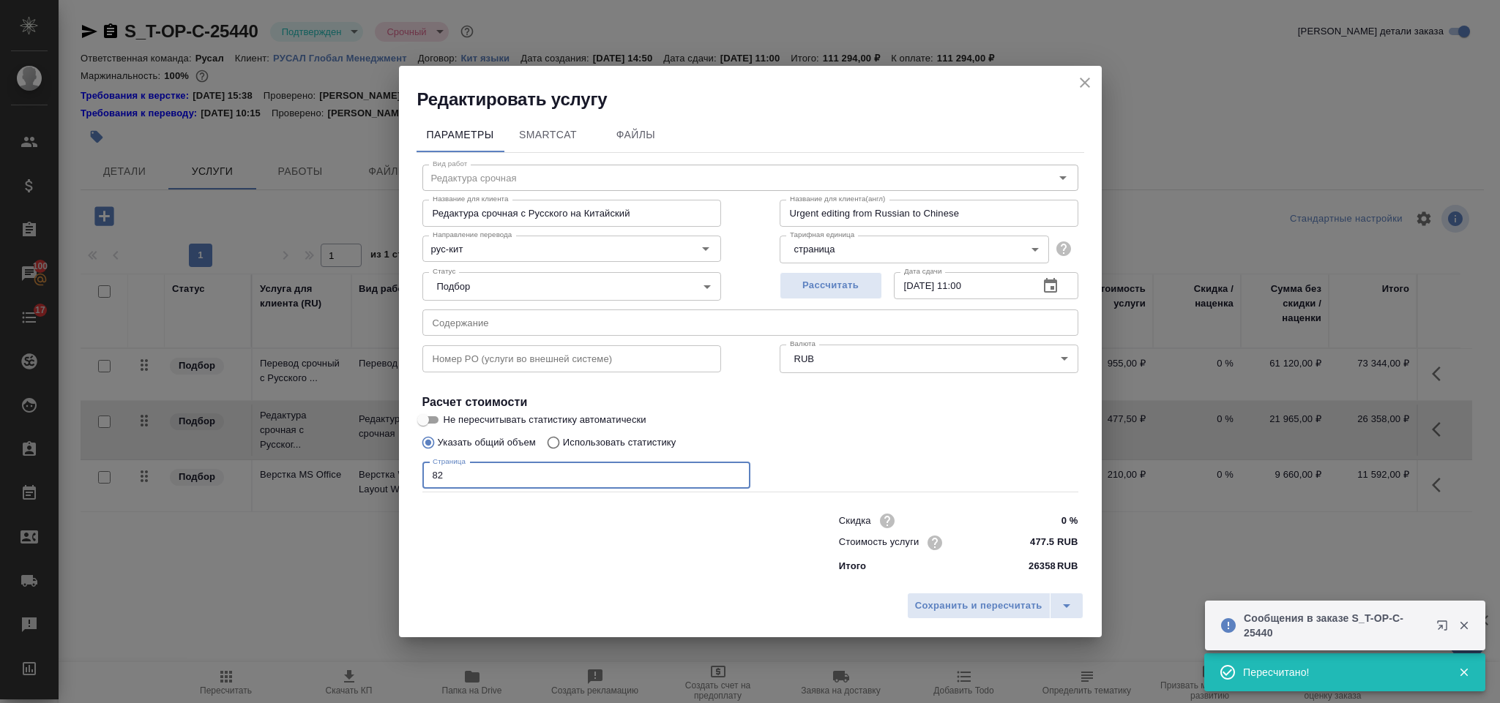
type input "8"
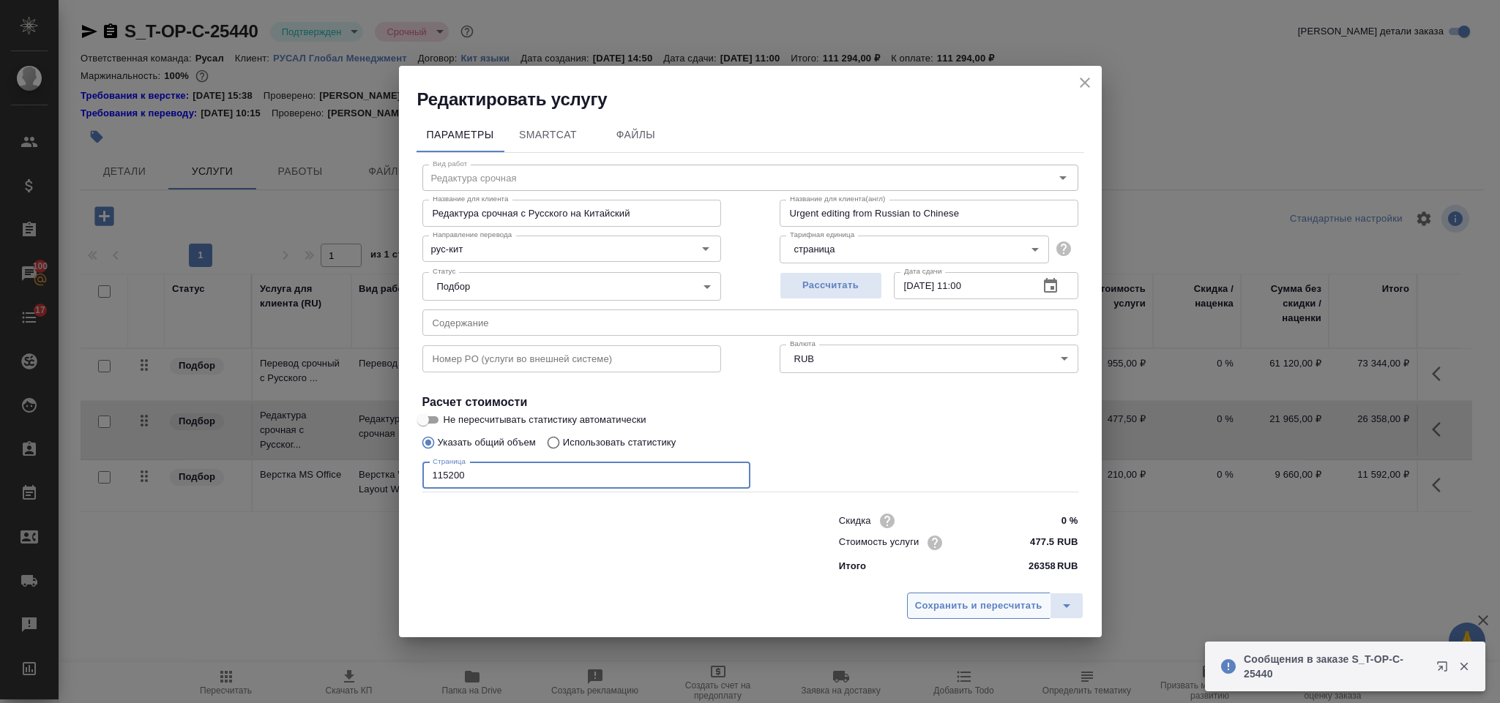
type input "115200"
click at [999, 610] on span "Сохранить и пересчитать" at bounding box center [978, 606] width 127 height 17
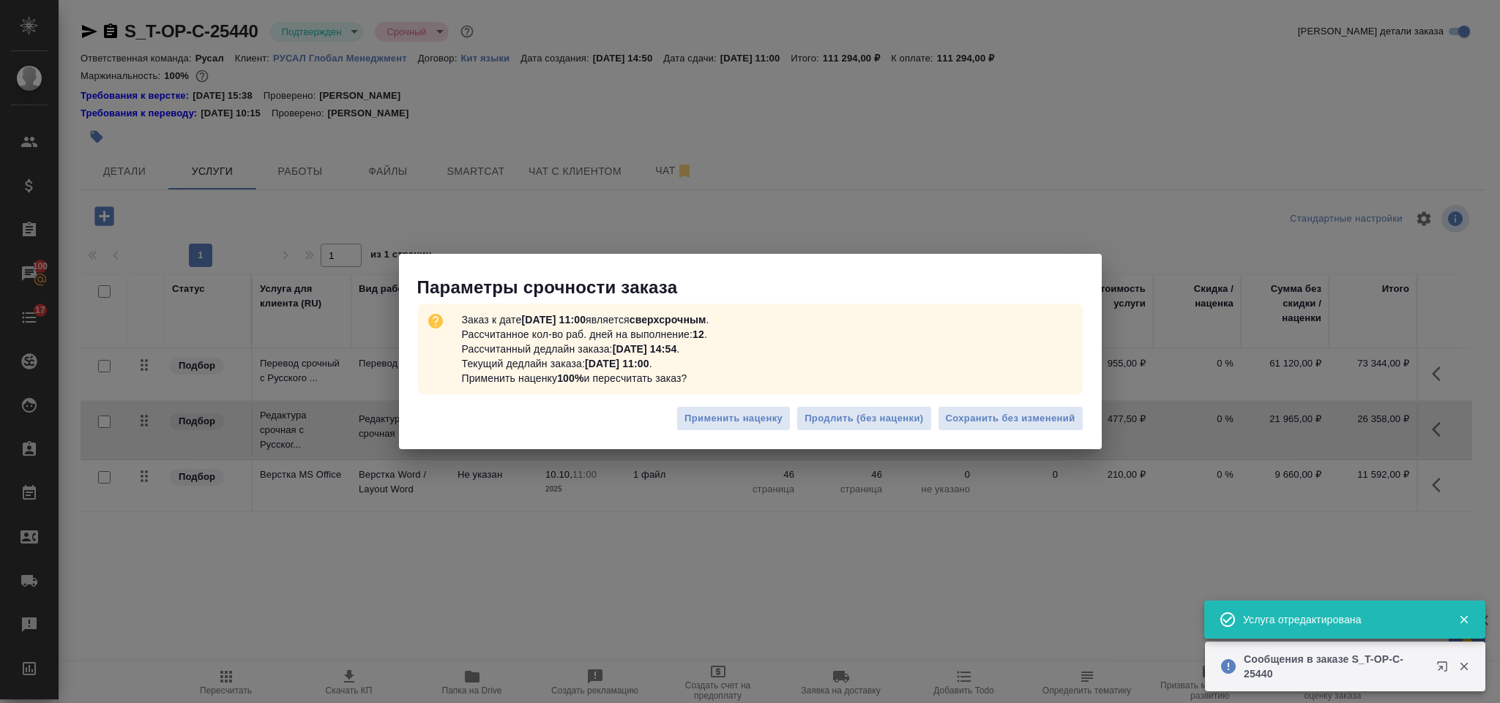
click at [1026, 416] on span "Сохранить без изменений" at bounding box center [1011, 419] width 130 height 17
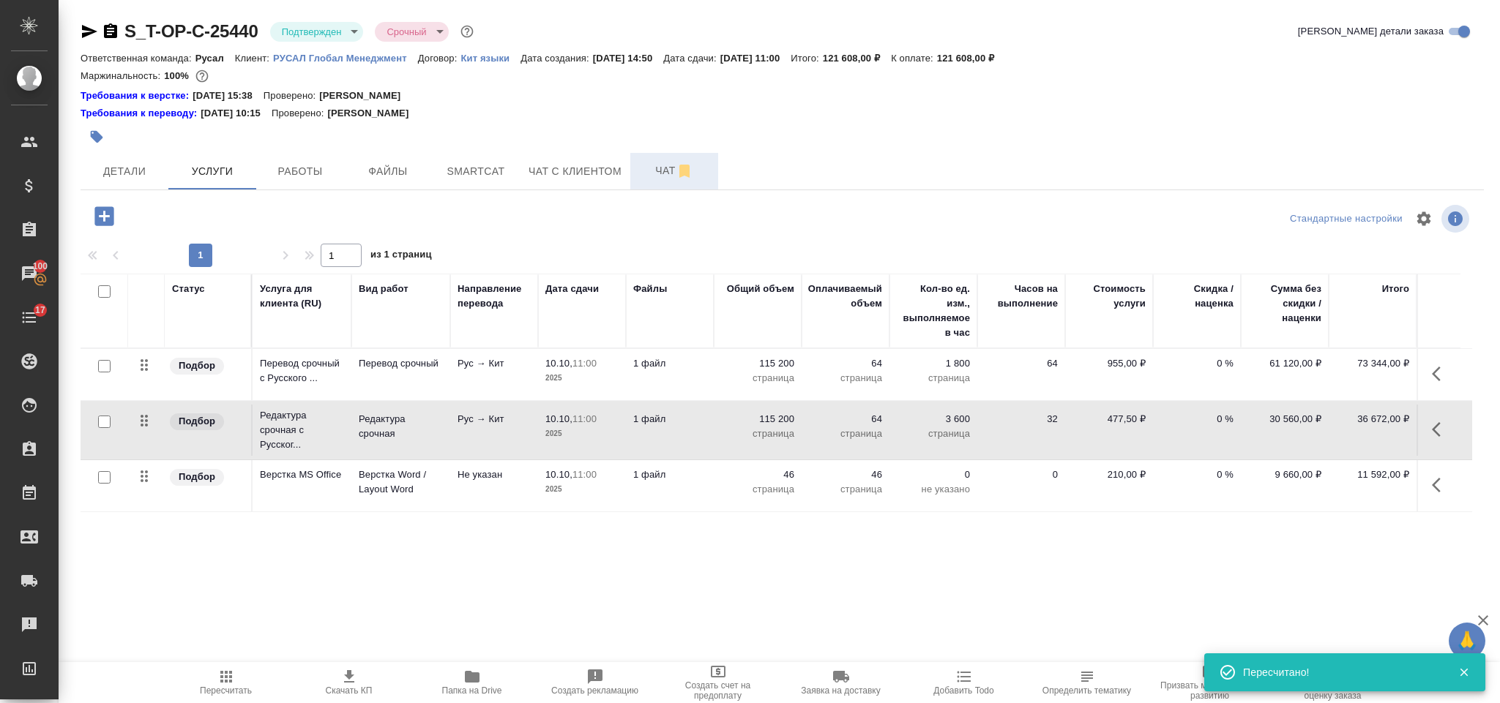
click at [664, 176] on span "Чат" at bounding box center [674, 171] width 70 height 18
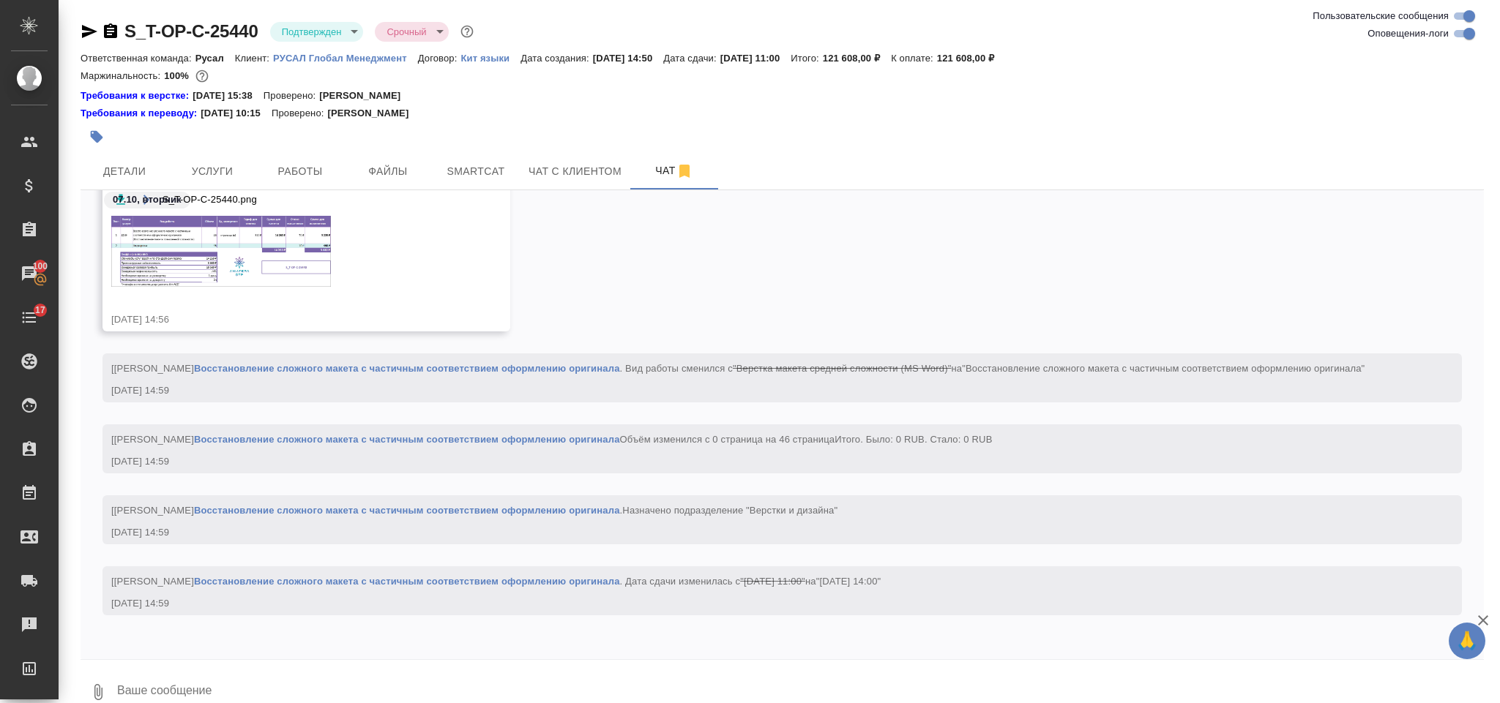
scroll to position [2623, 0]
click at [251, 235] on img at bounding box center [221, 251] width 220 height 71
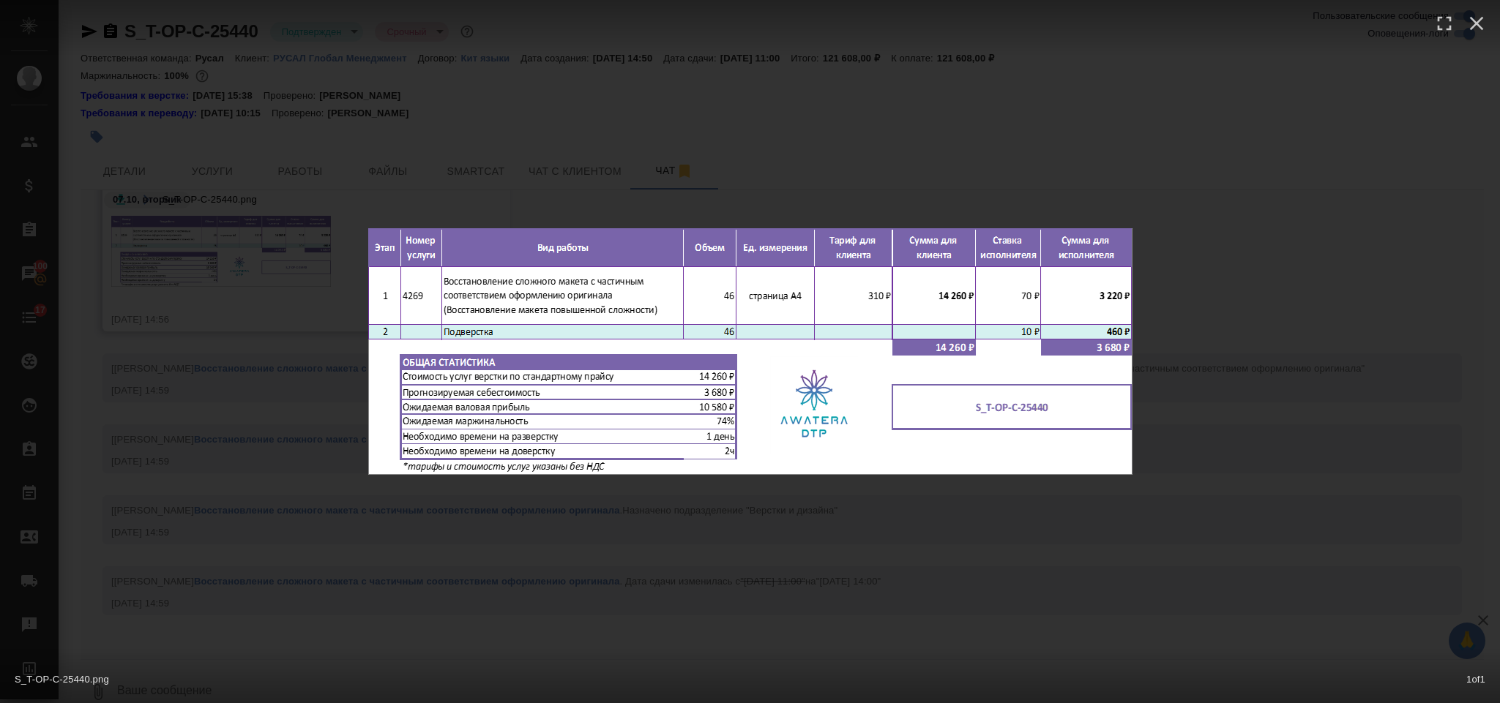
click at [1195, 332] on div "S_T-OP-C-25440.png 1 of 1" at bounding box center [750, 351] width 1500 height 703
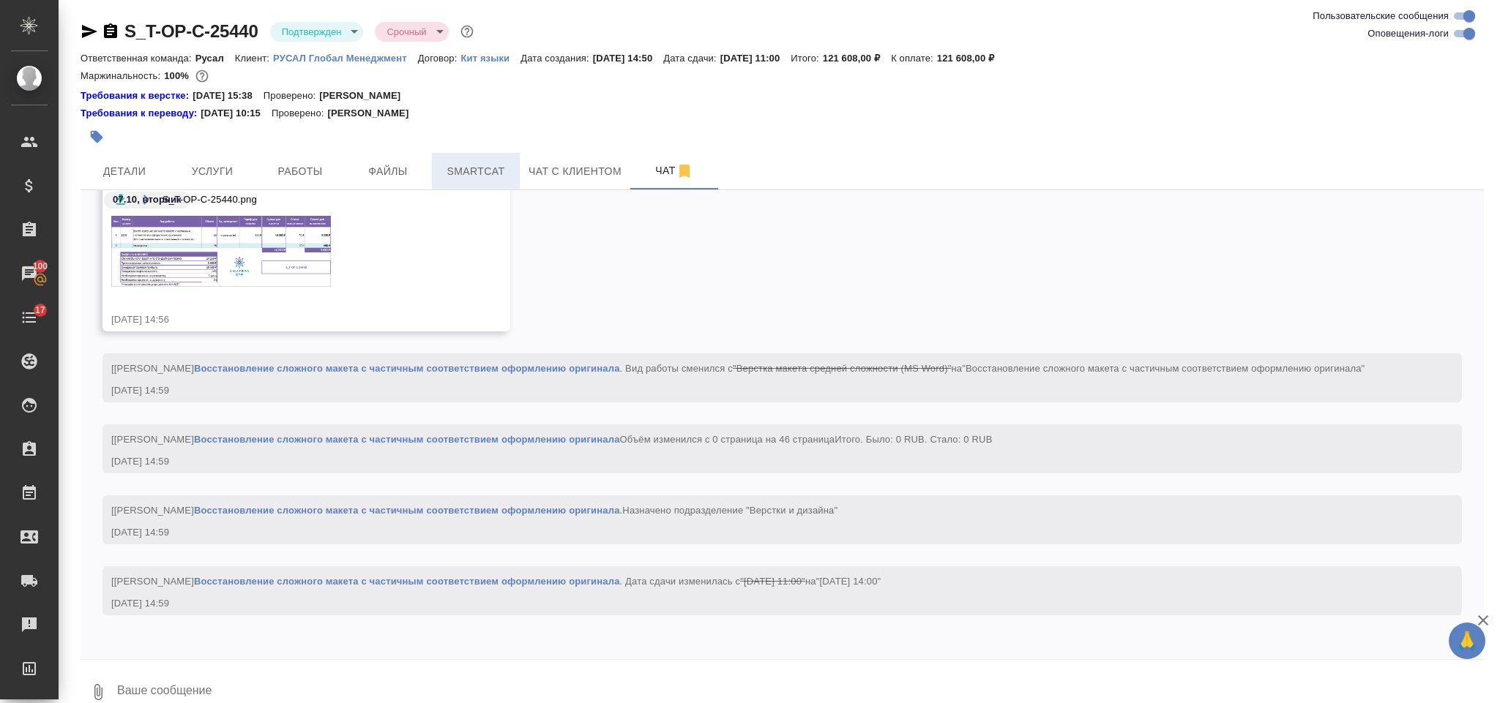
click at [474, 187] on button "Smartcat" at bounding box center [476, 171] width 88 height 37
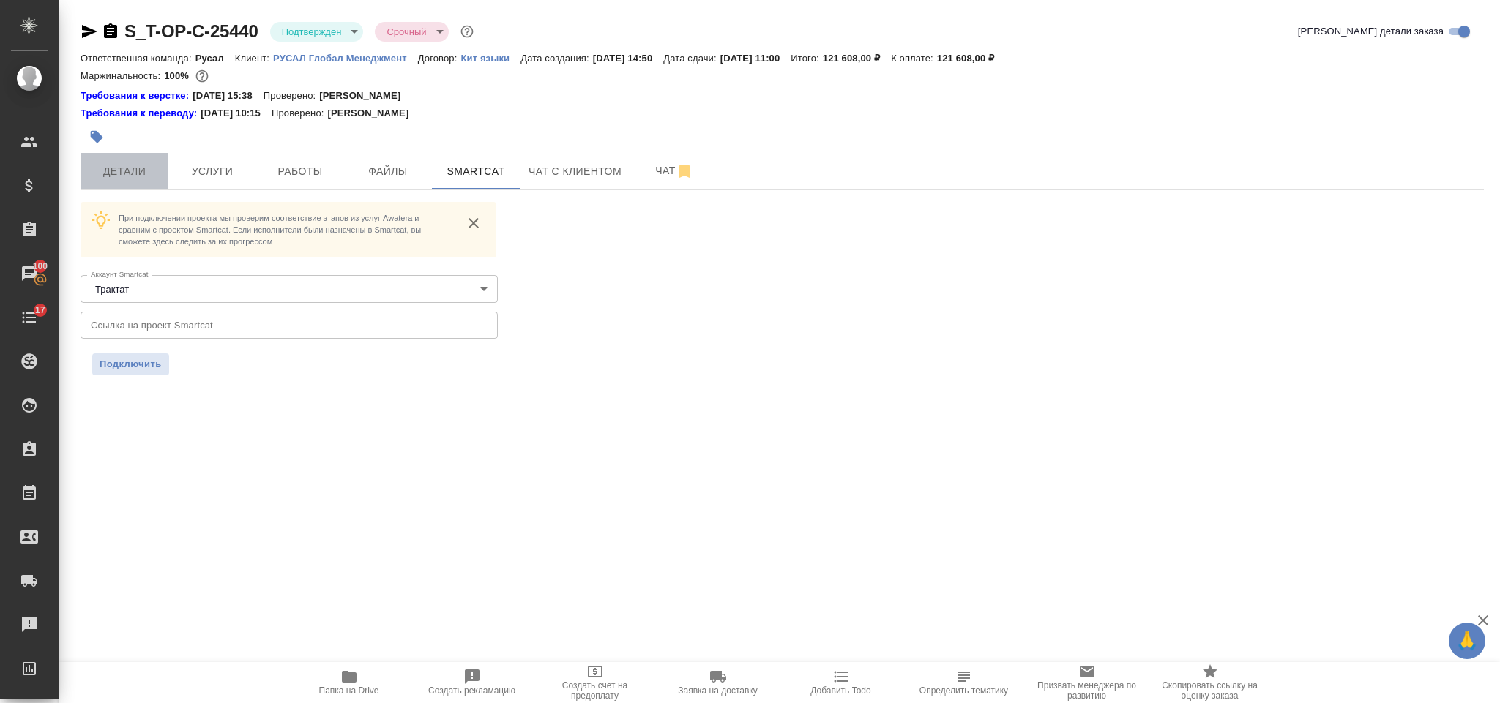
click at [143, 170] on span "Детали" at bounding box center [124, 172] width 70 height 18
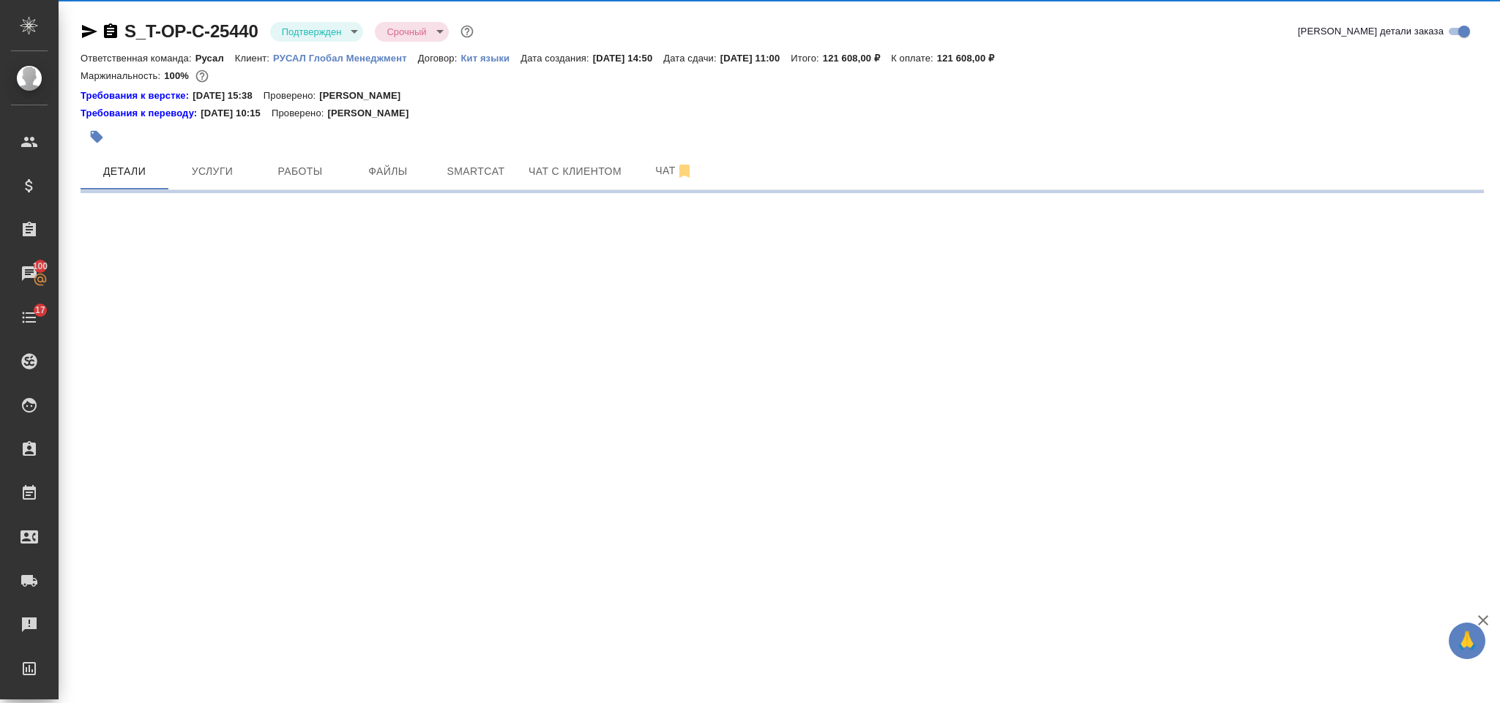
select select "RU"
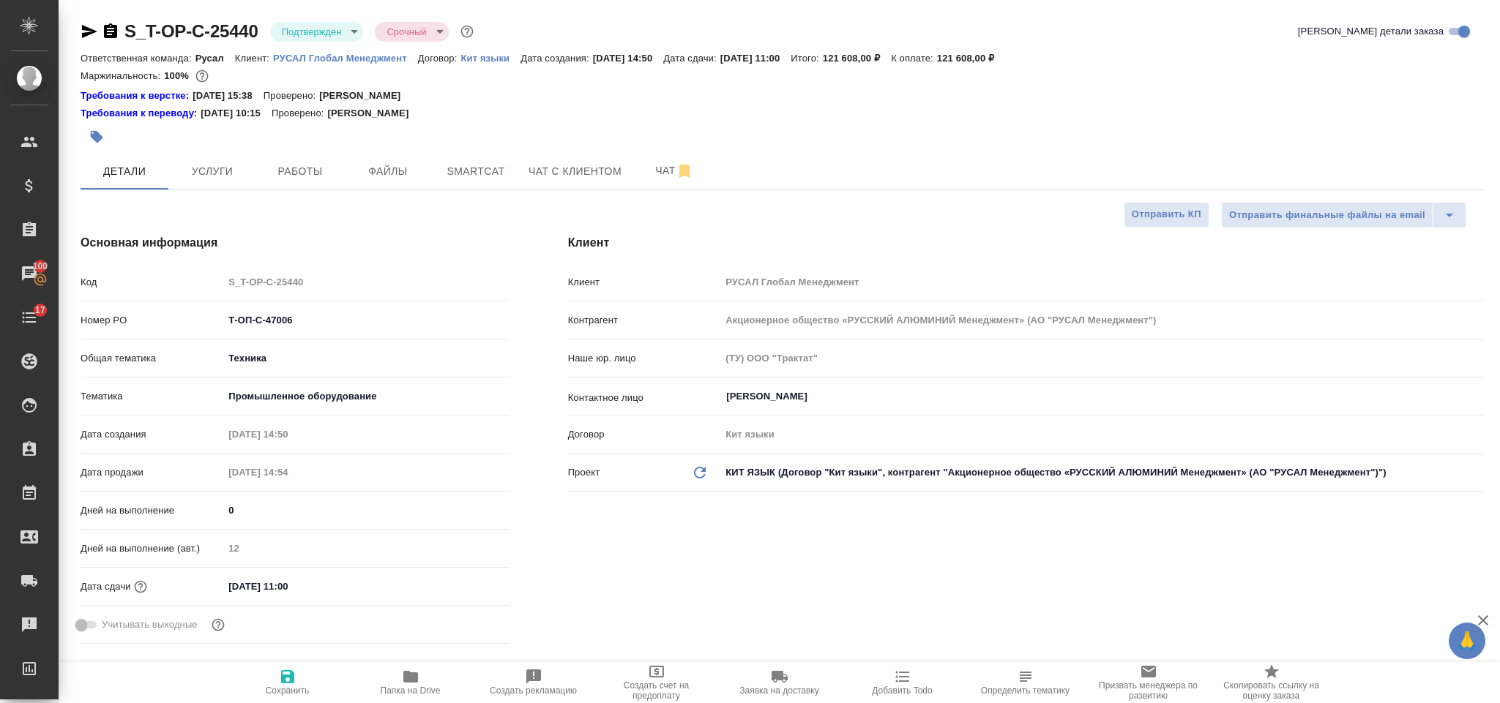
type textarea "x"
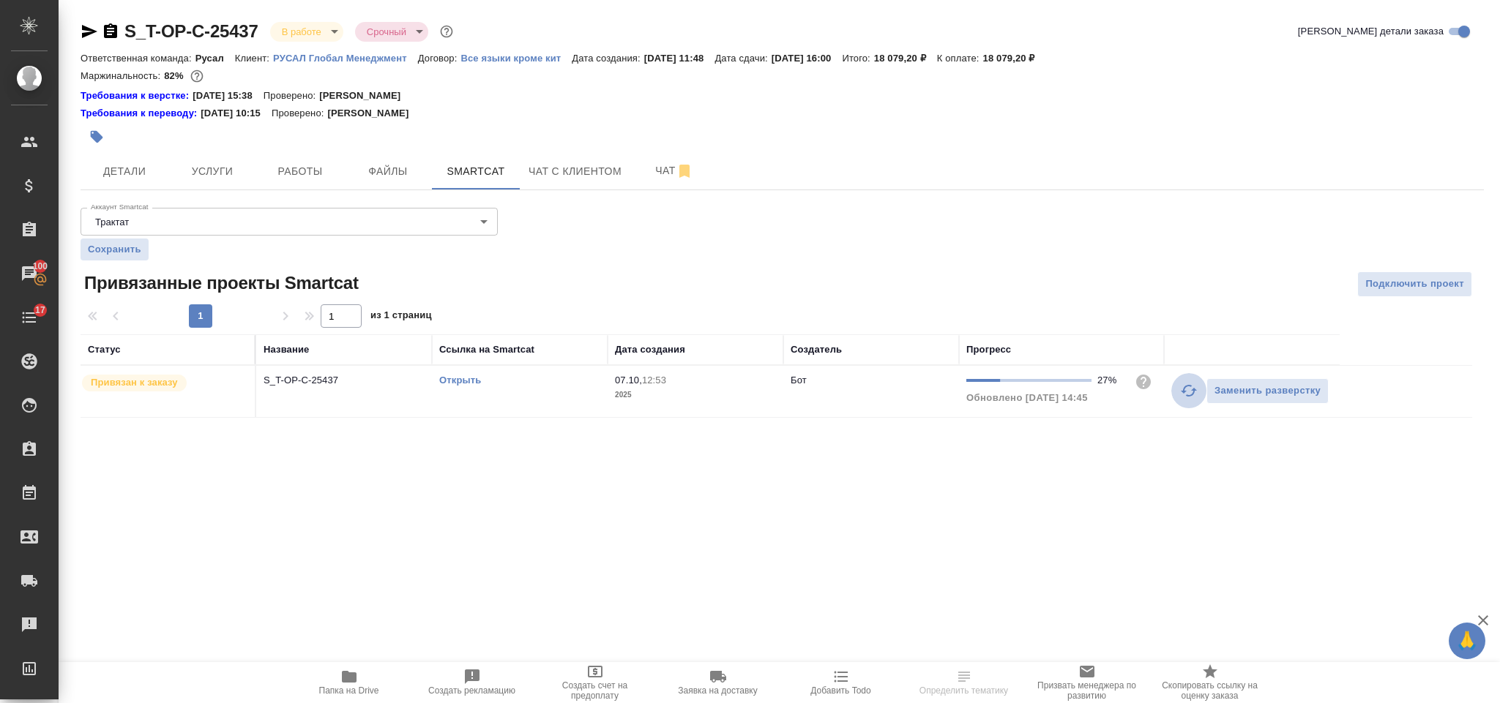
click at [1184, 397] on icon "button" at bounding box center [1189, 391] width 18 height 18
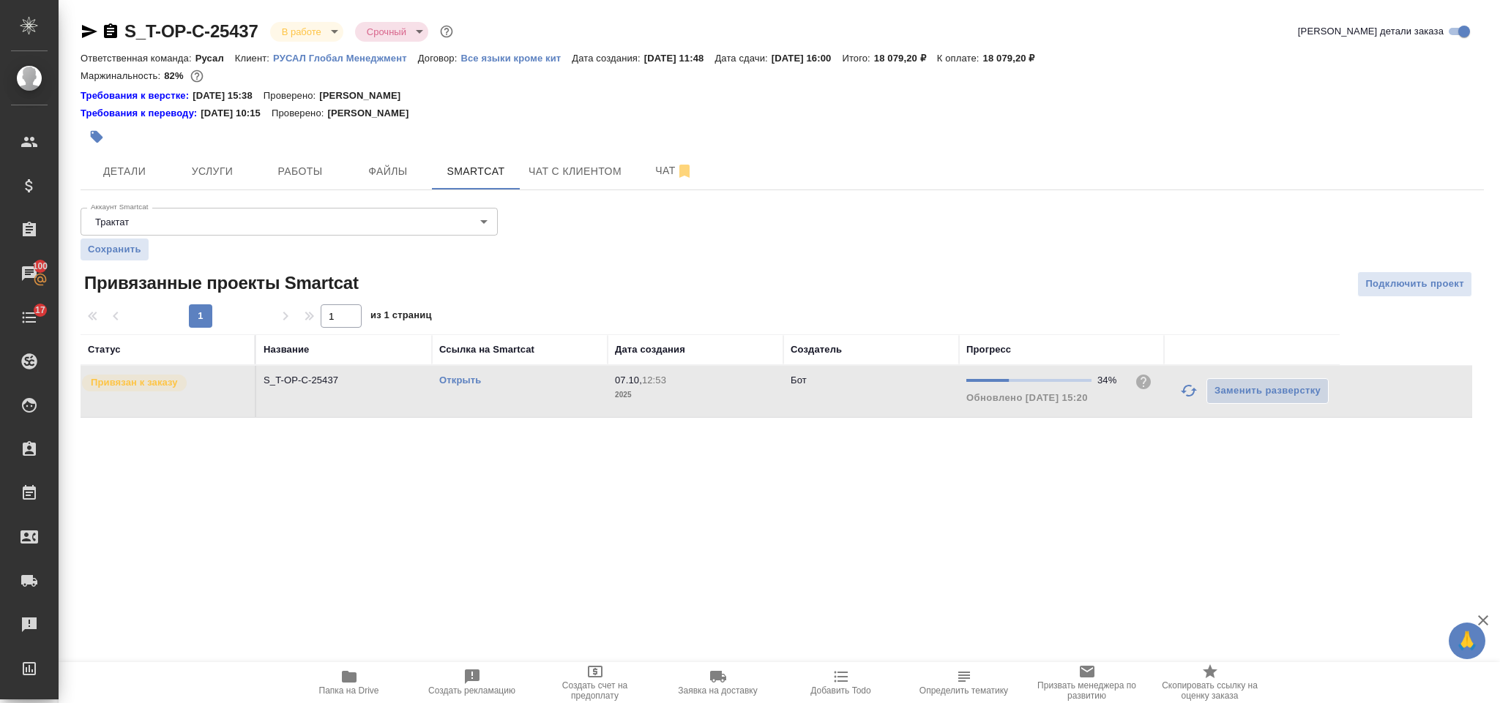
click at [1181, 400] on icon "button" at bounding box center [1189, 391] width 18 height 18
click at [313, 180] on span "Работы" at bounding box center [300, 172] width 70 height 18
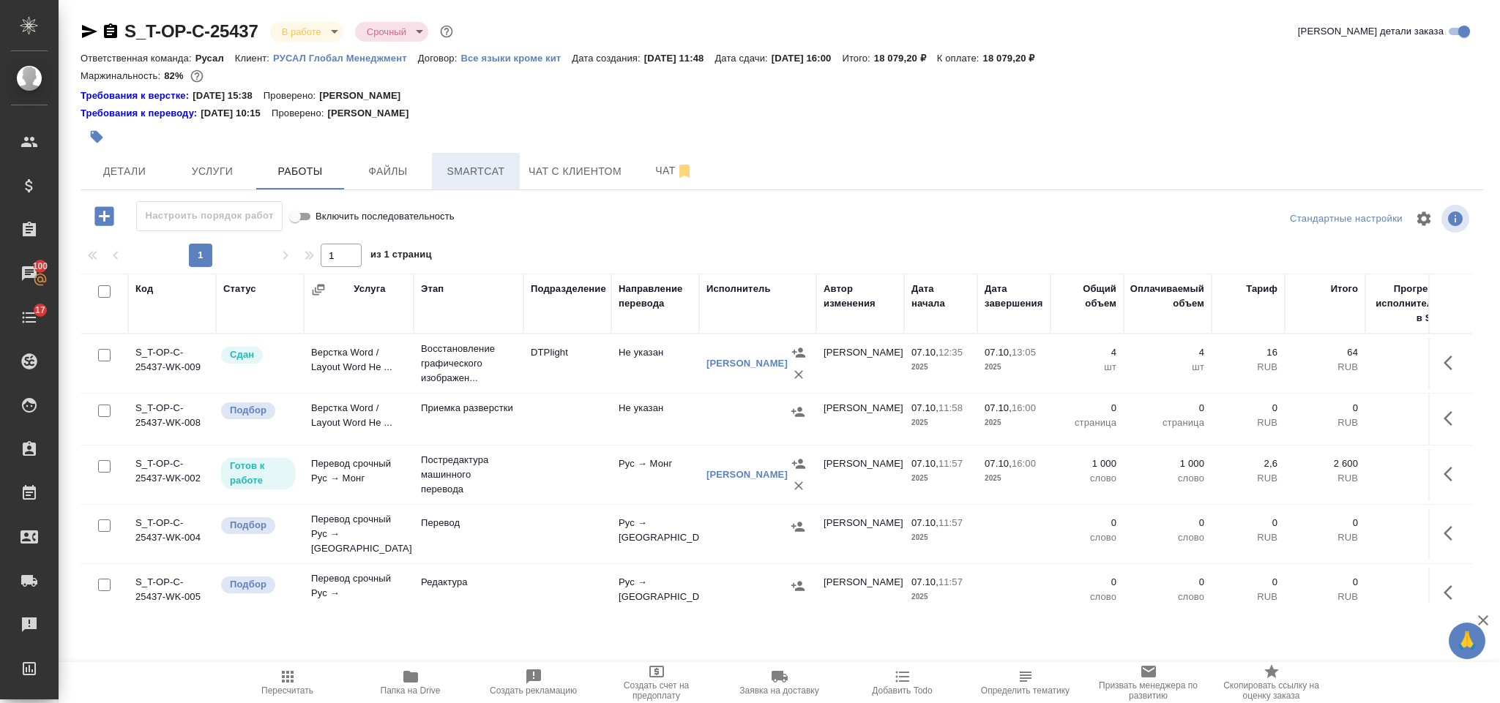
click at [479, 180] on span "Smartcat" at bounding box center [476, 172] width 70 height 18
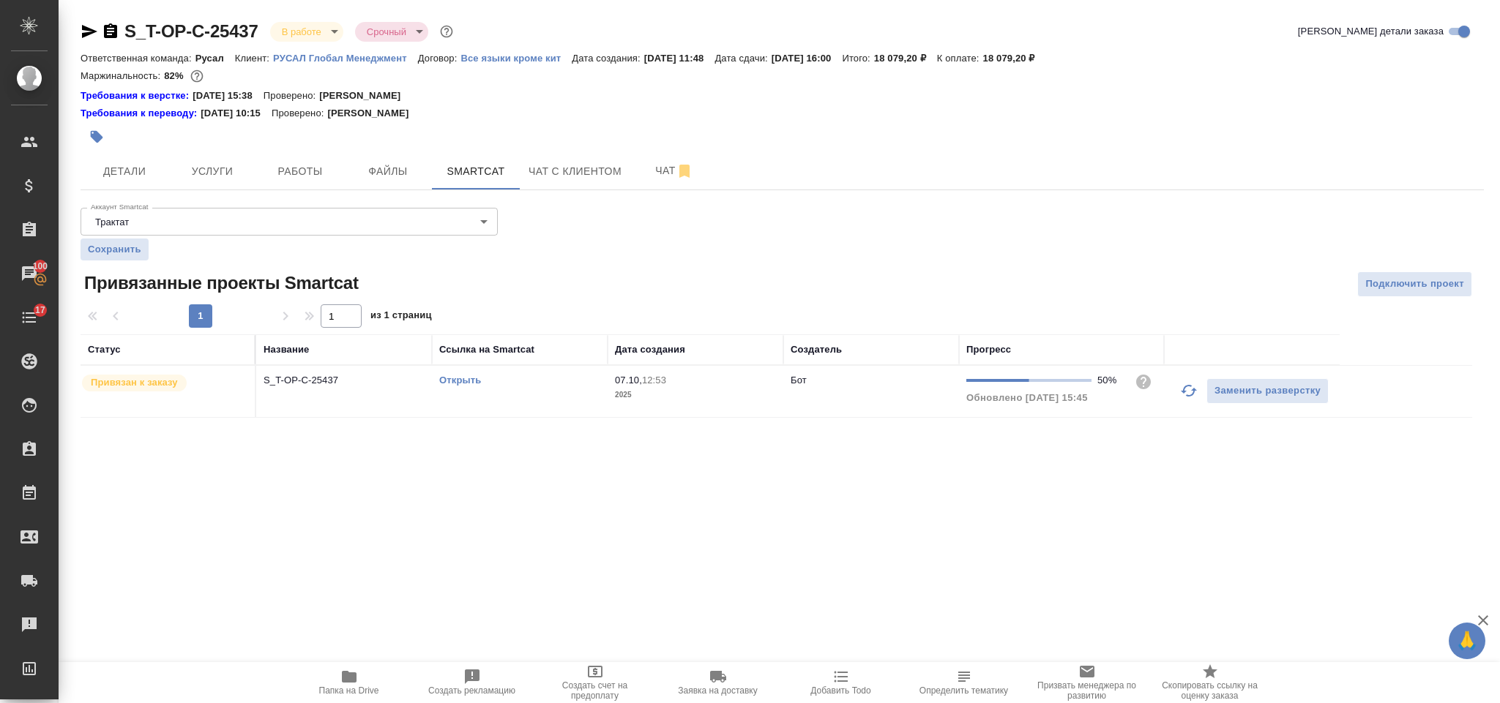
click at [470, 385] on link "Открыть" at bounding box center [460, 380] width 42 height 11
click at [672, 169] on span "Чат" at bounding box center [674, 171] width 70 height 18
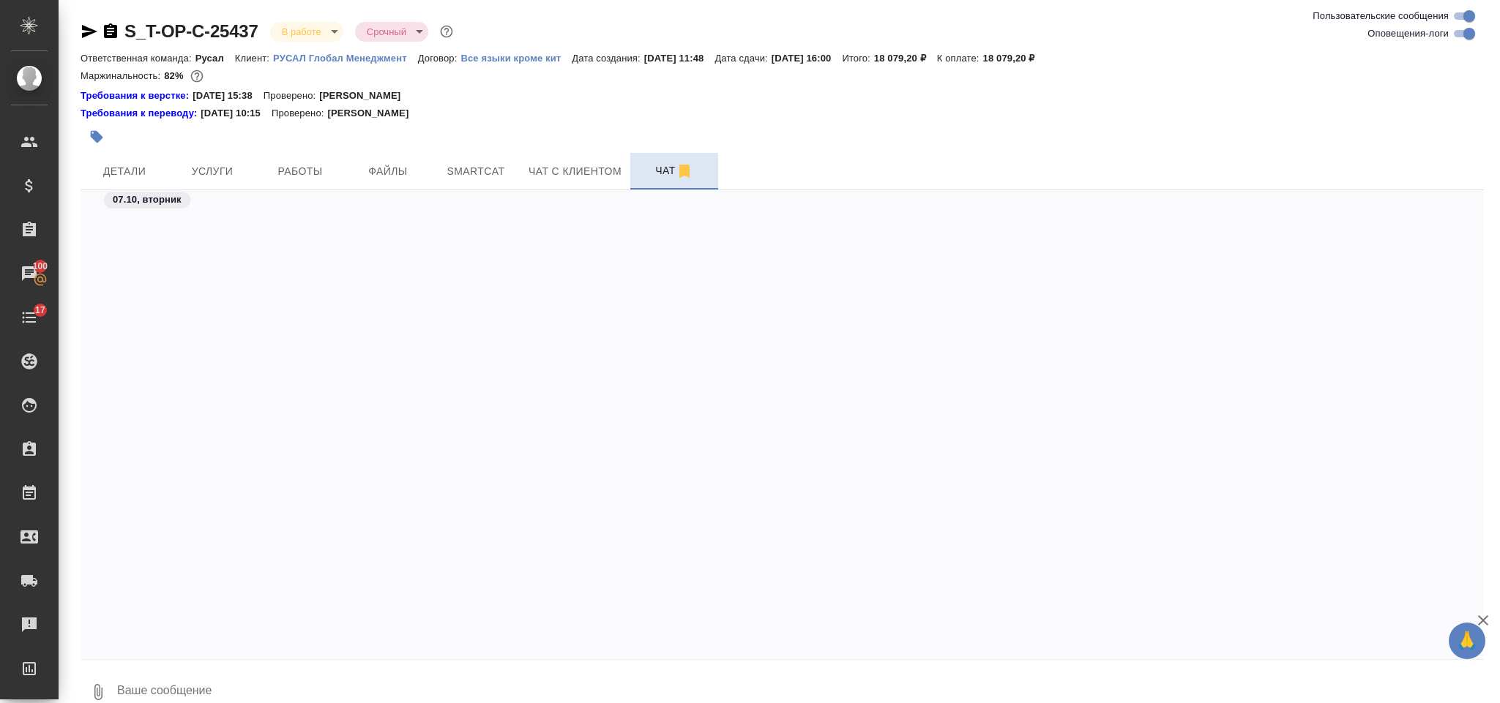
scroll to position [6122, 0]
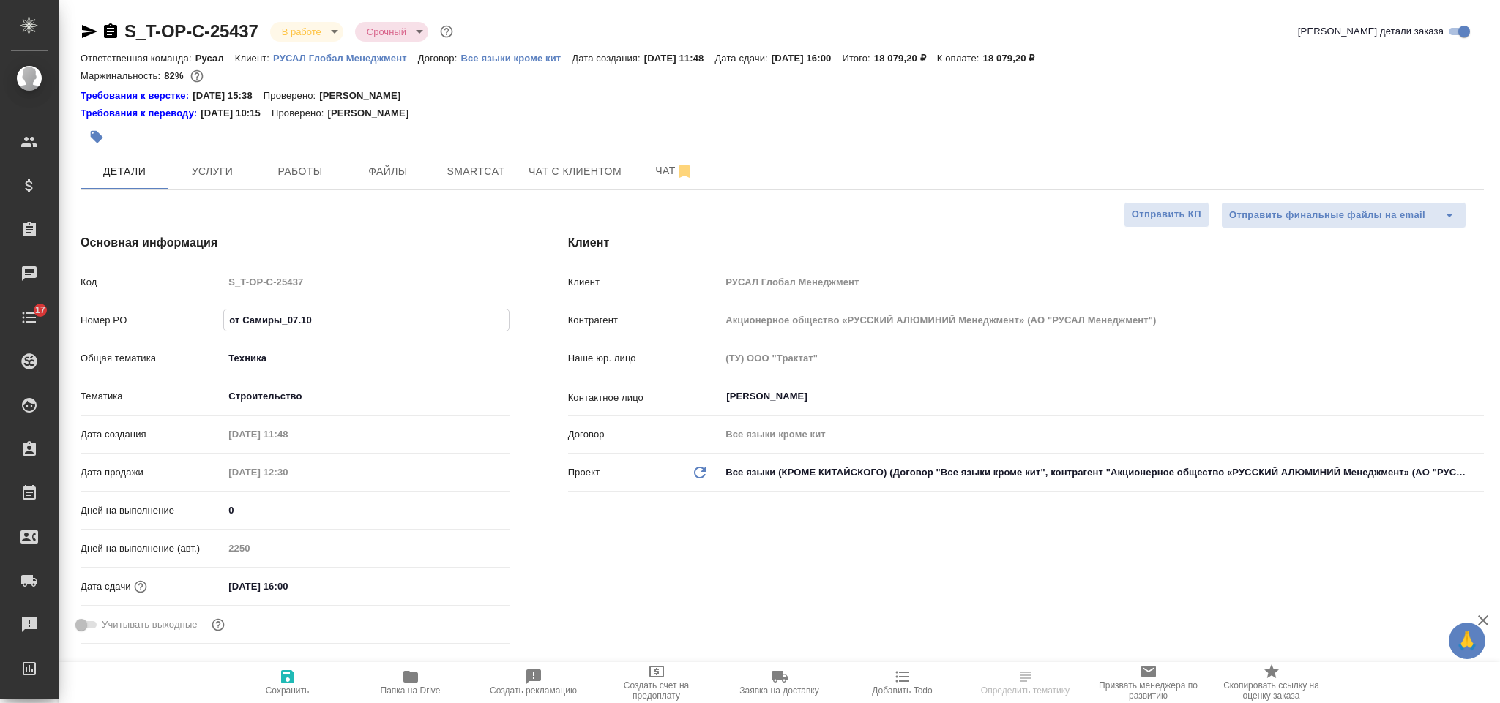
select select "RU"
type input "Т-ОП-С-47007"
click at [296, 670] on span "Сохранить" at bounding box center [287, 682] width 105 height 28
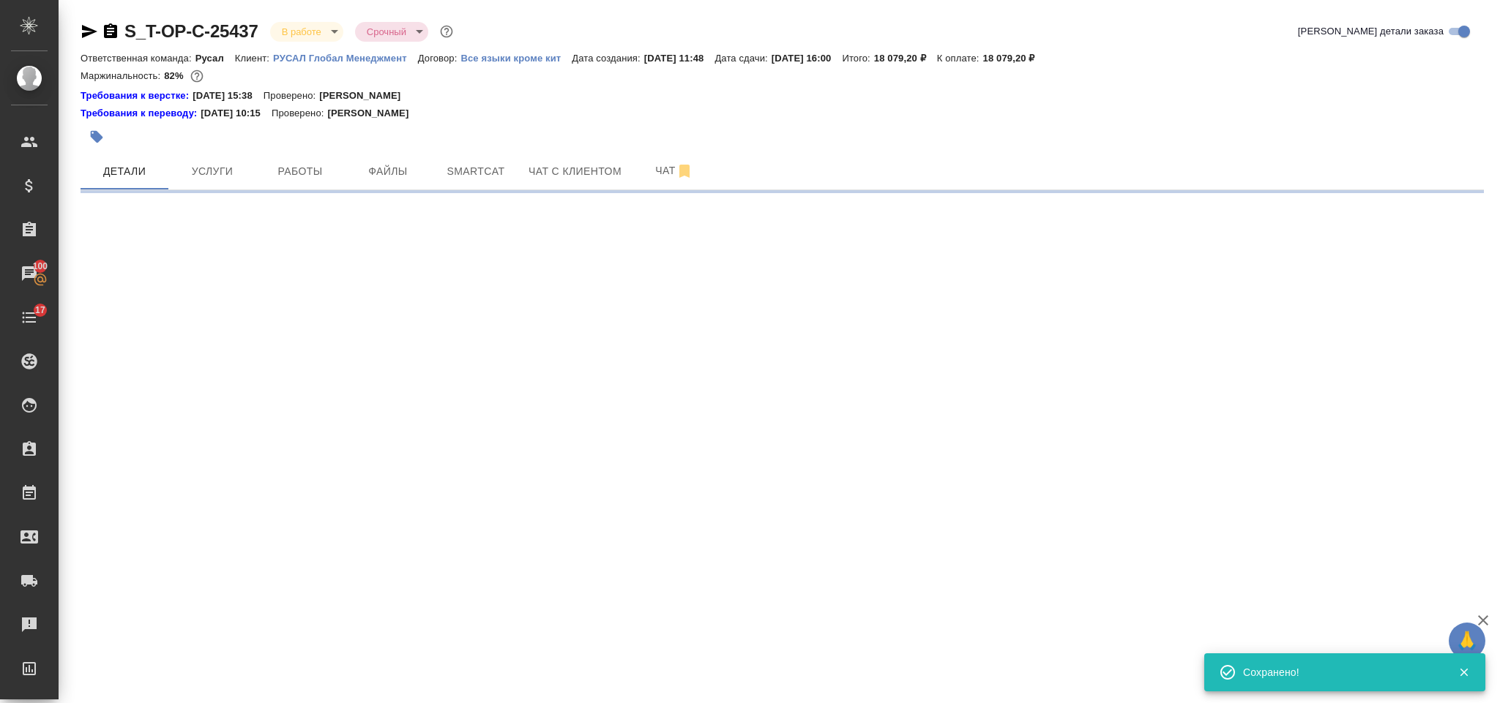
select select "RU"
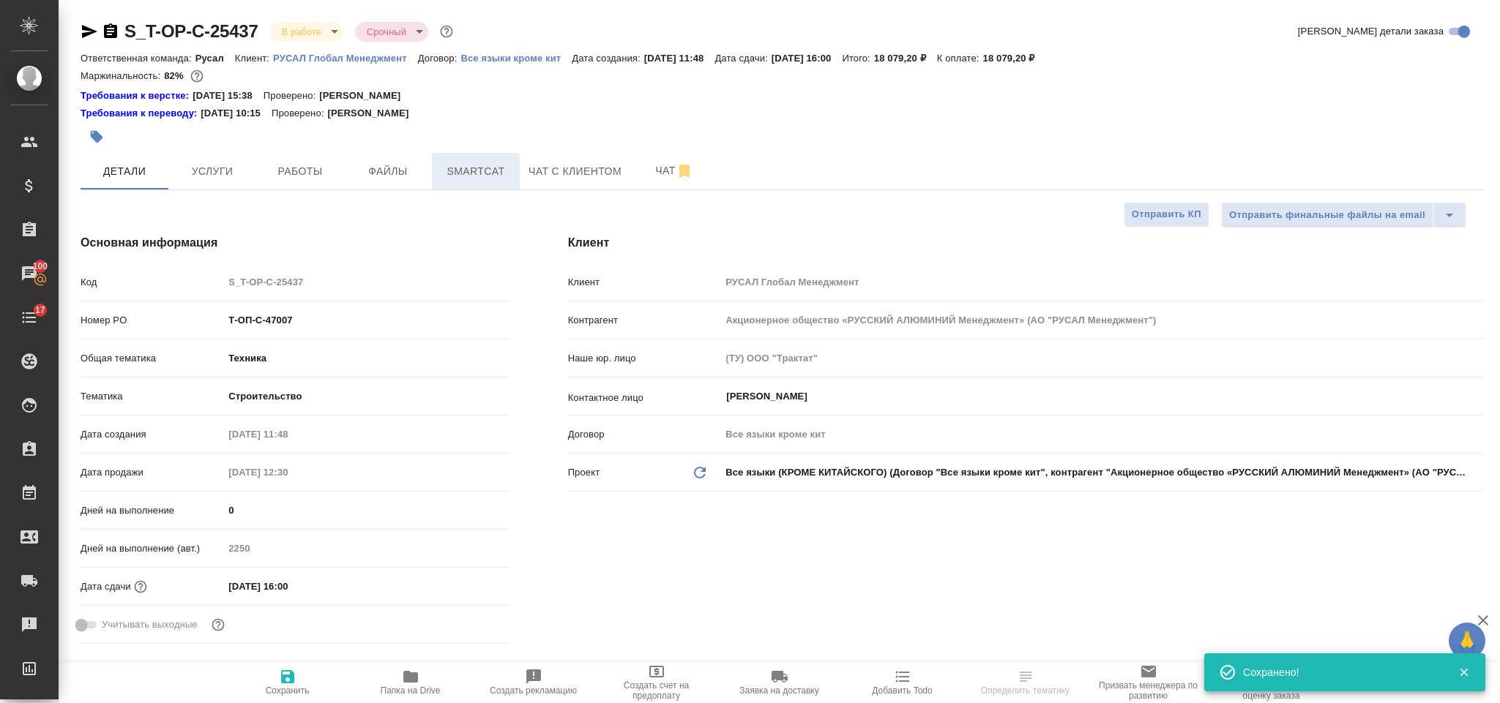
type textarea "x"
click at [479, 178] on span "Smartcat" at bounding box center [476, 172] width 70 height 18
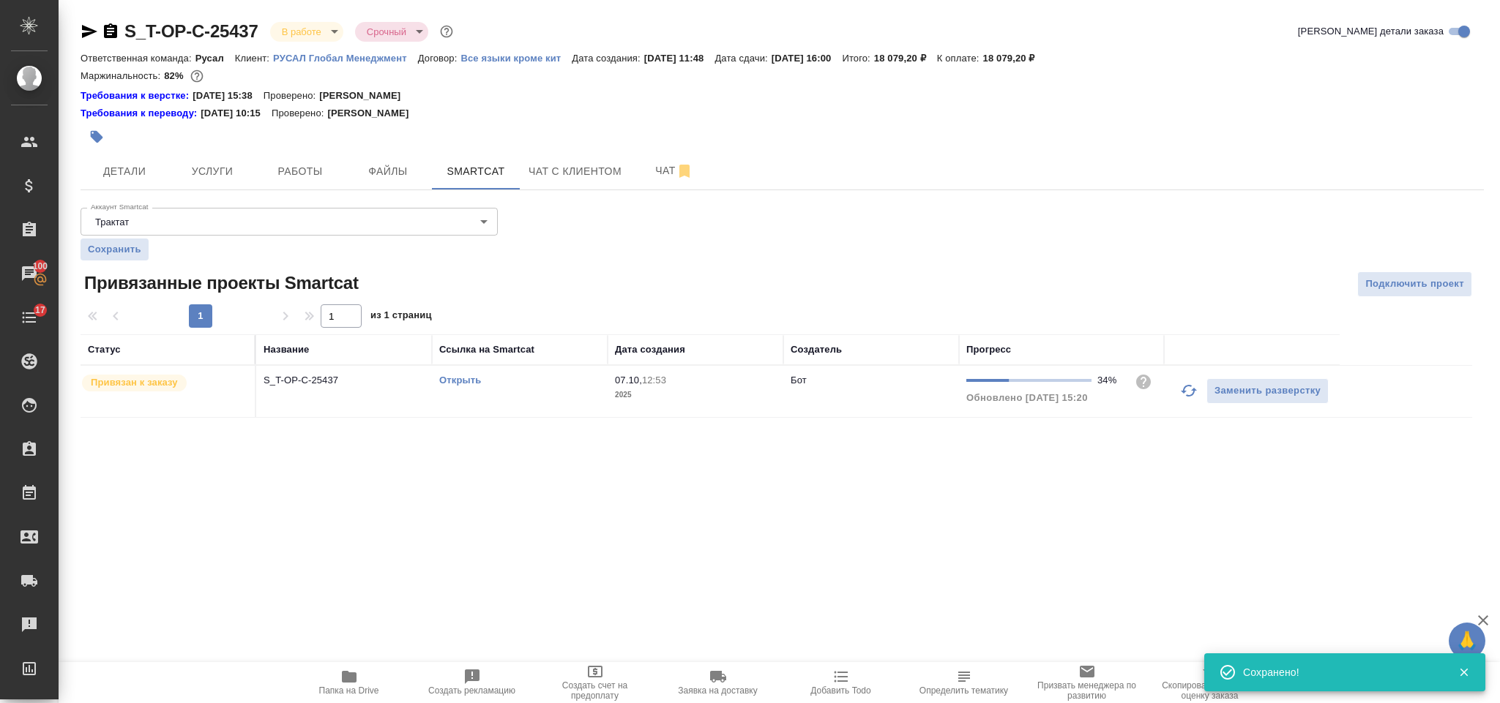
click at [1186, 397] on icon "button" at bounding box center [1189, 391] width 18 height 18
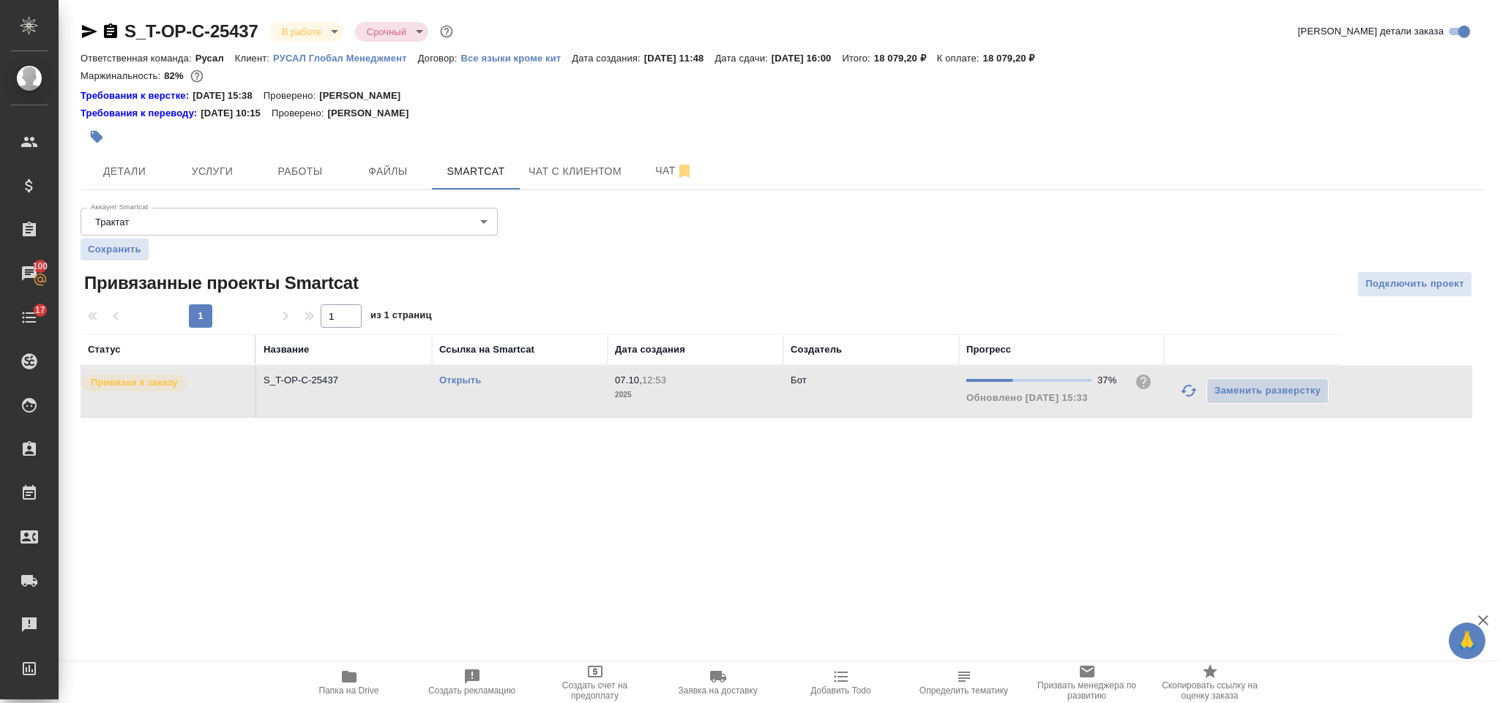
click at [479, 384] on link "Открыть" at bounding box center [460, 380] width 42 height 11
click at [463, 386] on link "Открыть" at bounding box center [460, 380] width 42 height 11
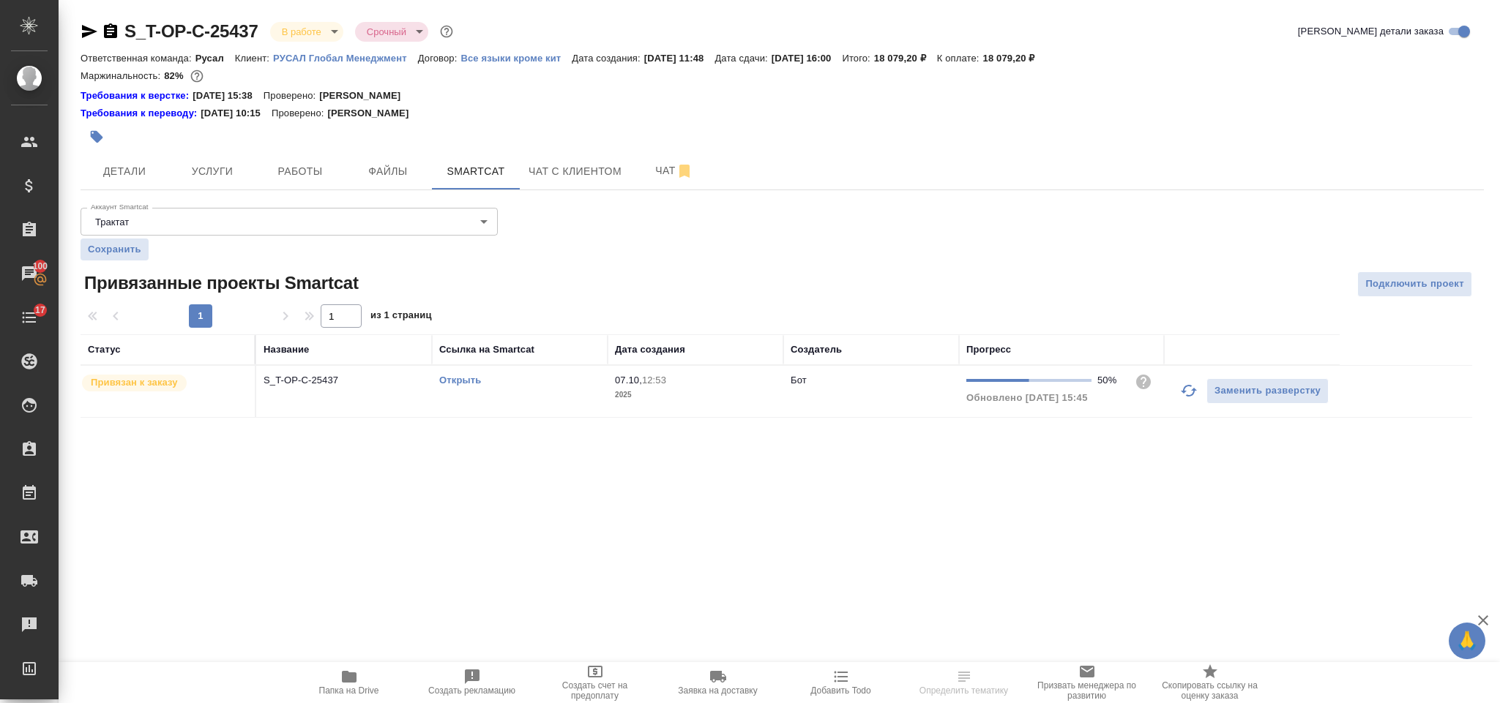
click at [471, 380] on link "Открыть" at bounding box center [460, 380] width 42 height 11
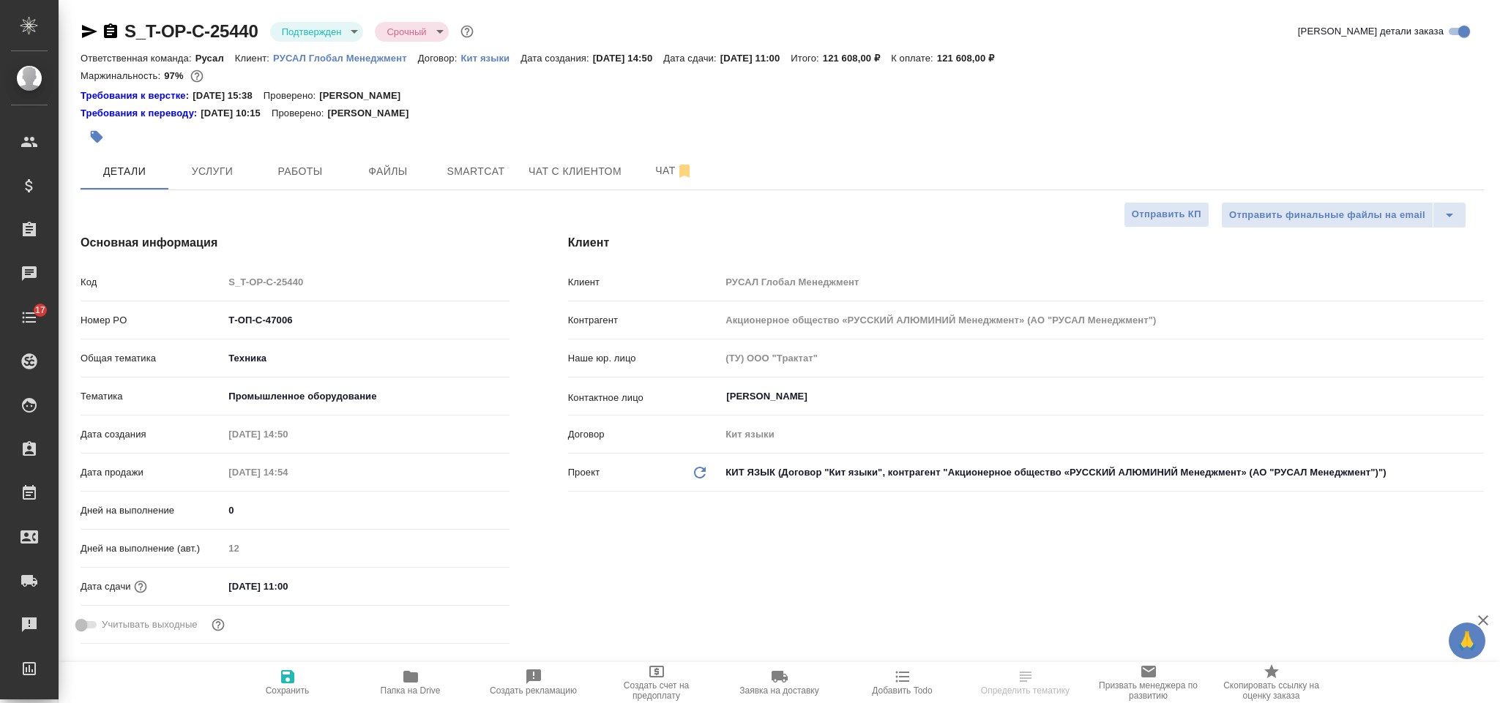
select select "RU"
click at [332, 589] on input "[DATE] 11:00" at bounding box center [287, 586] width 128 height 21
click at [468, 582] on icon "button" at bounding box center [466, 585] width 13 height 15
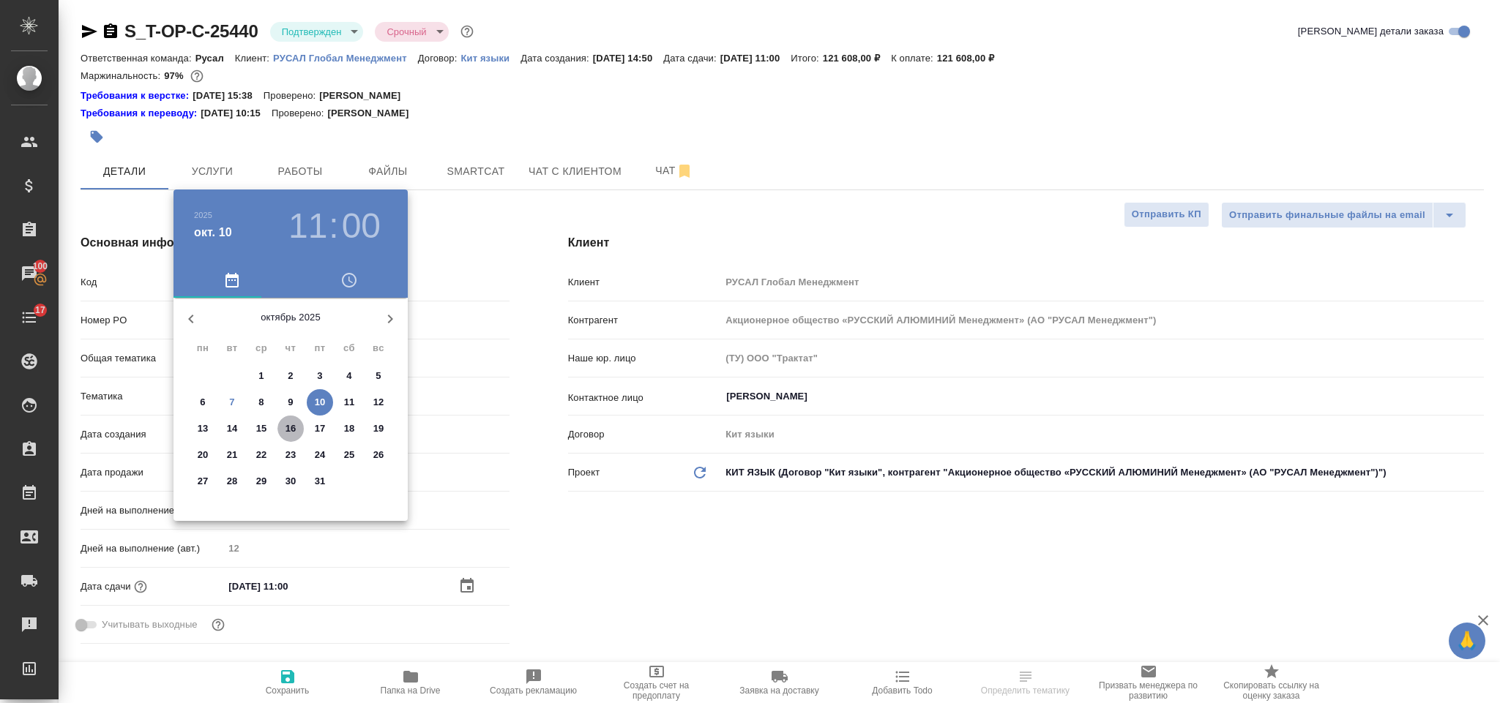
click at [288, 426] on p "16" at bounding box center [290, 429] width 11 height 15
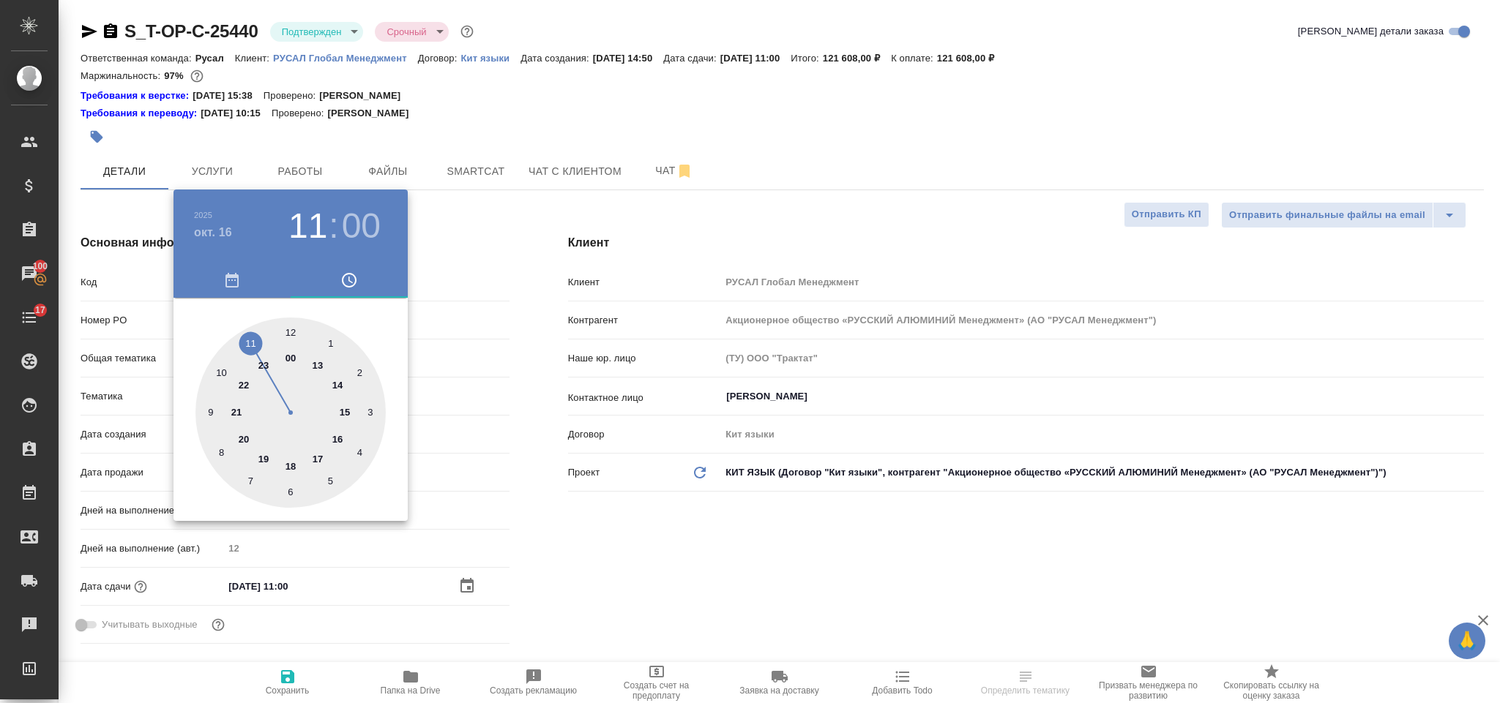
click at [335, 438] on div at bounding box center [290, 413] width 190 height 190
type input "[DATE] 16:00"
click at [644, 576] on div at bounding box center [750, 351] width 1500 height 703
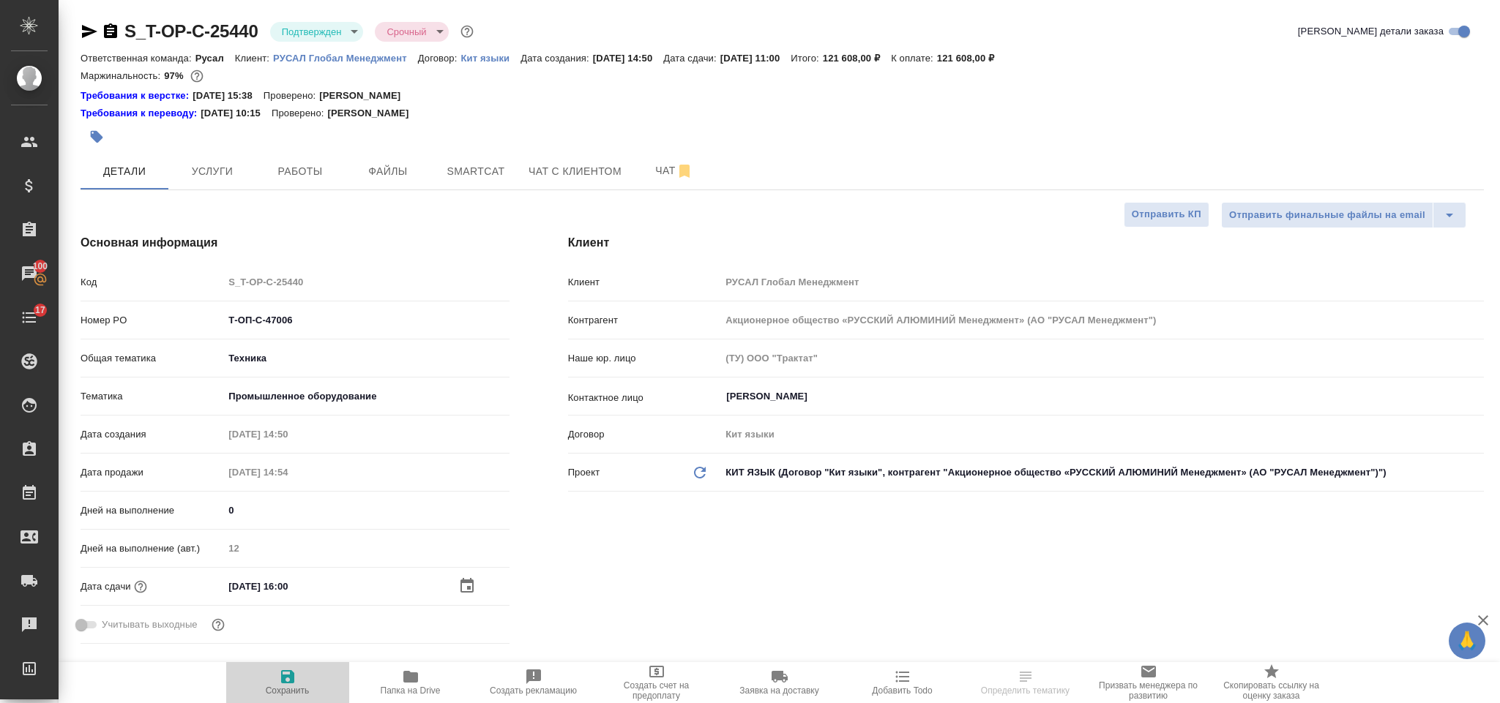
click at [295, 673] on icon "button" at bounding box center [288, 677] width 18 height 18
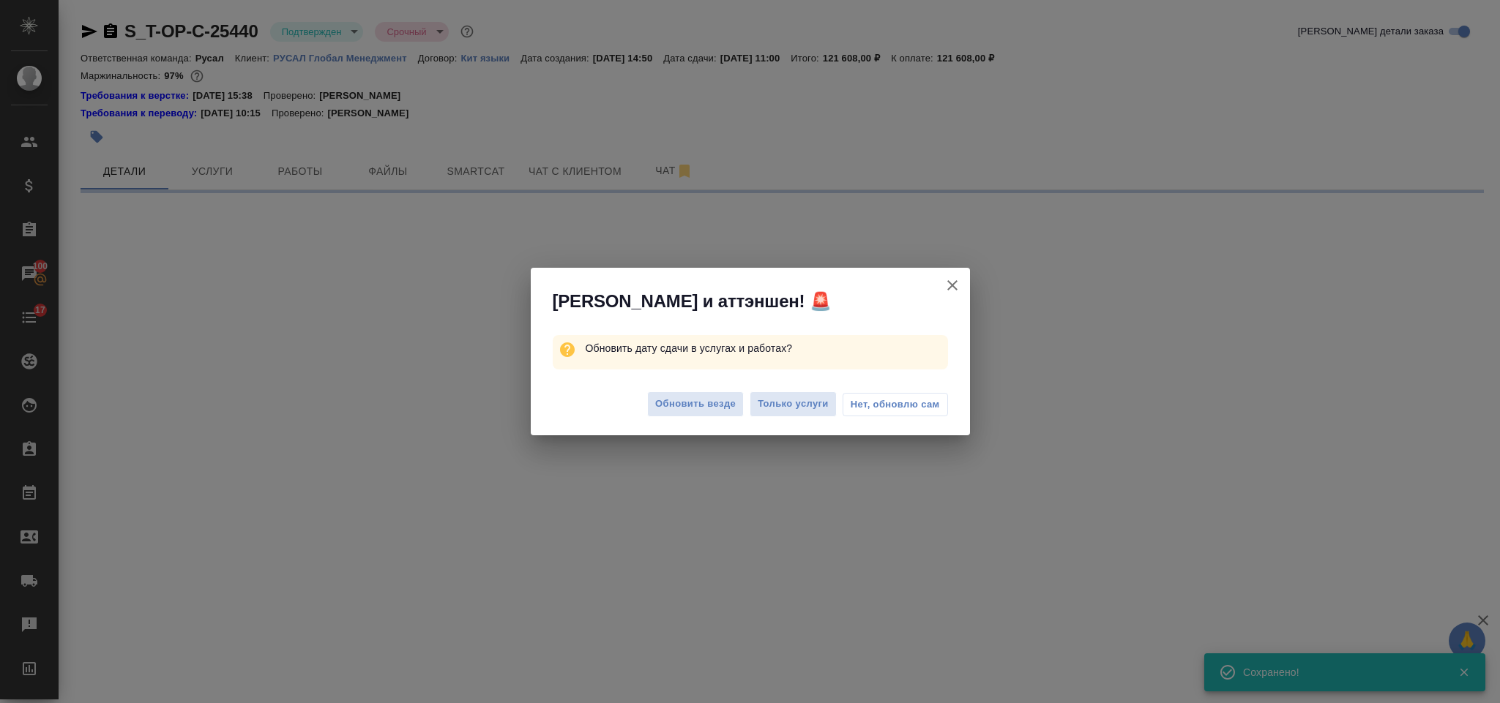
click at [793, 400] on span "Только услуги" at bounding box center [793, 404] width 71 height 17
select select "RU"
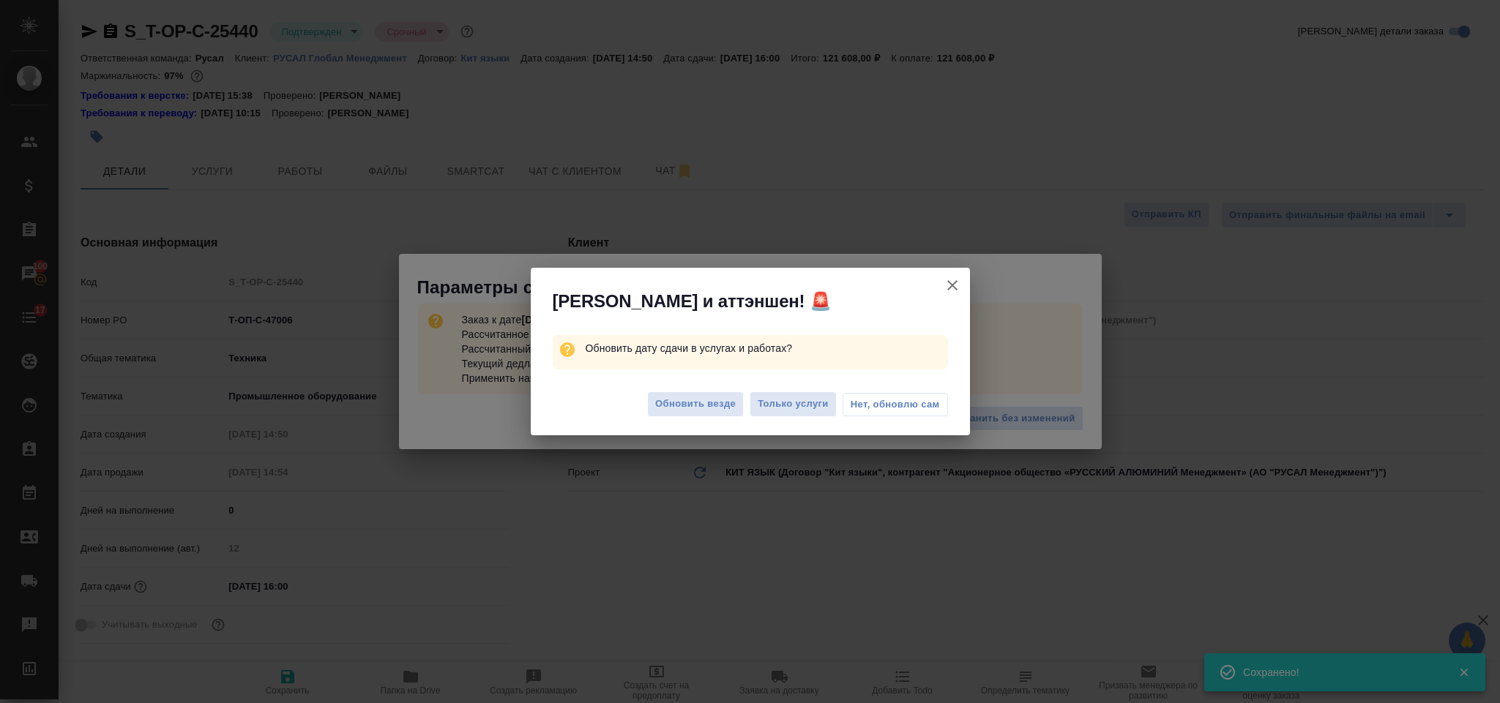
type textarea "x"
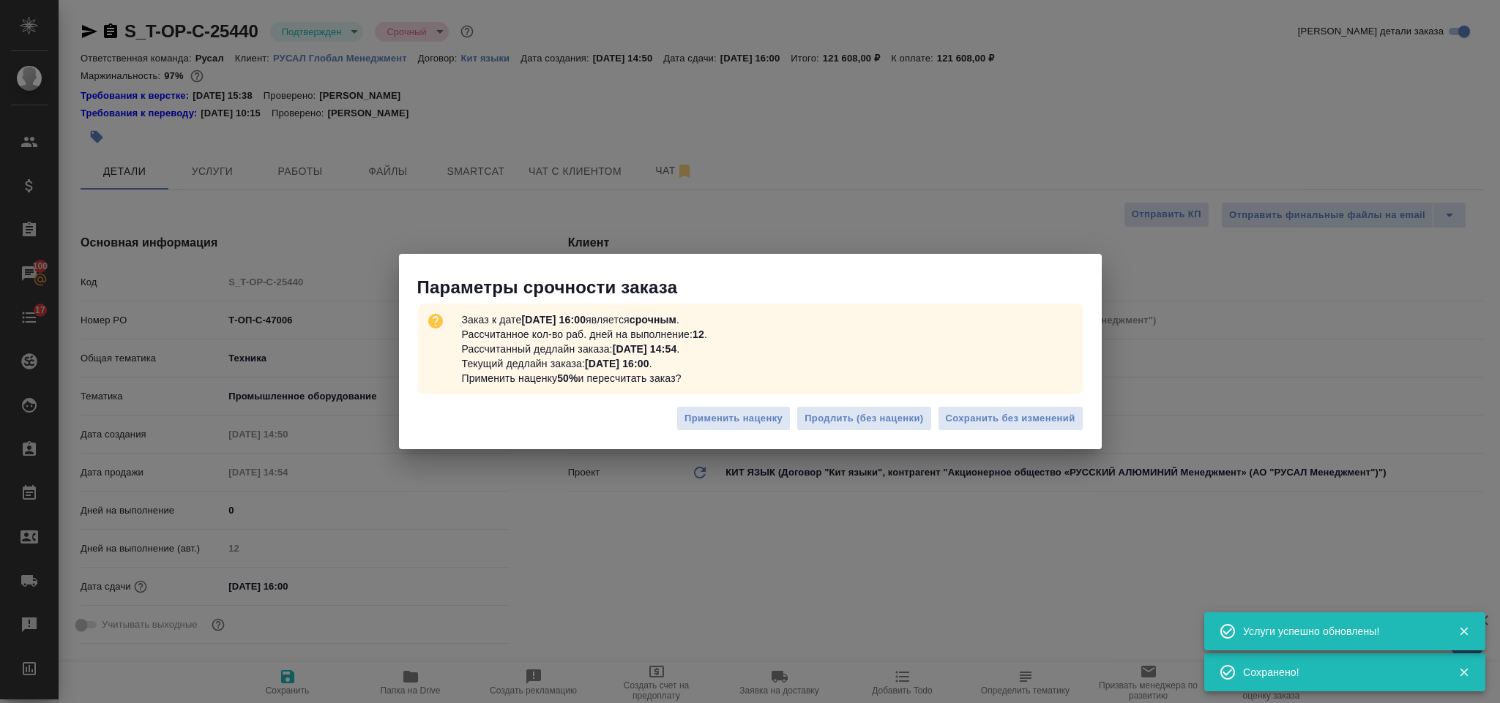
type textarea "x"
click at [971, 413] on span "Сохранить без изменений" at bounding box center [1011, 419] width 130 height 17
type textarea "x"
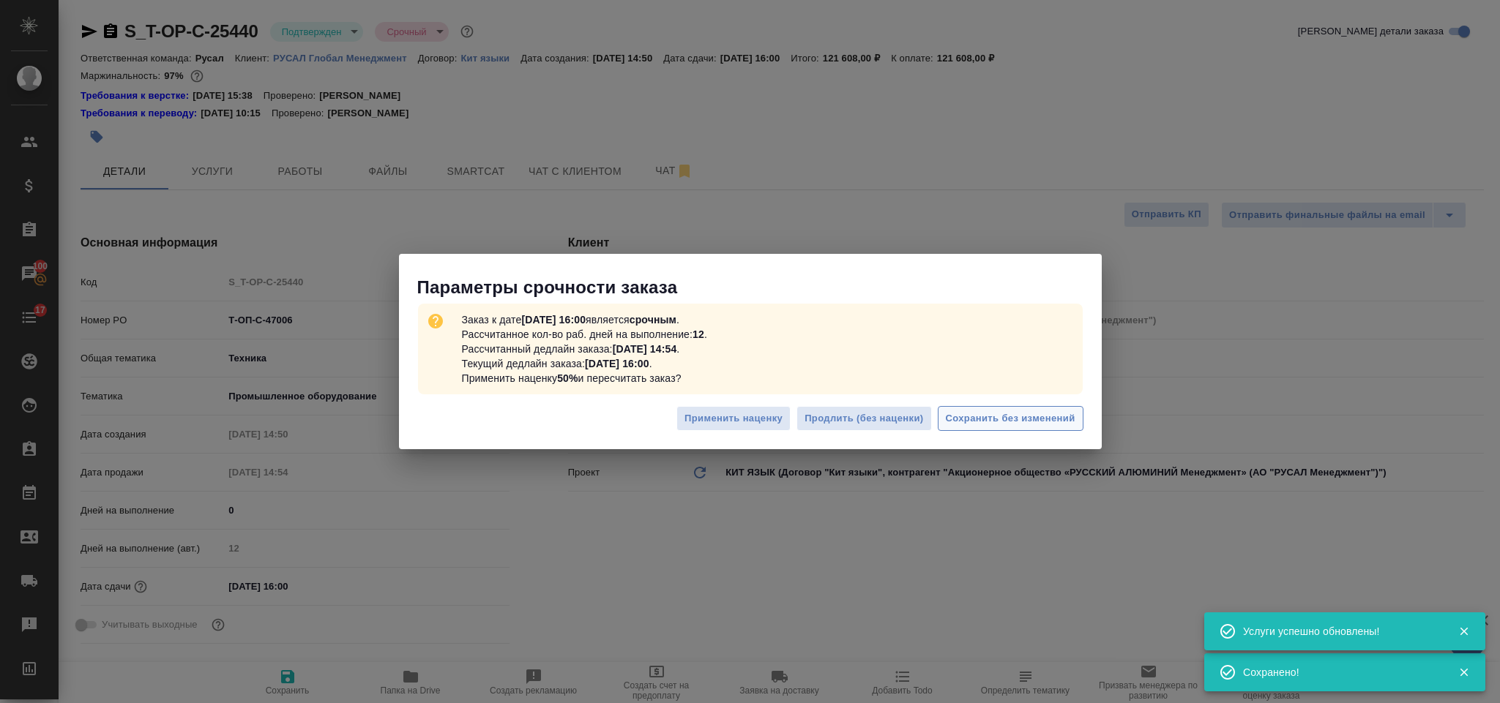
type textarea "x"
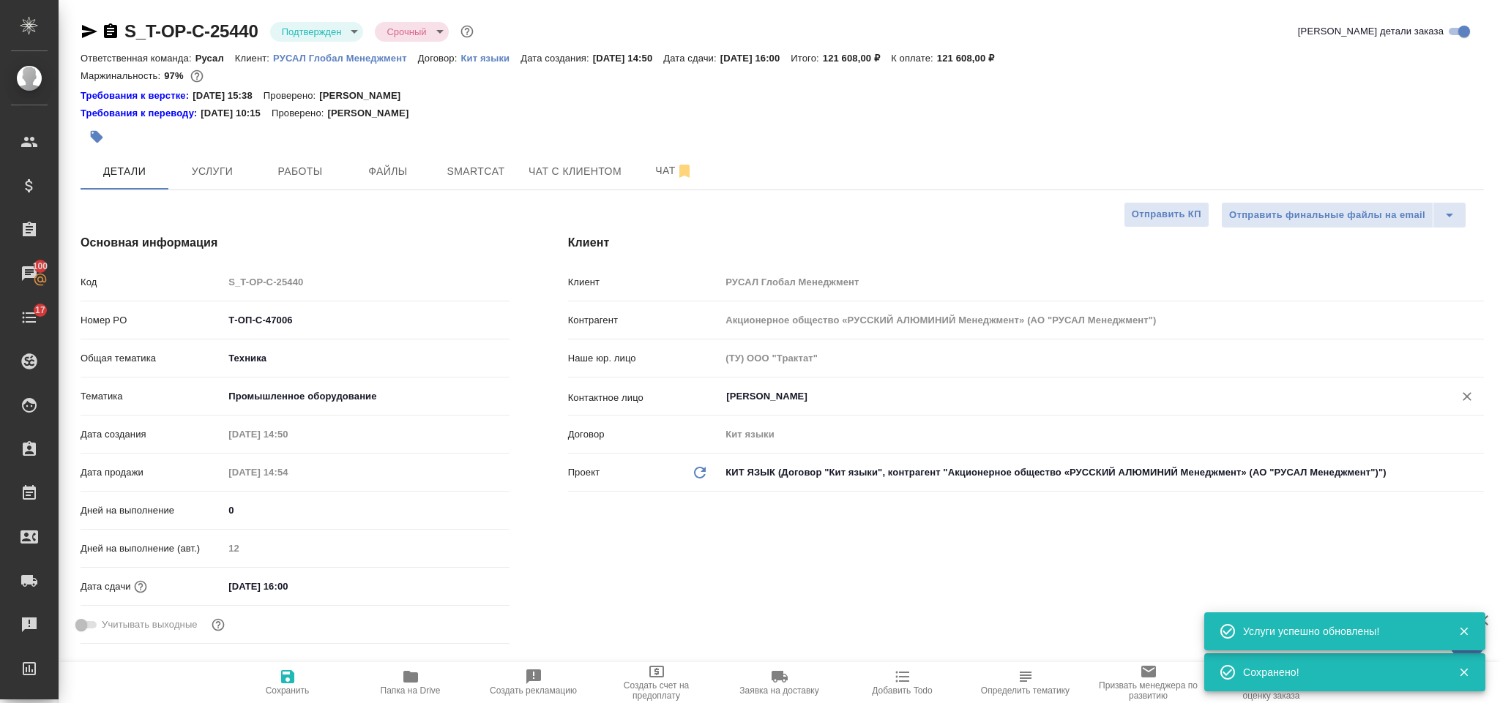
type textarea "x"
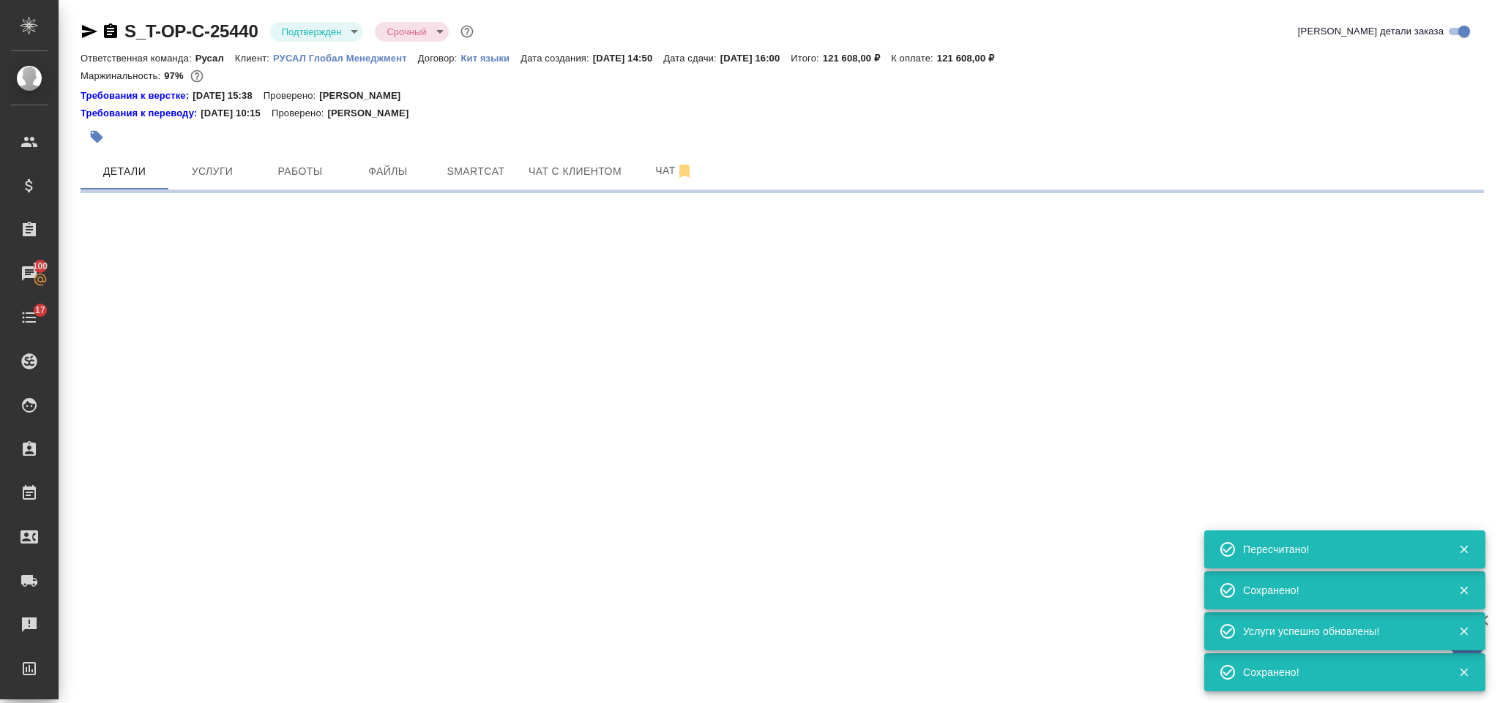
select select "RU"
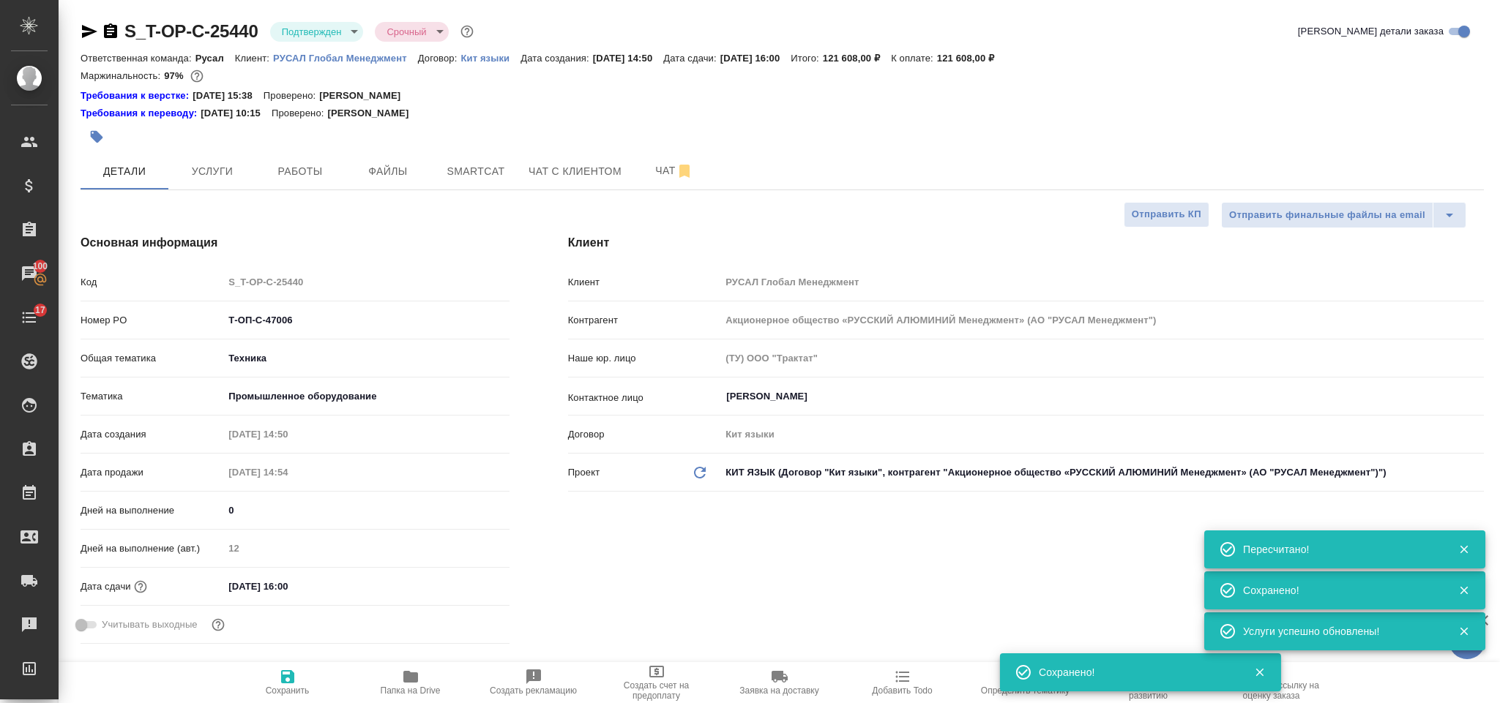
type textarea "x"
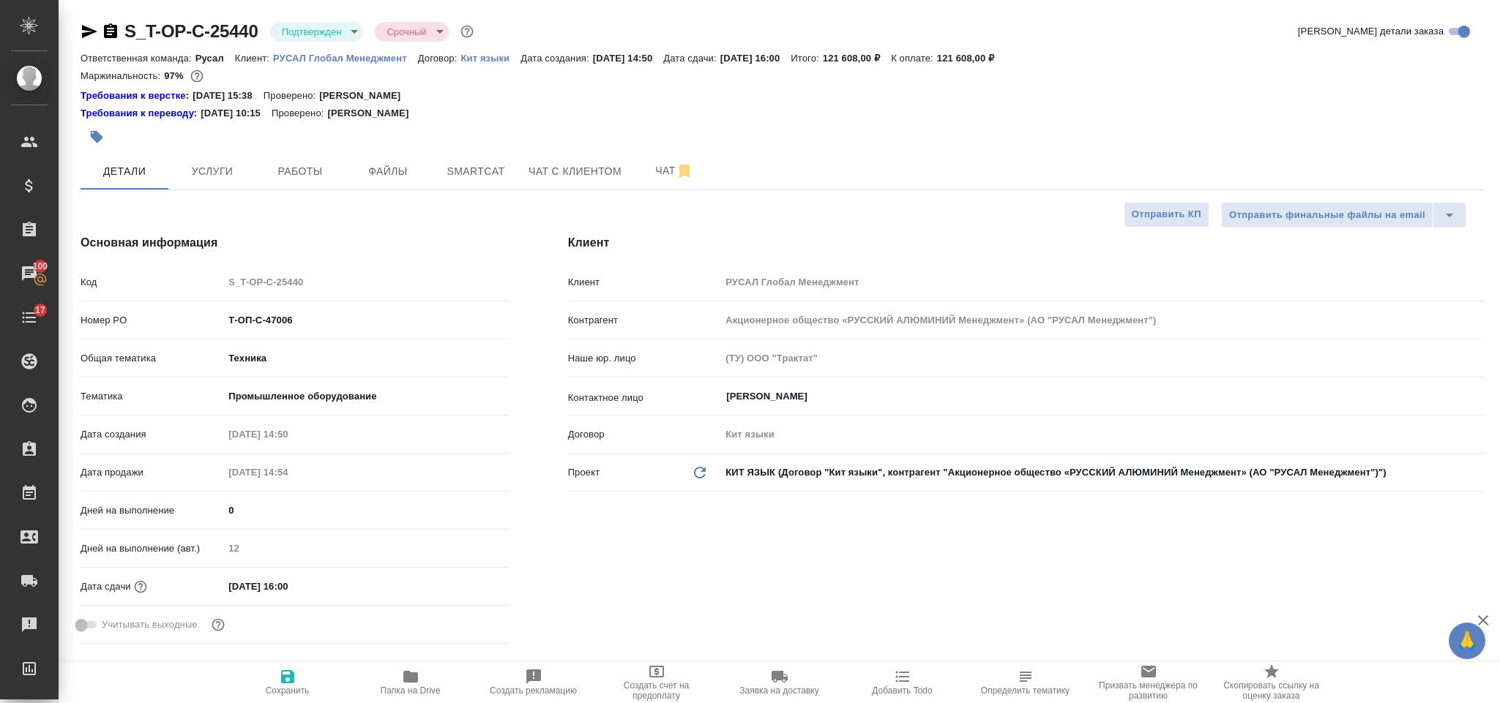
type textarea "x"
click at [82, 31] on icon "button" at bounding box center [90, 32] width 18 height 18
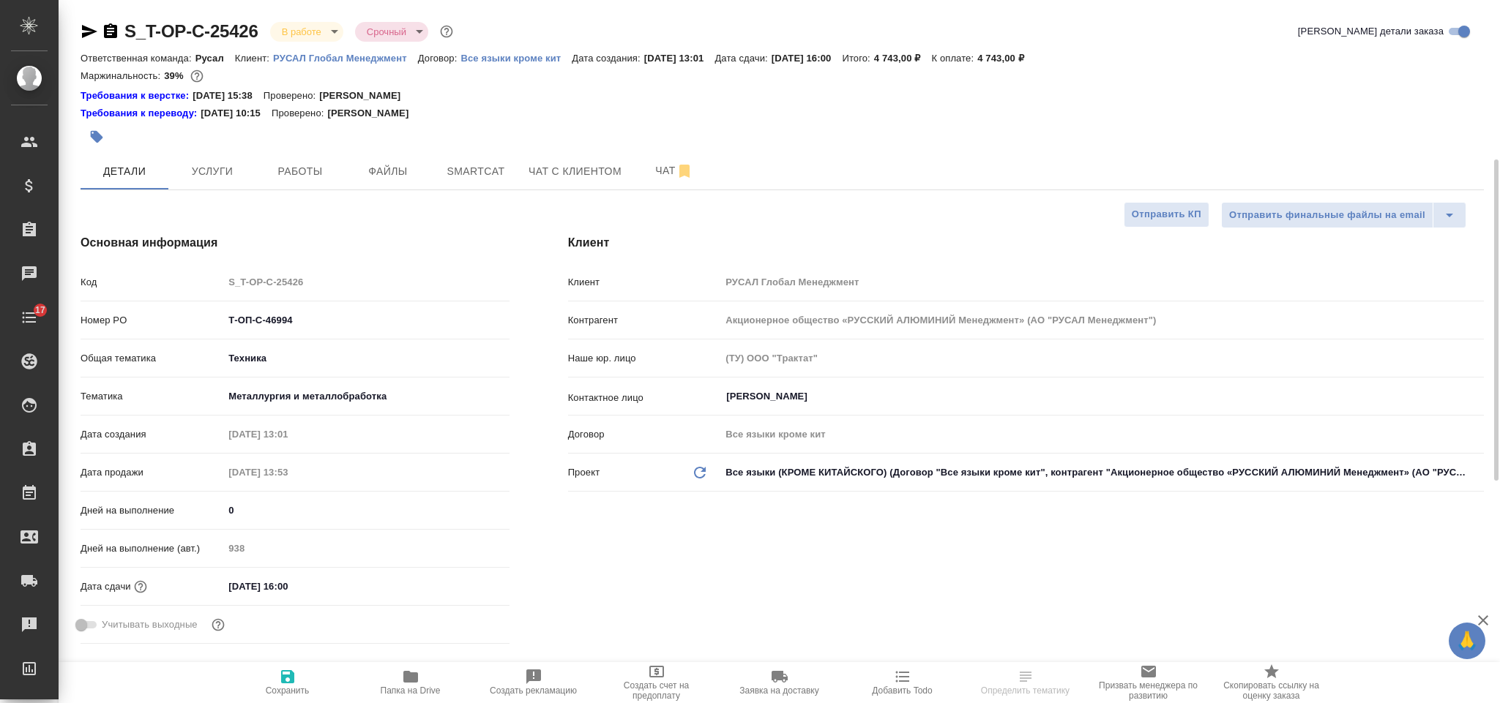
select select "RU"
click at [455, 181] on button "Smartcat" at bounding box center [476, 171] width 88 height 37
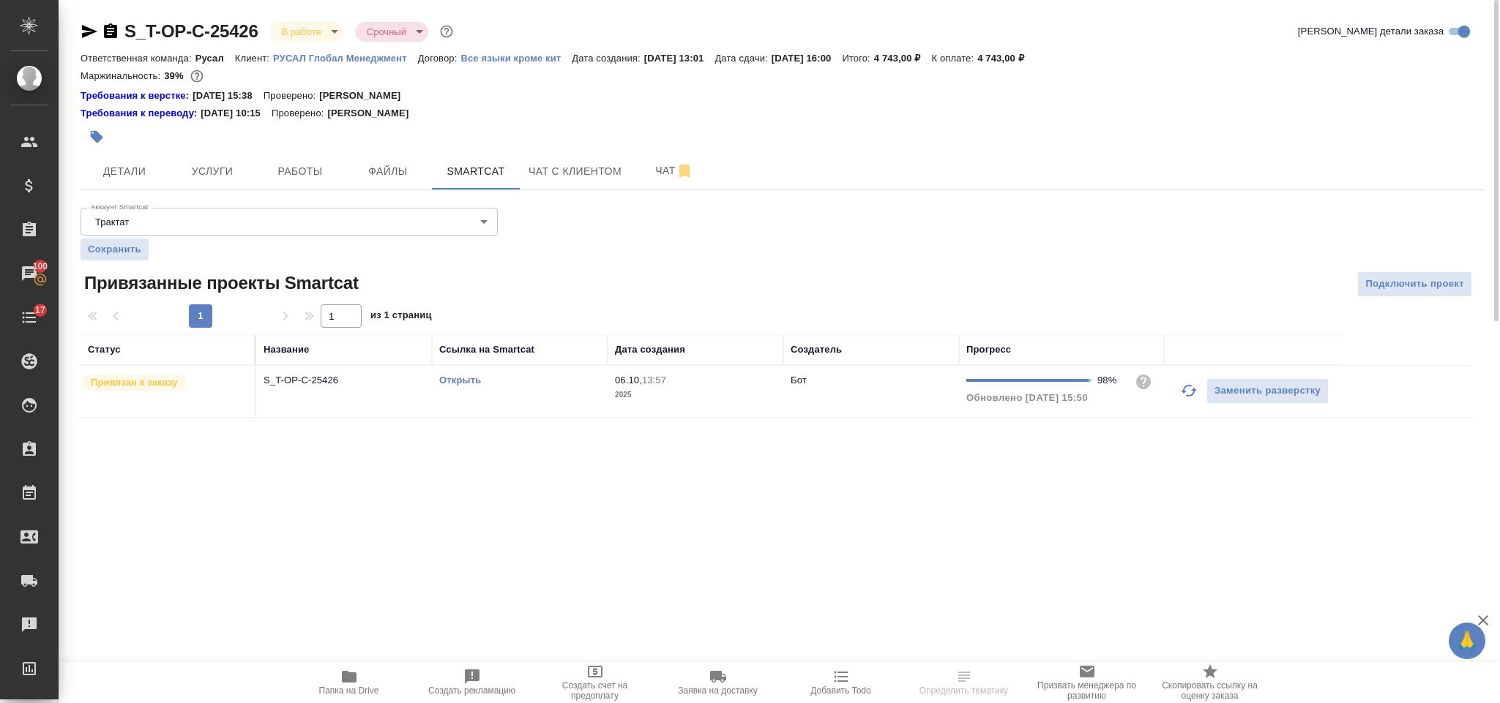
click at [473, 382] on link "Открыть" at bounding box center [460, 380] width 42 height 11
click at [240, 165] on span "Услуги" at bounding box center [212, 172] width 70 height 18
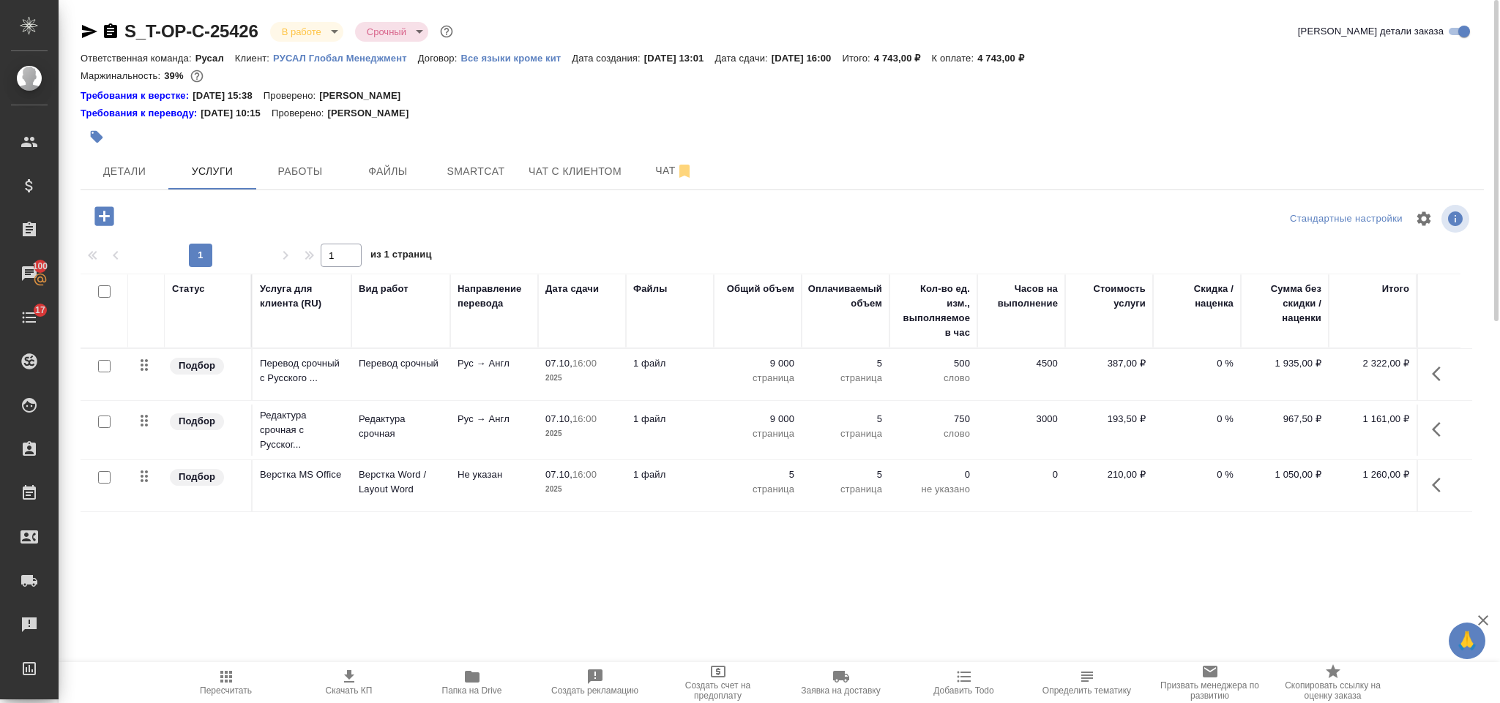
click at [1436, 378] on icon "button" at bounding box center [1441, 374] width 18 height 18
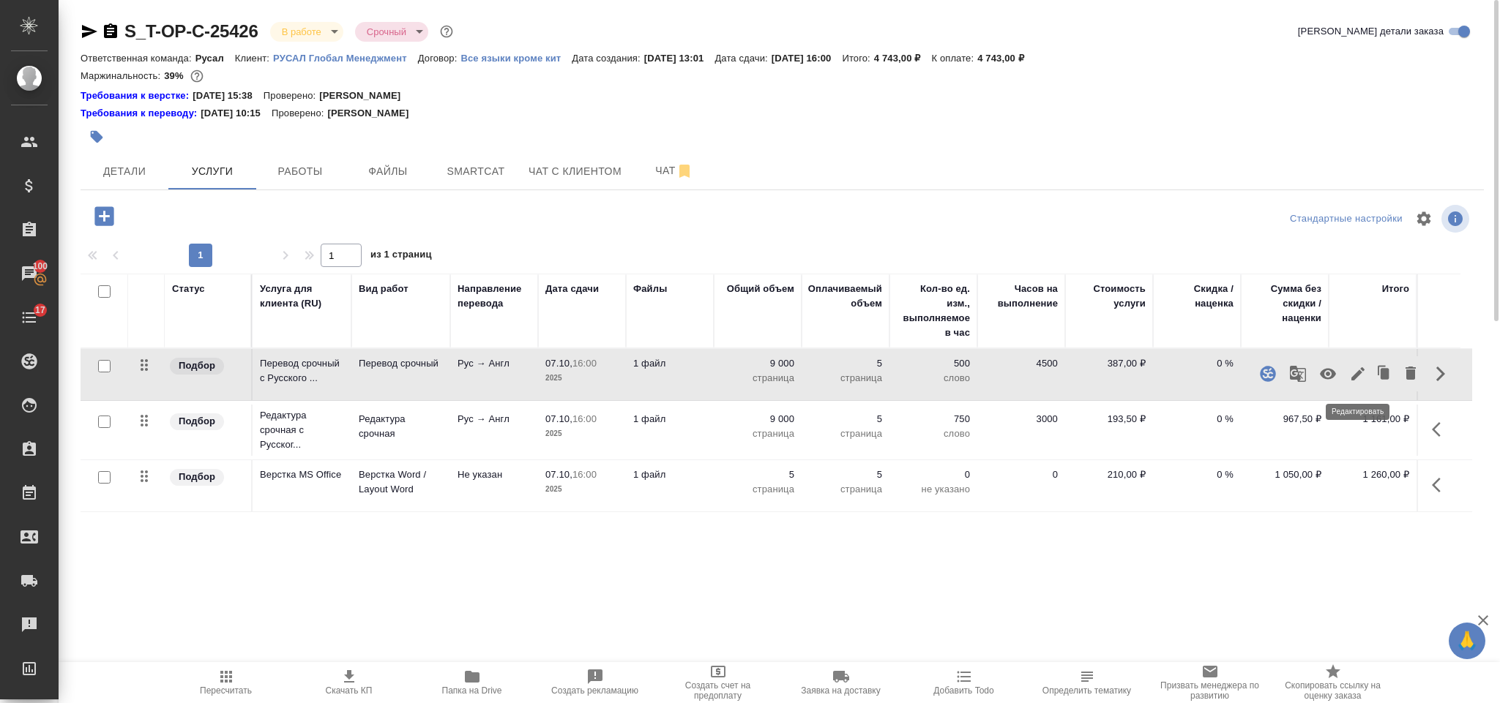
drag, startPoint x: 1357, startPoint y: 380, endPoint x: 1357, endPoint y: 371, distance: 8.8
click at [1357, 371] on icon "button" at bounding box center [1358, 374] width 18 height 18
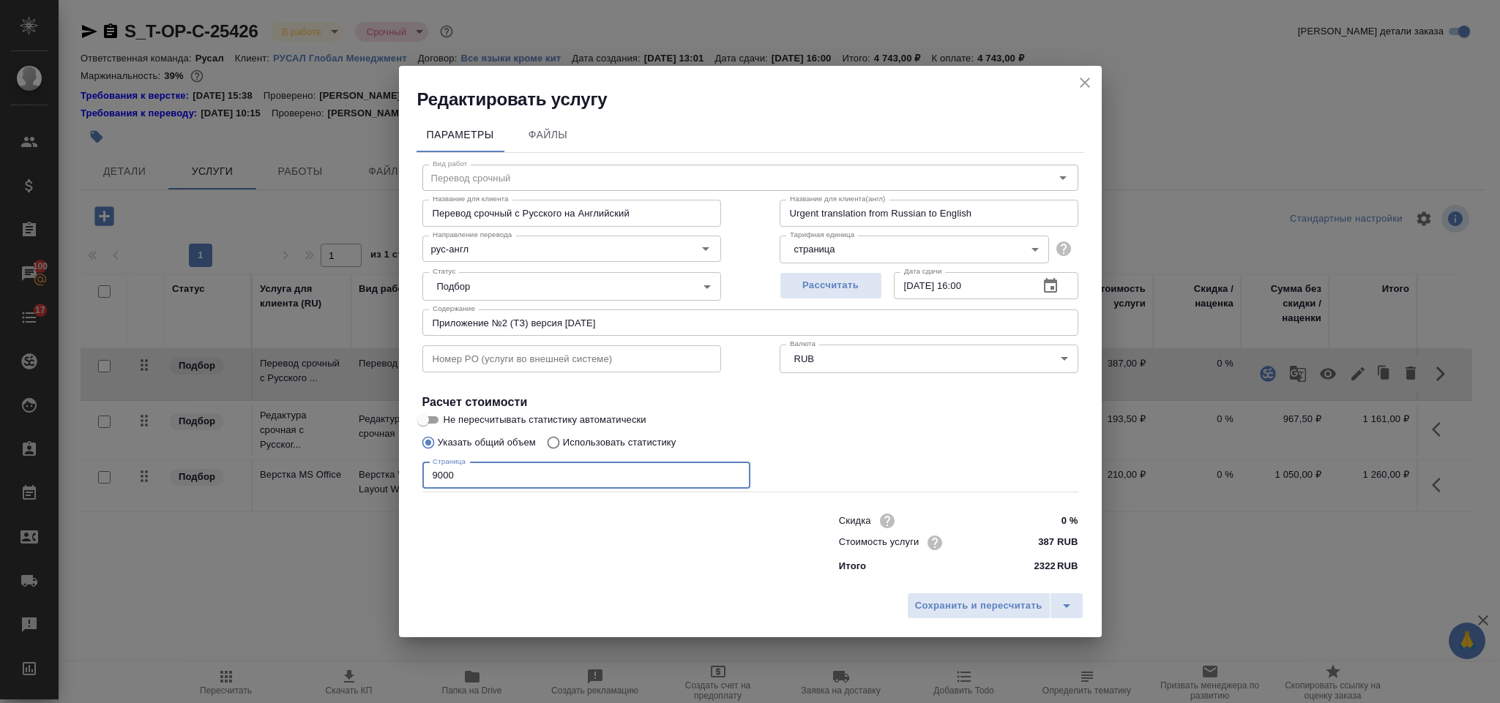
drag, startPoint x: 455, startPoint y: 484, endPoint x: 438, endPoint y: 477, distance: 18.1
click at [415, 477] on div "Параметры Файлы Вид работ Перевод срочный Вид работ Название для клиента Перево…" at bounding box center [750, 348] width 703 height 474
type input "22100"
click at [949, 578] on div "Скидка 0 % Стоимость услуги 387 RUB Итого 2322 RUB" at bounding box center [959, 542] width 298 height 122
click at [945, 607] on span "Сохранить и пересчитать" at bounding box center [978, 606] width 127 height 17
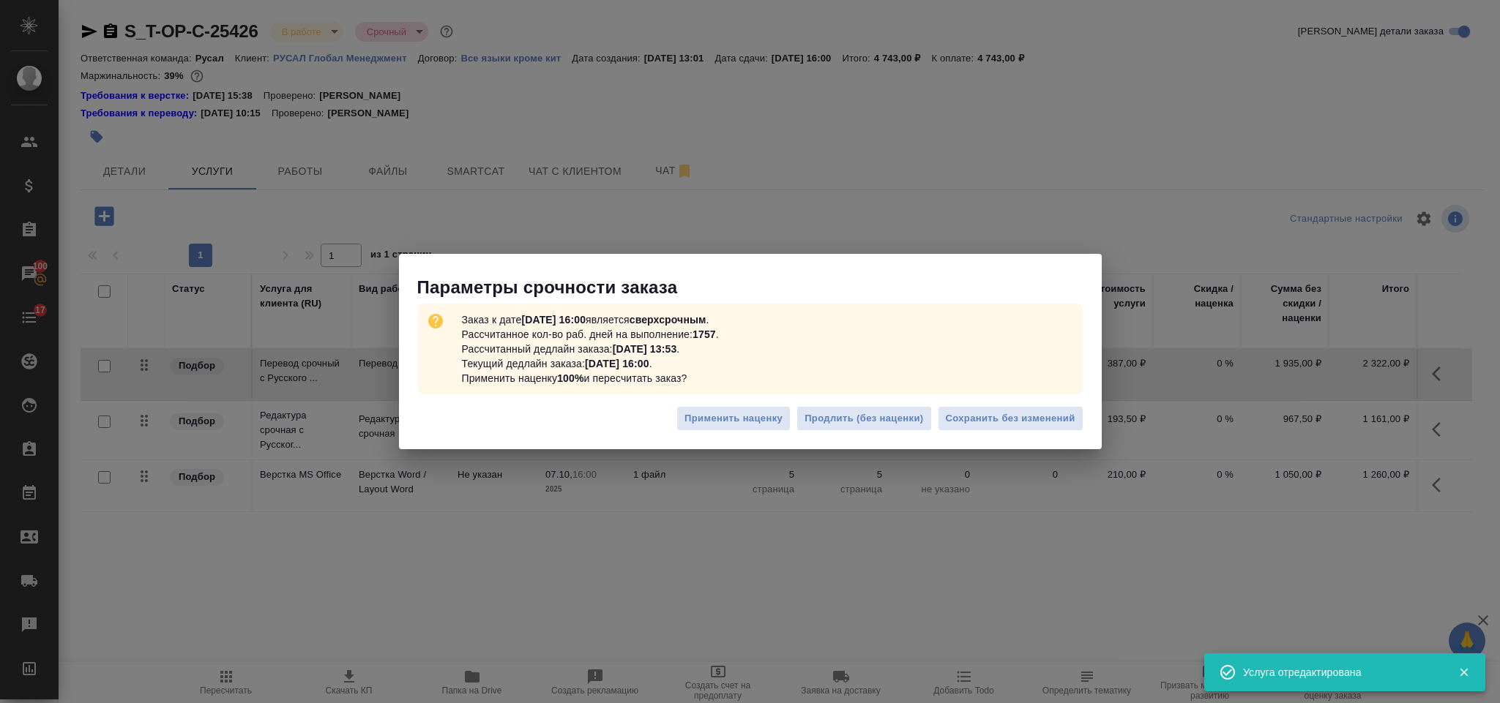
click at [1020, 444] on div "Применить наценку Продлить (без наценки) Сохранить без изменений" at bounding box center [750, 424] width 703 height 51
click at [1001, 417] on span "Сохранить без изменений" at bounding box center [1011, 419] width 130 height 17
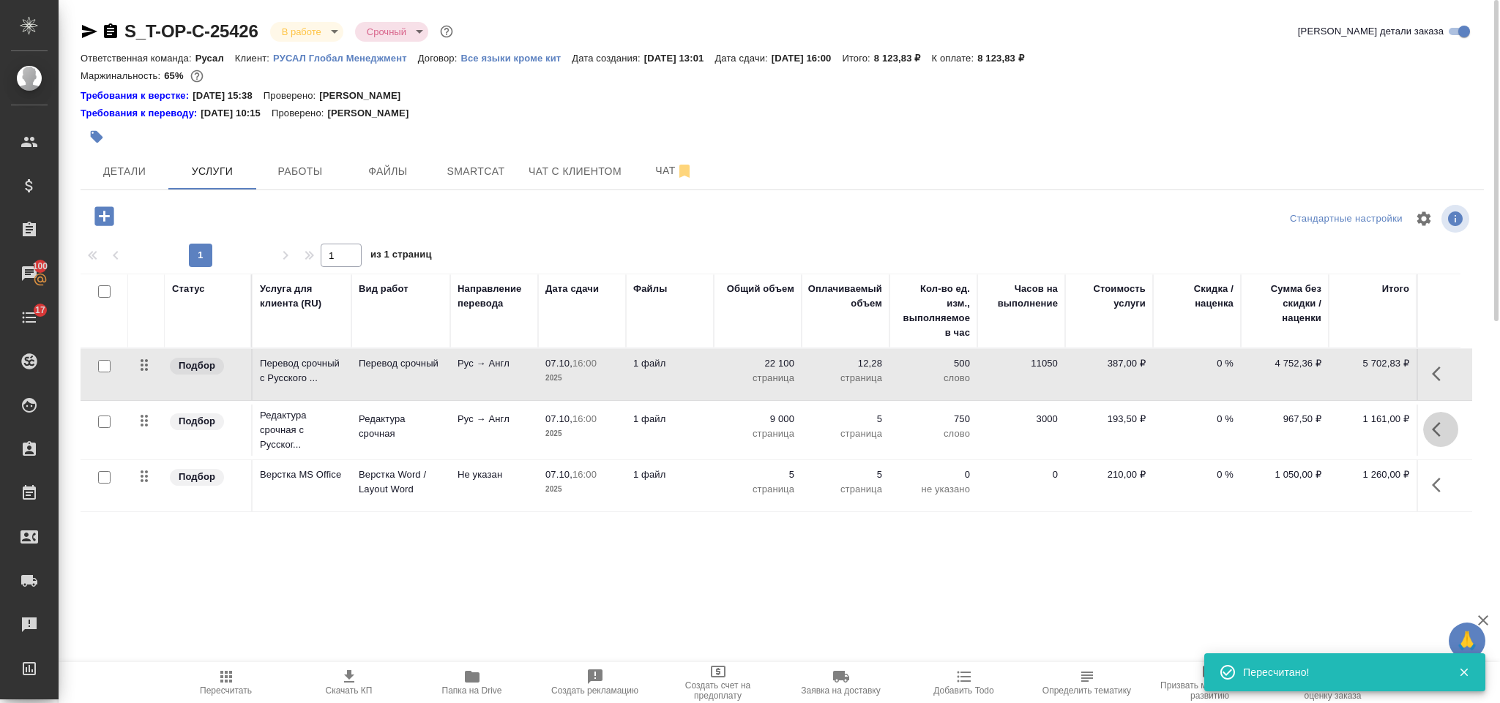
click at [1438, 433] on icon "button" at bounding box center [1441, 430] width 18 height 18
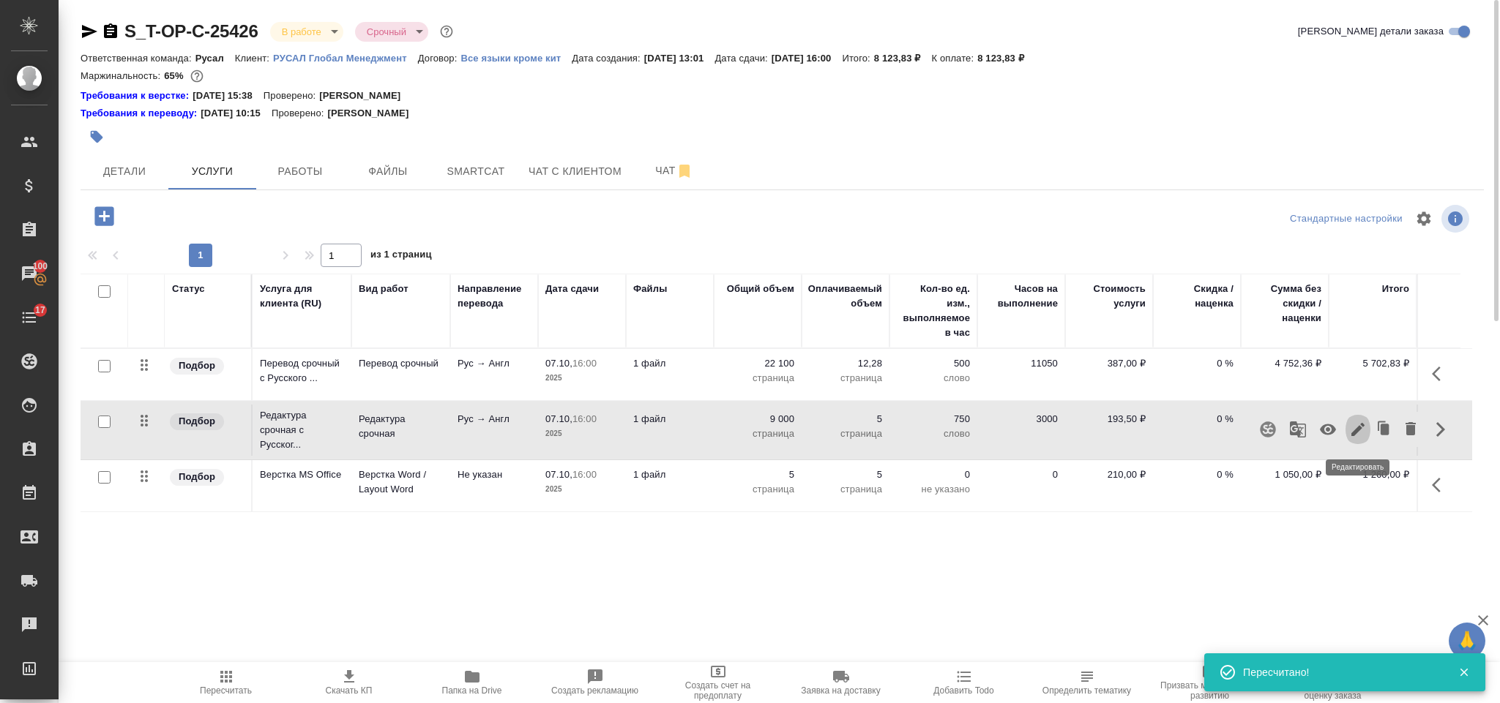
click at [1360, 433] on icon "button" at bounding box center [1358, 430] width 18 height 18
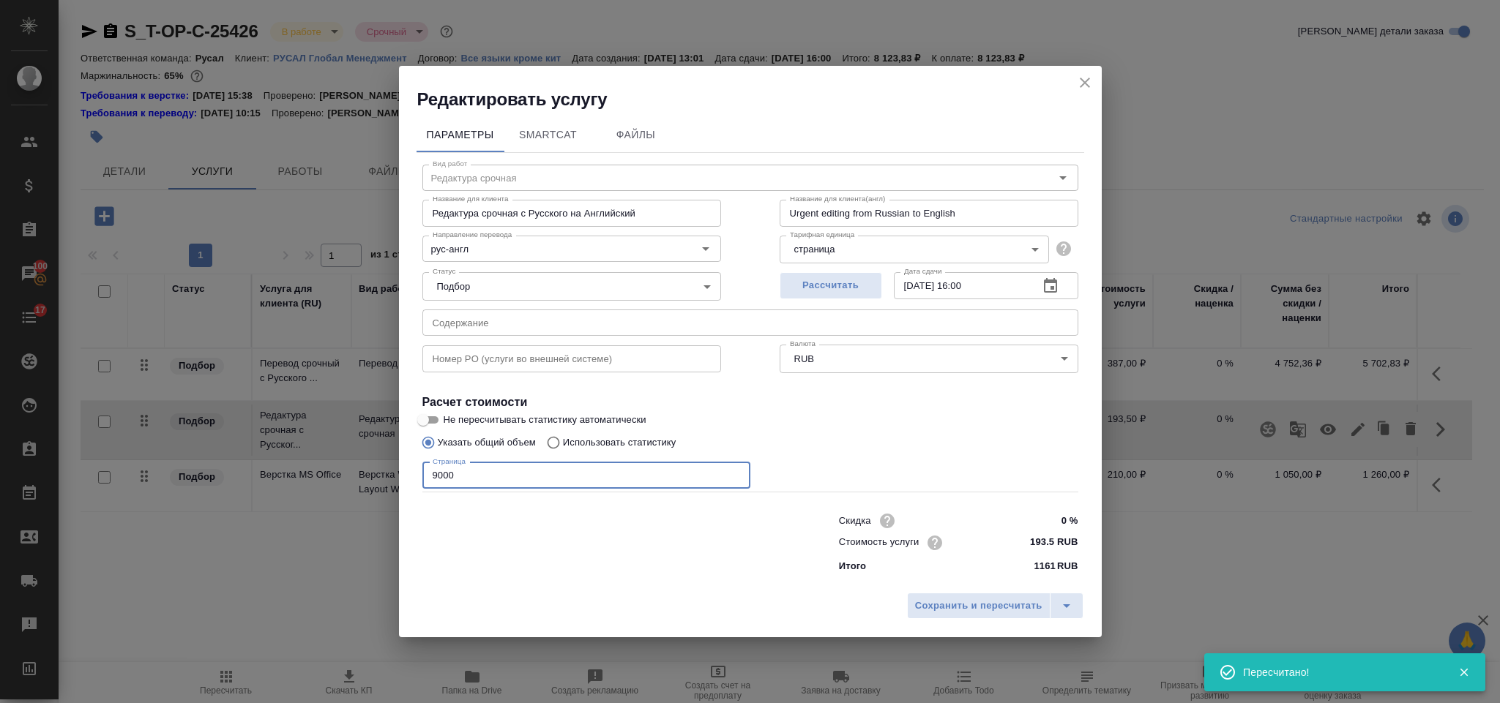
click at [493, 488] on input "9000" at bounding box center [586, 476] width 328 height 26
type input "9"
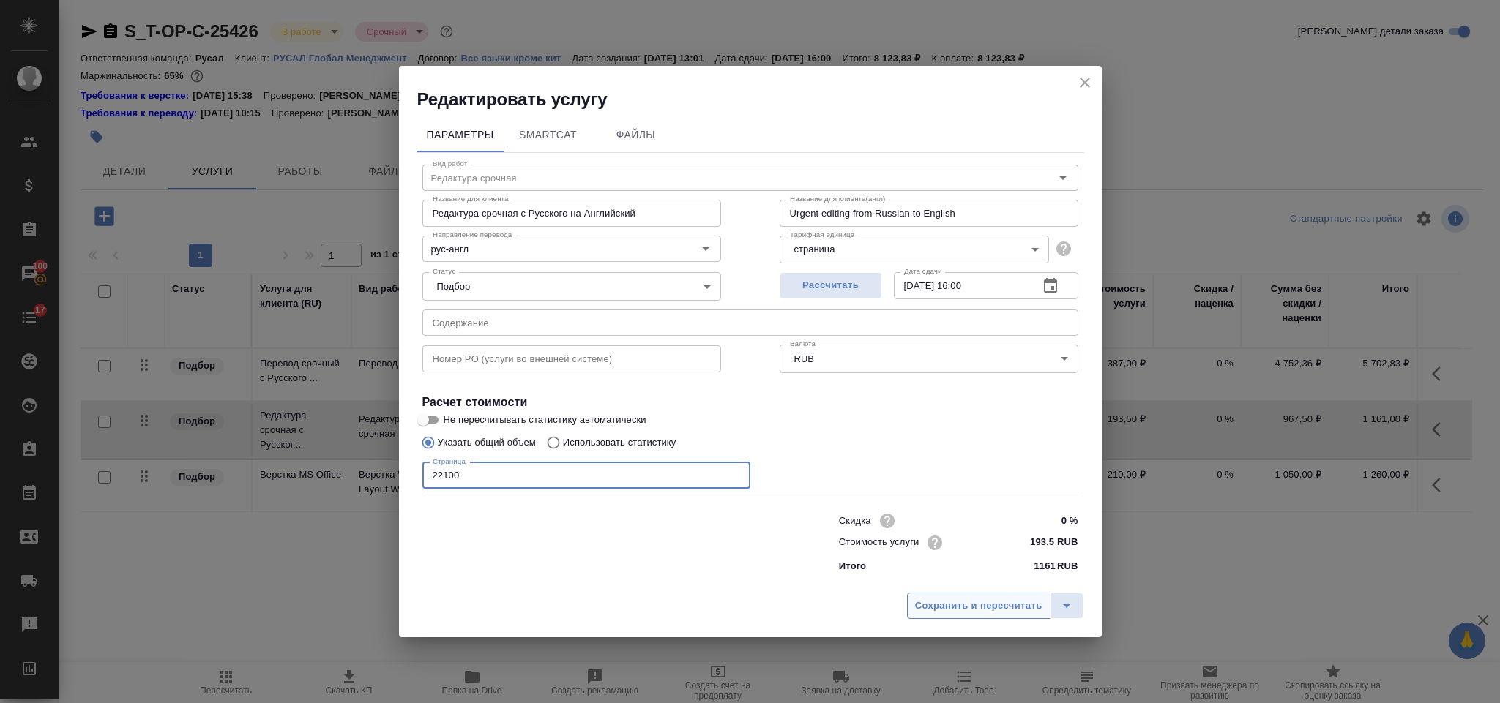
type input "22100"
click at [918, 611] on span "Сохранить и пересчитать" at bounding box center [978, 606] width 127 height 17
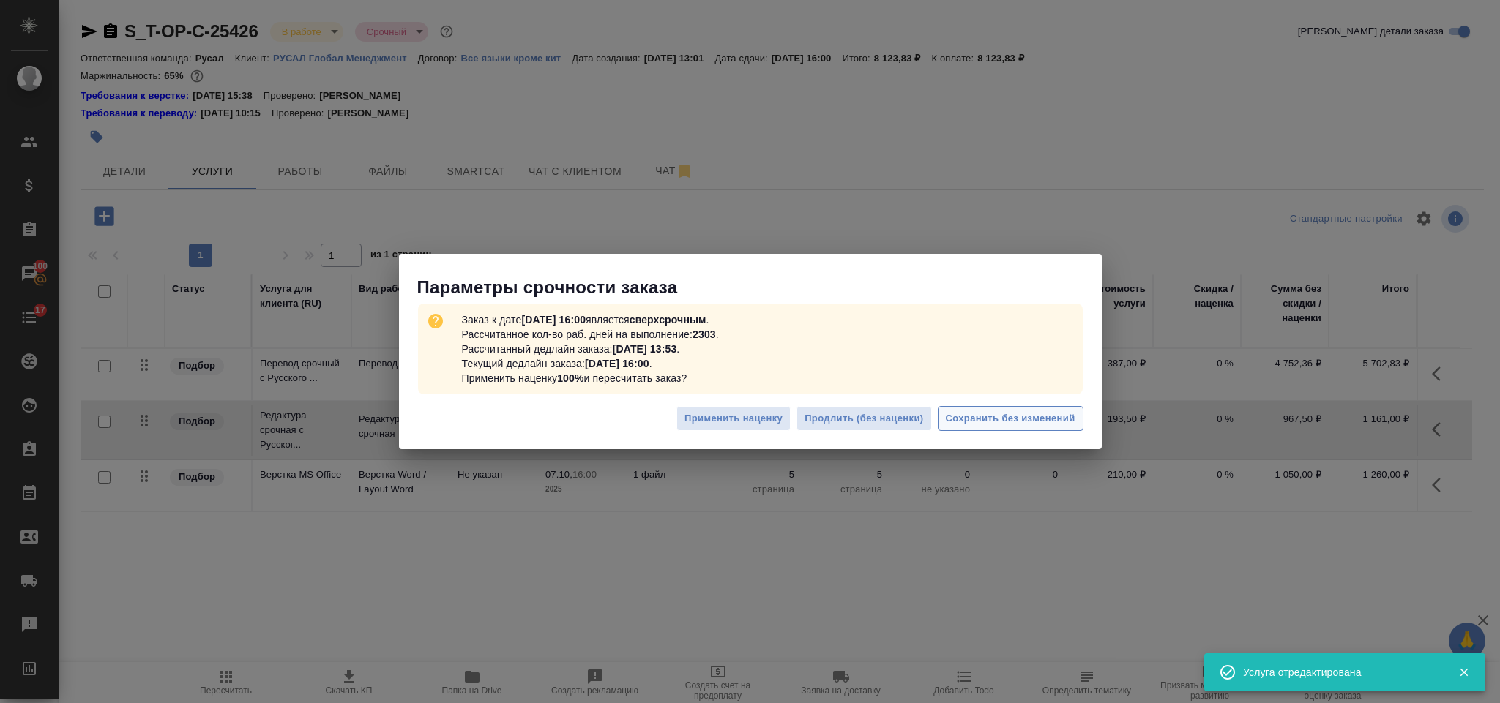
click at [967, 413] on span "Сохранить без изменений" at bounding box center [1011, 419] width 130 height 17
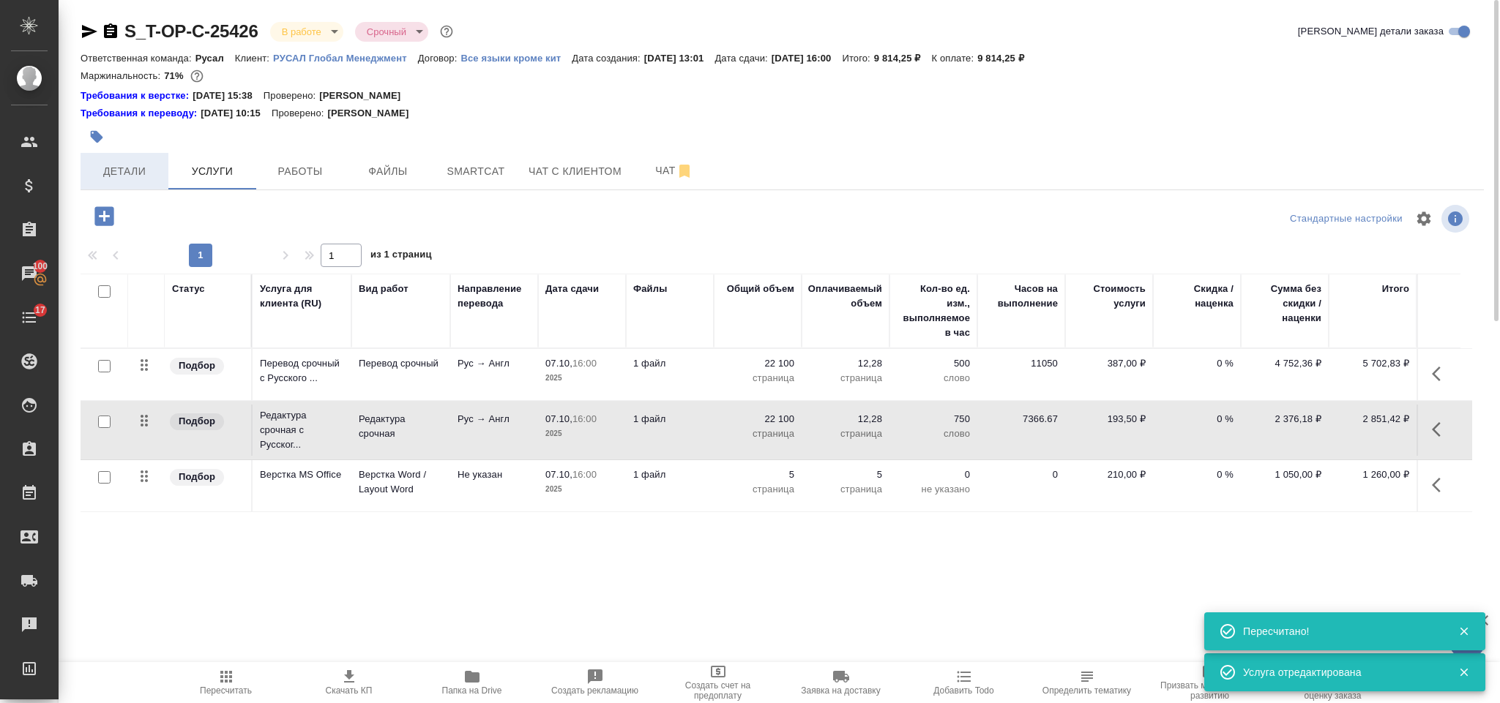
click at [147, 174] on span "Детали" at bounding box center [124, 172] width 70 height 18
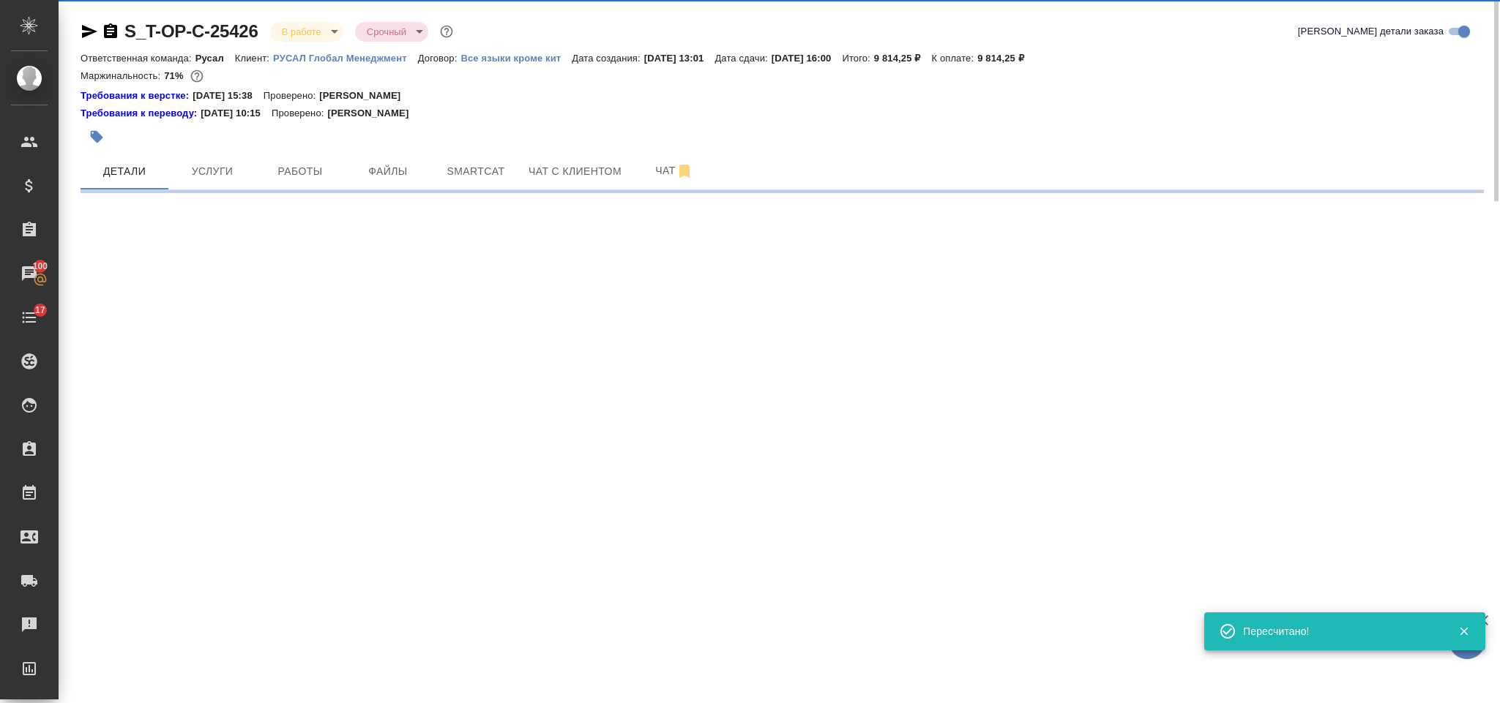
select select "RU"
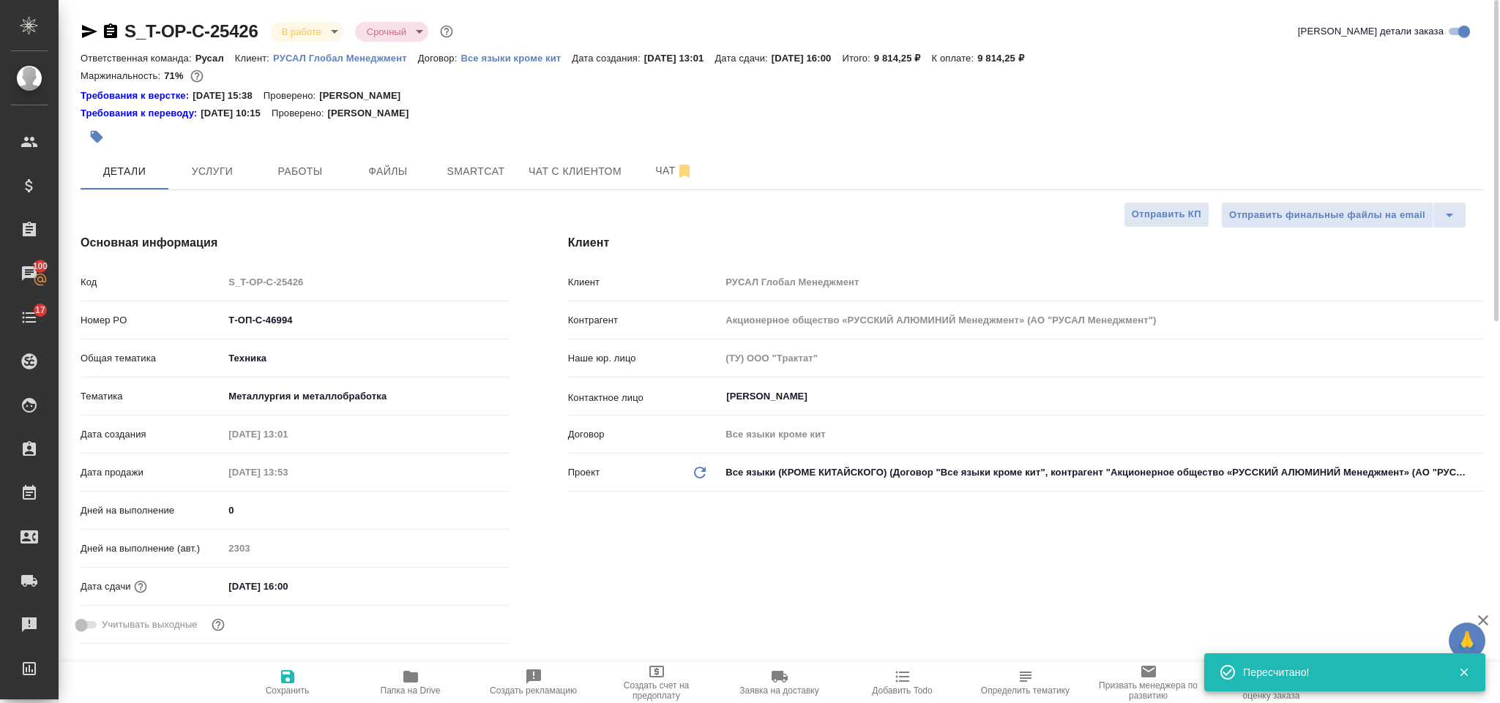
type textarea "x"
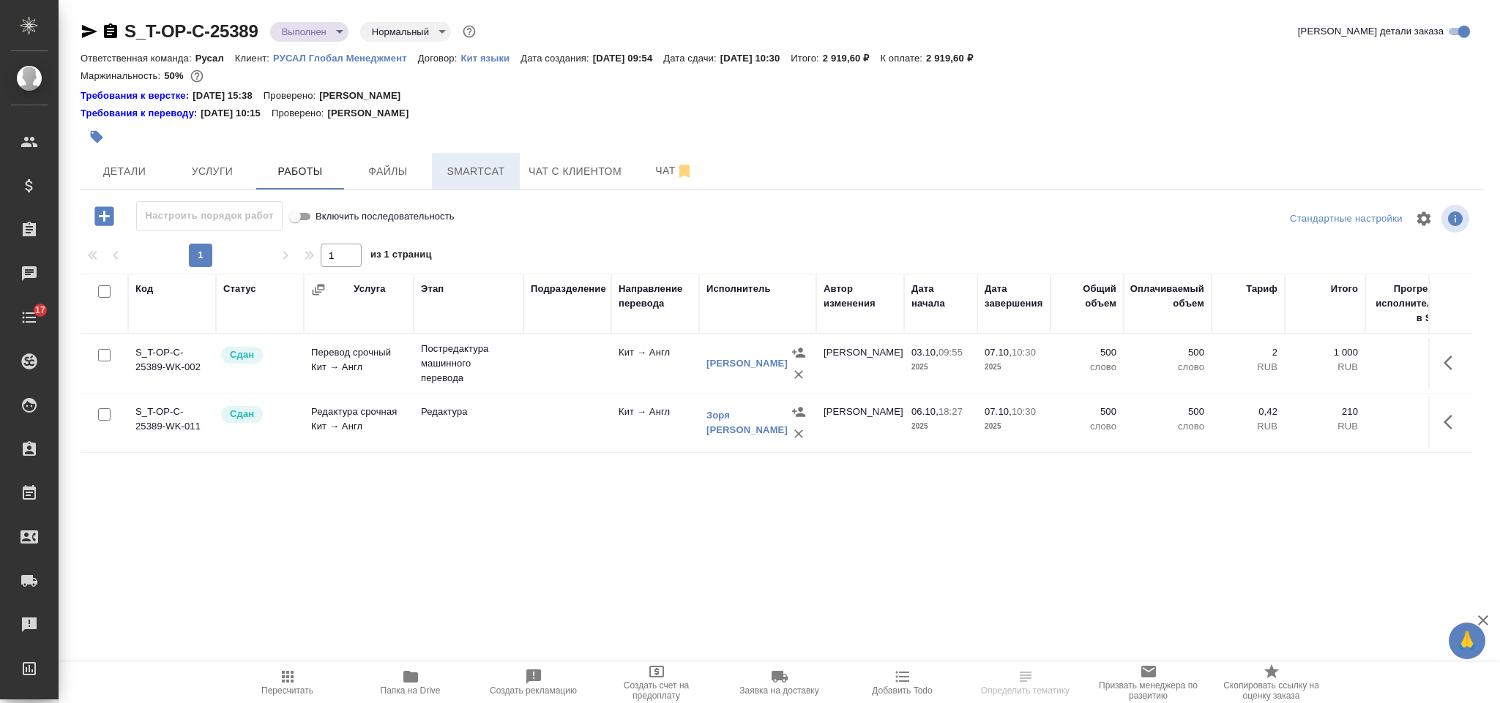
click at [494, 187] on button "Smartcat" at bounding box center [476, 171] width 88 height 37
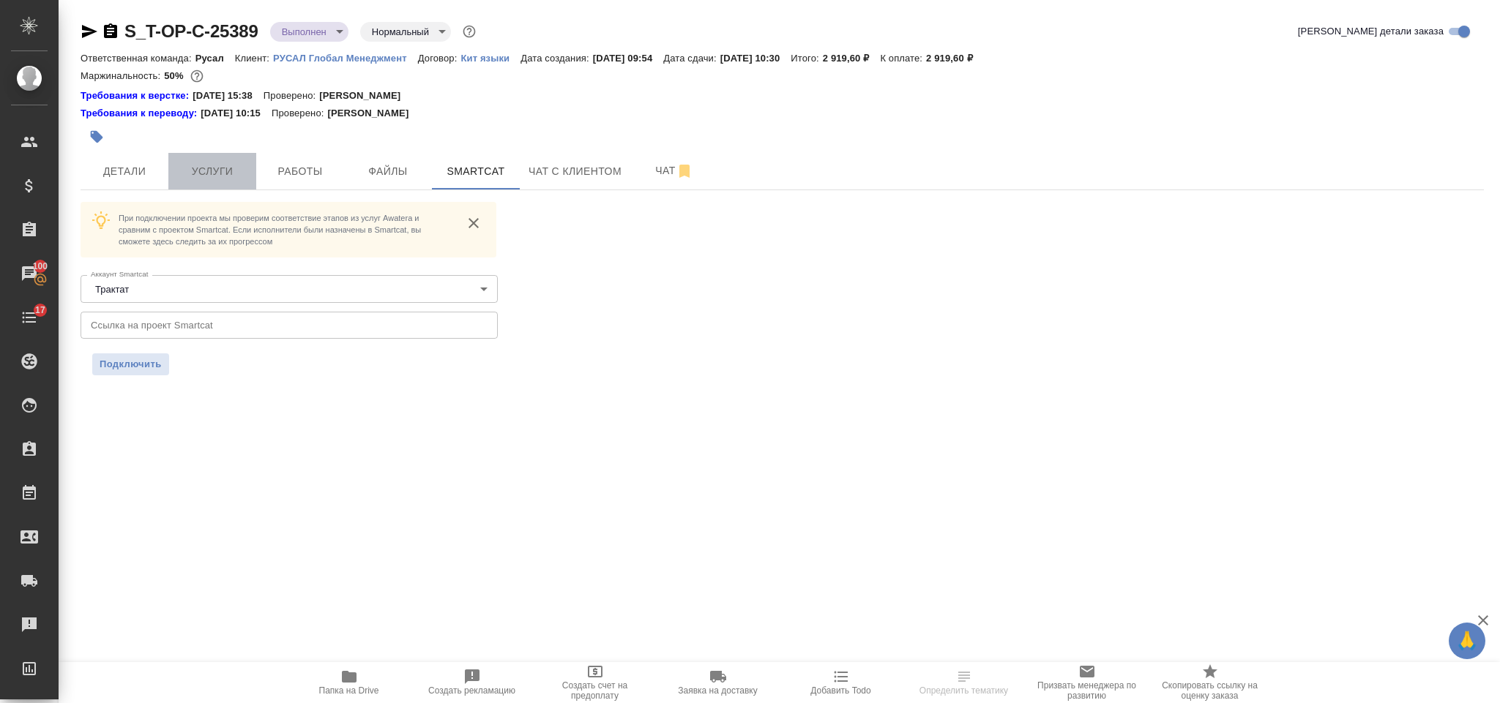
click at [226, 167] on span "Услуги" at bounding box center [212, 172] width 70 height 18
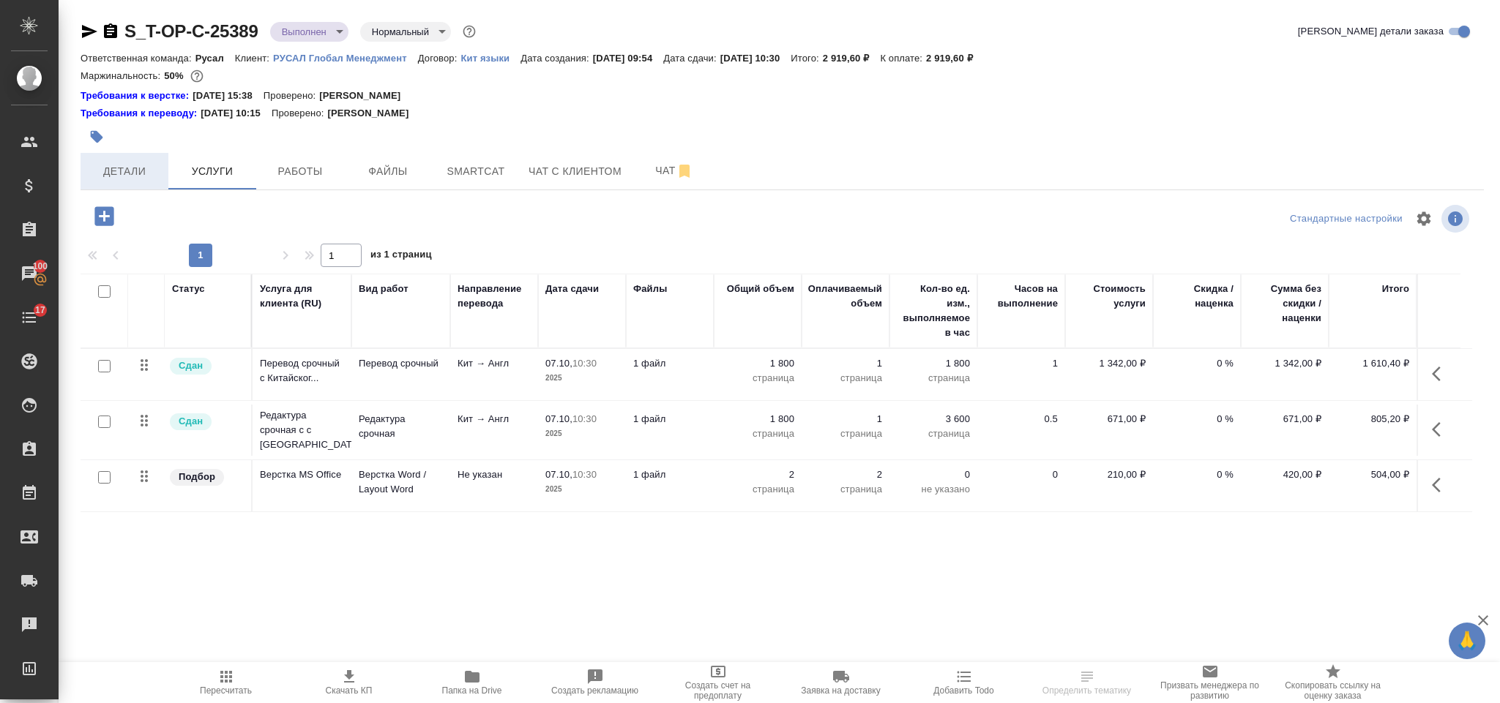
click at [143, 176] on span "Детали" at bounding box center [124, 172] width 70 height 18
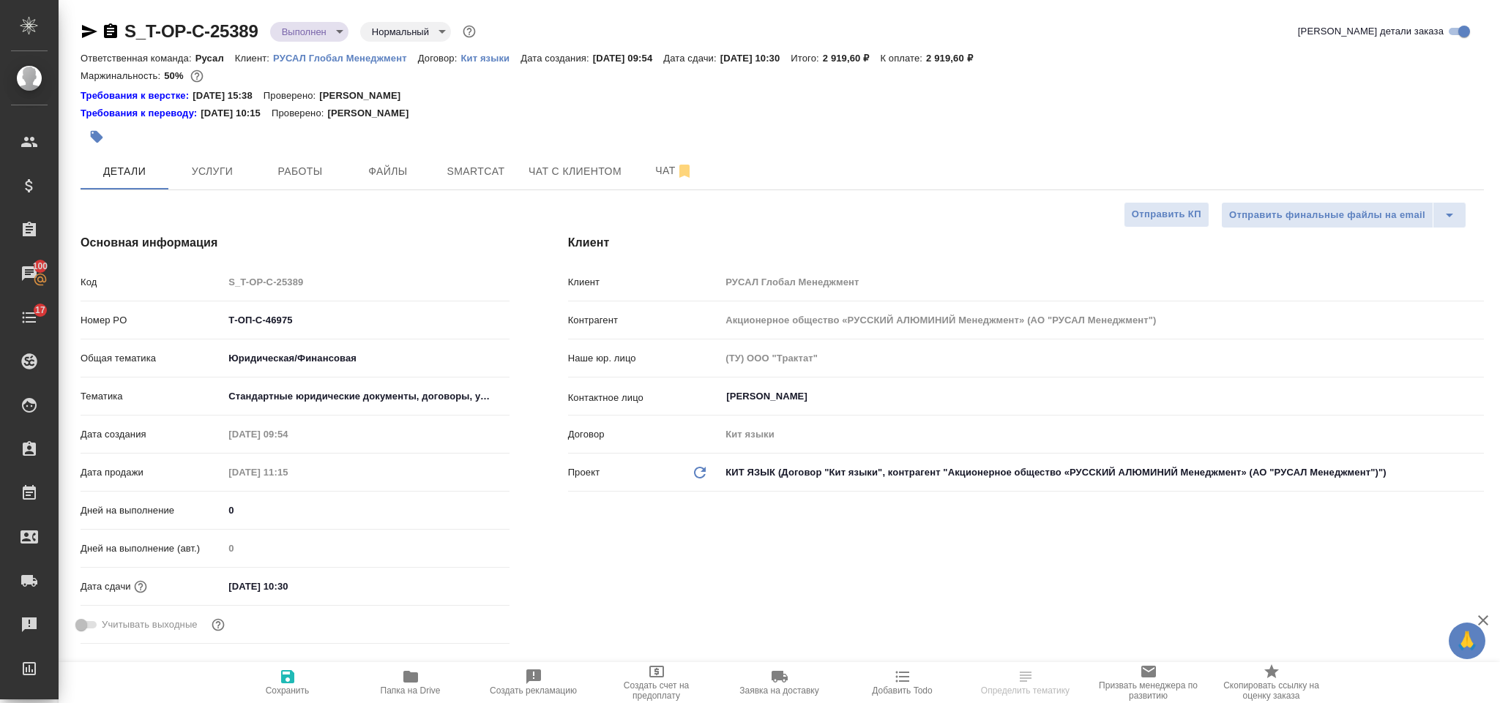
click at [227, 319] on div ".cls-1 fill:#fff; AWATERA [PERSON_NAME] Спецификации Заказы 100 Чаты 17 Todo Пр…" at bounding box center [750, 351] width 1500 height 703
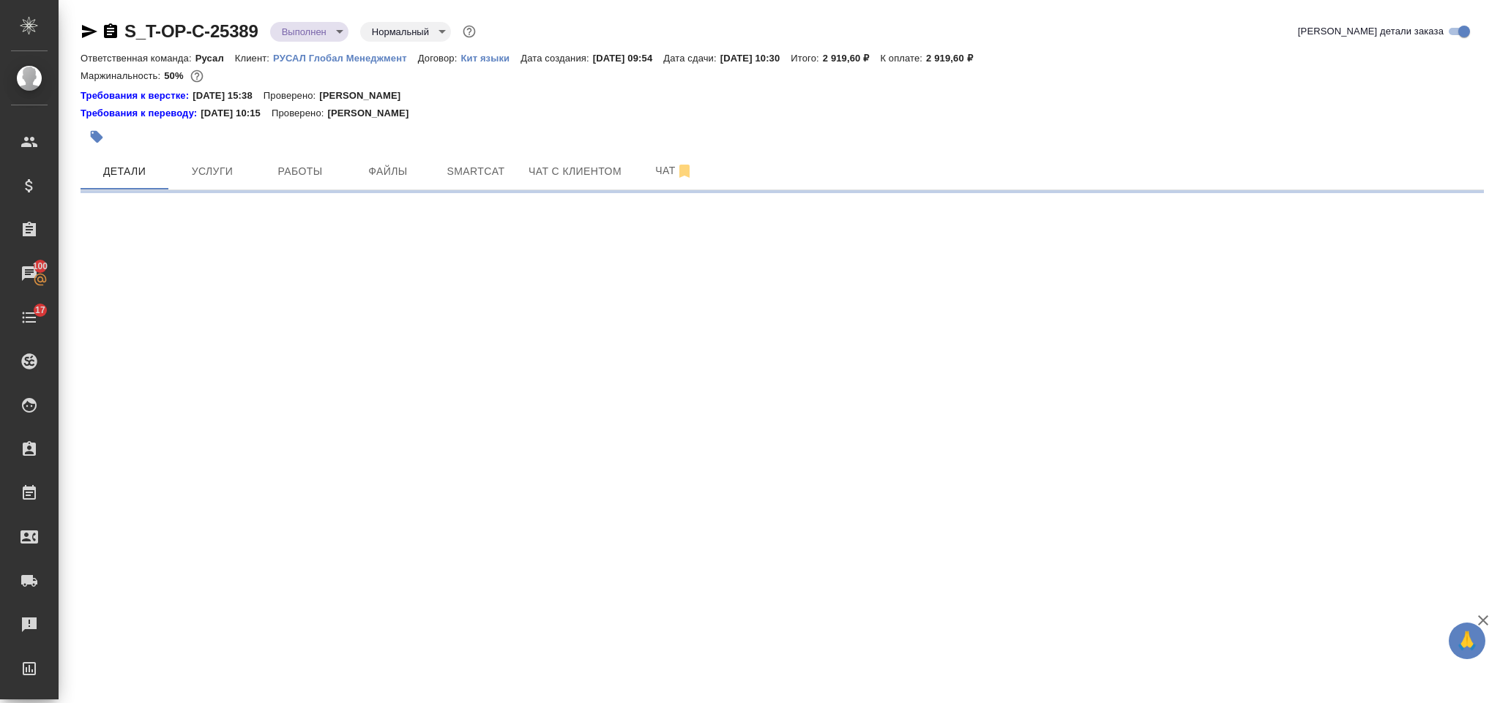
select select "RU"
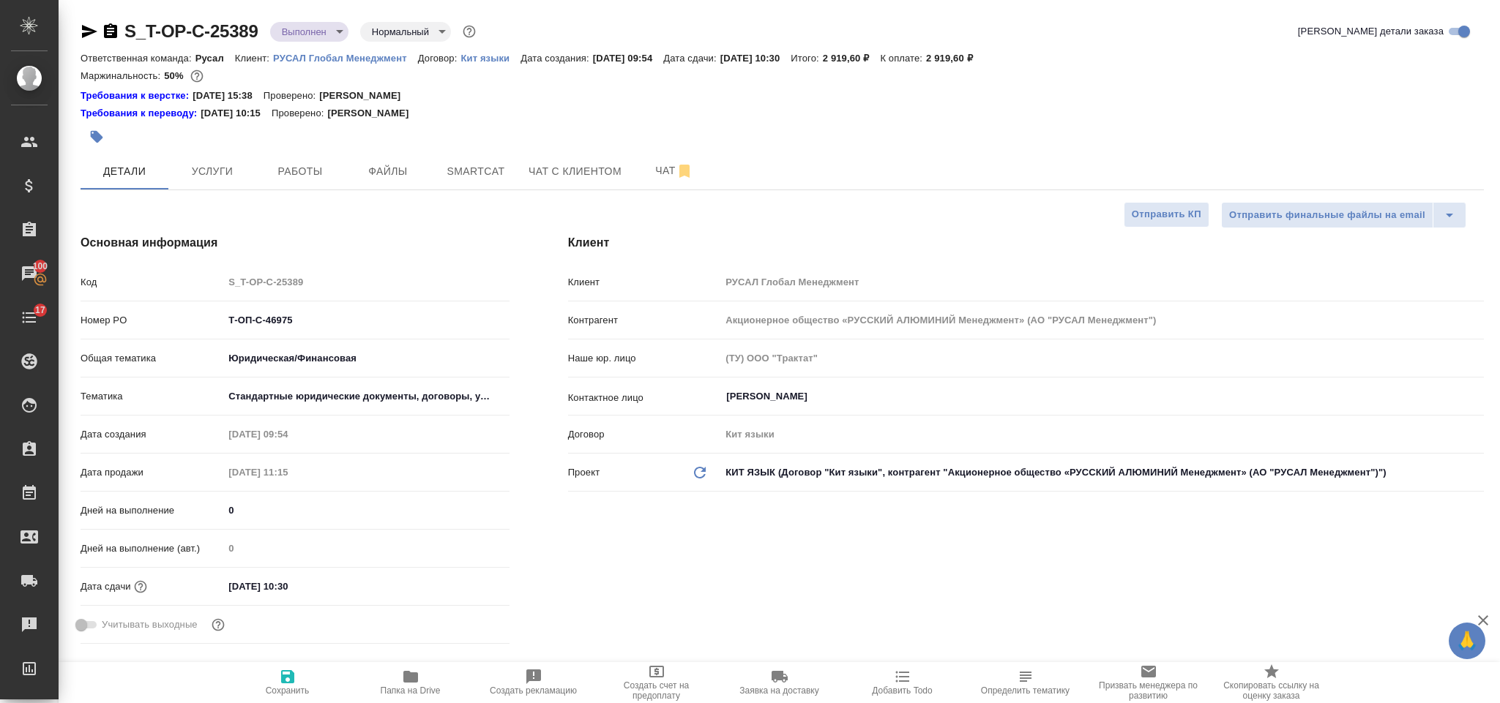
type textarea "x"
drag, startPoint x: 277, startPoint y: 318, endPoint x: 224, endPoint y: 316, distance: 52.7
click at [224, 316] on input "Т-ОП-С-46975" at bounding box center [366, 320] width 284 height 21
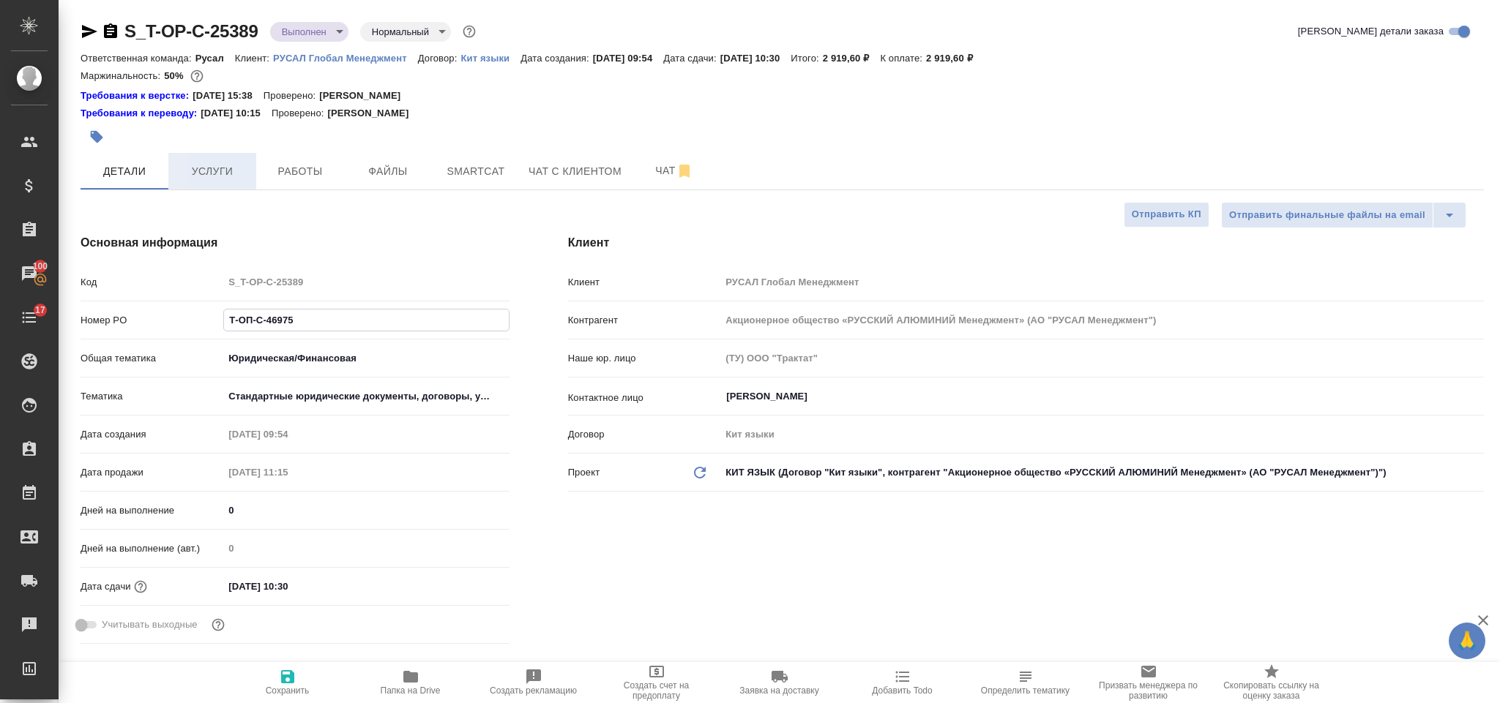
click at [216, 173] on span "Услуги" at bounding box center [212, 172] width 70 height 18
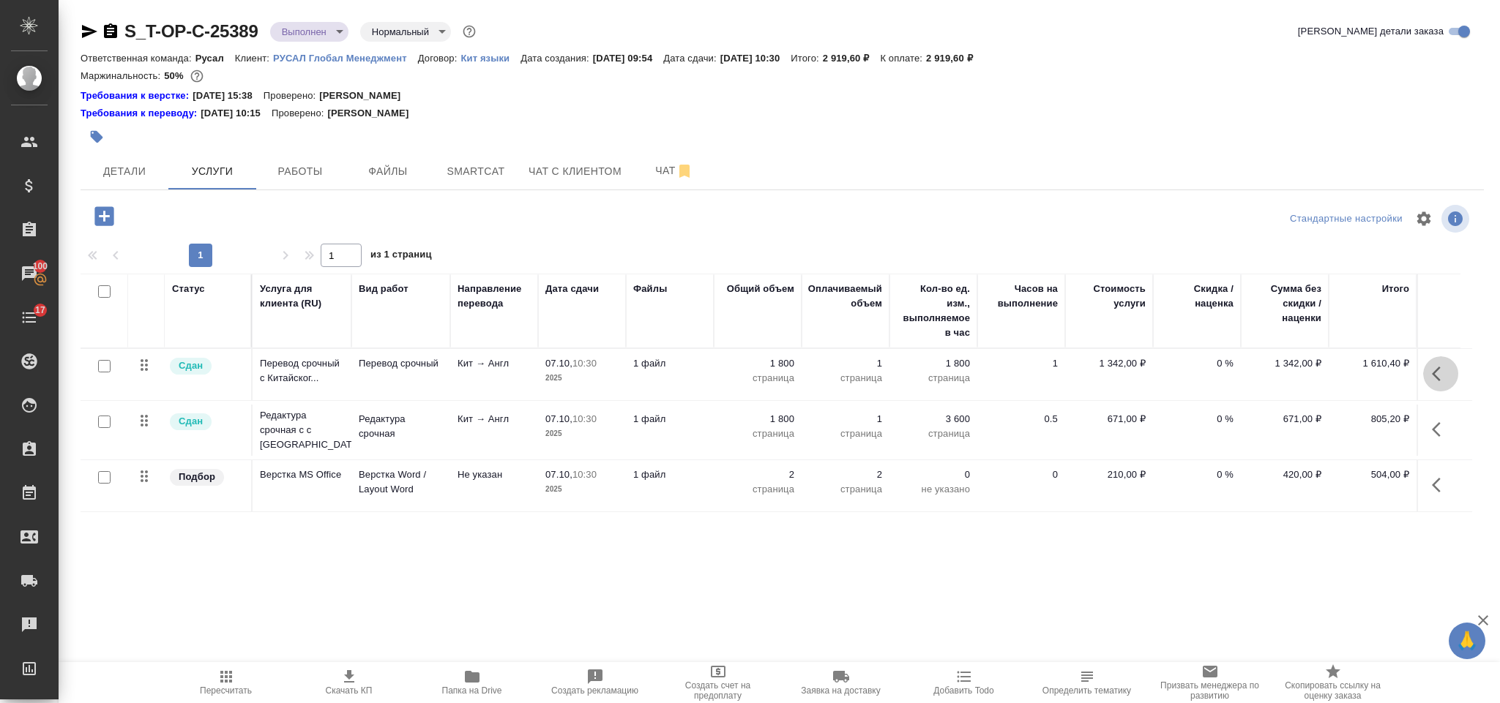
click at [1436, 372] on icon "button" at bounding box center [1436, 374] width 9 height 15
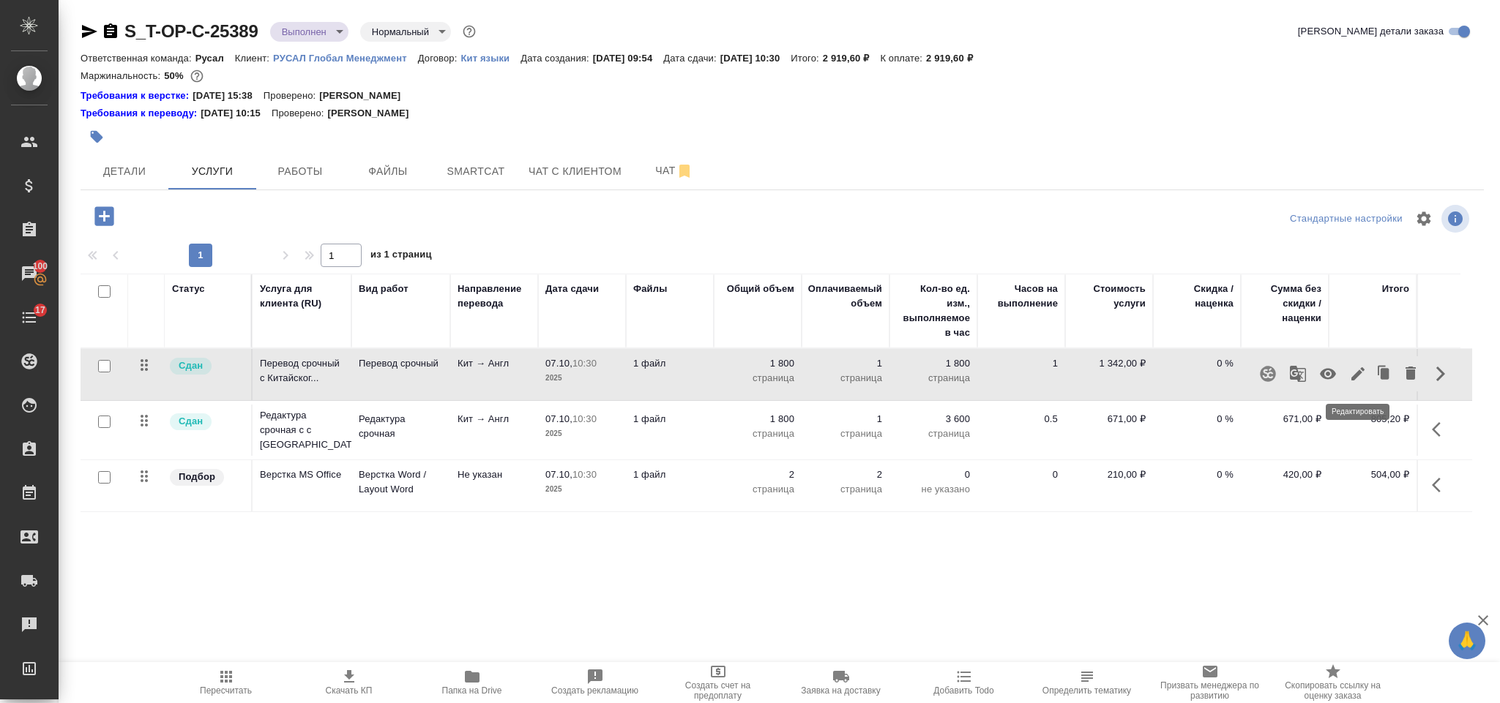
click at [1357, 369] on icon "button" at bounding box center [1358, 374] width 18 height 18
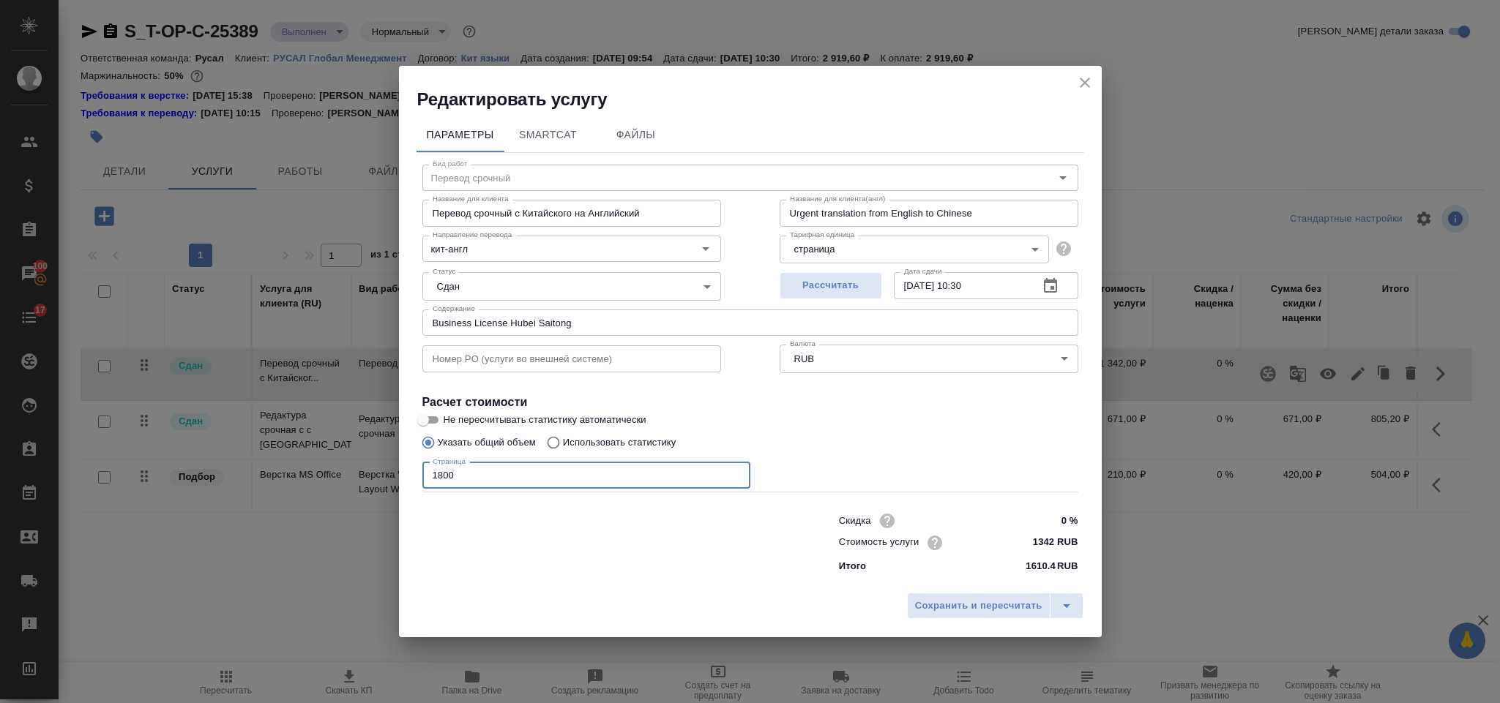
drag, startPoint x: 468, startPoint y: 483, endPoint x: 414, endPoint y: 471, distance: 55.6
click at [414, 471] on div "Параметры SmartCat Файлы Вид работ Перевод срочный Вид работ Название для клиен…" at bounding box center [750, 348] width 703 height 474
type input "3600"
click at [980, 613] on span "Сохранить и пересчитать" at bounding box center [978, 606] width 127 height 17
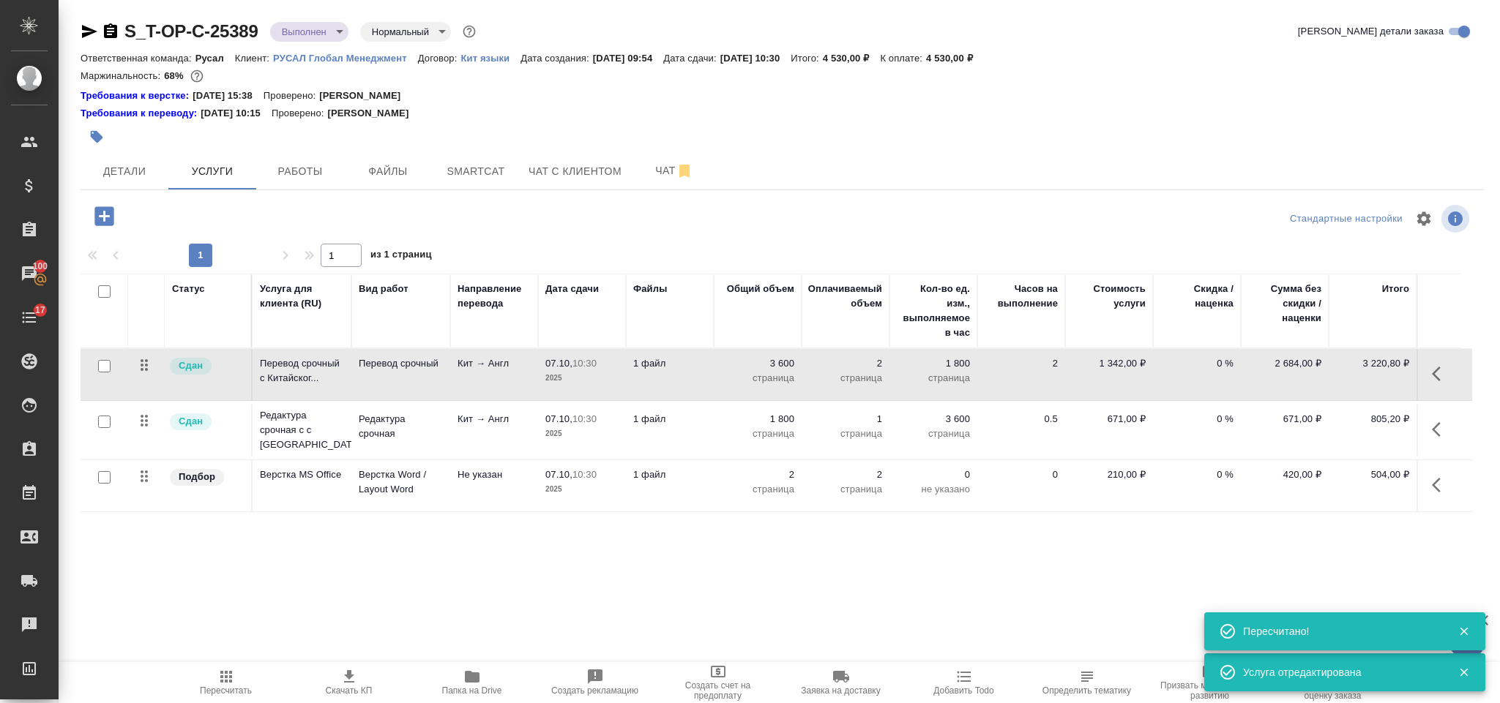
click at [1439, 437] on icon "button" at bounding box center [1441, 430] width 18 height 18
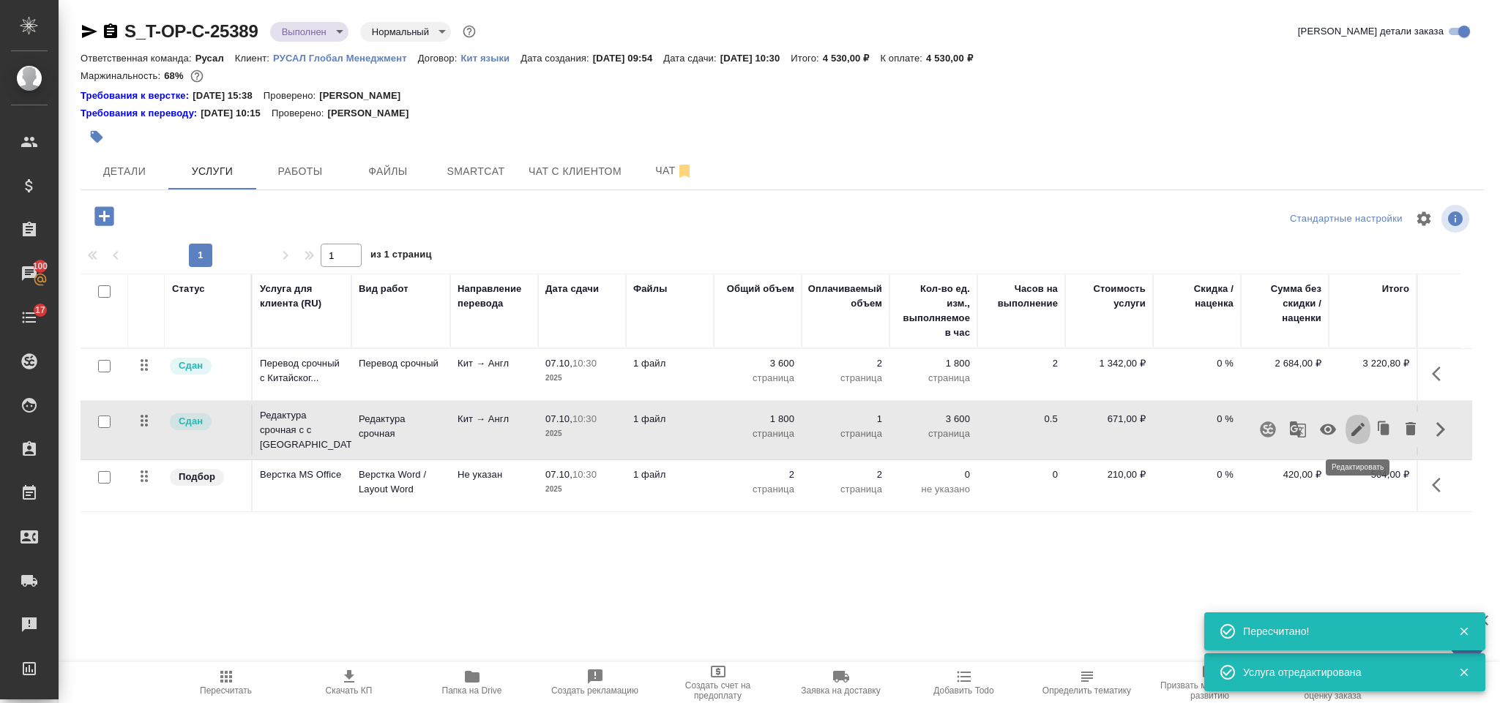
click at [1353, 431] on icon "button" at bounding box center [1358, 430] width 18 height 18
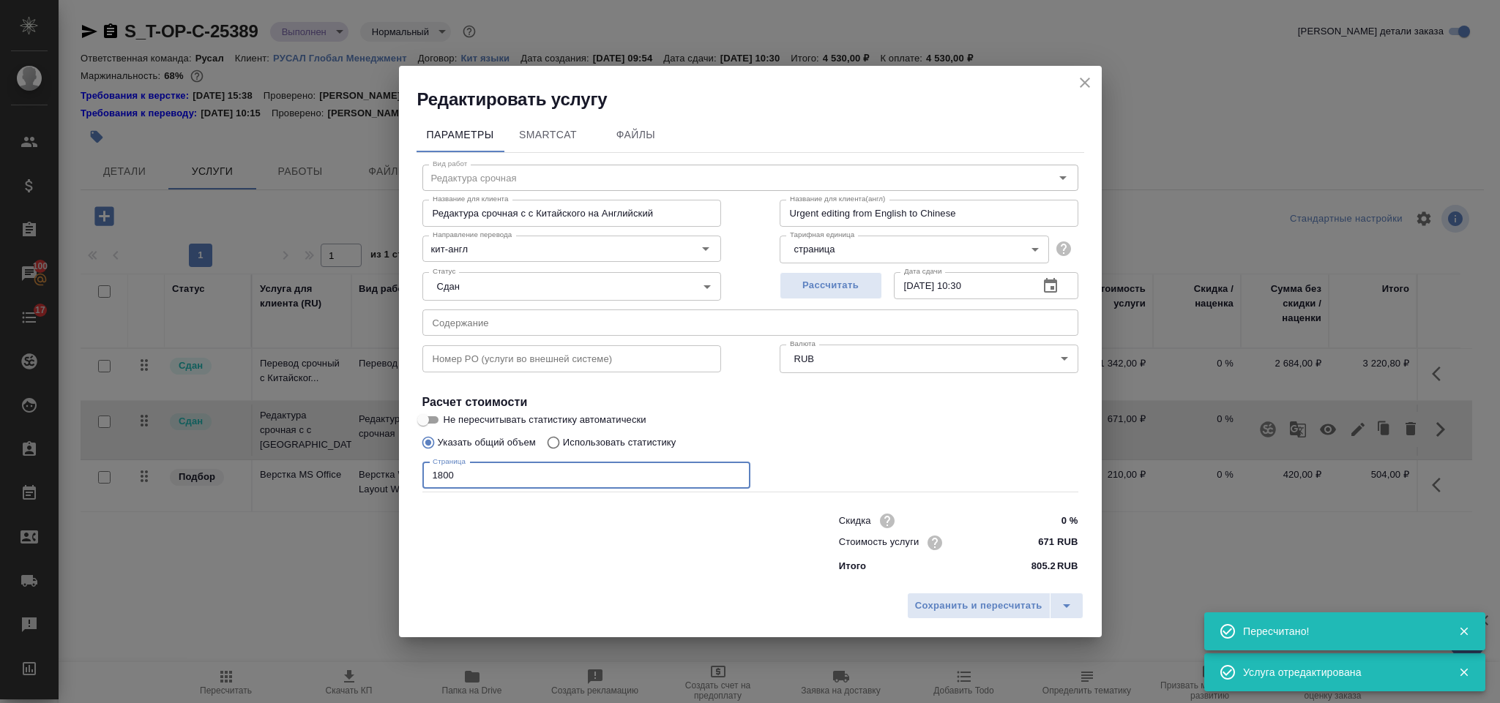
drag, startPoint x: 468, startPoint y: 479, endPoint x: 367, endPoint y: 482, distance: 100.3
click at [370, 482] on div "Редактировать услугу Параметры SmartCat Файлы Вид работ Редактура срочная Вид р…" at bounding box center [750, 351] width 1500 height 703
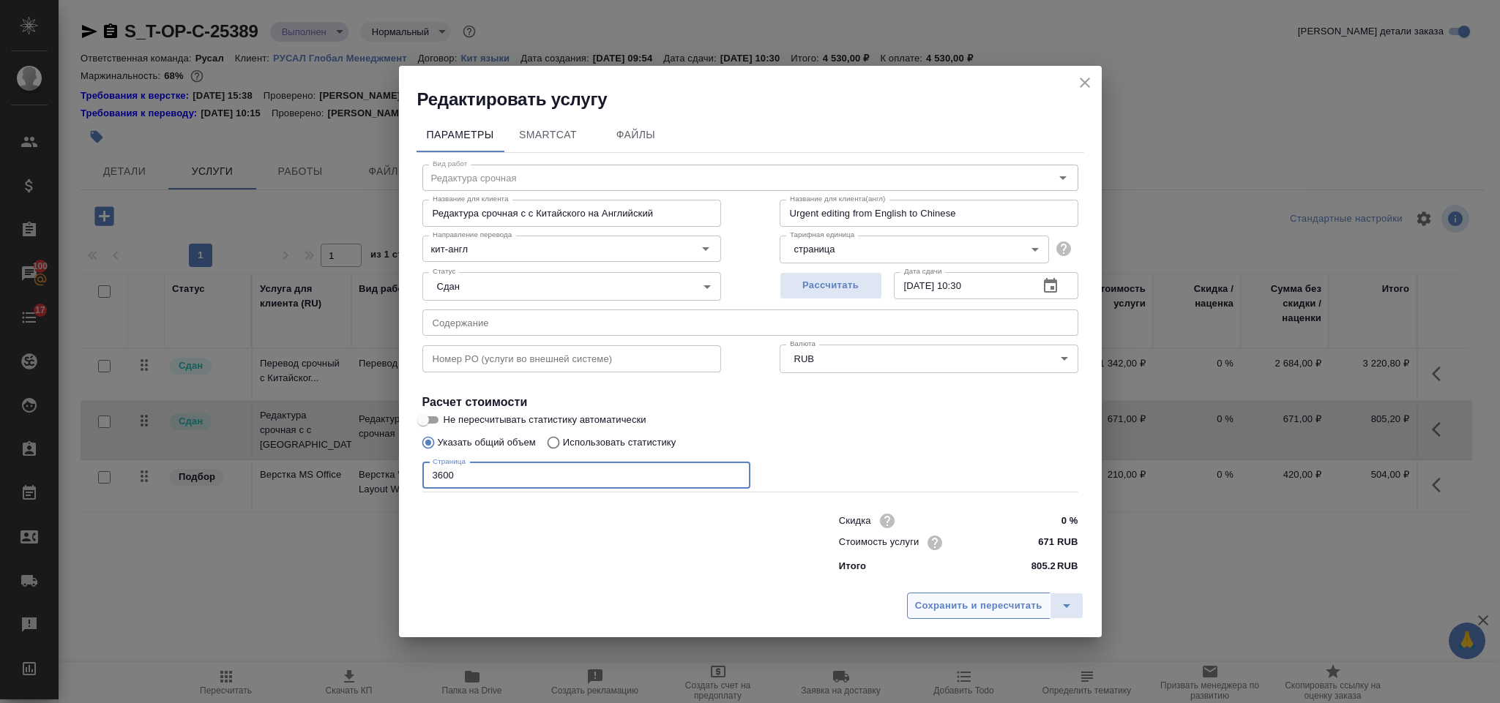
type input "3600"
click at [986, 594] on button "Сохранить и пересчитать" at bounding box center [978, 606] width 143 height 26
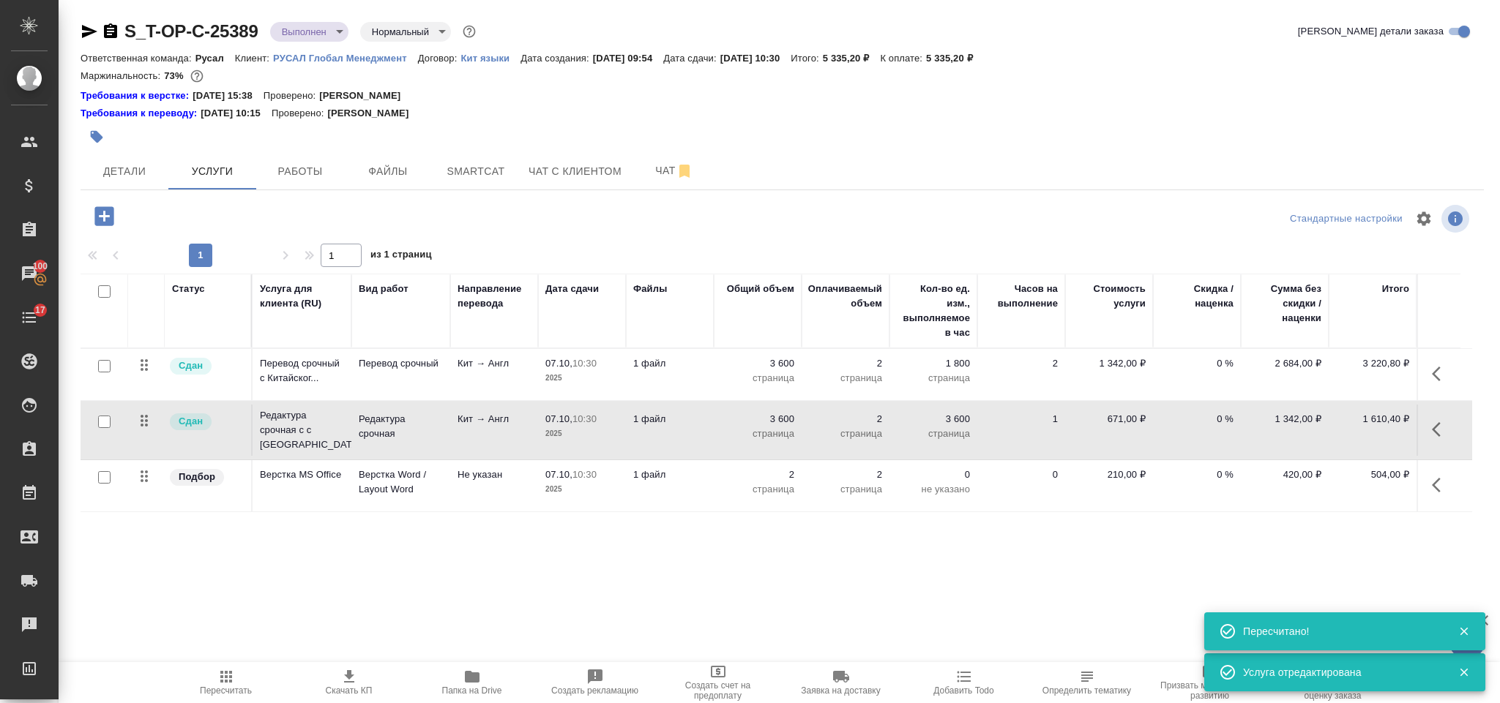
click at [1441, 490] on icon "button" at bounding box center [1441, 486] width 18 height 18
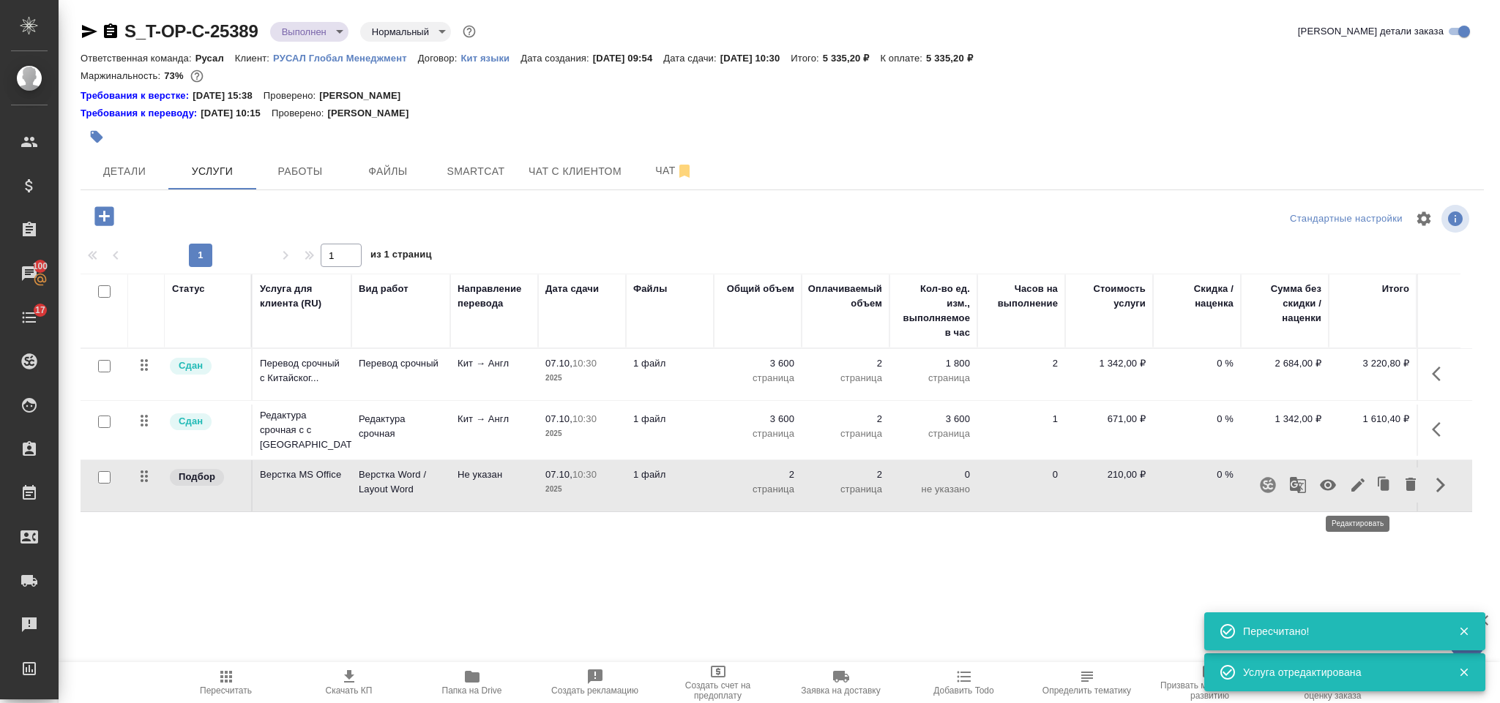
click at [1359, 488] on icon "button" at bounding box center [1357, 485] width 13 height 13
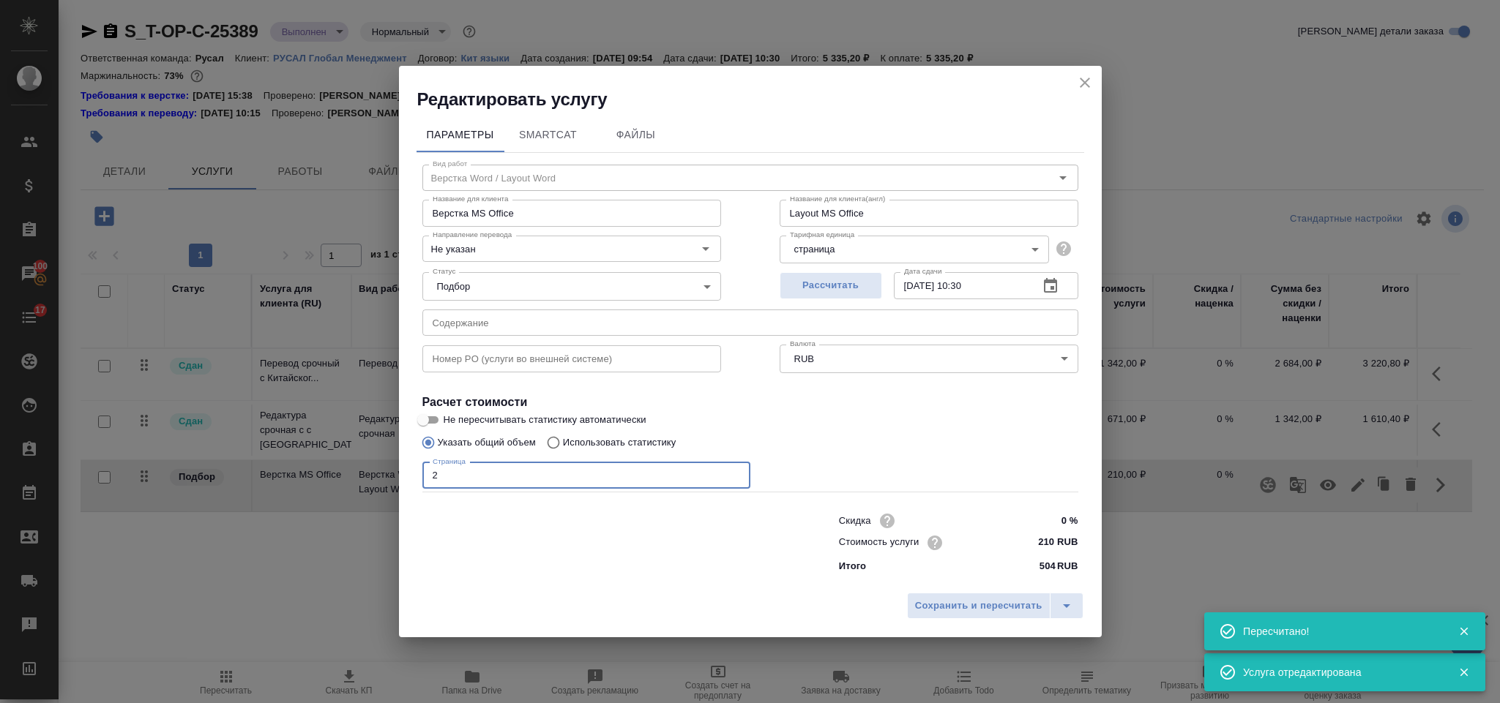
click at [578, 479] on input "2" at bounding box center [586, 476] width 328 height 26
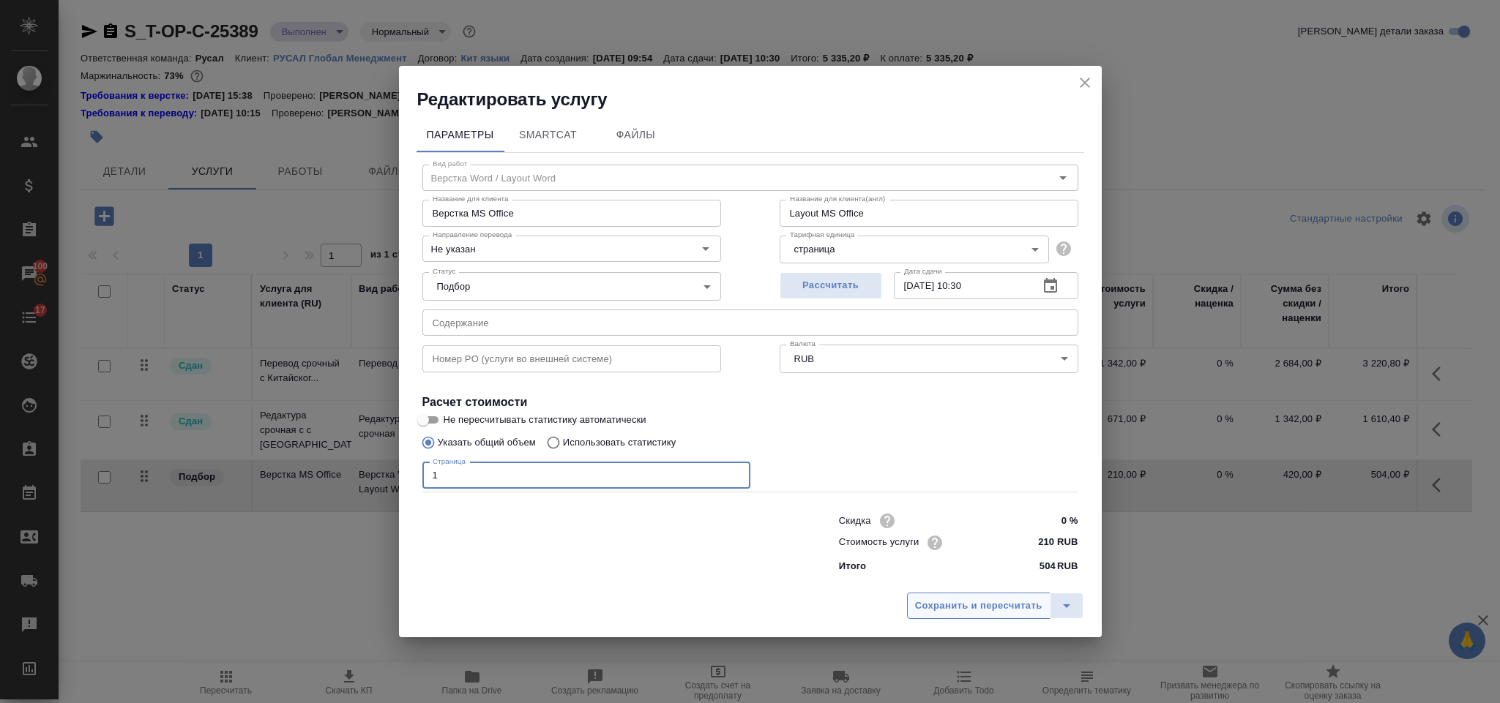
type input "1"
click at [963, 602] on span "Сохранить и пересчитать" at bounding box center [978, 606] width 127 height 17
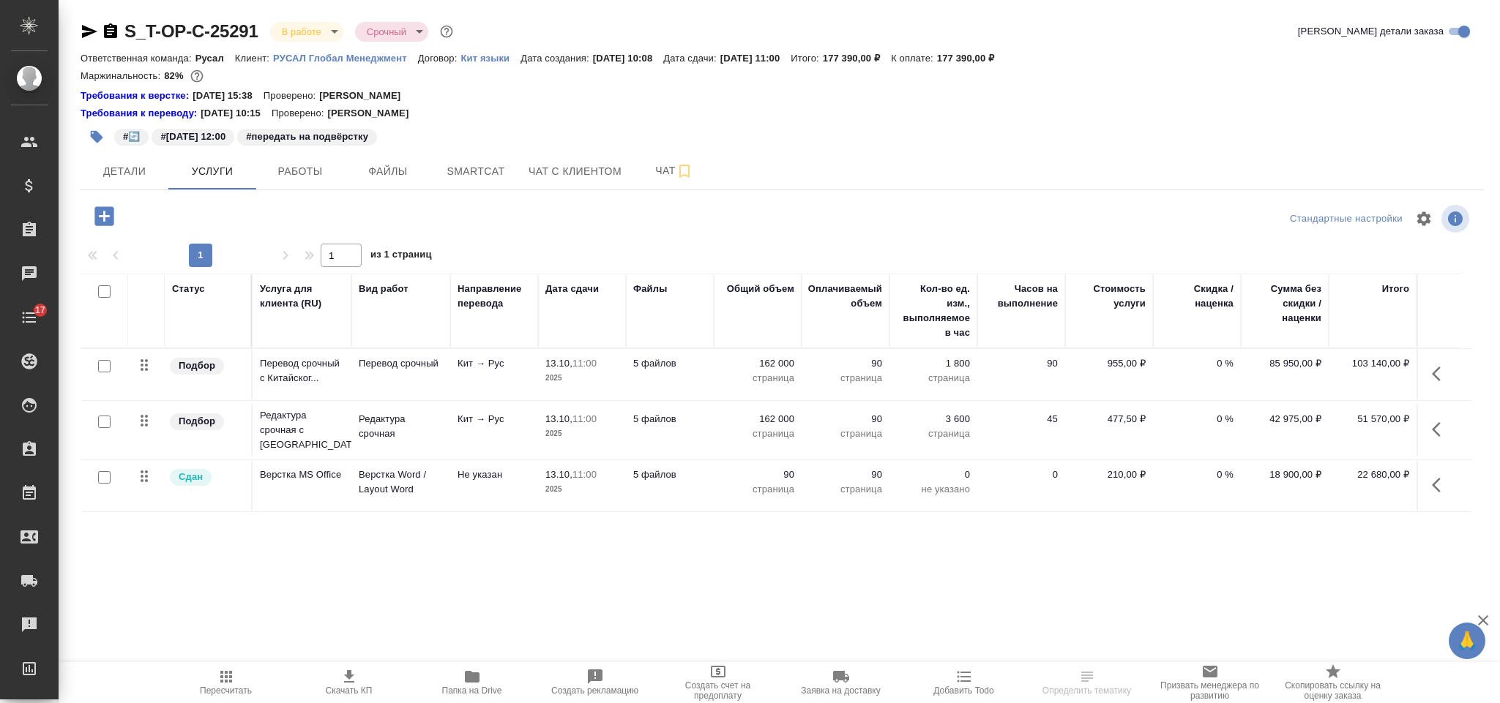
click at [126, 174] on span "Детали" at bounding box center [124, 172] width 70 height 18
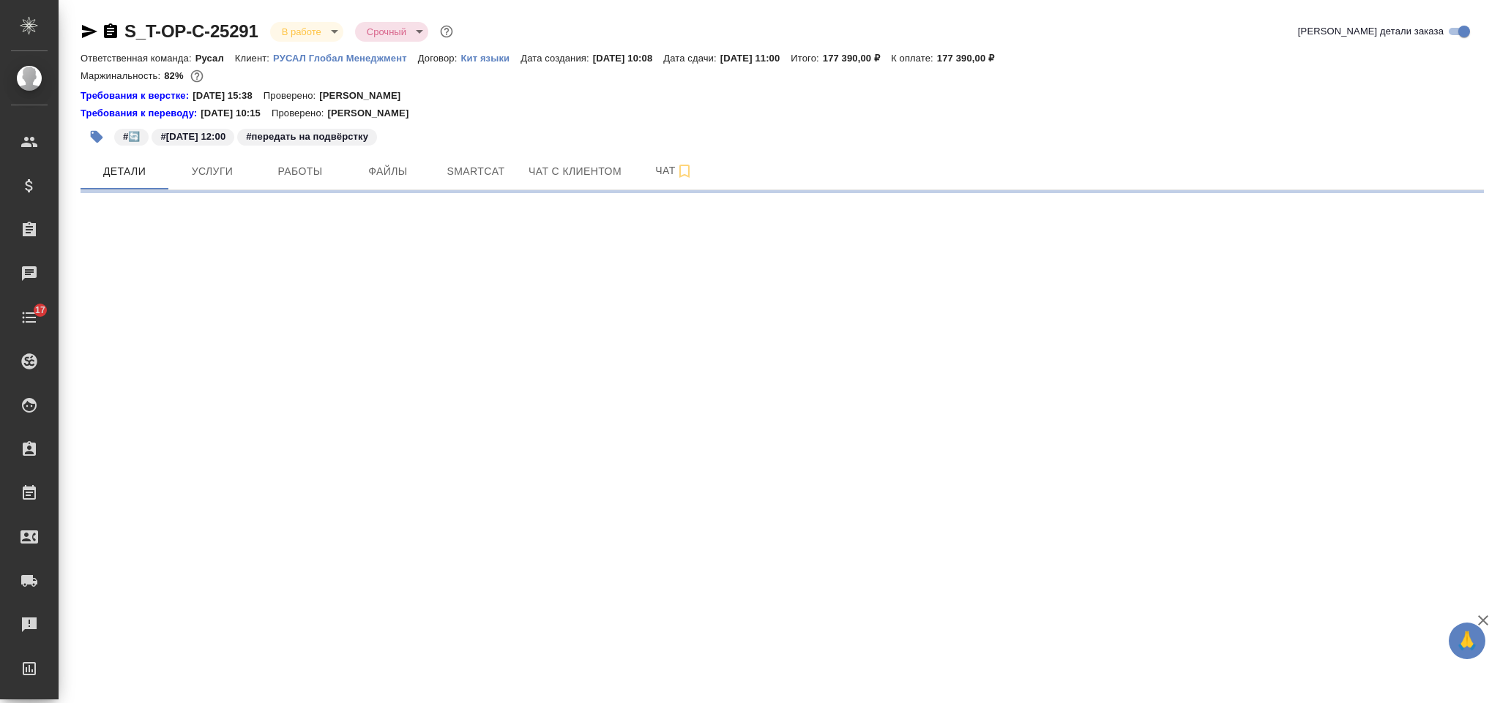
select select "RU"
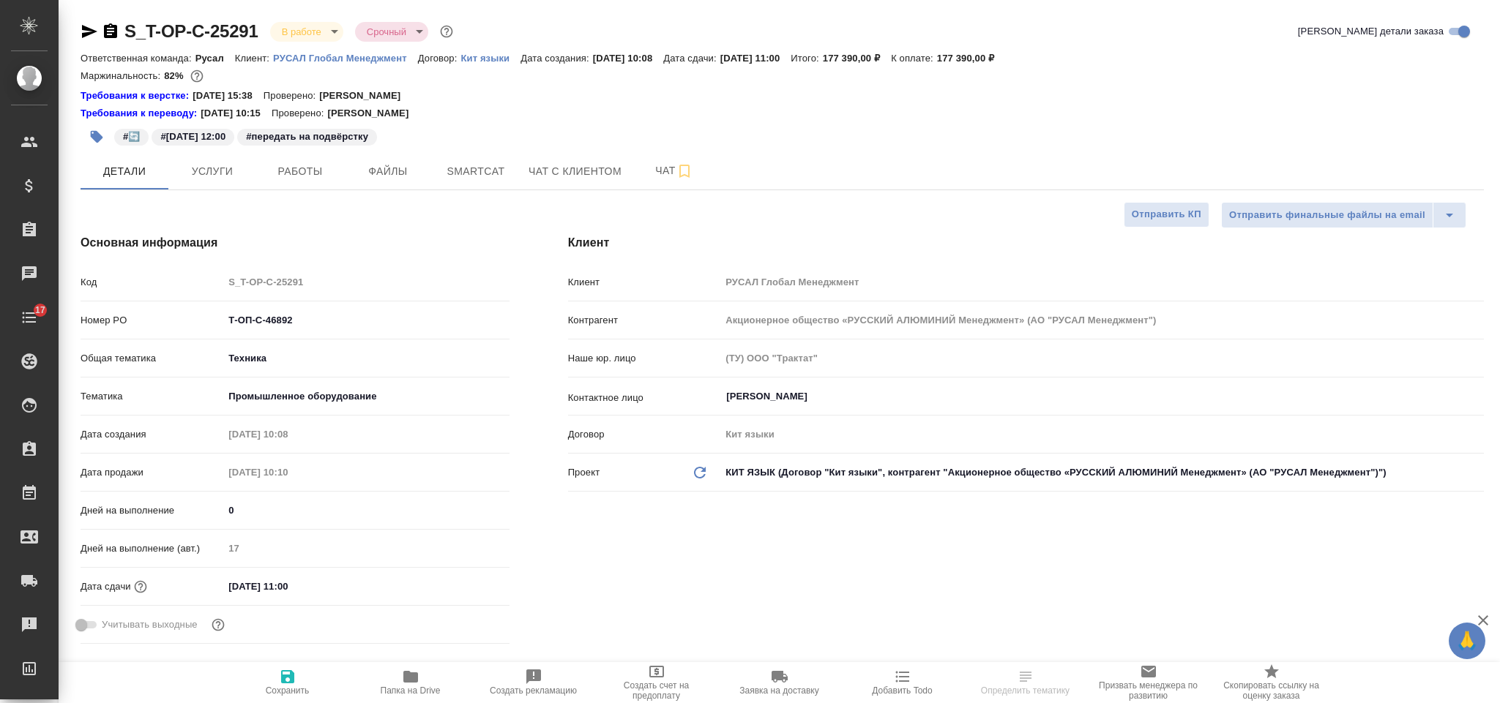
type textarea "x"
drag, startPoint x: 313, startPoint y: 324, endPoint x: 200, endPoint y: 313, distance: 113.3
click at [200, 313] on div "Номер PO Т-ОП-С-46892" at bounding box center [295, 320] width 429 height 26
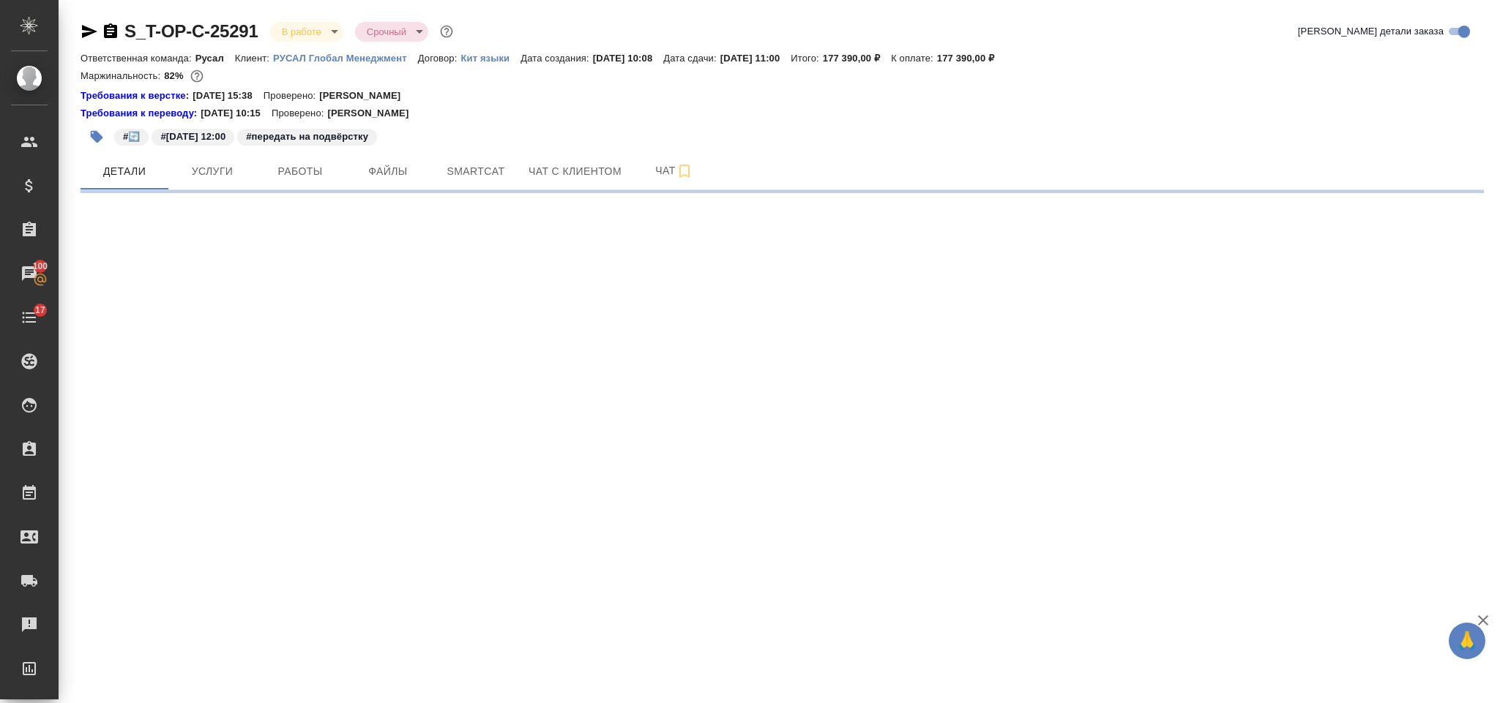
select select "RU"
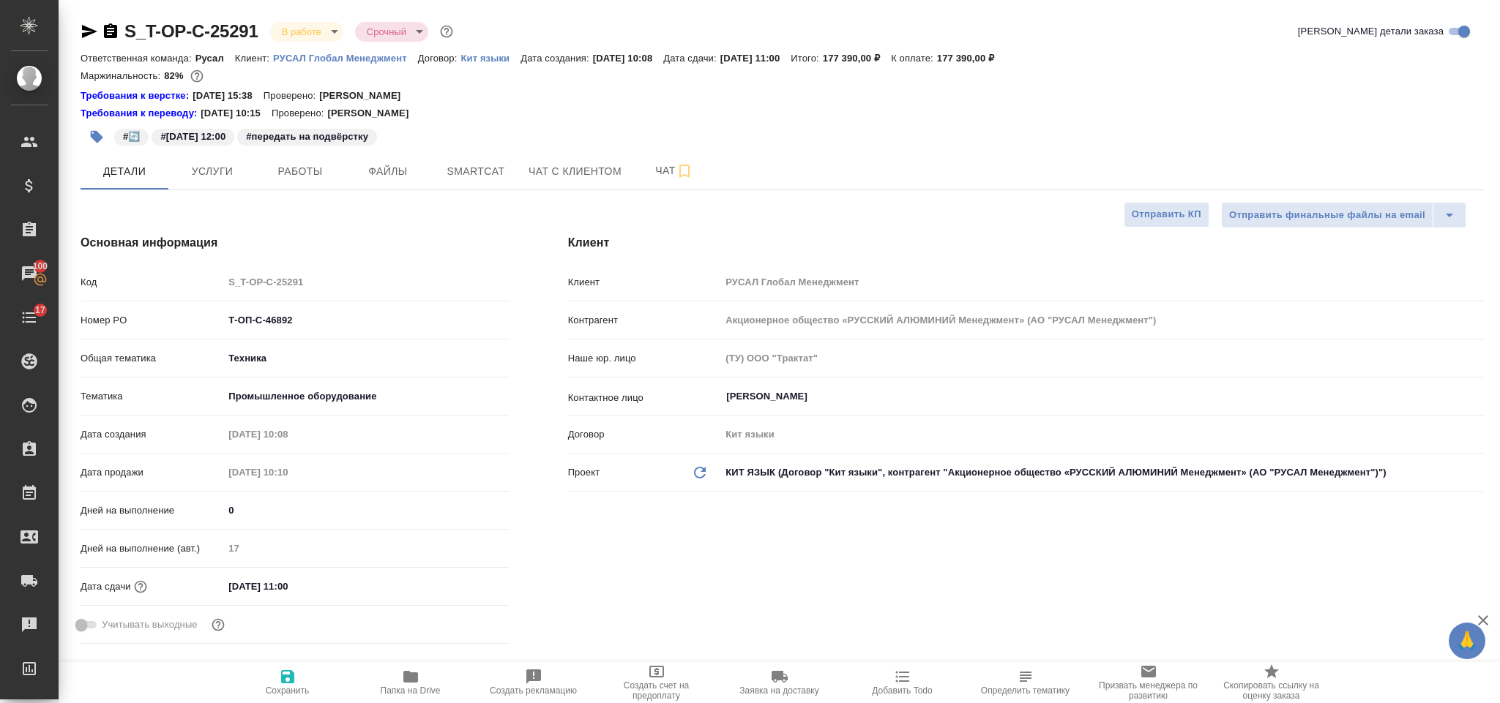
type textarea "x"
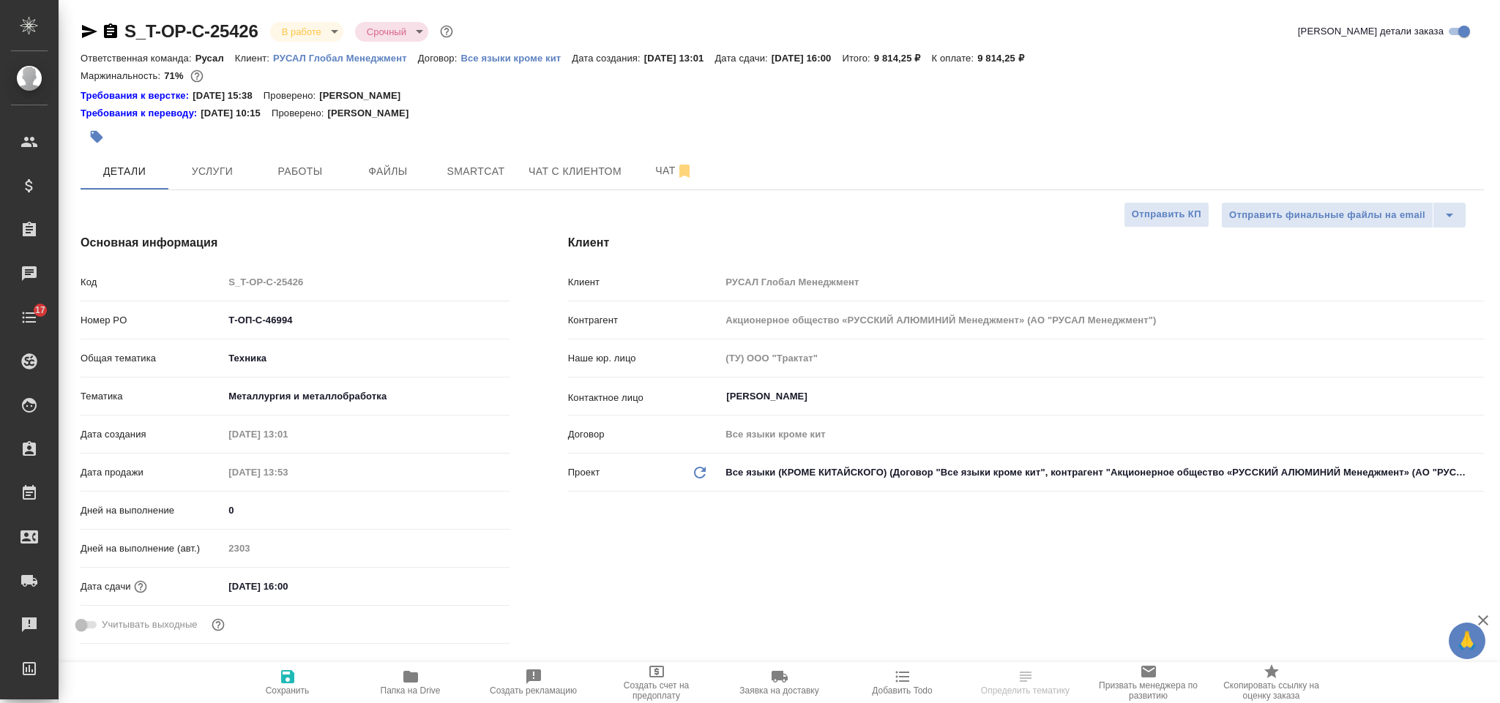
select select "RU"
drag, startPoint x: 282, startPoint y: 315, endPoint x: 228, endPoint y: 314, distance: 53.4
click at [228, 314] on input "Т-ОП-С-46994" at bounding box center [366, 320] width 284 height 21
click at [86, 31] on icon "button" at bounding box center [90, 32] width 18 height 18
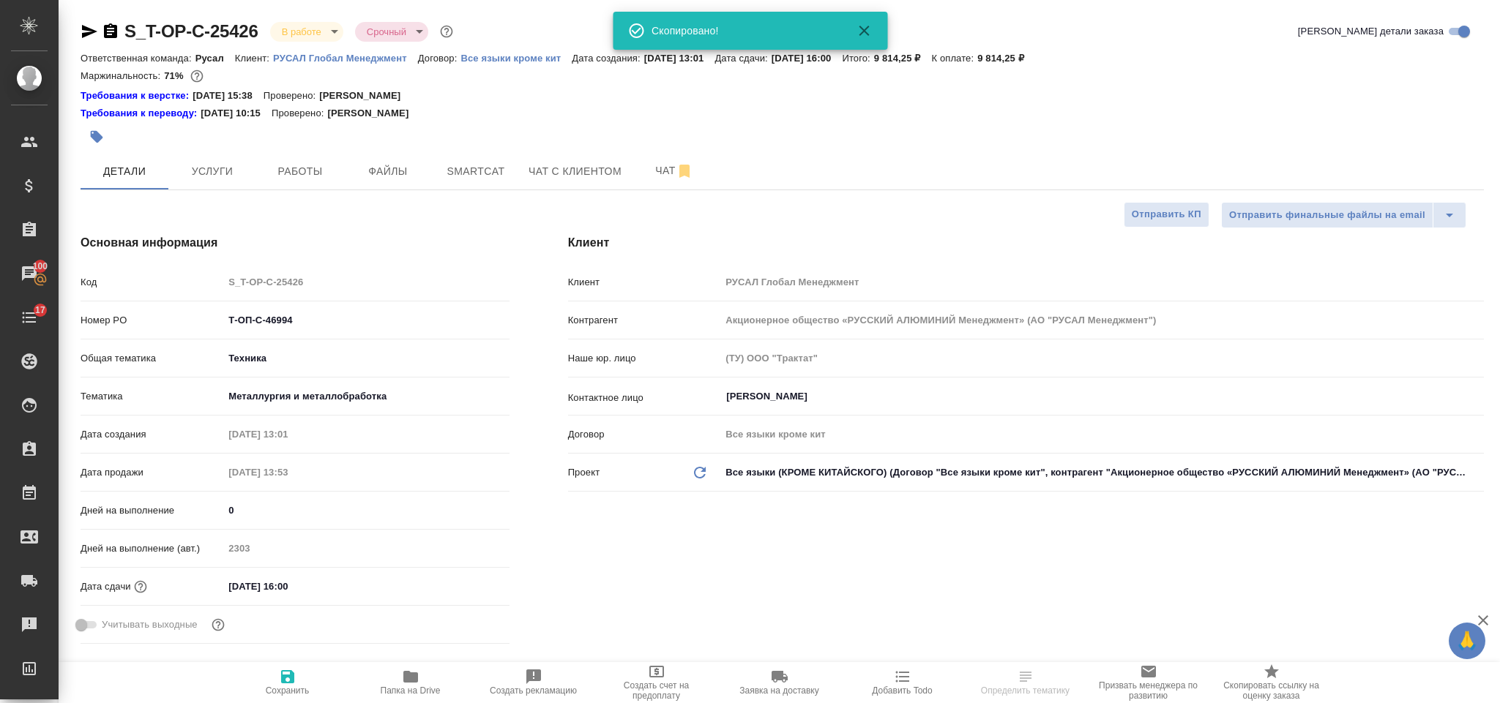
select select "RU"
type textarea "x"
